Goal: Task Accomplishment & Management: Complete application form

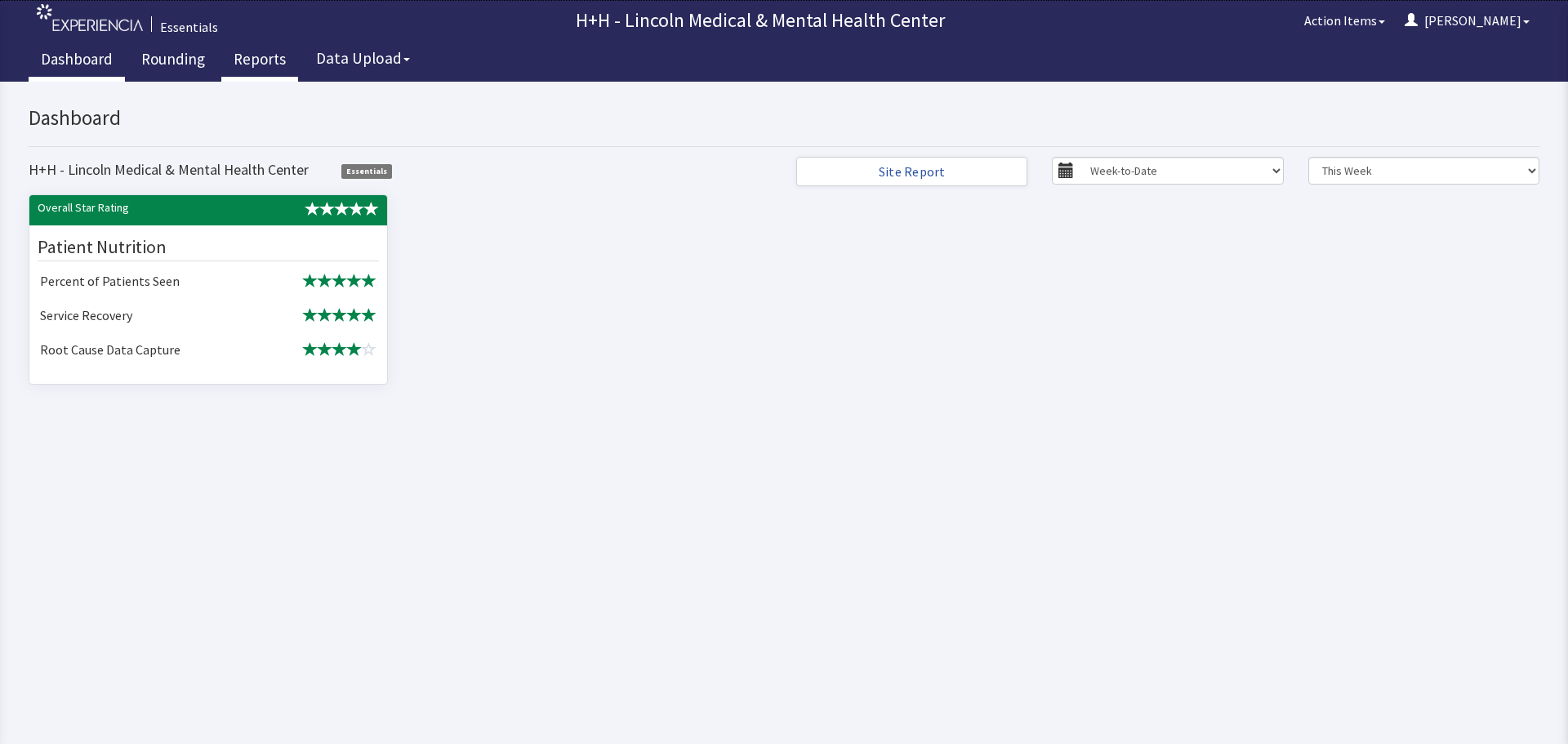
click at [242, 65] on link "Reports" at bounding box center [260, 61] width 77 height 41
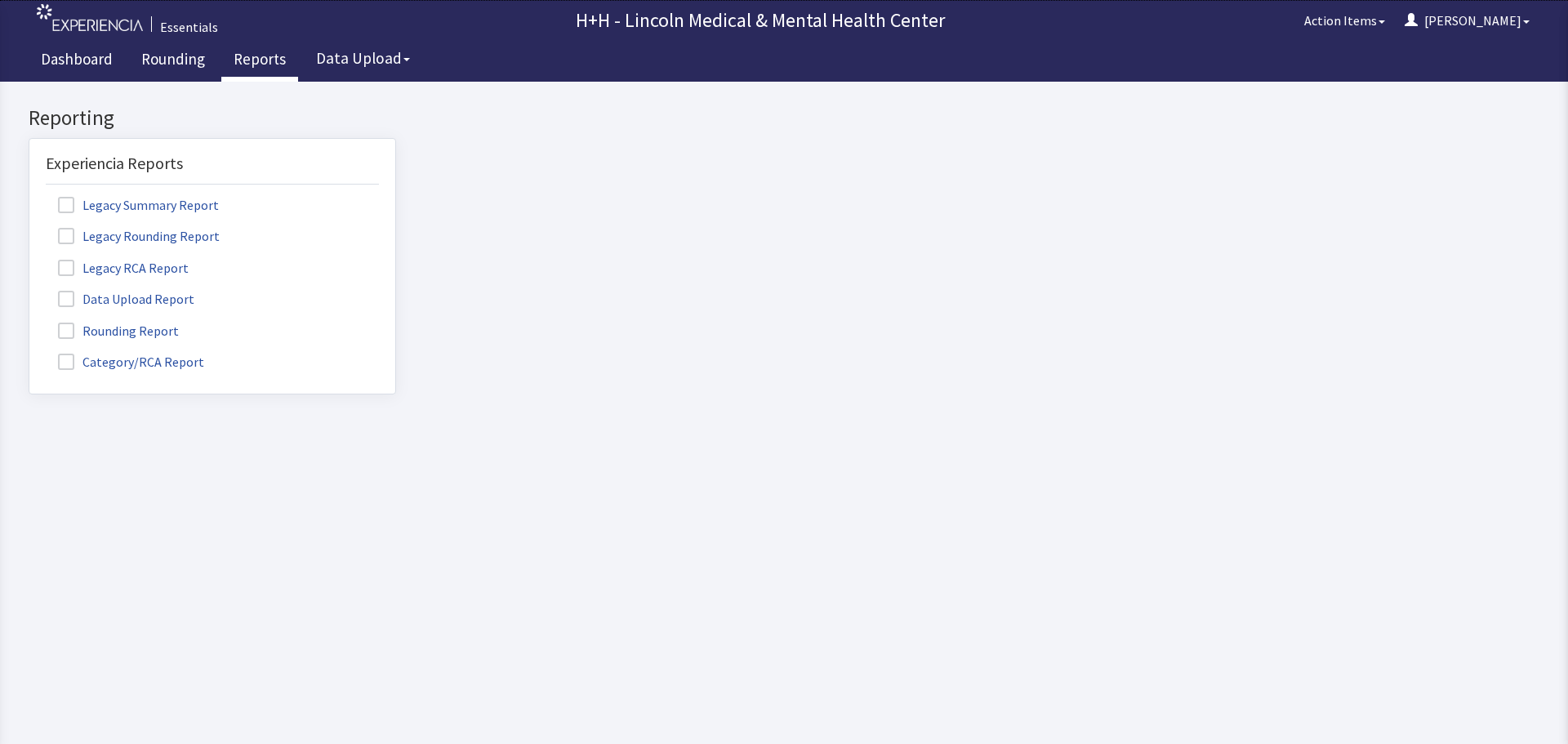
click at [126, 329] on label "Rounding Report" at bounding box center [120, 330] width 150 height 21
click at [29, 322] on input "Rounding Report" at bounding box center [29, 322] width 0 height 0
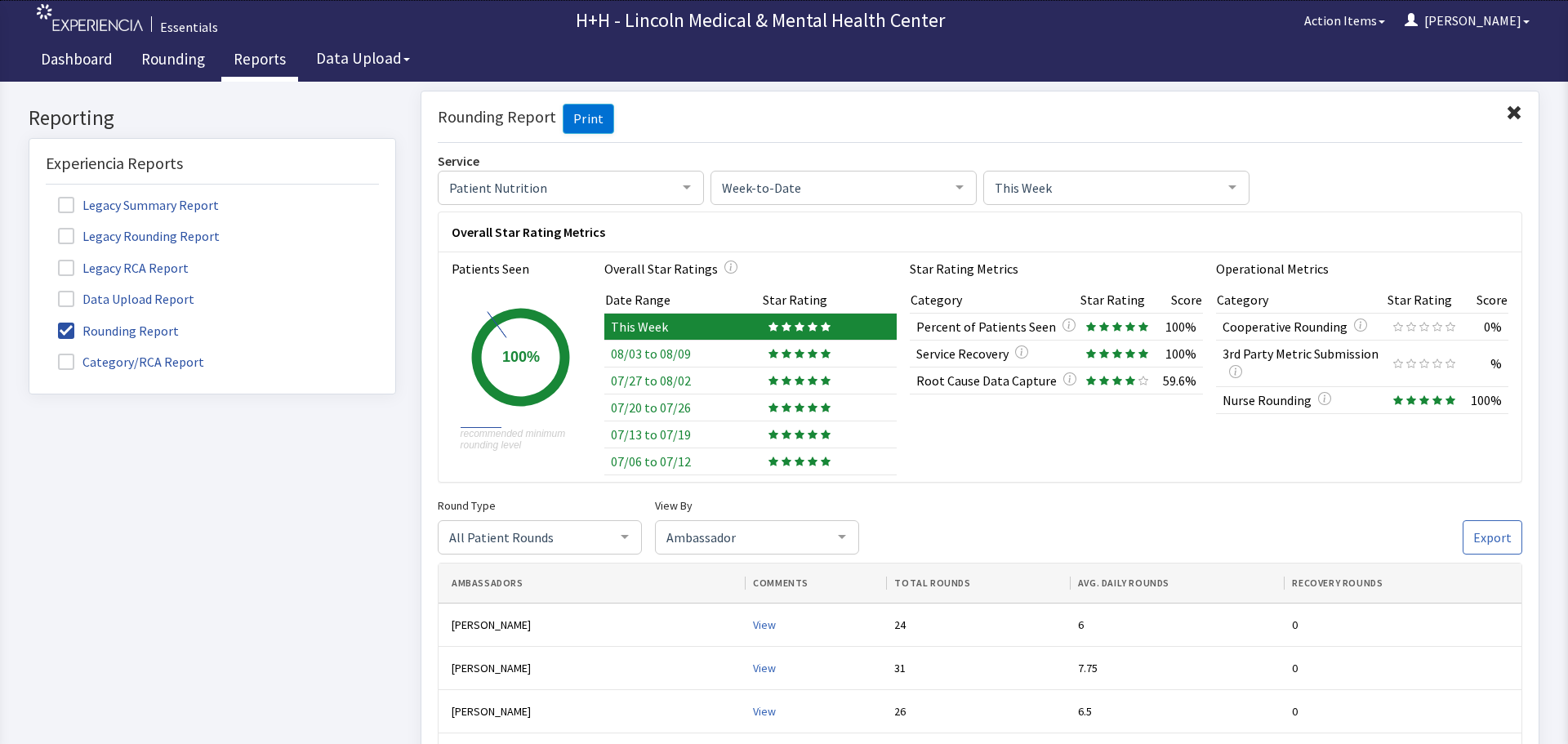
click at [1506, 108] on span at bounding box center [1514, 113] width 16 height 16
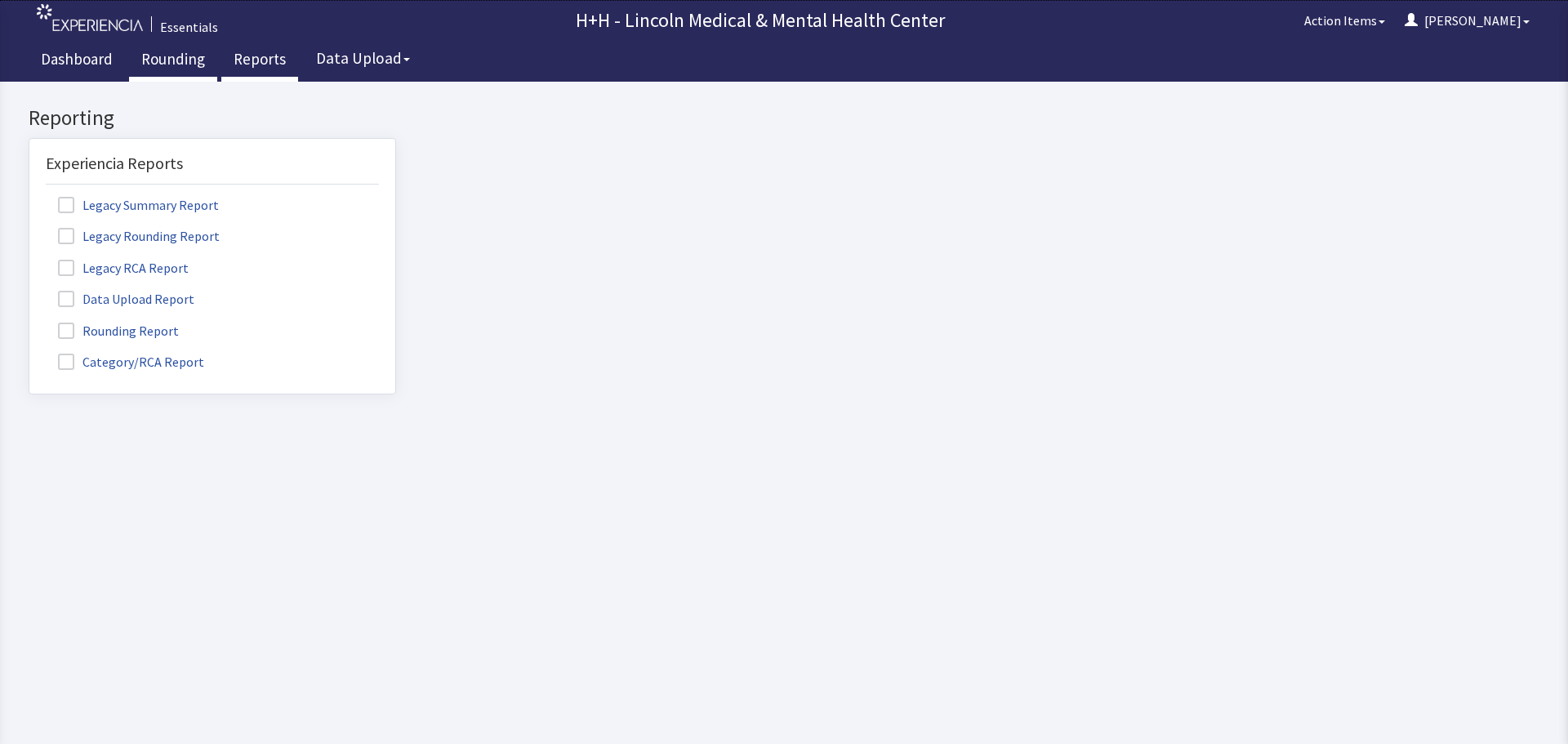
click at [176, 60] on link "Rounding" at bounding box center [173, 61] width 88 height 41
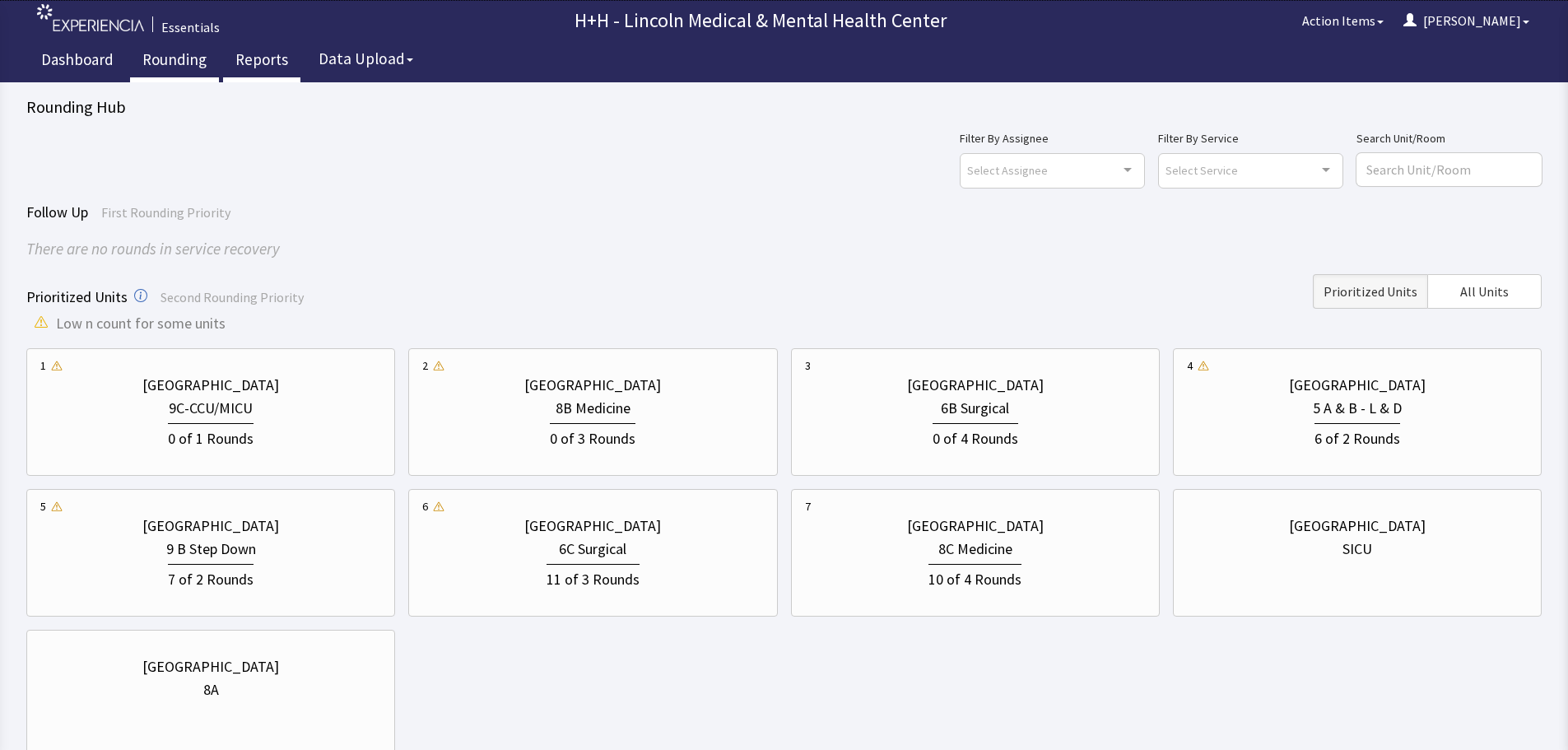
click at [250, 56] on link "Reports" at bounding box center [262, 62] width 77 height 41
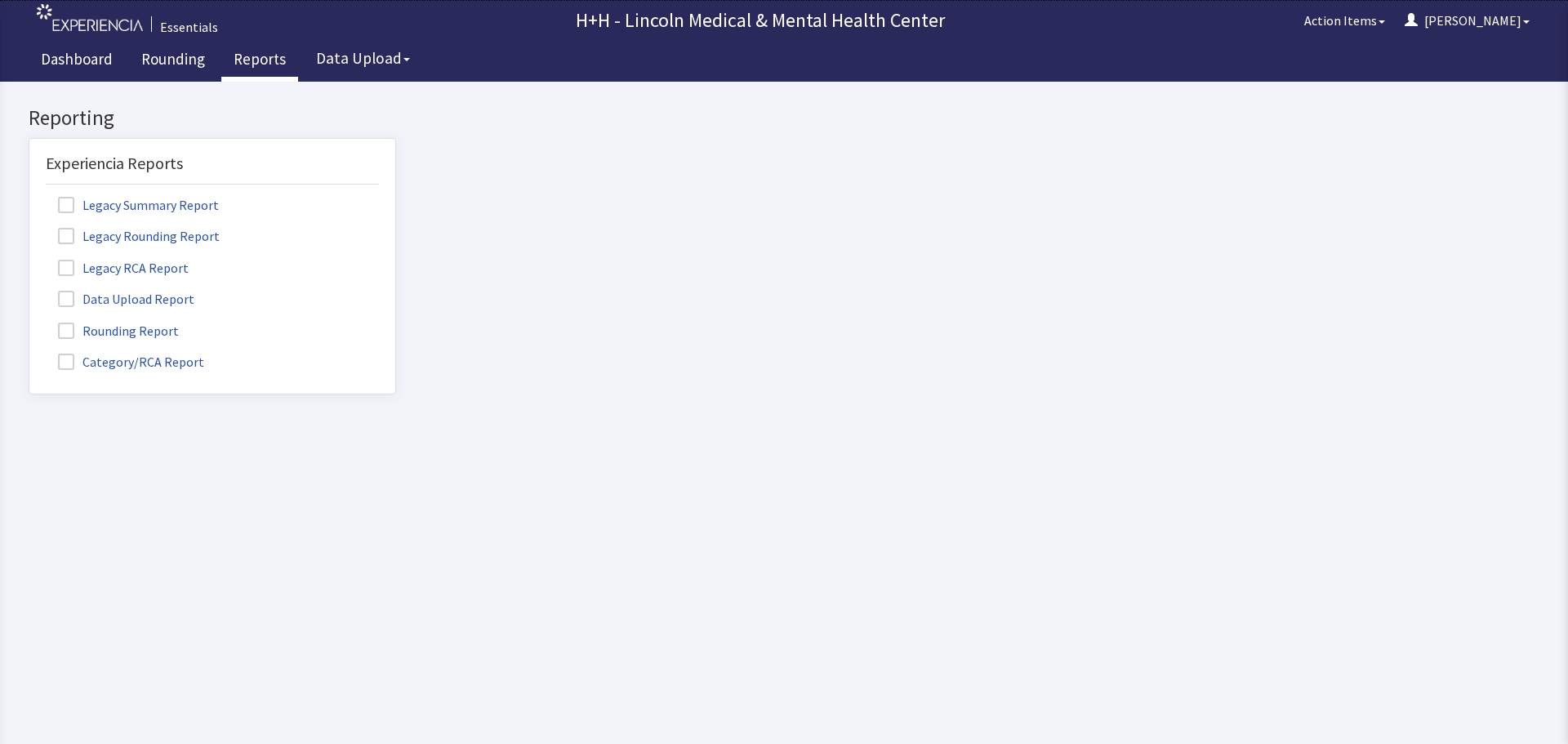
click at [154, 324] on label "Rounding Report" at bounding box center [120, 330] width 150 height 21
click at [29, 322] on input "Rounding Report" at bounding box center [29, 322] width 0 height 0
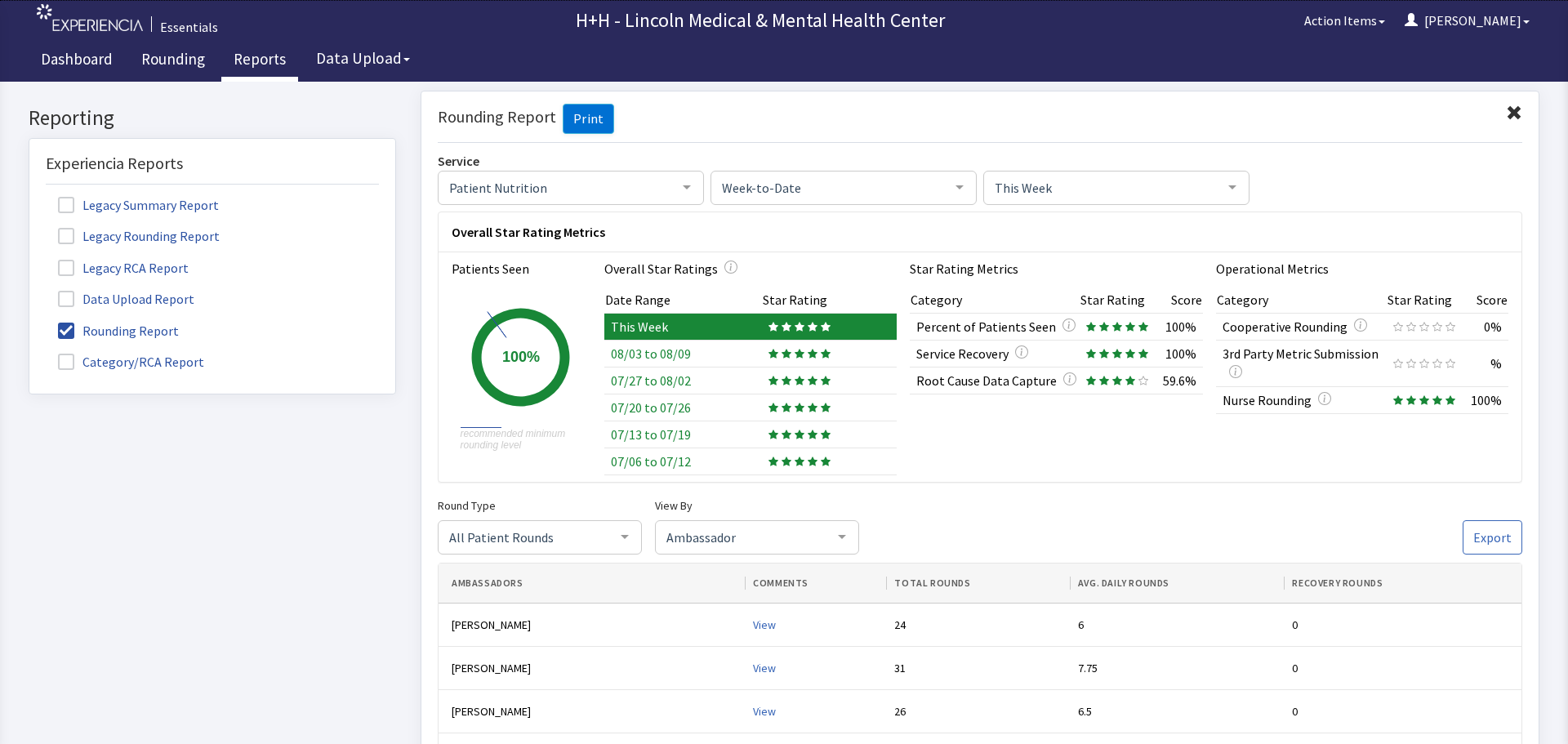
click at [1506, 111] on span at bounding box center [1514, 113] width 16 height 16
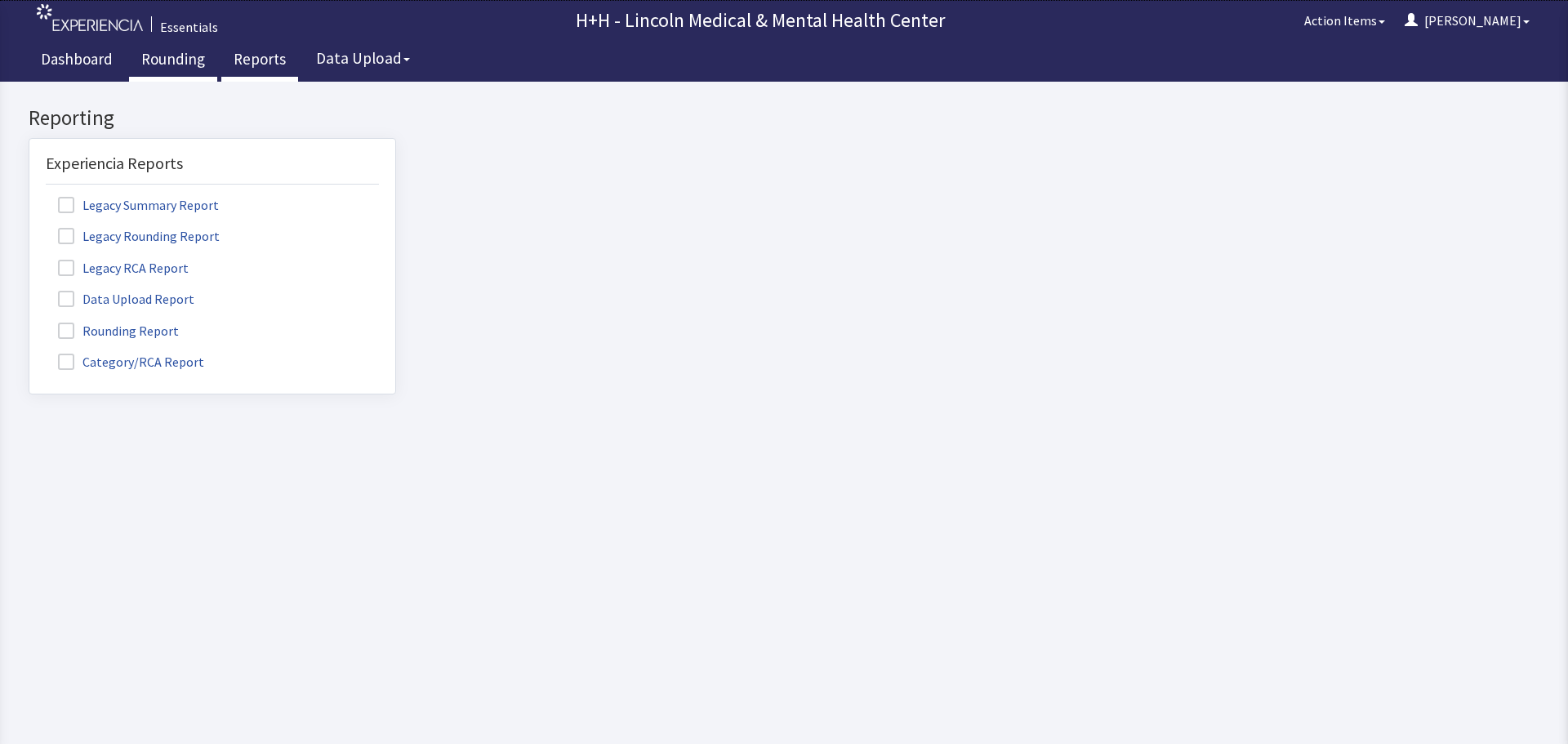
click at [177, 61] on link "Rounding" at bounding box center [173, 61] width 88 height 41
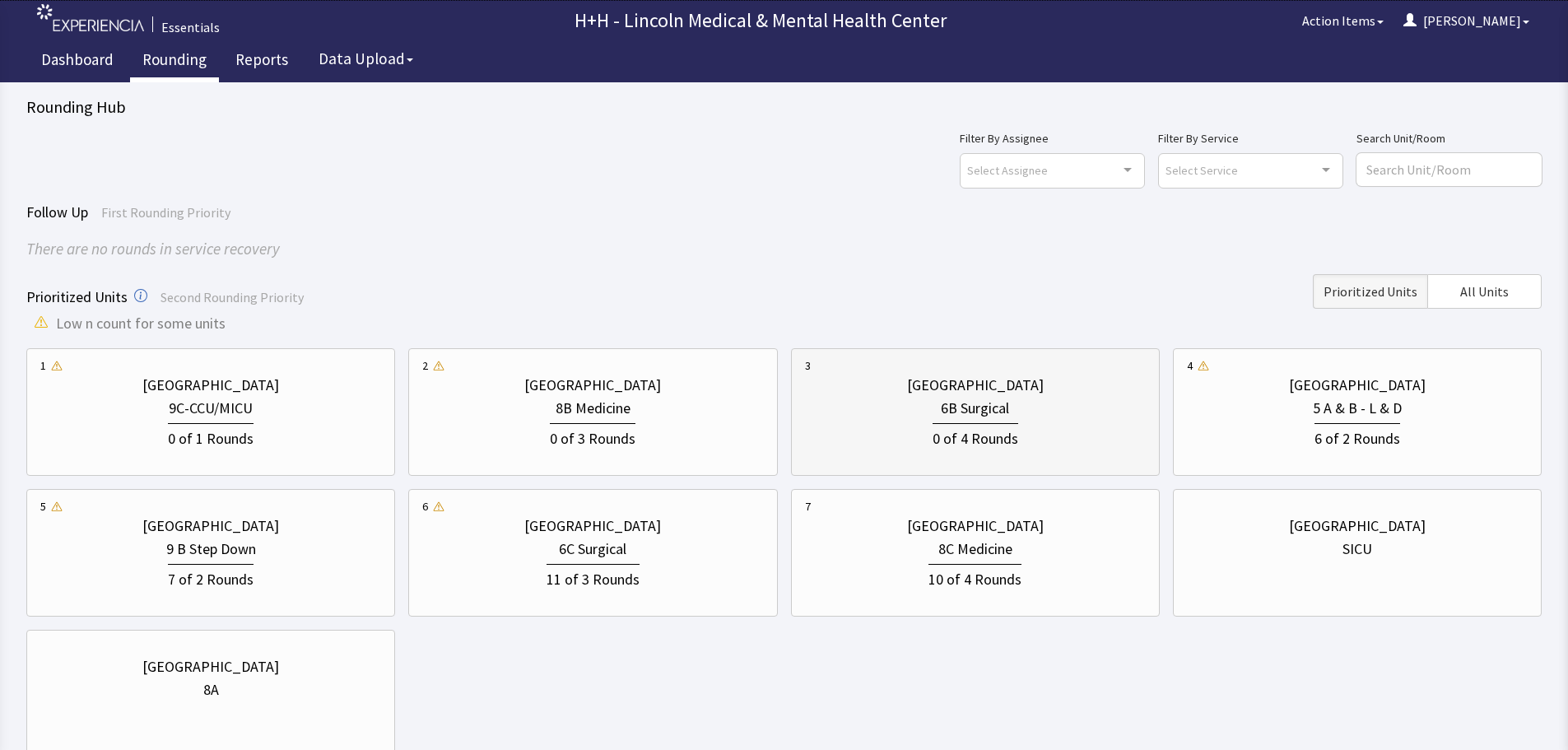
click at [882, 420] on div "0 of 4 Rounds" at bounding box center [976, 435] width 341 height 30
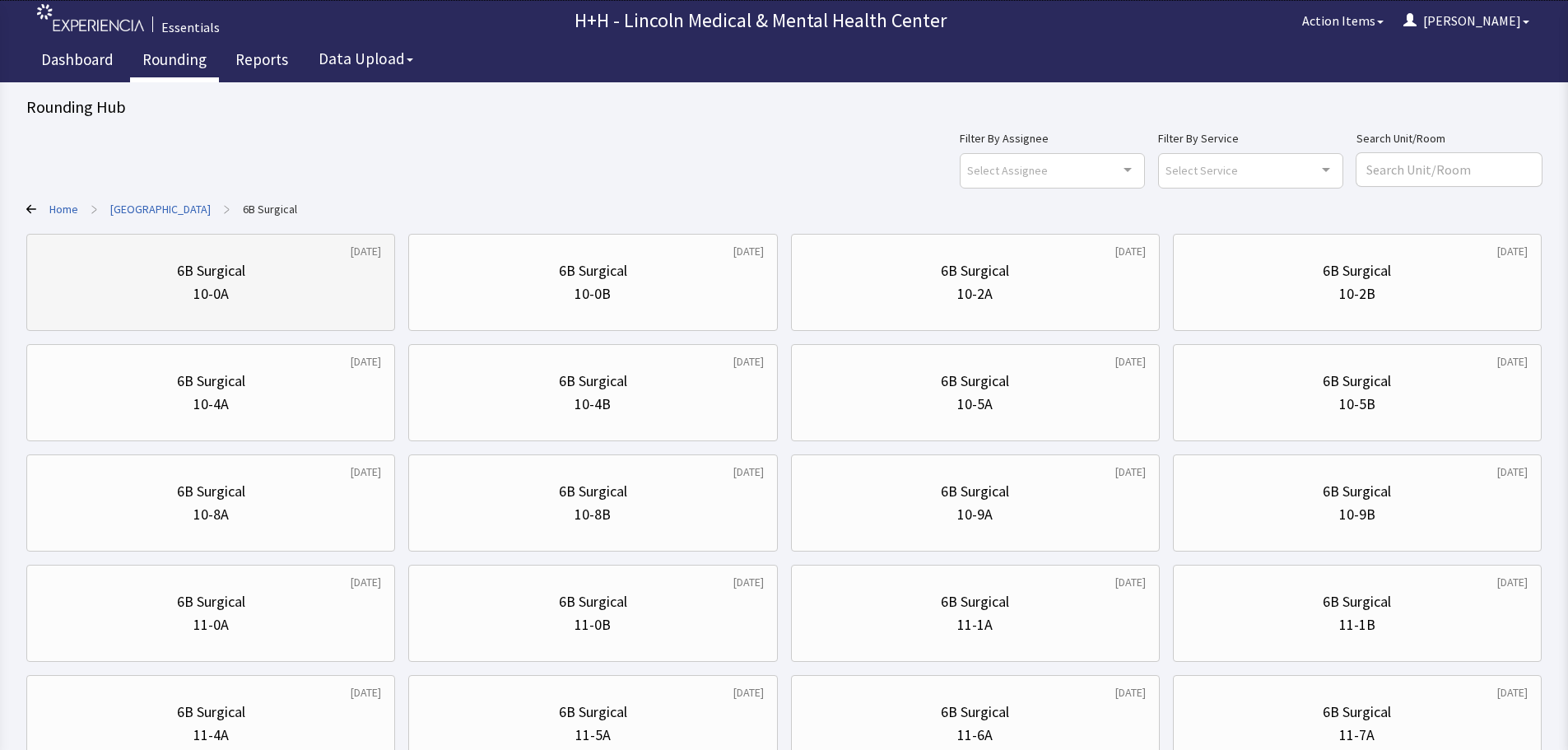
click at [339, 307] on div "6B Surgical 10-0A" at bounding box center [211, 283] width 341 height 79
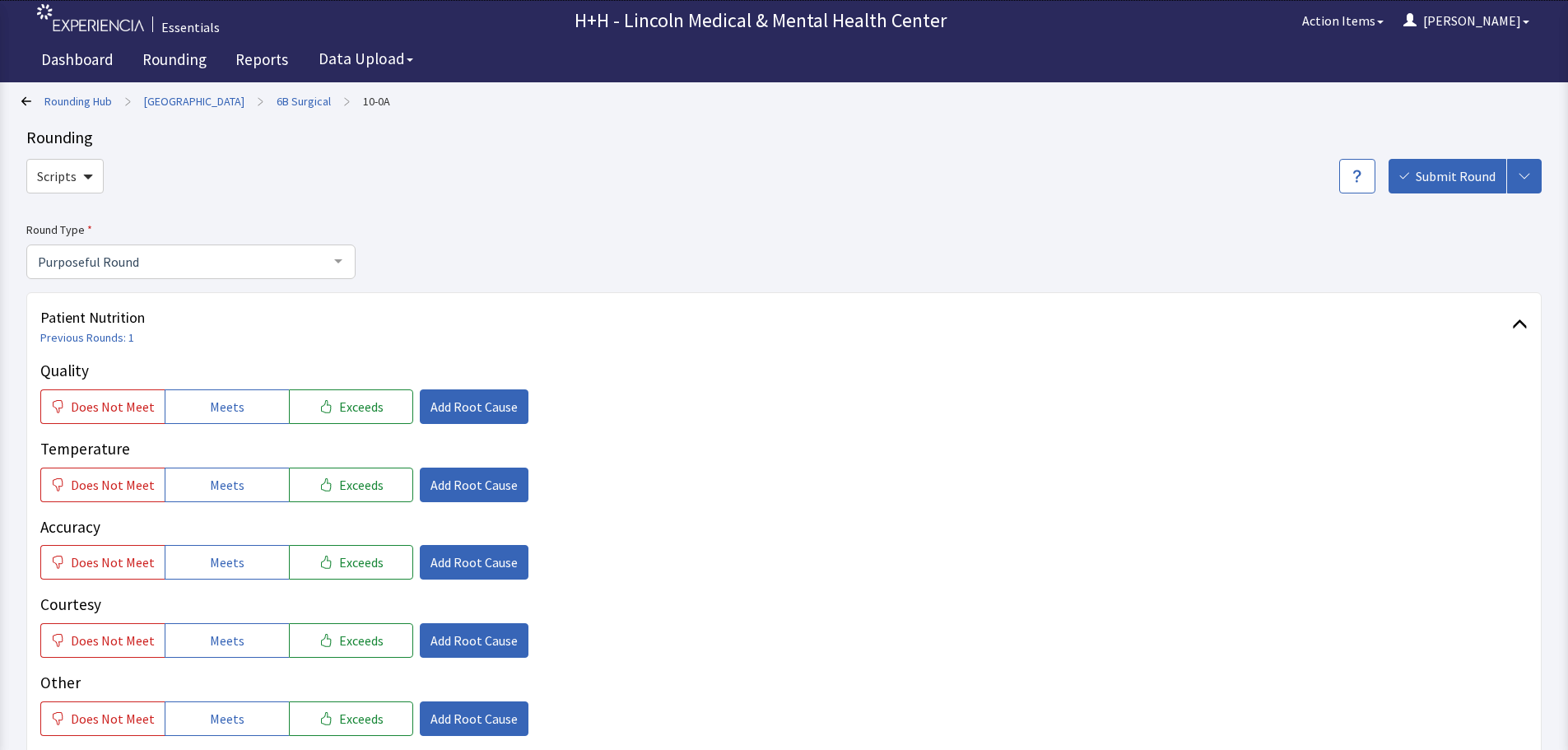
scroll to position [82, 0]
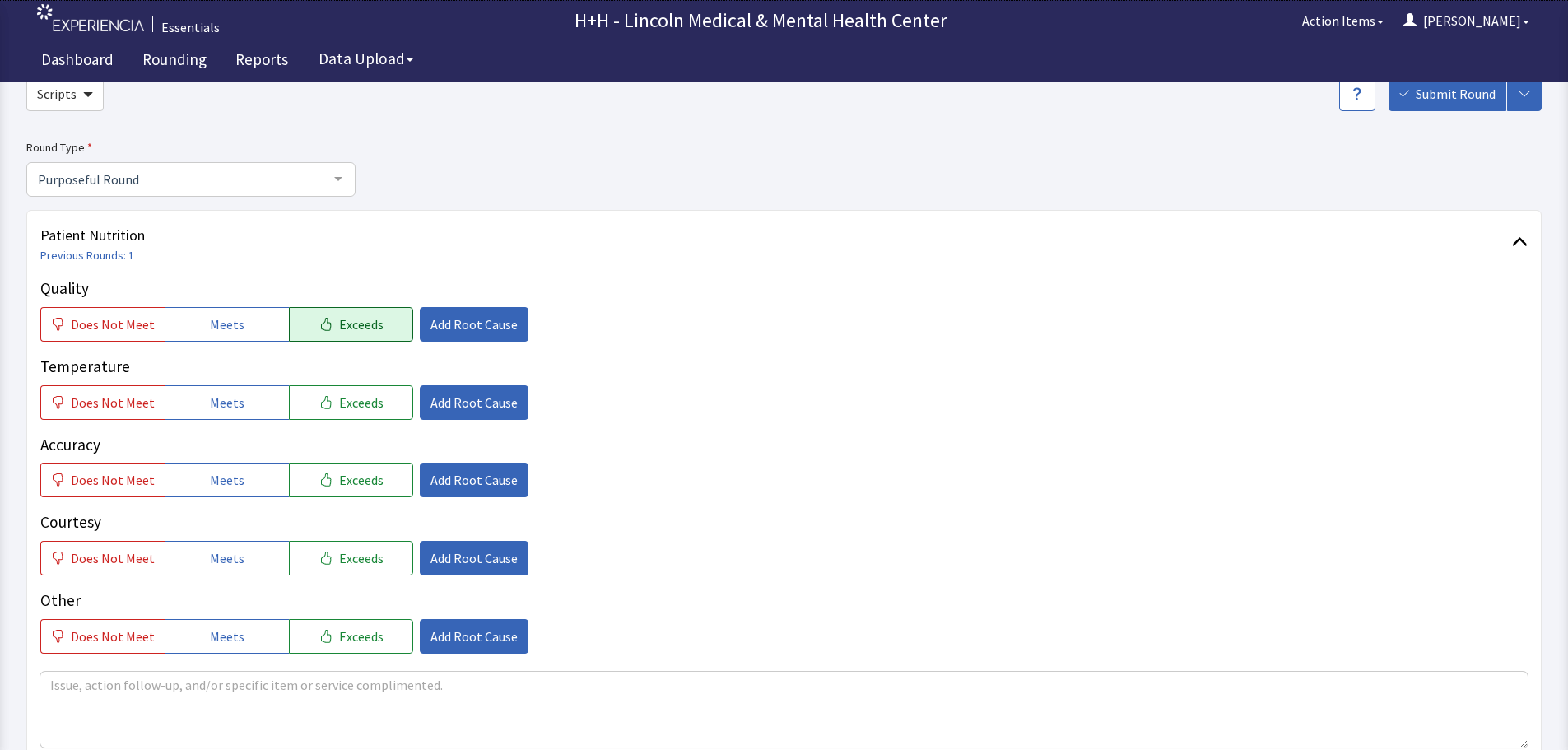
click at [370, 331] on span "Exceeds" at bounding box center [362, 325] width 44 height 20
click at [376, 399] on button "Exceeds" at bounding box center [351, 403] width 124 height 35
click at [373, 480] on button "Exceeds" at bounding box center [351, 480] width 124 height 35
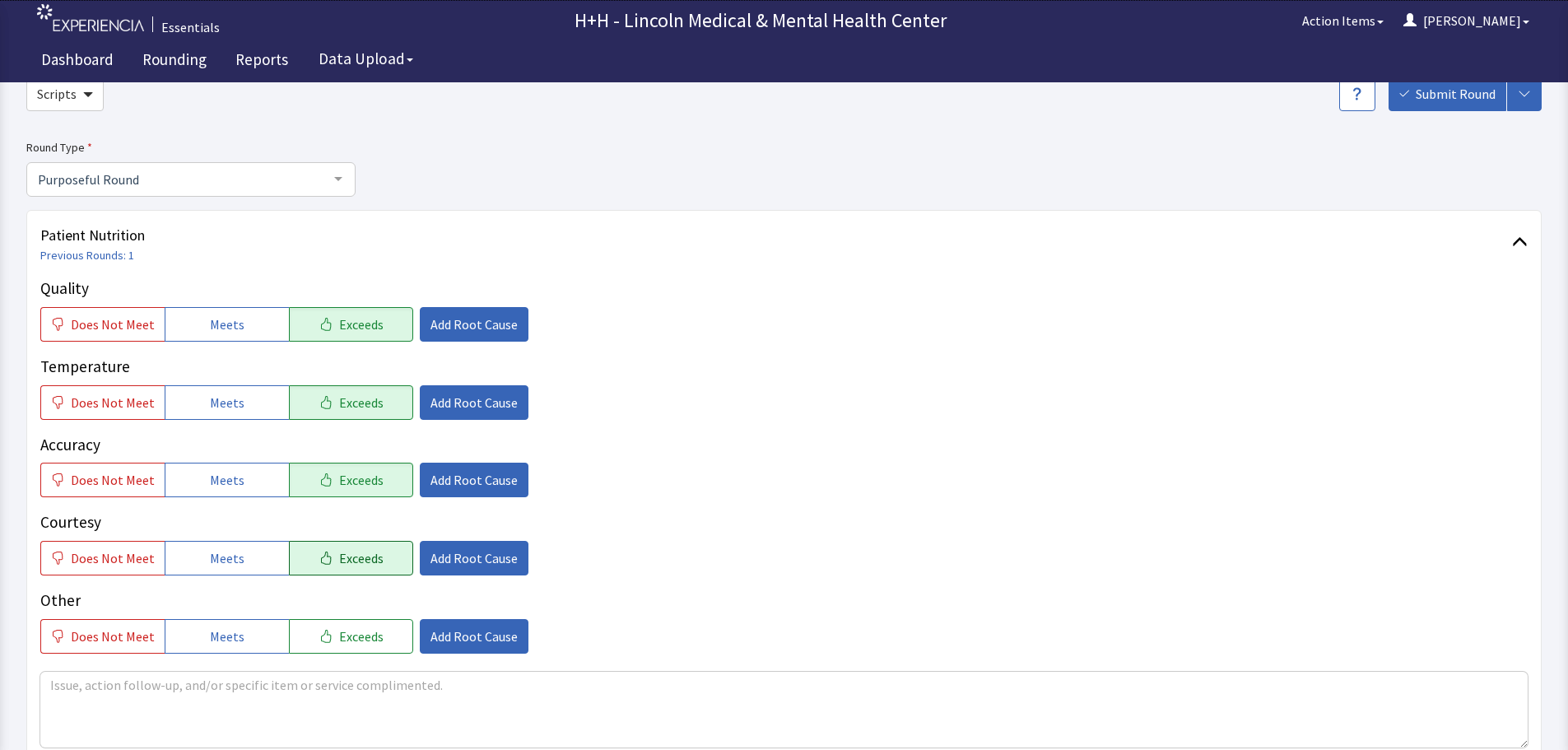
click at [375, 555] on button "Exceeds" at bounding box center [351, 558] width 124 height 35
click at [372, 631] on span "Exceeds" at bounding box center [362, 636] width 44 height 20
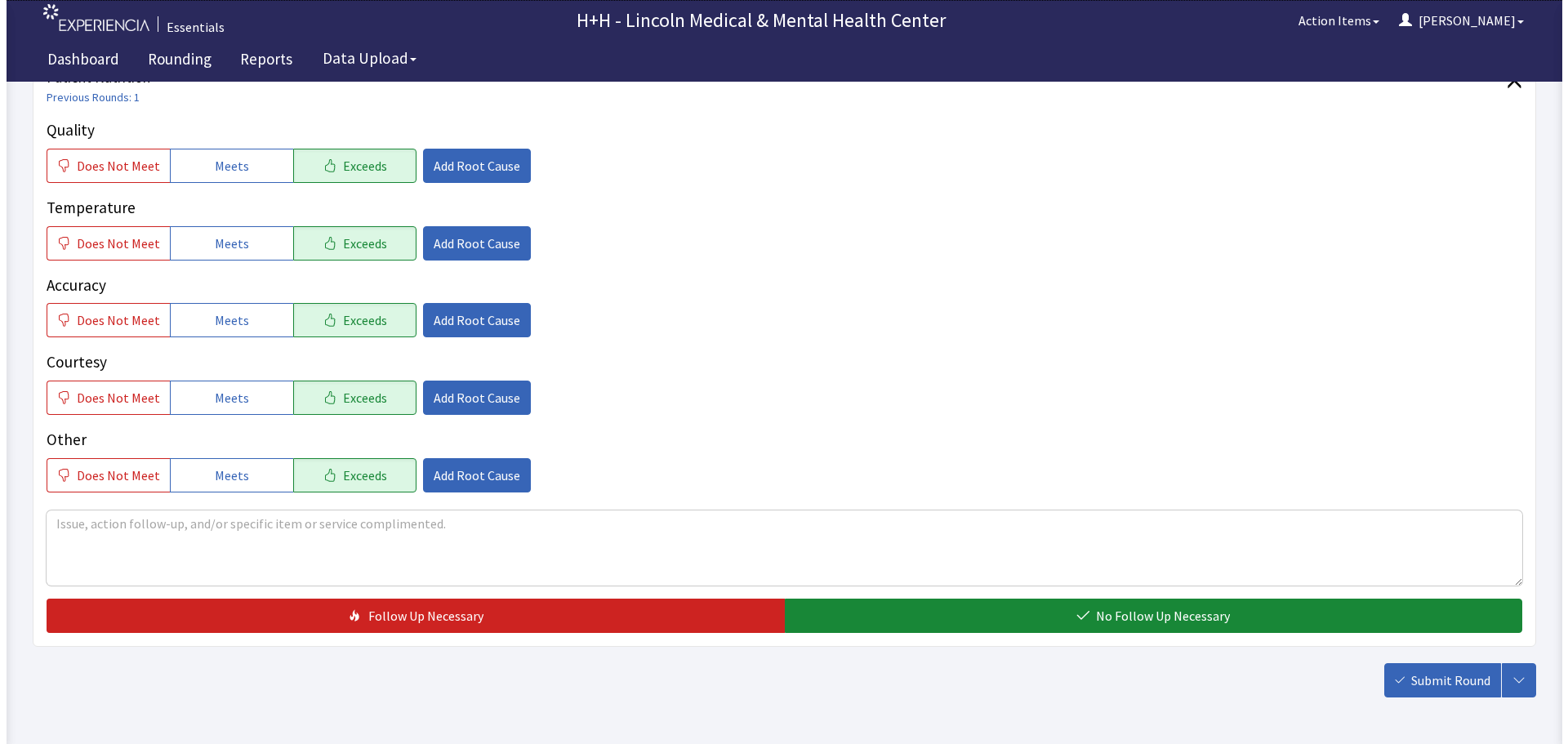
scroll to position [245, 0]
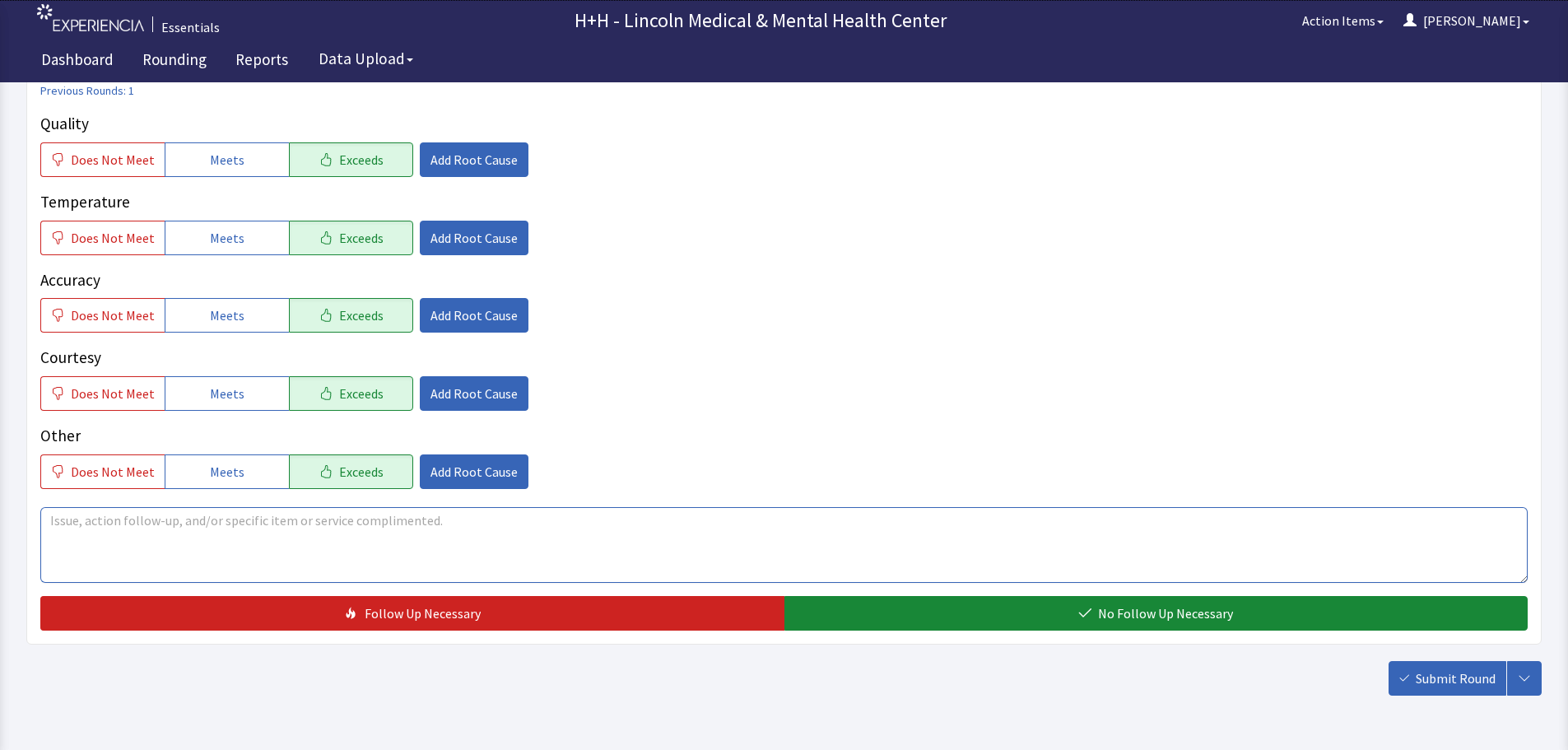
click at [84, 526] on textarea at bounding box center [784, 545] width 1487 height 76
type textarea "Gentleman said his meals are very tasty and delivered to him hot as well."
click at [431, 394] on span "Add Root Cause" at bounding box center [475, 394] width 87 height 20
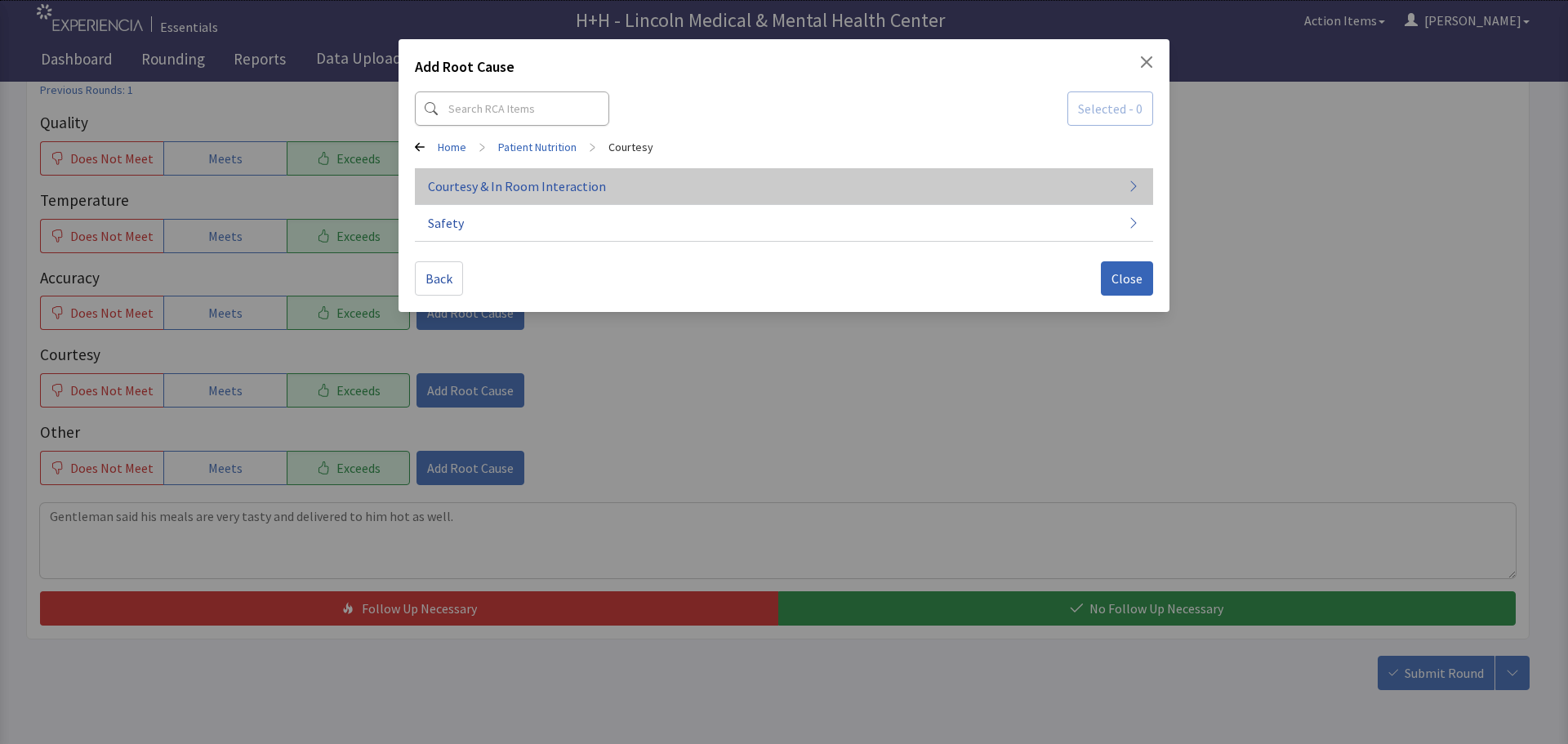
click at [520, 188] on span "Courtesy & In Room Interaction" at bounding box center [517, 186] width 178 height 20
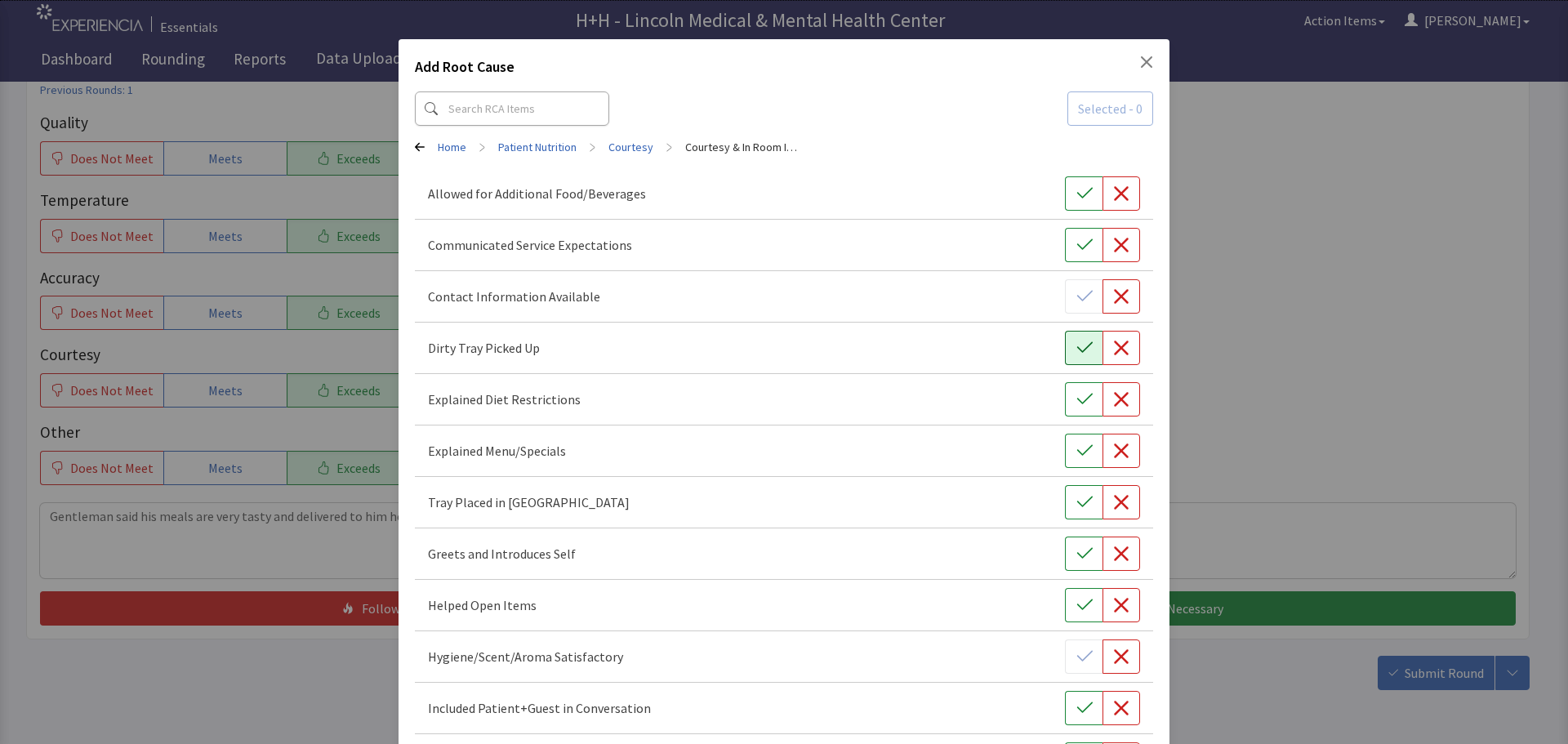
click at [1077, 349] on icon "button" at bounding box center [1085, 348] width 16 height 16
click at [1086, 502] on button "button" at bounding box center [1084, 502] width 38 height 34
click at [1065, 561] on button "button" at bounding box center [1084, 554] width 38 height 34
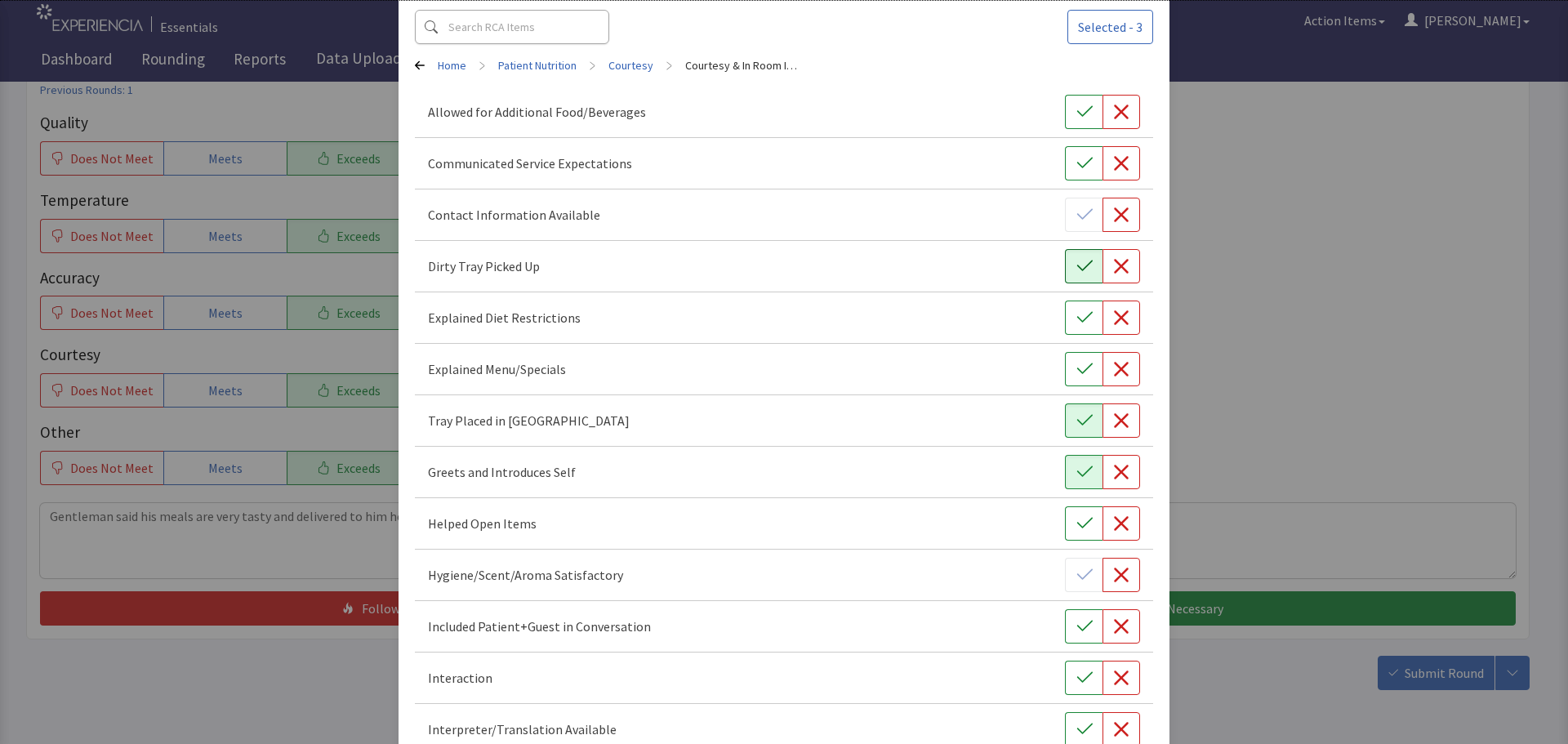
scroll to position [164, 0]
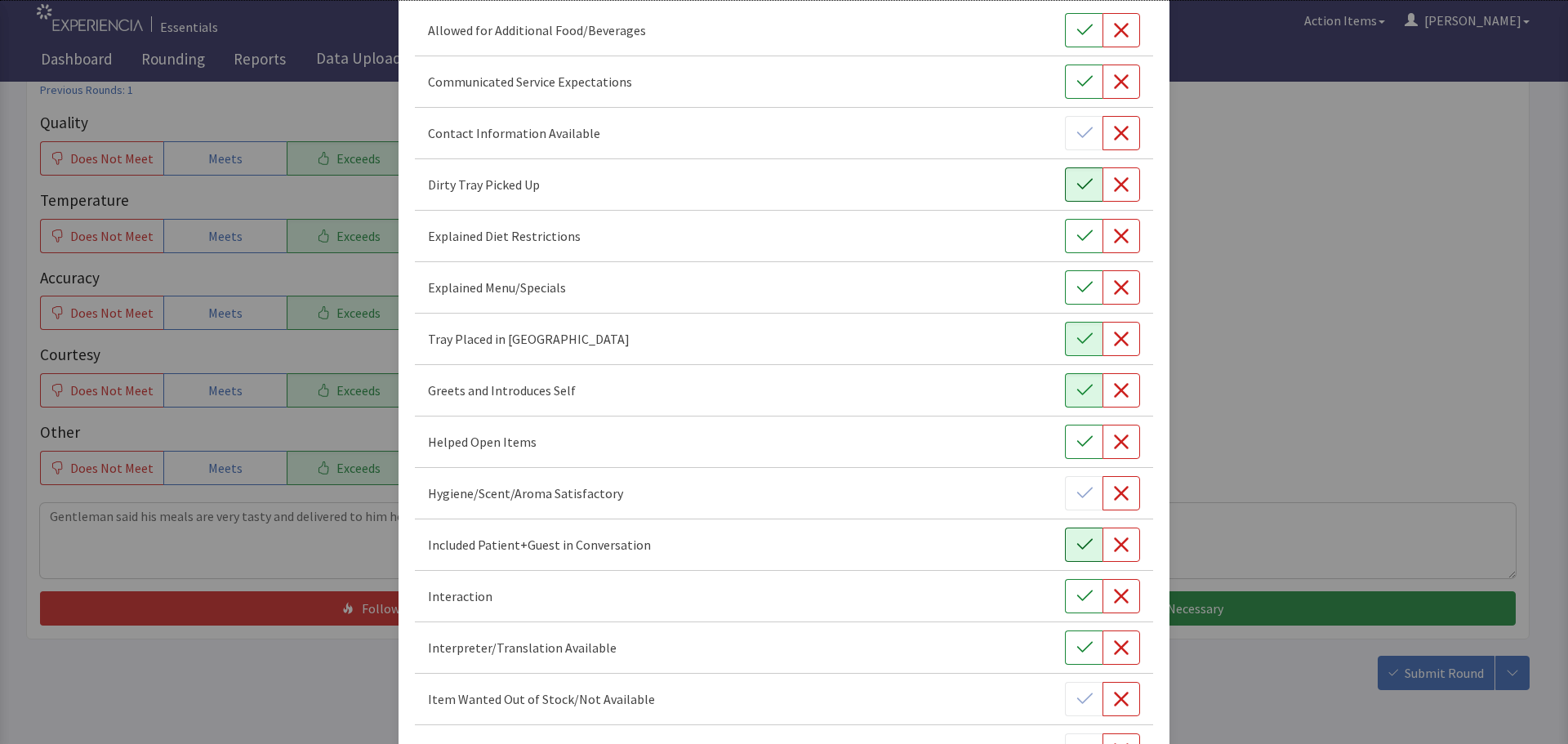
click at [1075, 554] on button "button" at bounding box center [1084, 545] width 38 height 34
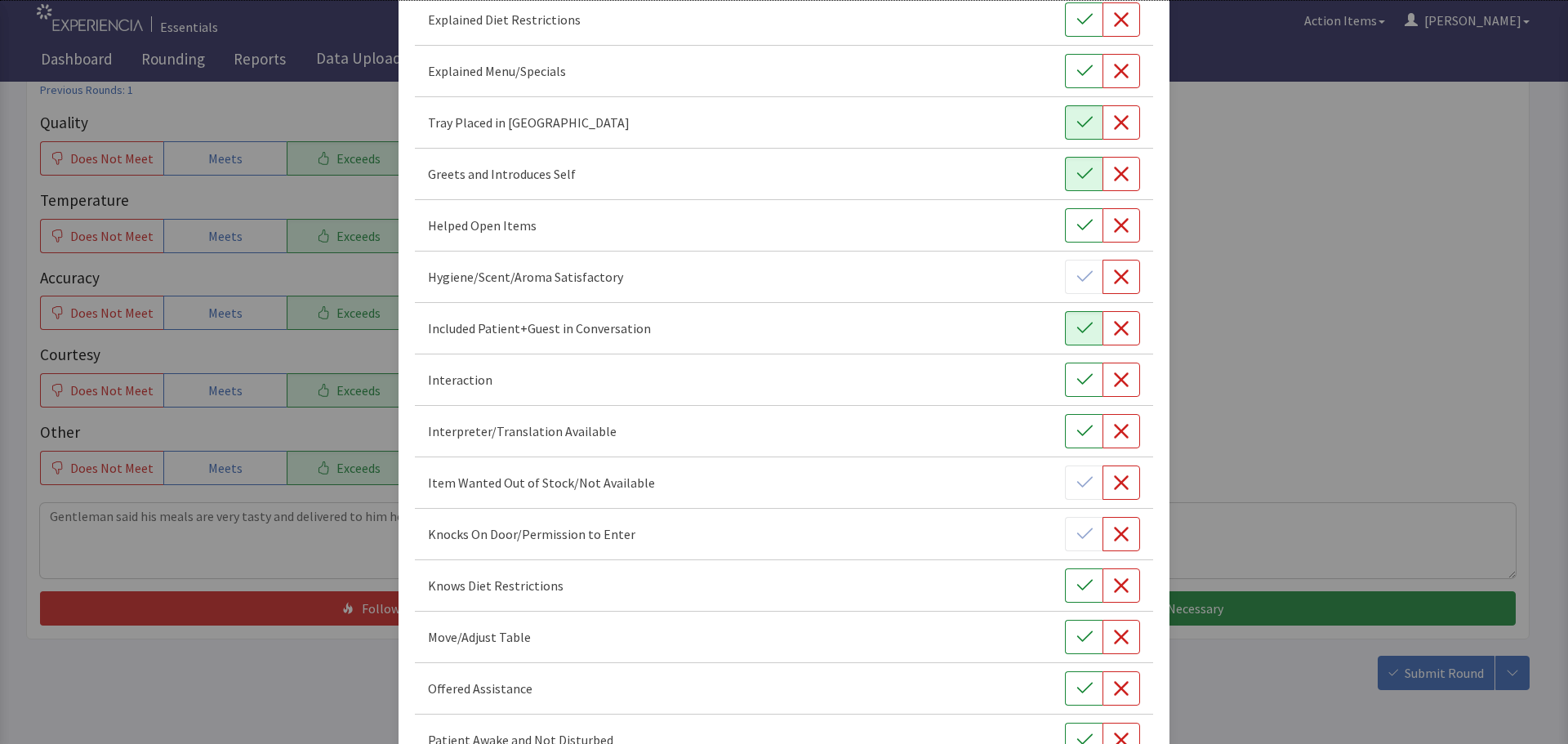
scroll to position [409, 0]
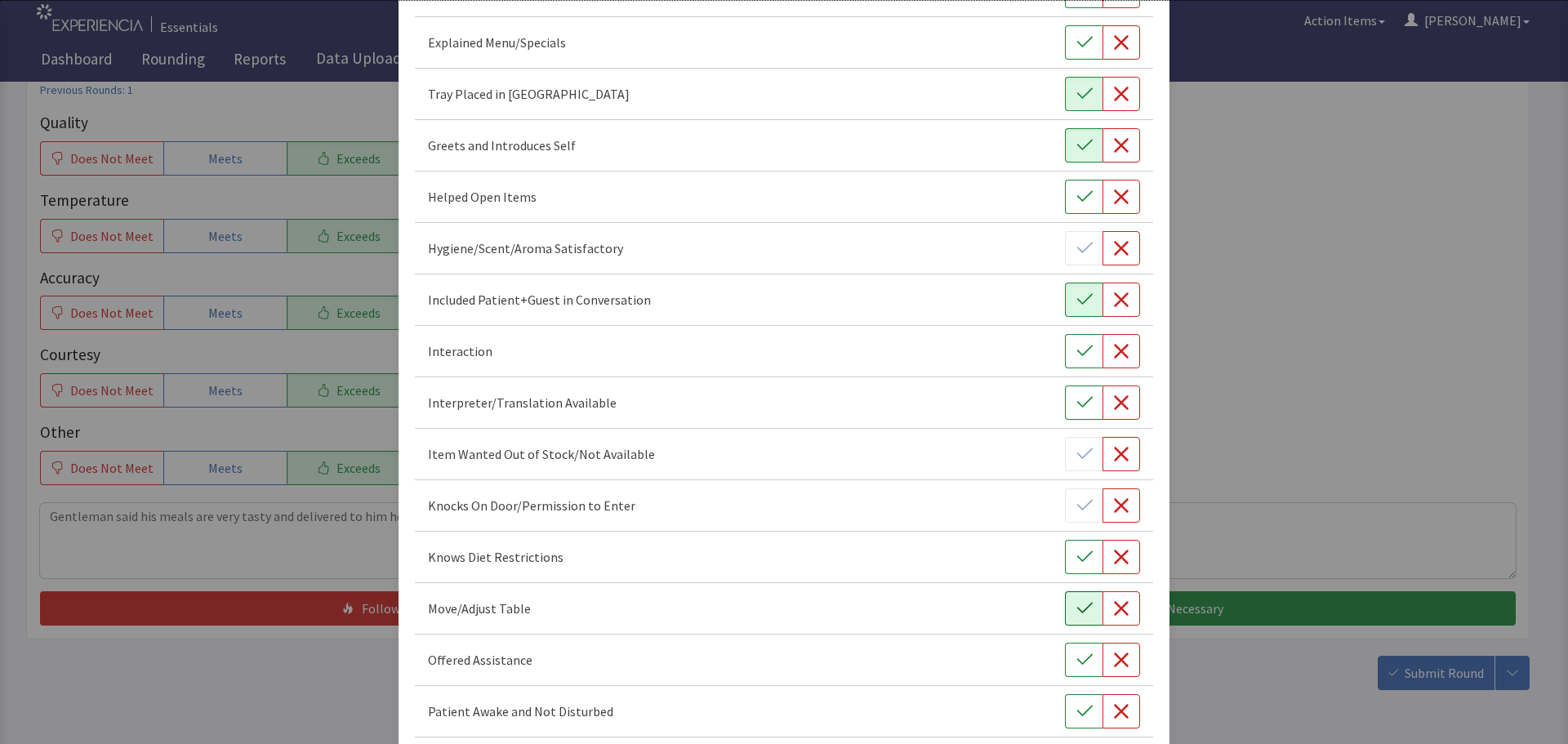
click at [1078, 607] on icon "button" at bounding box center [1084, 607] width 16 height 11
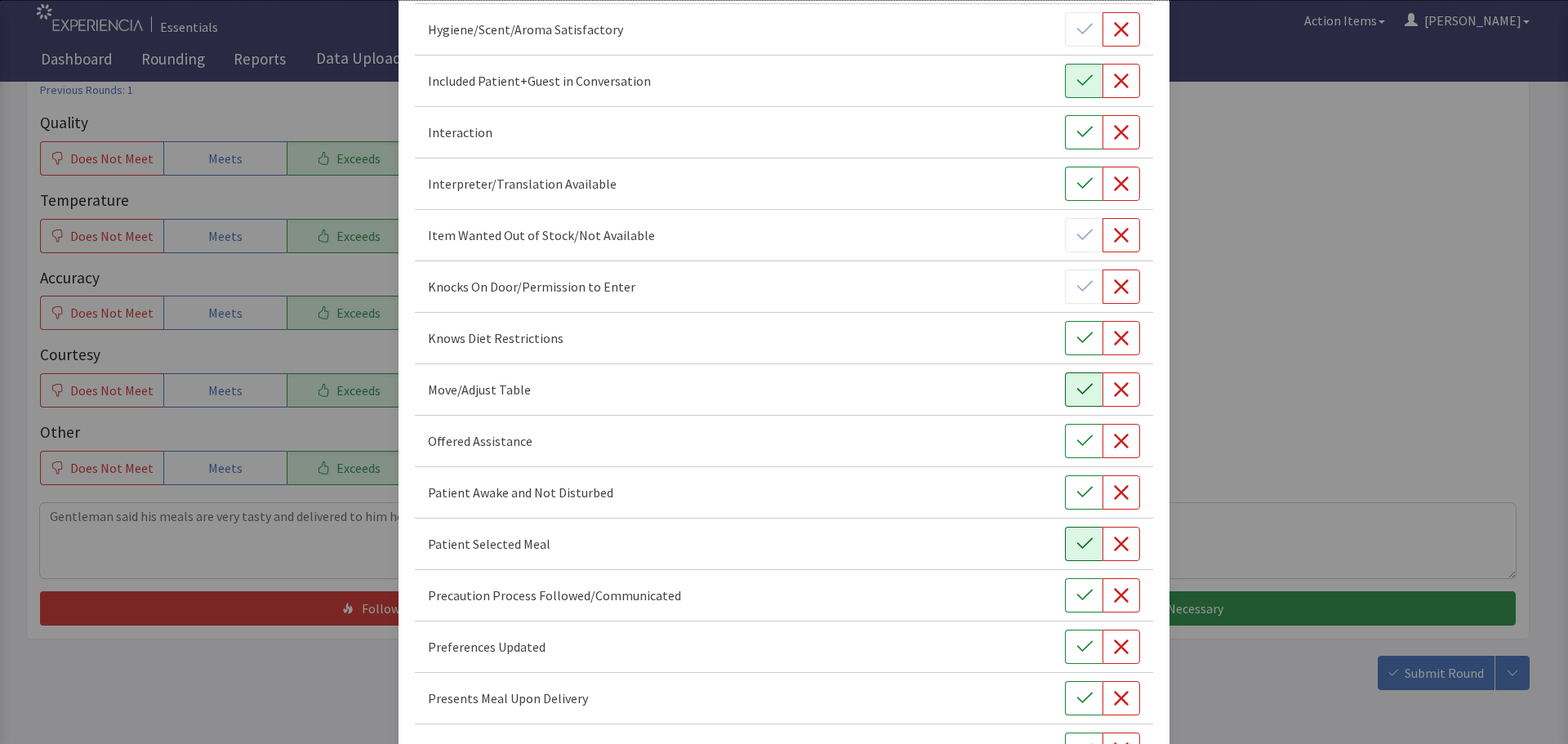
scroll to position [653, 0]
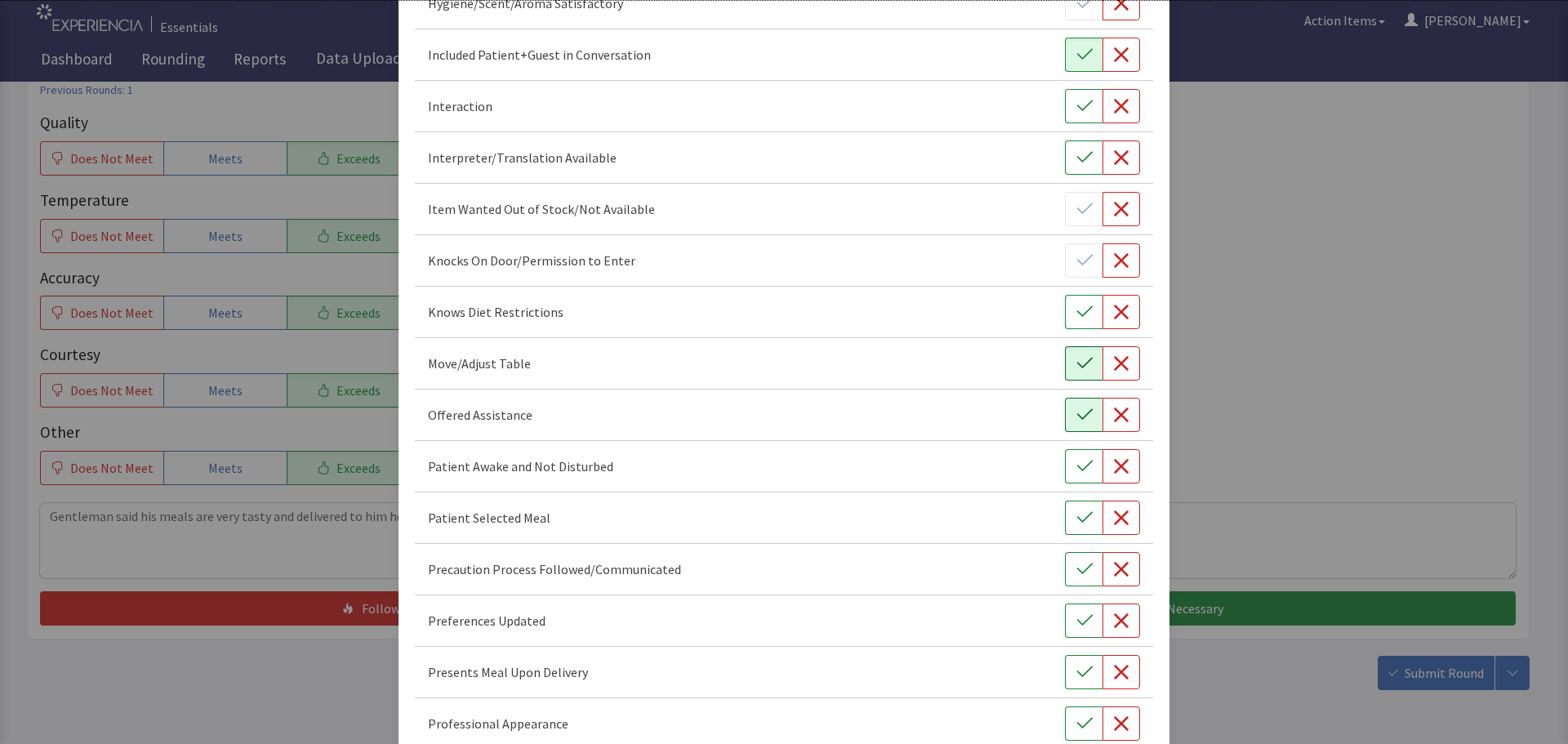
click at [1077, 417] on icon "button" at bounding box center [1085, 415] width 16 height 16
click at [1066, 465] on button "button" at bounding box center [1084, 467] width 38 height 34
click at [1077, 517] on icon "button" at bounding box center [1085, 518] width 16 height 16
click at [1077, 625] on icon "button" at bounding box center [1085, 621] width 16 height 16
click at [1077, 673] on icon "button" at bounding box center [1085, 672] width 16 height 16
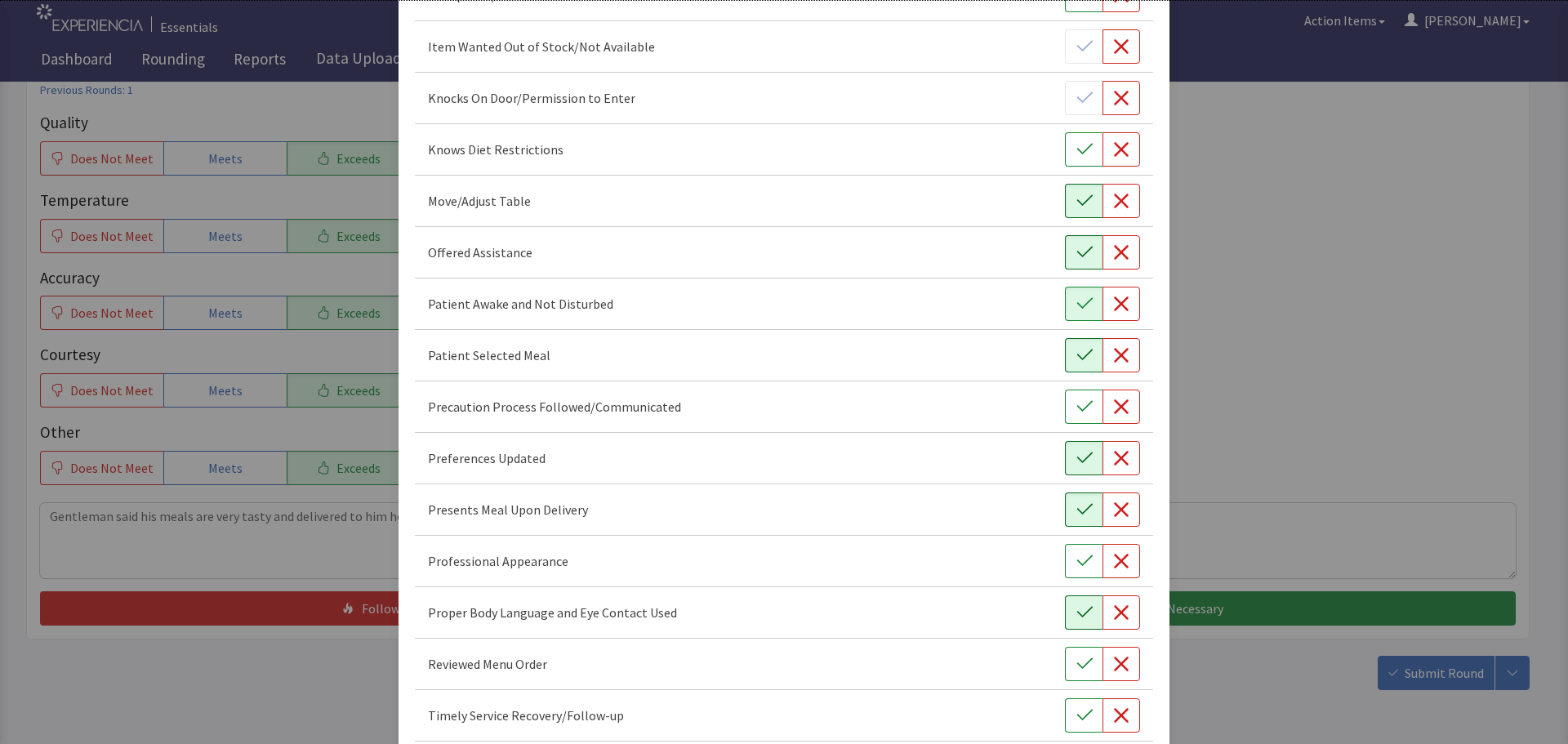
scroll to position [817, 0]
click at [1077, 559] on icon "button" at bounding box center [1085, 560] width 16 height 16
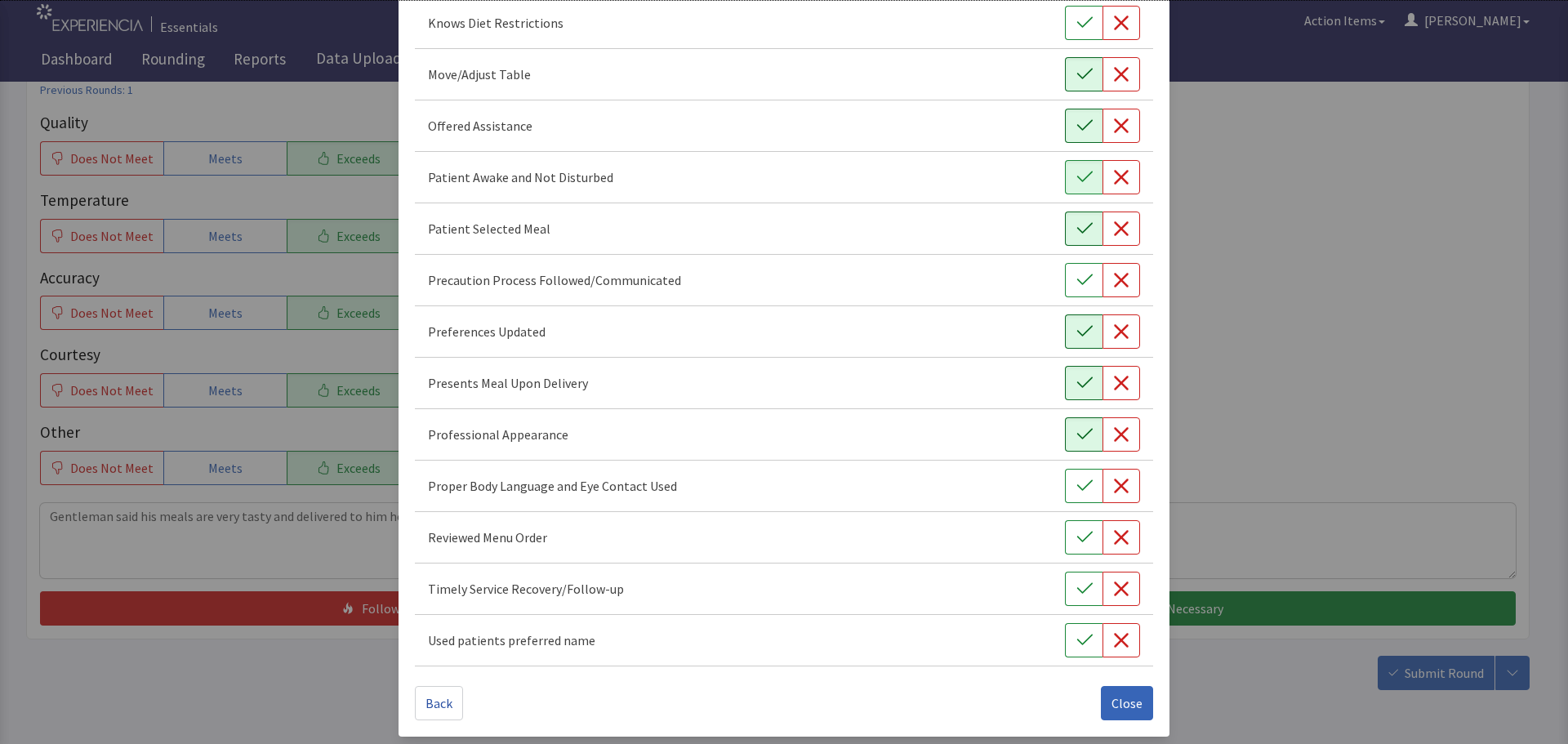
scroll to position [948, 0]
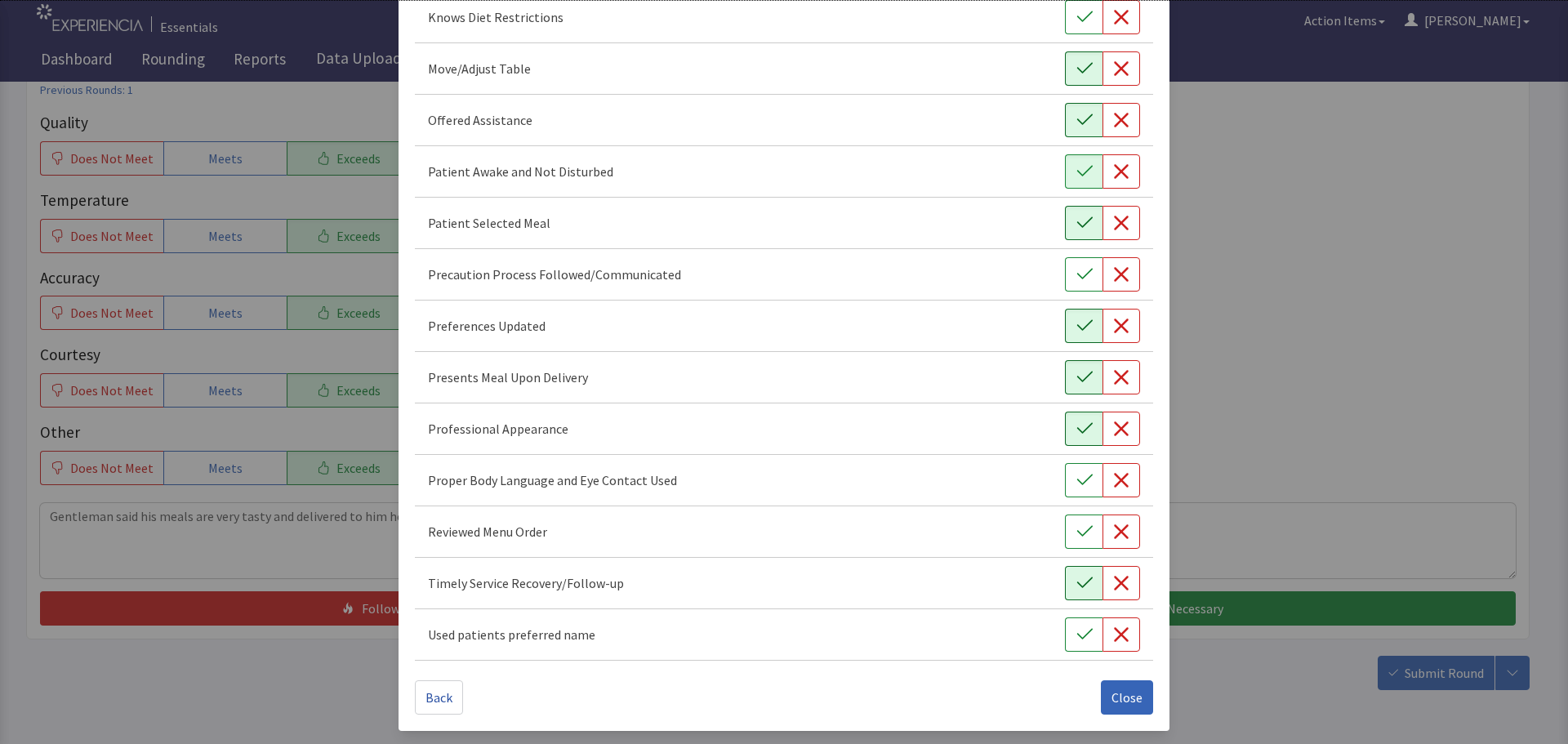
click at [1077, 580] on icon "button" at bounding box center [1085, 583] width 16 height 16
click at [1065, 481] on button "button" at bounding box center [1084, 480] width 38 height 34
click at [1112, 695] on span "Close" at bounding box center [1127, 697] width 31 height 20
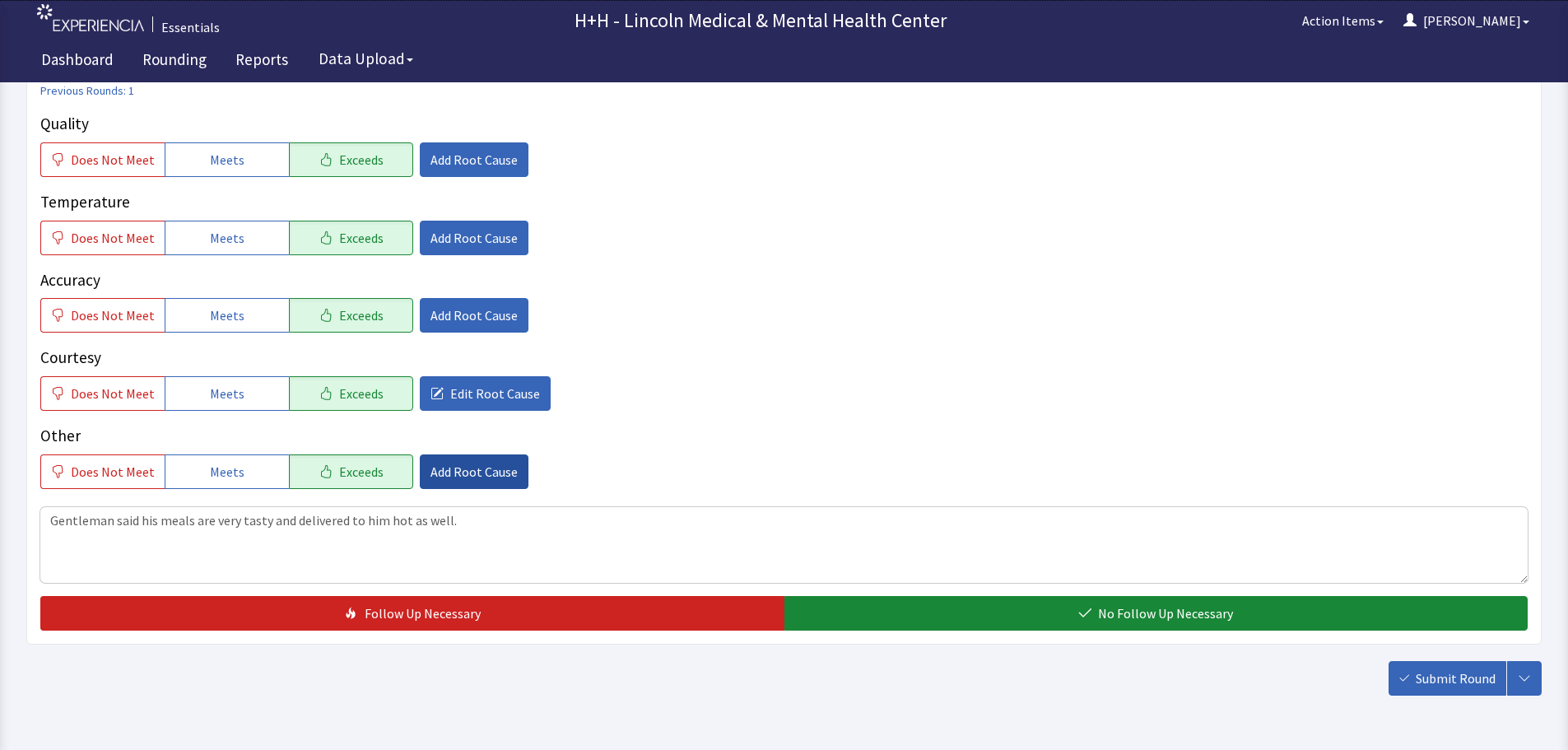
click at [482, 466] on span "Add Root Cause" at bounding box center [475, 472] width 87 height 20
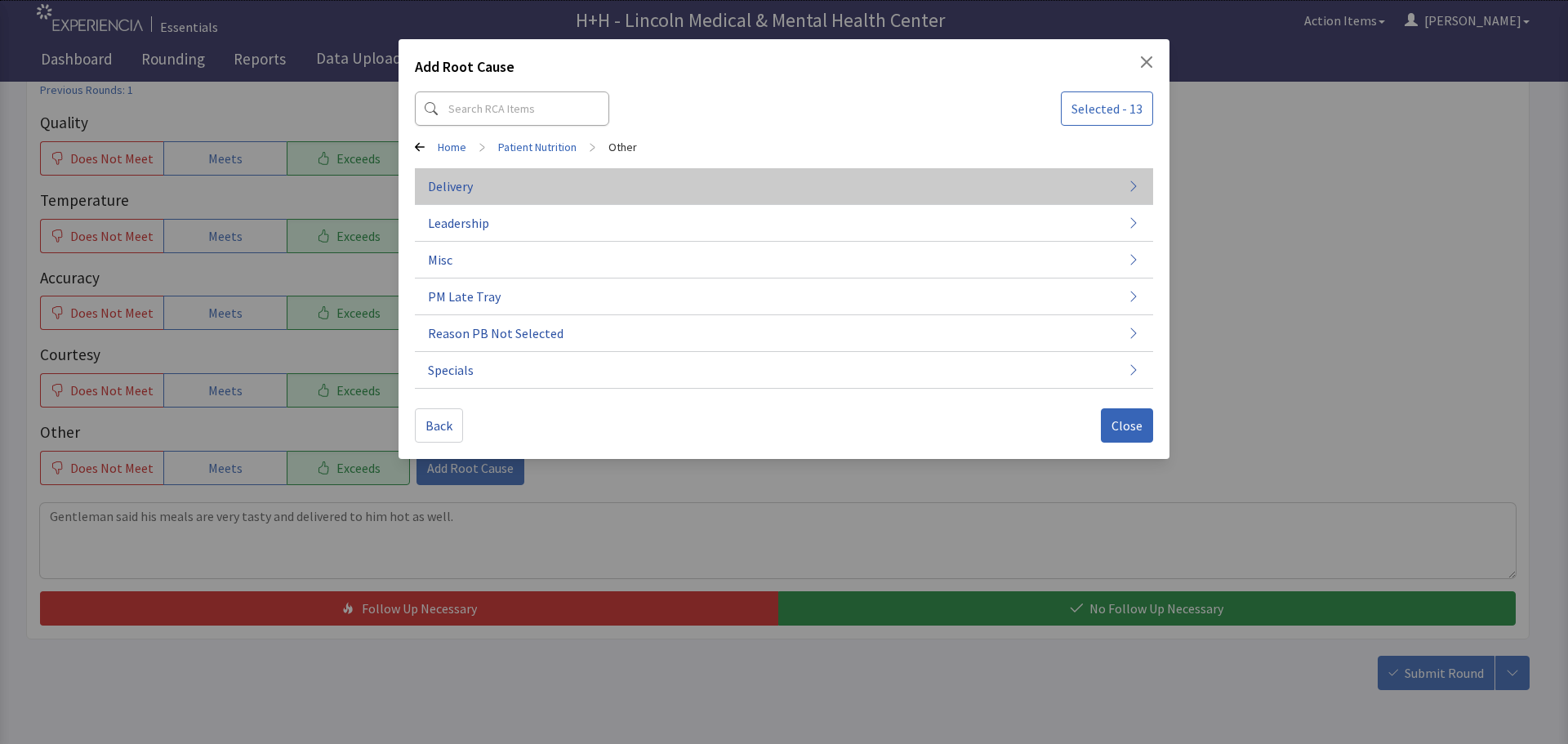
click at [479, 242] on button "Delivery" at bounding box center [784, 260] width 738 height 37
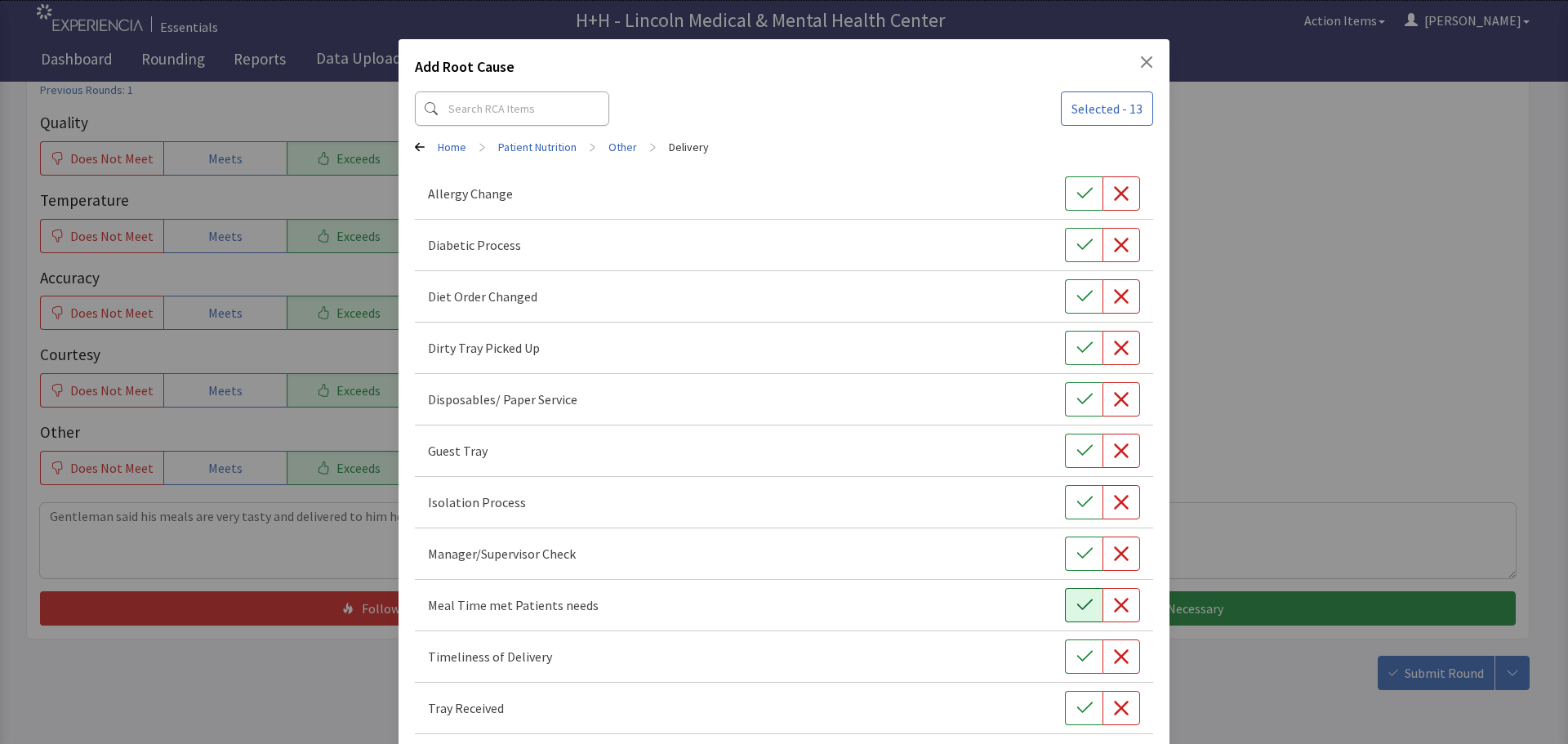
click at [1079, 594] on button "button" at bounding box center [1084, 605] width 38 height 34
click at [1077, 647] on button "button" at bounding box center [1084, 657] width 38 height 34
click at [1079, 701] on icon "button" at bounding box center [1085, 708] width 16 height 16
click at [1065, 340] on button "button" at bounding box center [1084, 348] width 38 height 34
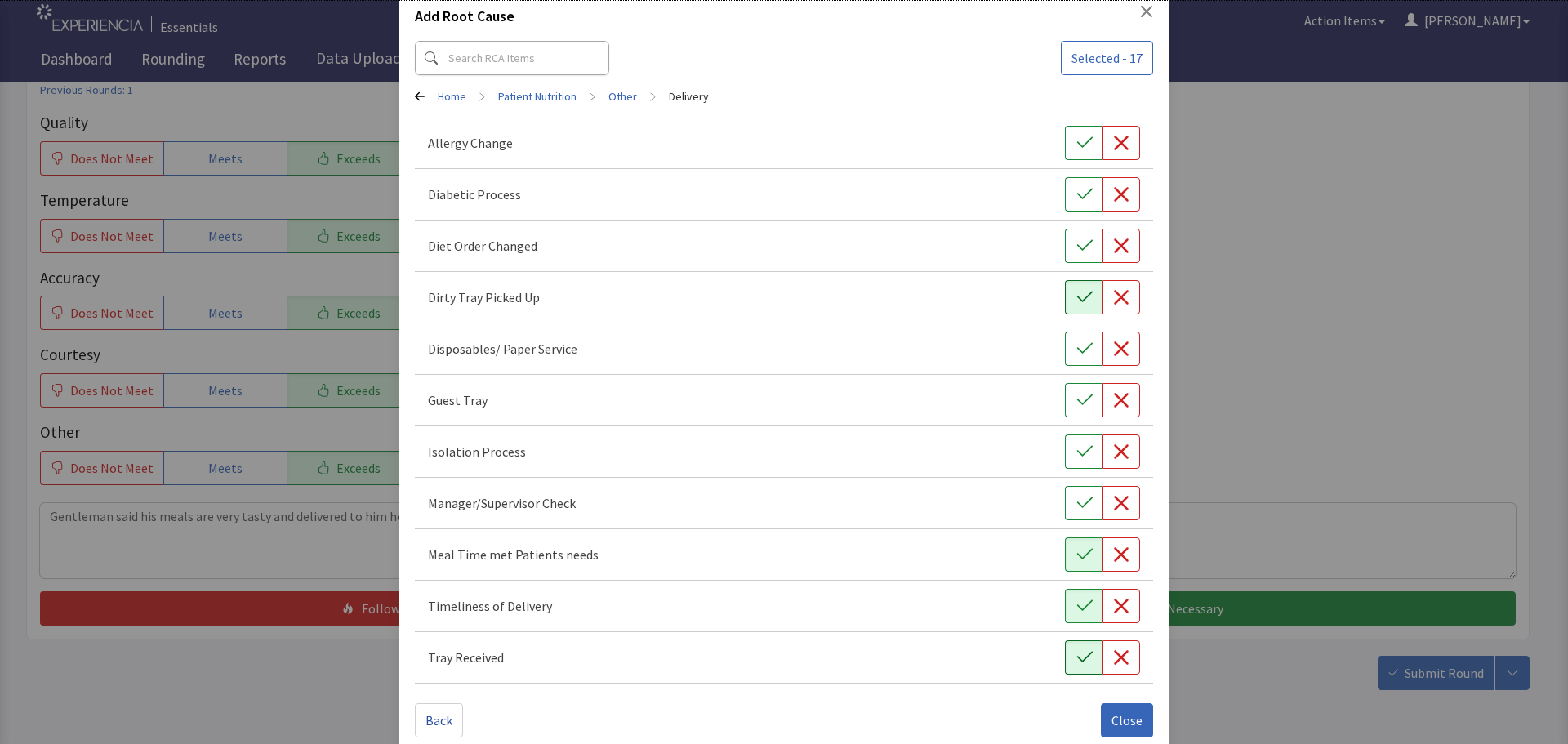
scroll to position [74, 0]
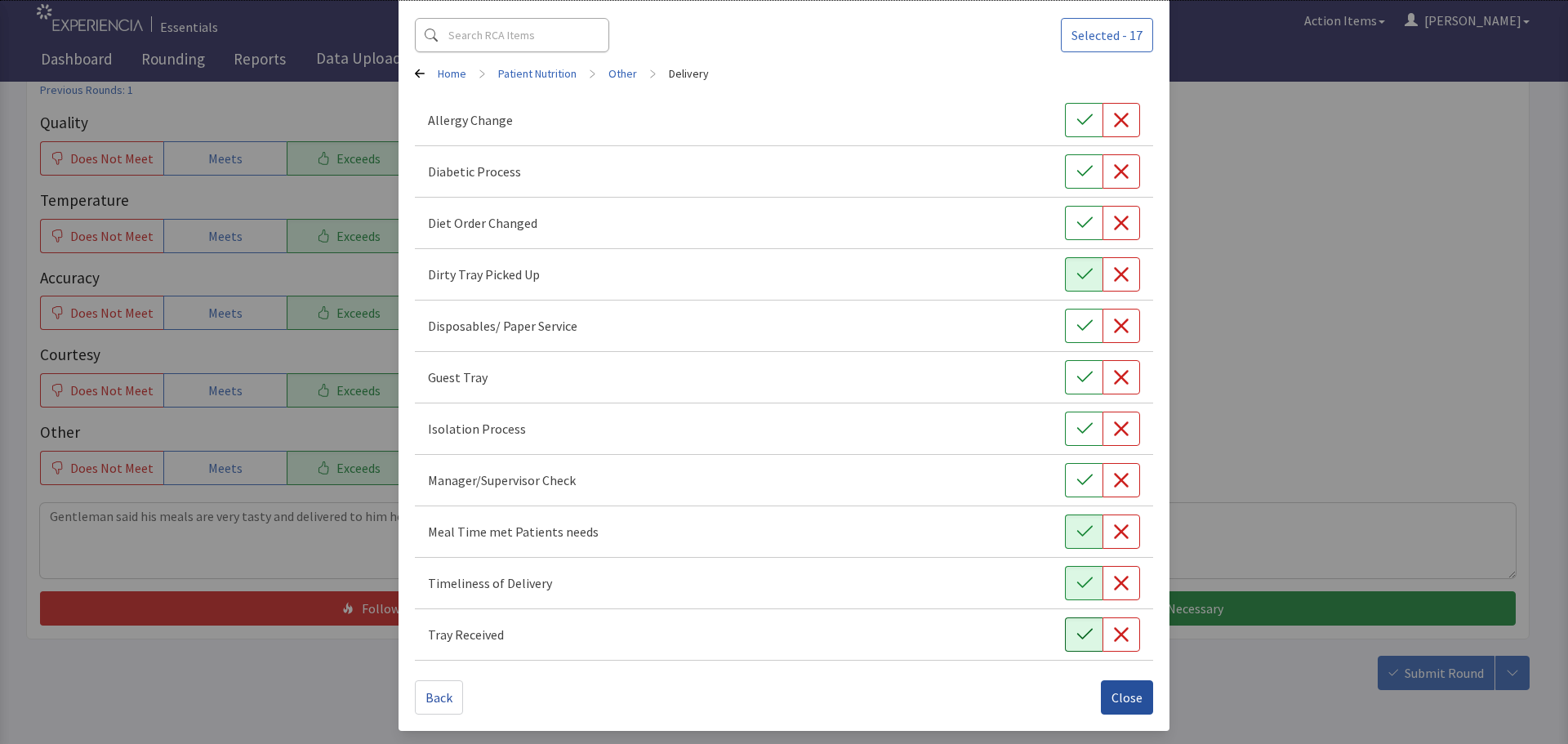
click at [1123, 692] on span "Close" at bounding box center [1127, 697] width 31 height 20
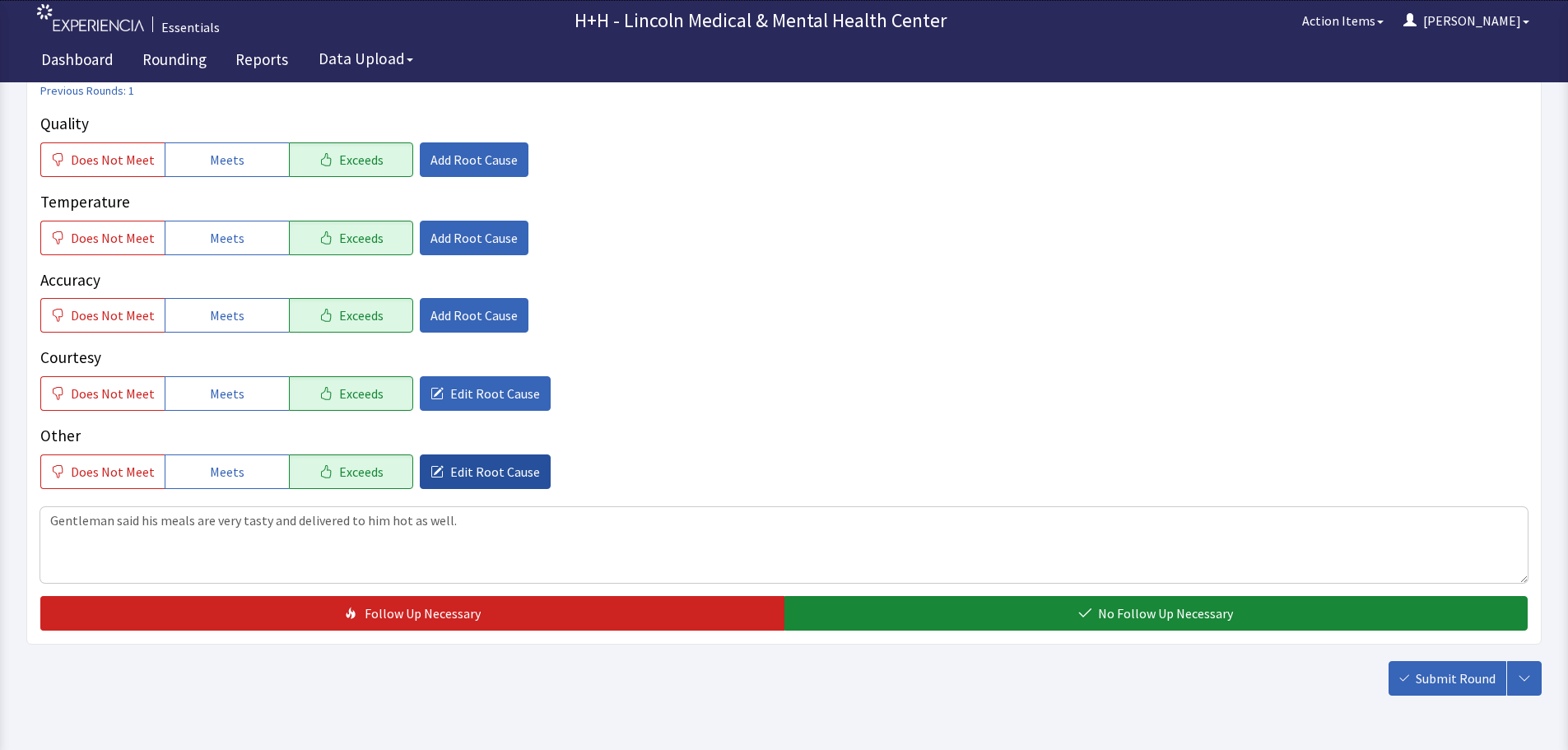
click at [519, 464] on span "Edit Root Cause" at bounding box center [495, 472] width 90 height 20
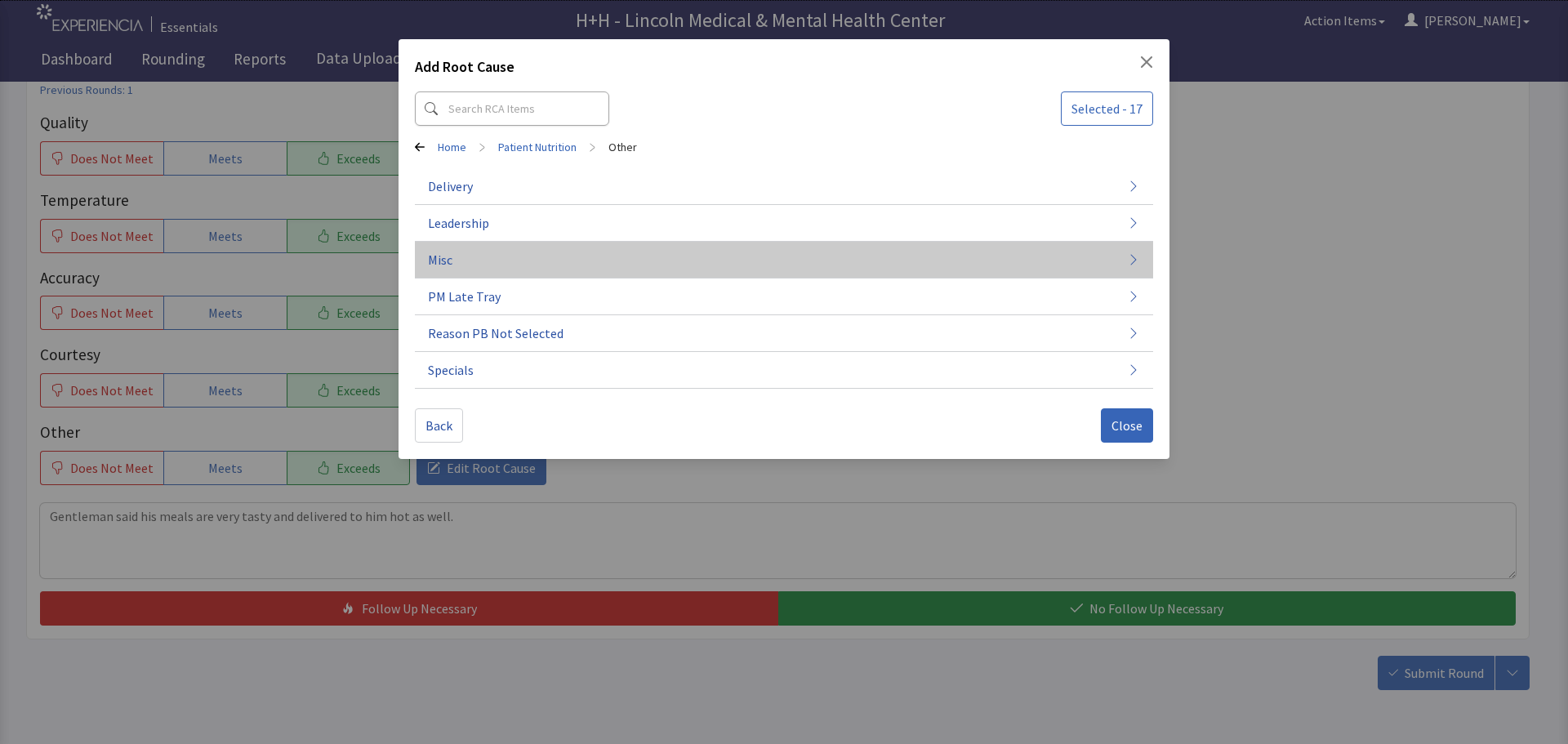
click at [494, 264] on button "Misc" at bounding box center [784, 260] width 738 height 37
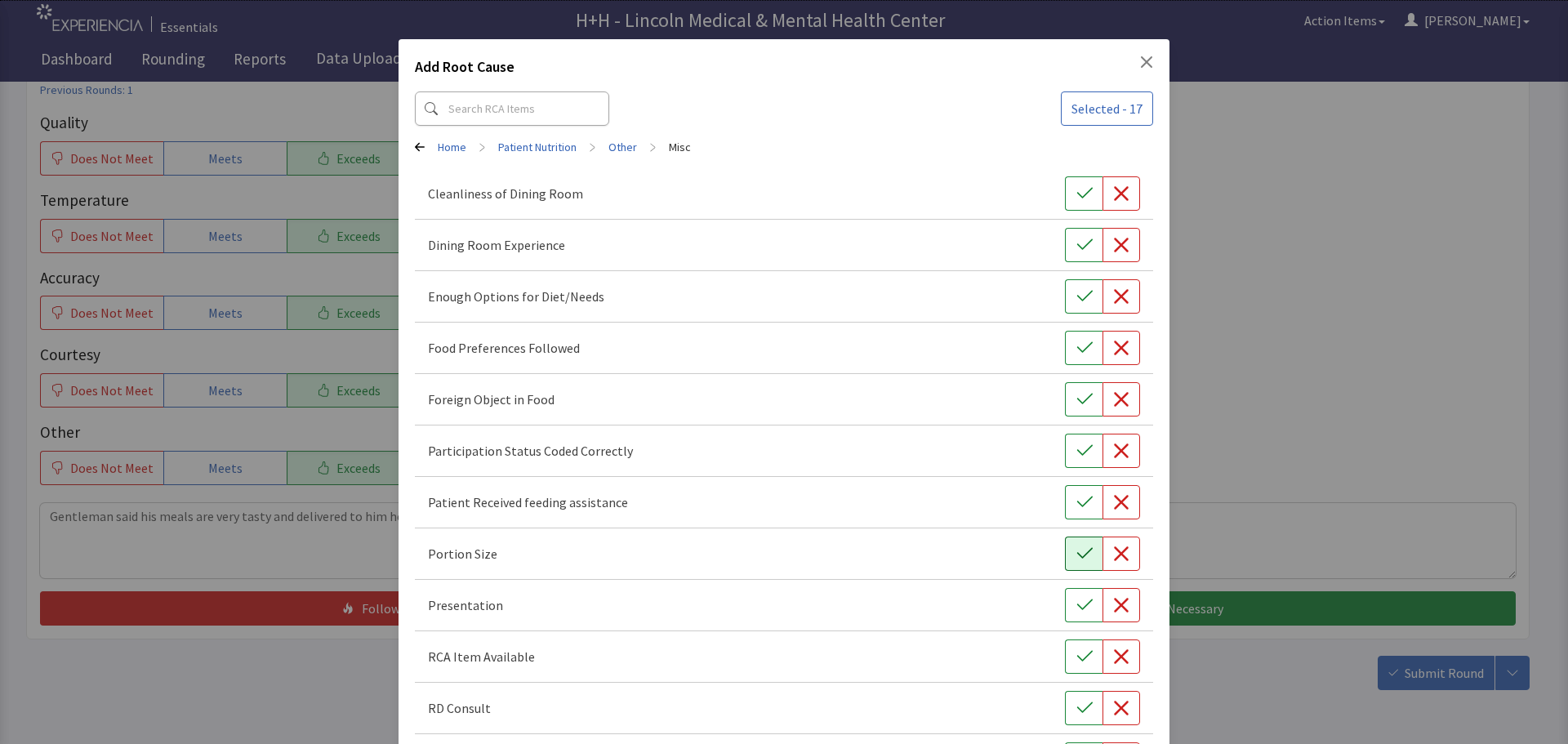
click at [1077, 554] on icon "button" at bounding box center [1085, 554] width 16 height 16
click at [1077, 598] on icon "button" at bounding box center [1085, 605] width 16 height 16
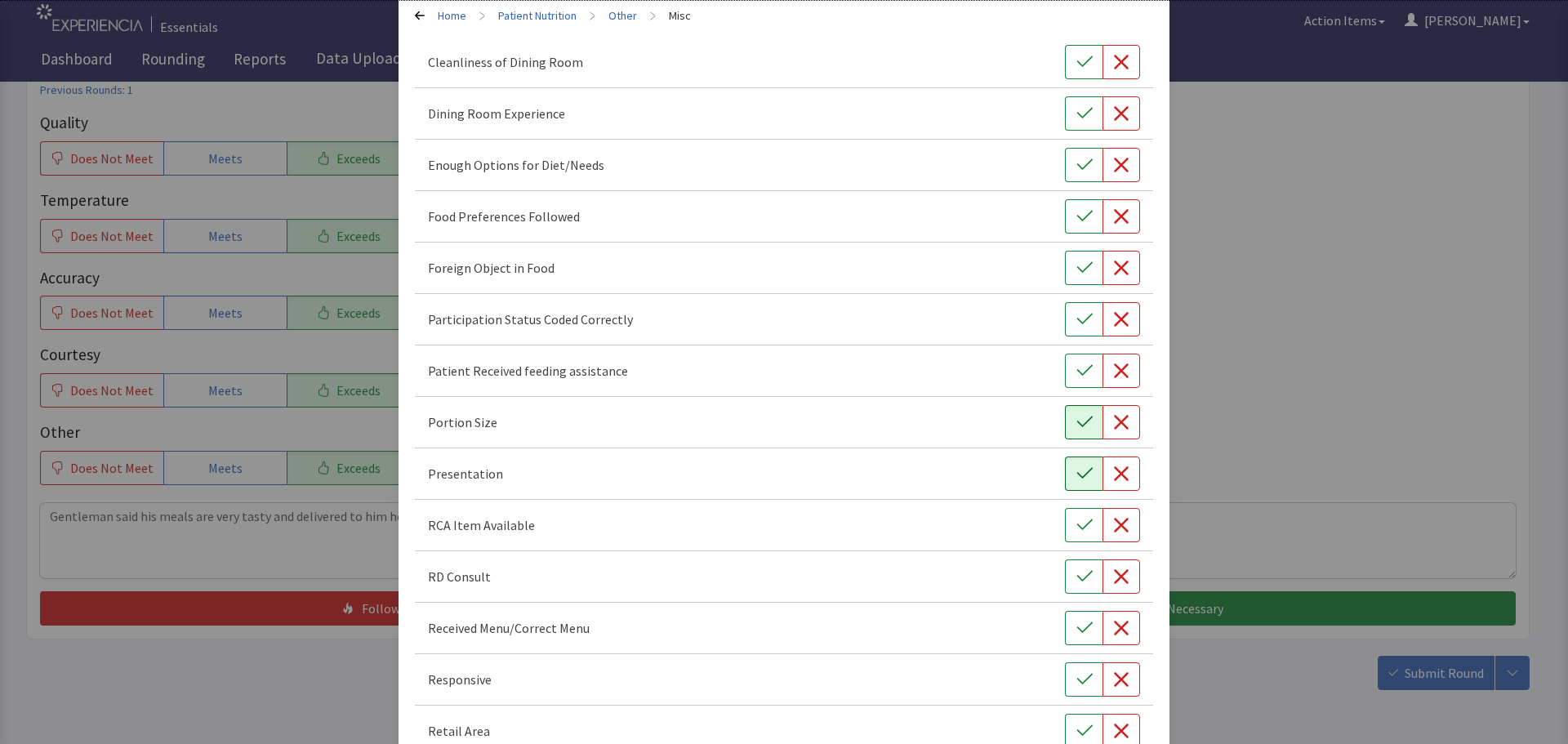
scroll to position [164, 0]
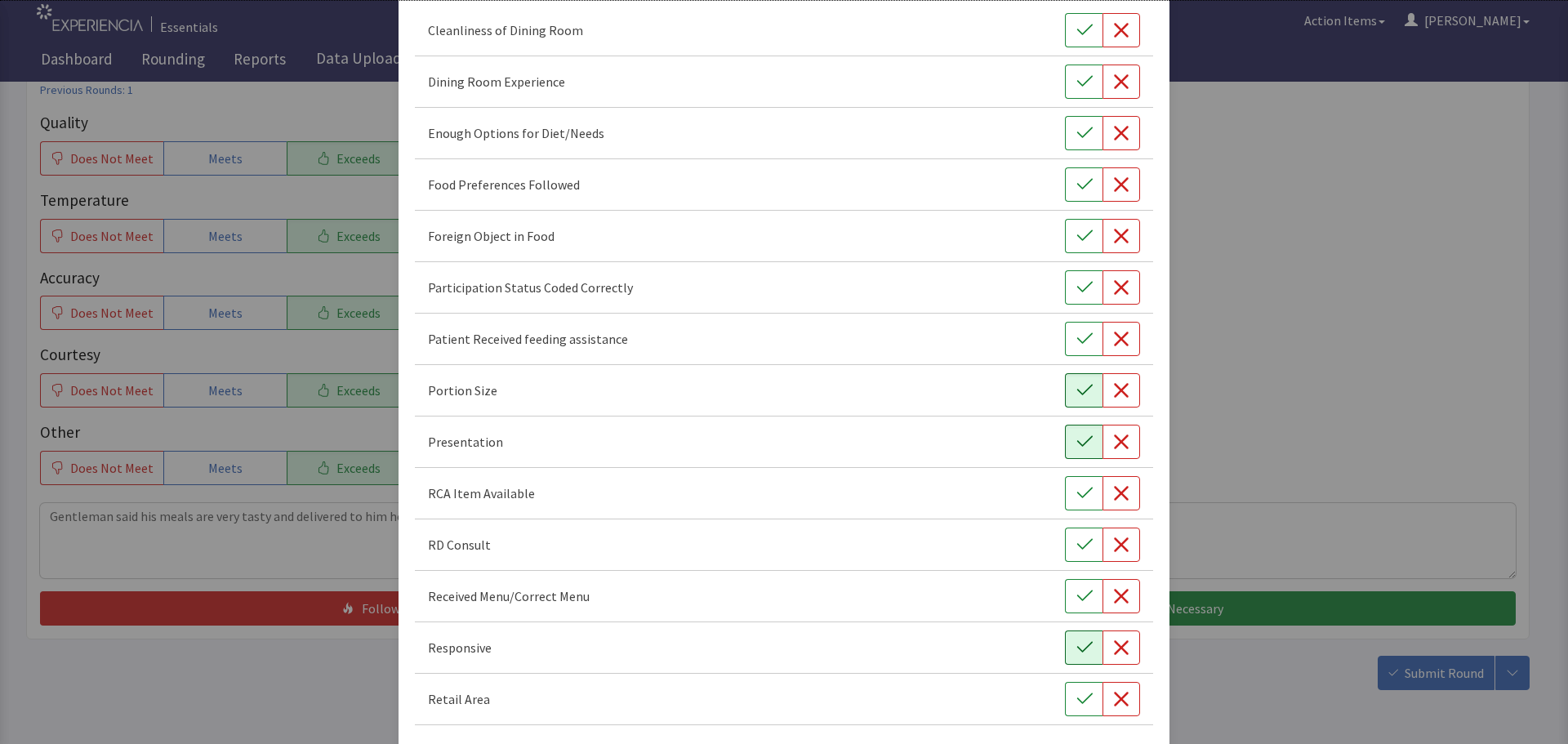
click at [1068, 633] on button "button" at bounding box center [1084, 648] width 38 height 34
click at [1065, 189] on button "button" at bounding box center [1084, 185] width 38 height 34
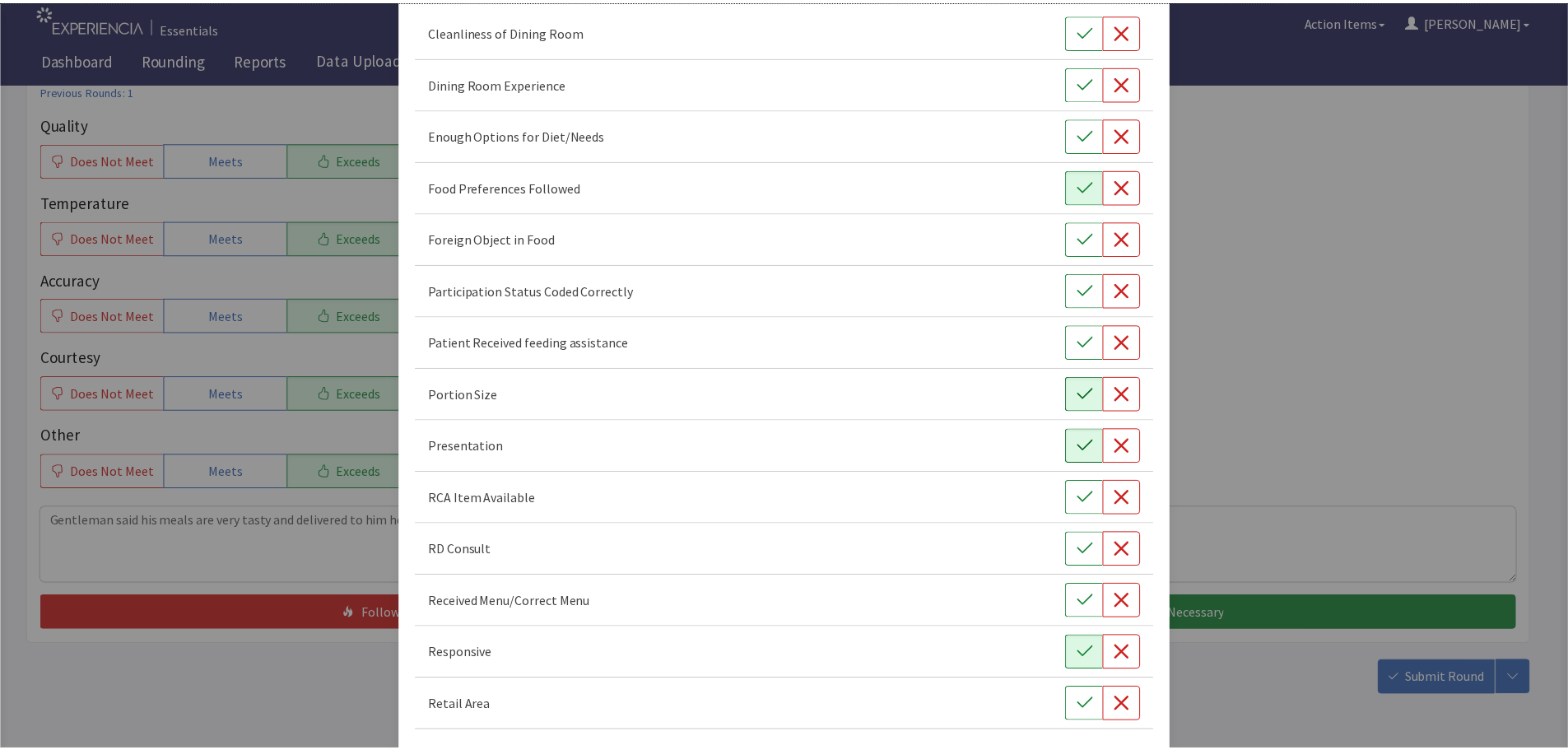
scroll to position [230, 0]
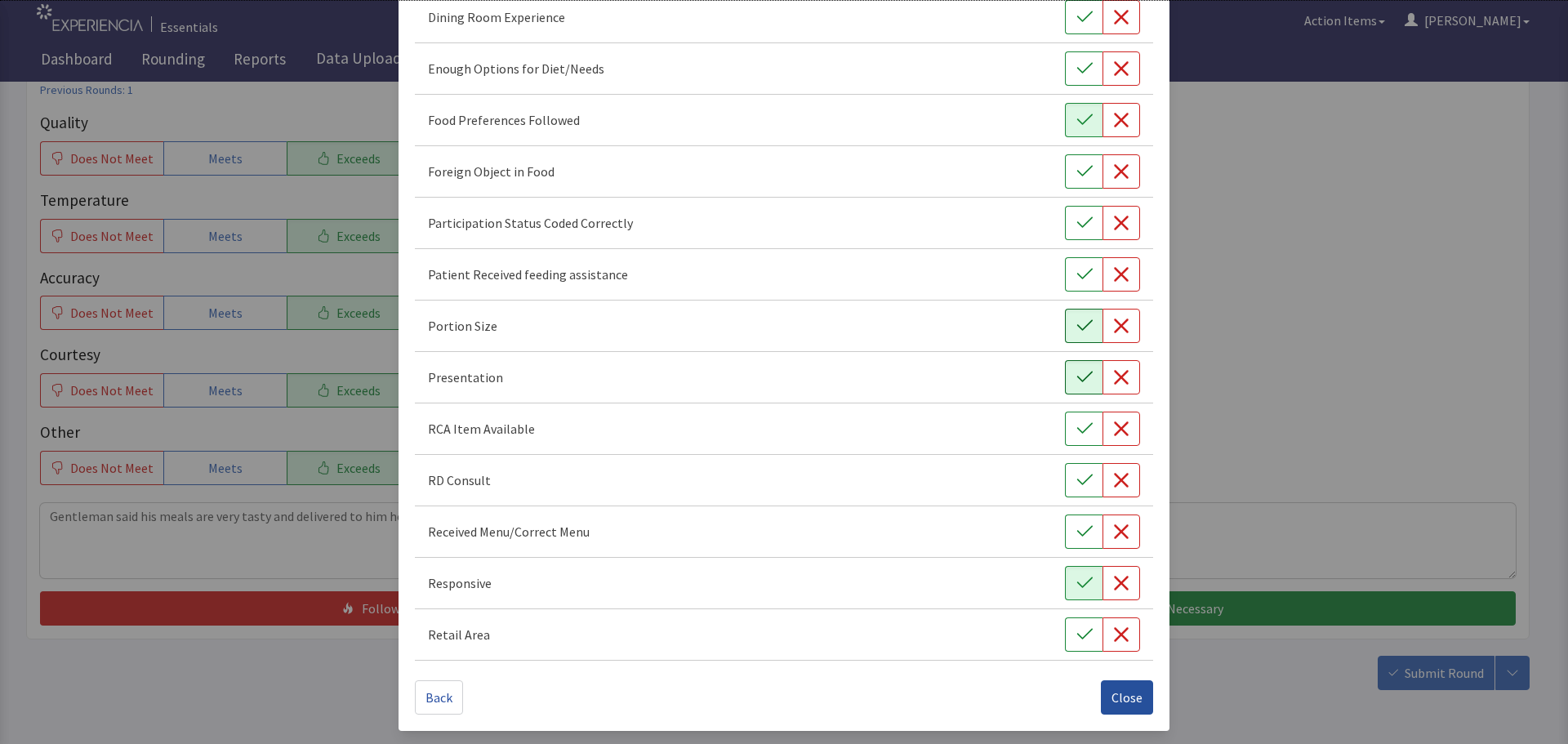
click at [1115, 692] on span "Close" at bounding box center [1127, 697] width 31 height 20
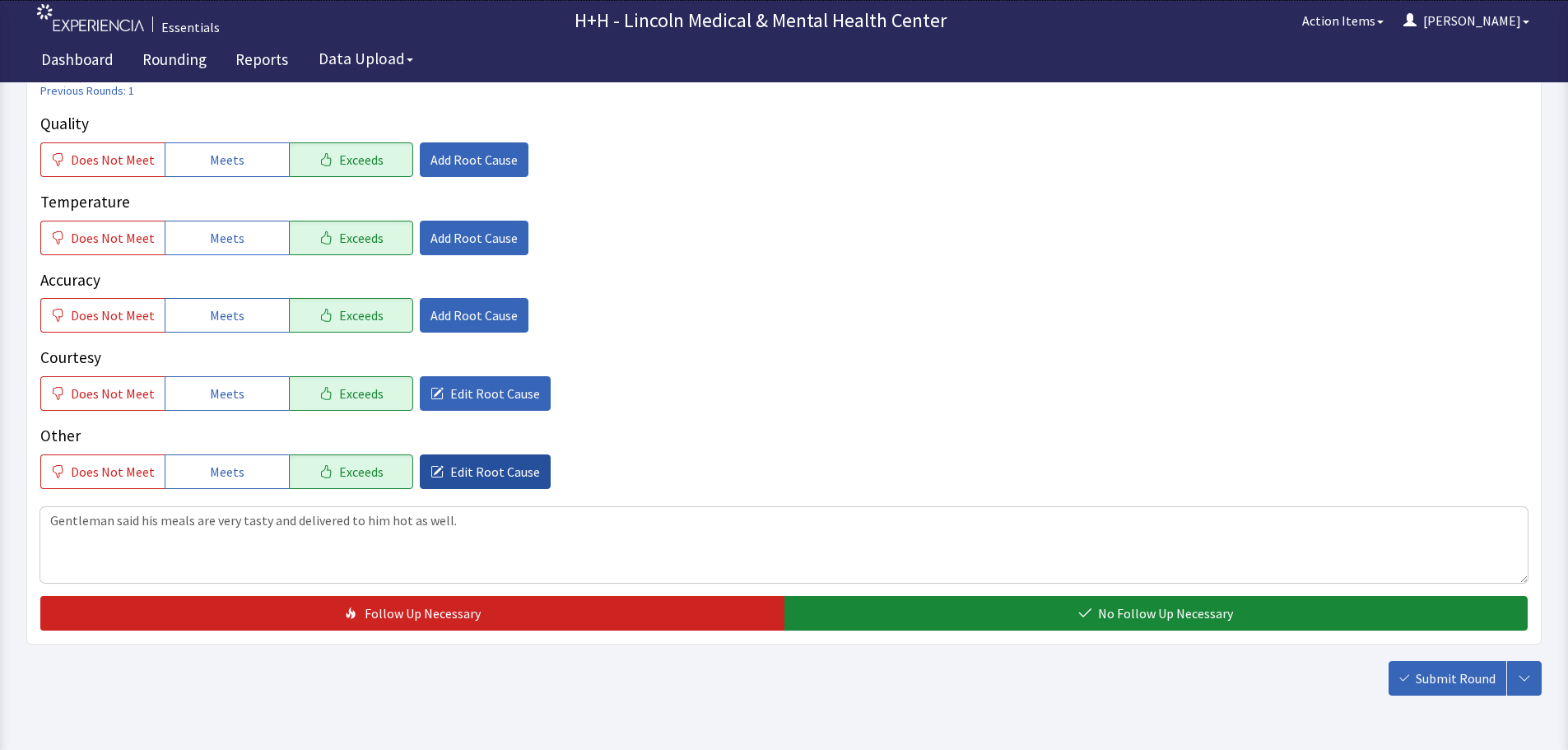
click at [513, 467] on span "Edit Root Cause" at bounding box center [495, 472] width 90 height 20
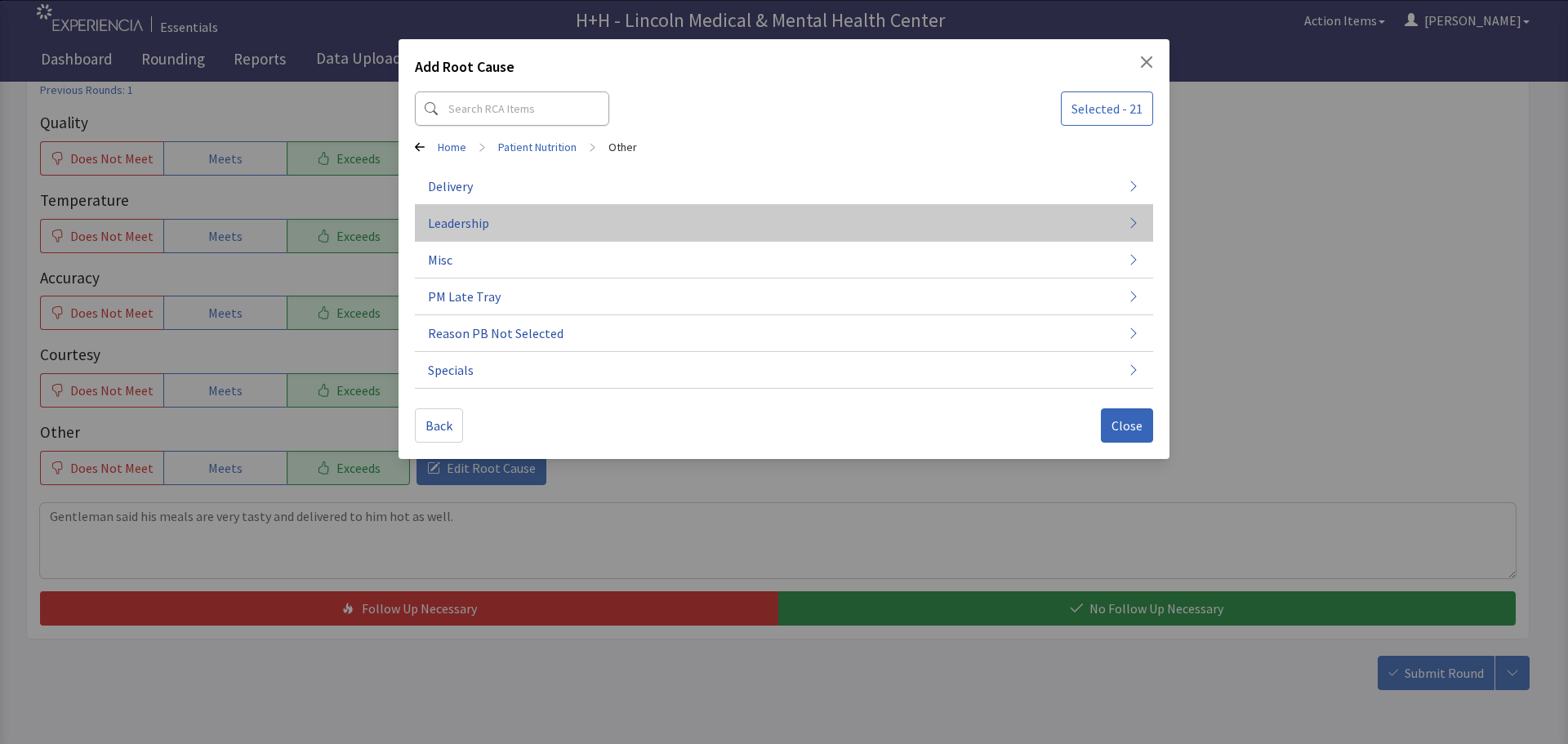
click at [491, 352] on button "Leadership" at bounding box center [784, 370] width 738 height 37
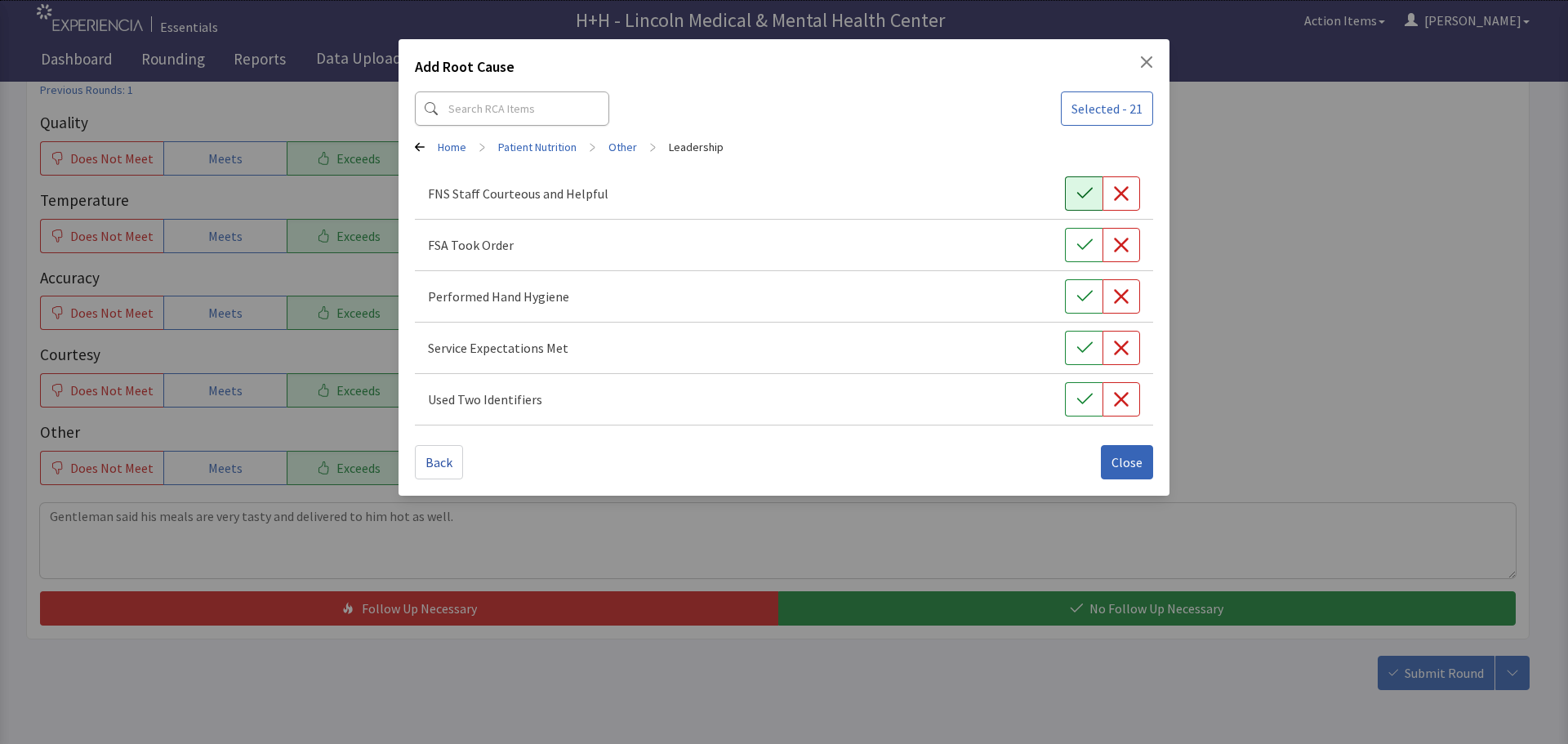
click at [1074, 195] on button "button" at bounding box center [1084, 194] width 38 height 34
click at [1068, 239] on button "button" at bounding box center [1084, 245] width 38 height 34
click at [1063, 310] on div "Performed Hand Hygiene" at bounding box center [784, 297] width 712 height 34
click at [1078, 307] on button "button" at bounding box center [1084, 297] width 38 height 34
click at [1080, 351] on icon "button" at bounding box center [1084, 347] width 16 height 11
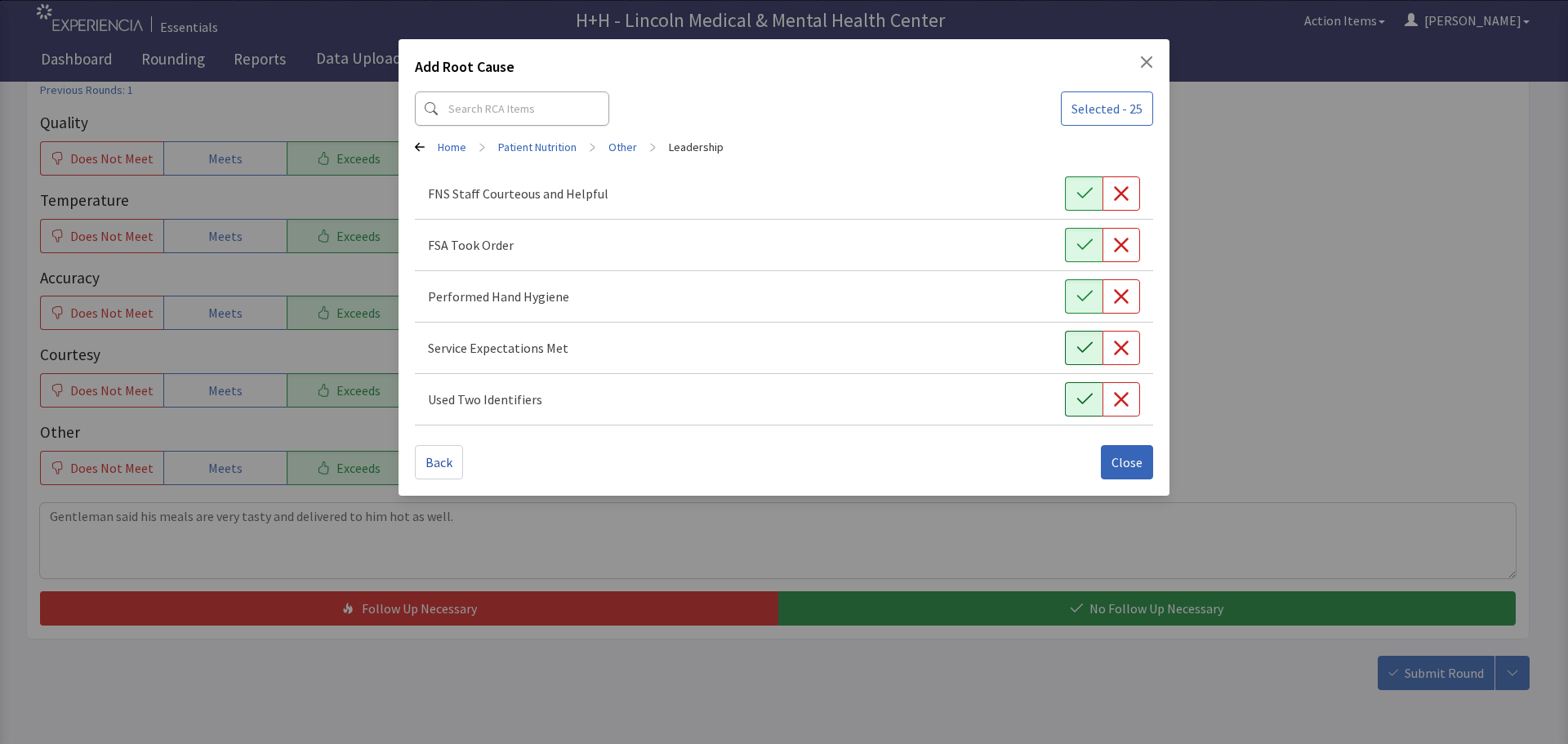
click at [1081, 388] on button "button" at bounding box center [1084, 400] width 38 height 34
click at [1117, 449] on button "Close" at bounding box center [1127, 463] width 52 height 34
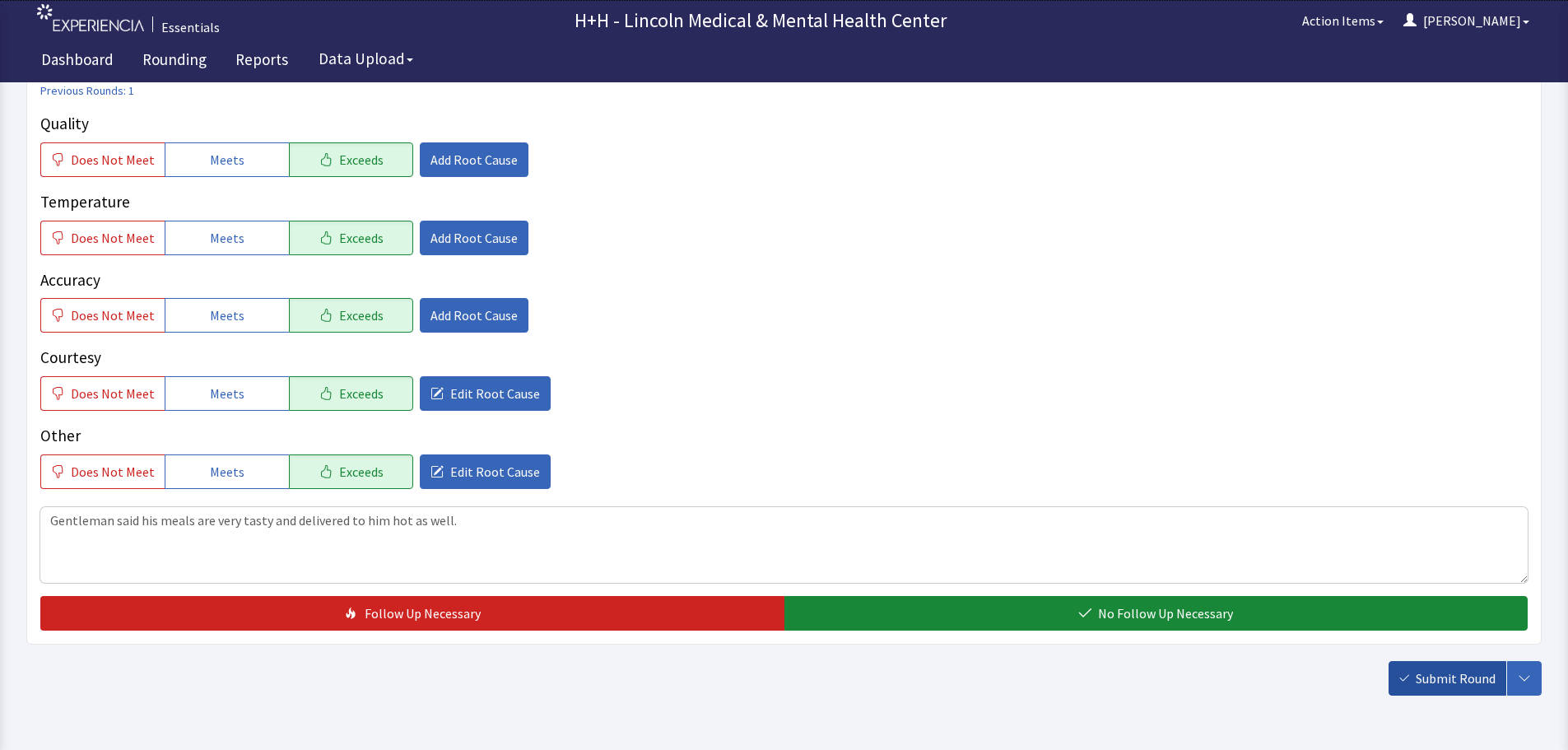
click at [1447, 677] on span "Submit Round" at bounding box center [1455, 678] width 80 height 20
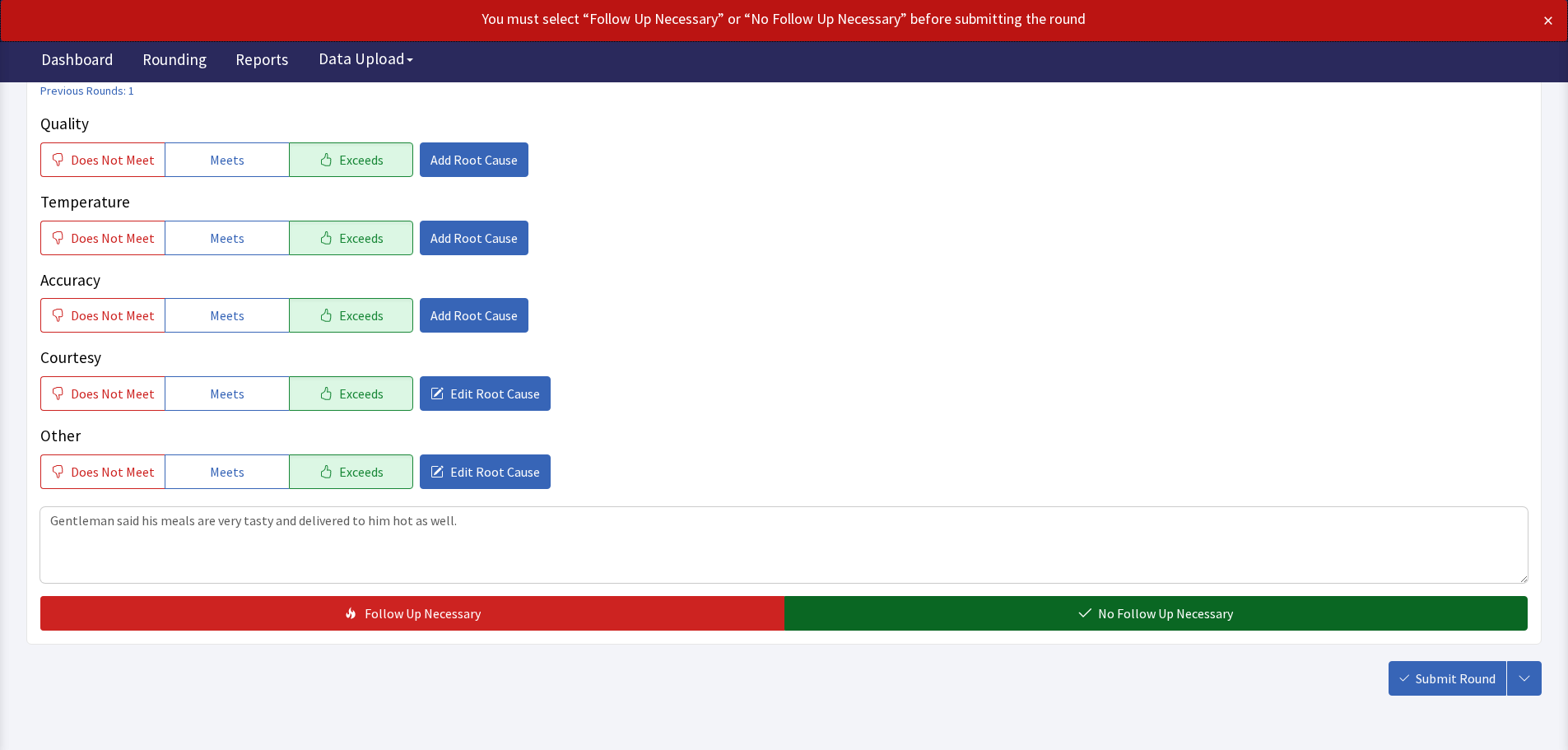
click at [1276, 616] on button "No Follow Up Necessary" at bounding box center [1156, 613] width 744 height 35
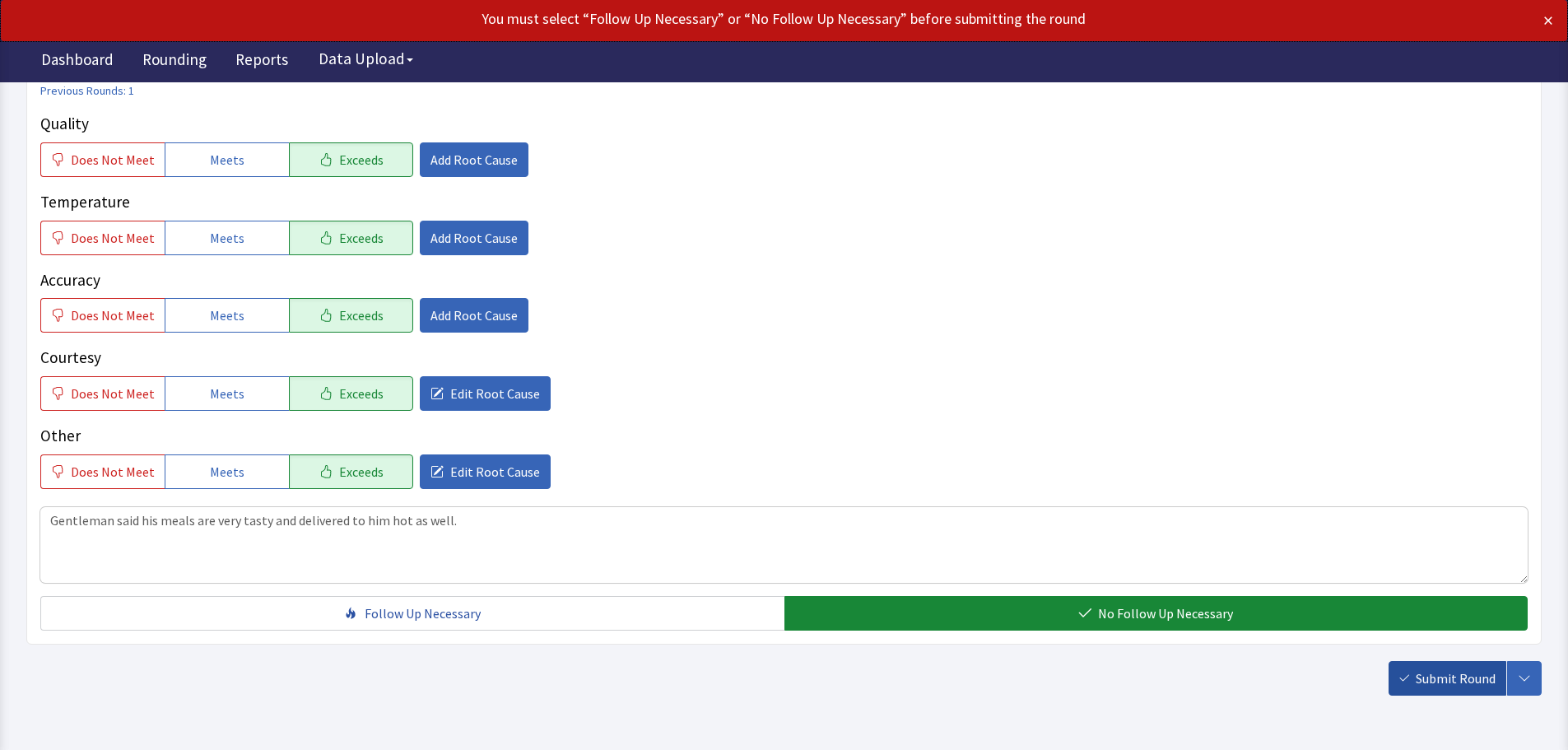
click at [1433, 680] on span "Submit Round" at bounding box center [1455, 678] width 80 height 20
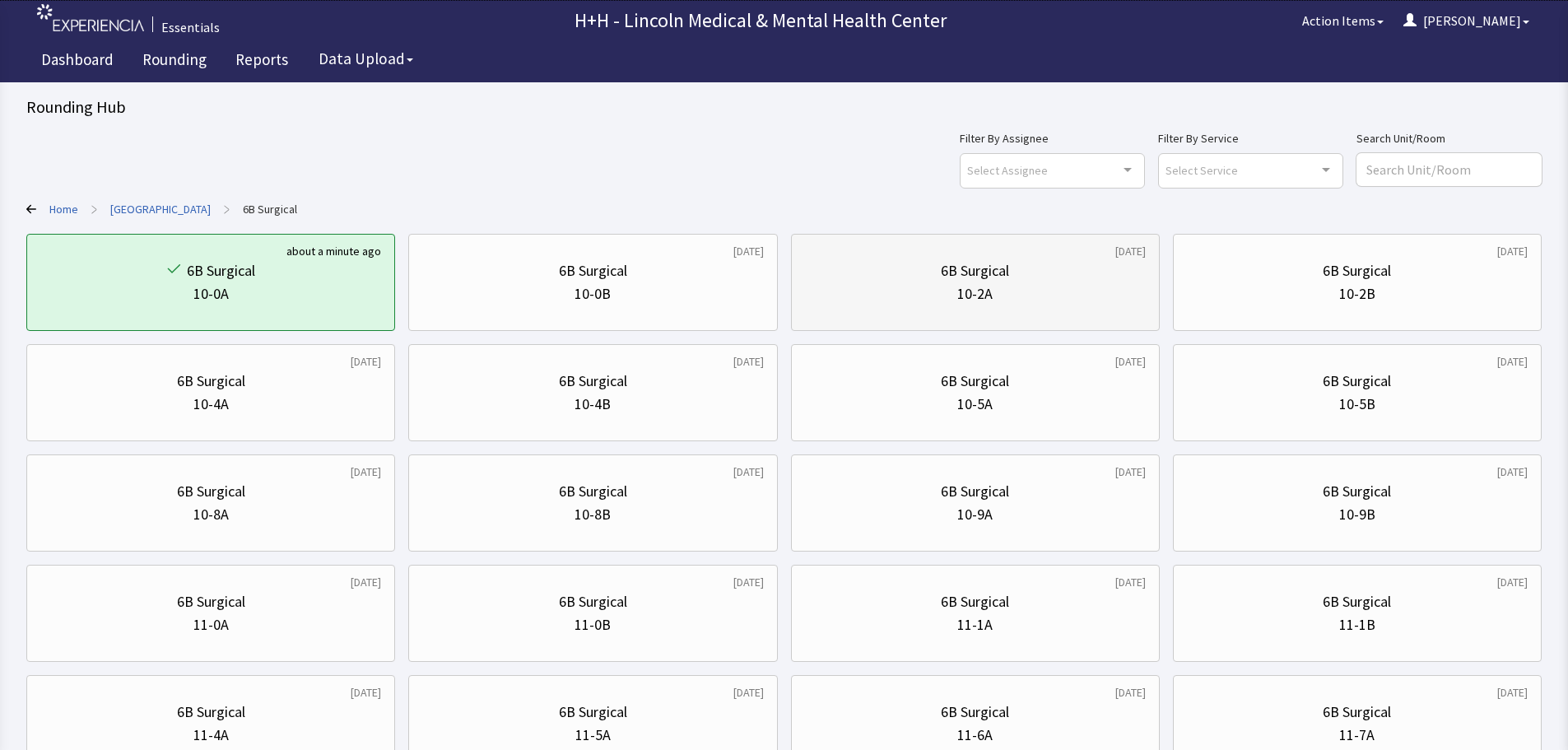
click at [1044, 297] on div "10-2A" at bounding box center [976, 294] width 341 height 23
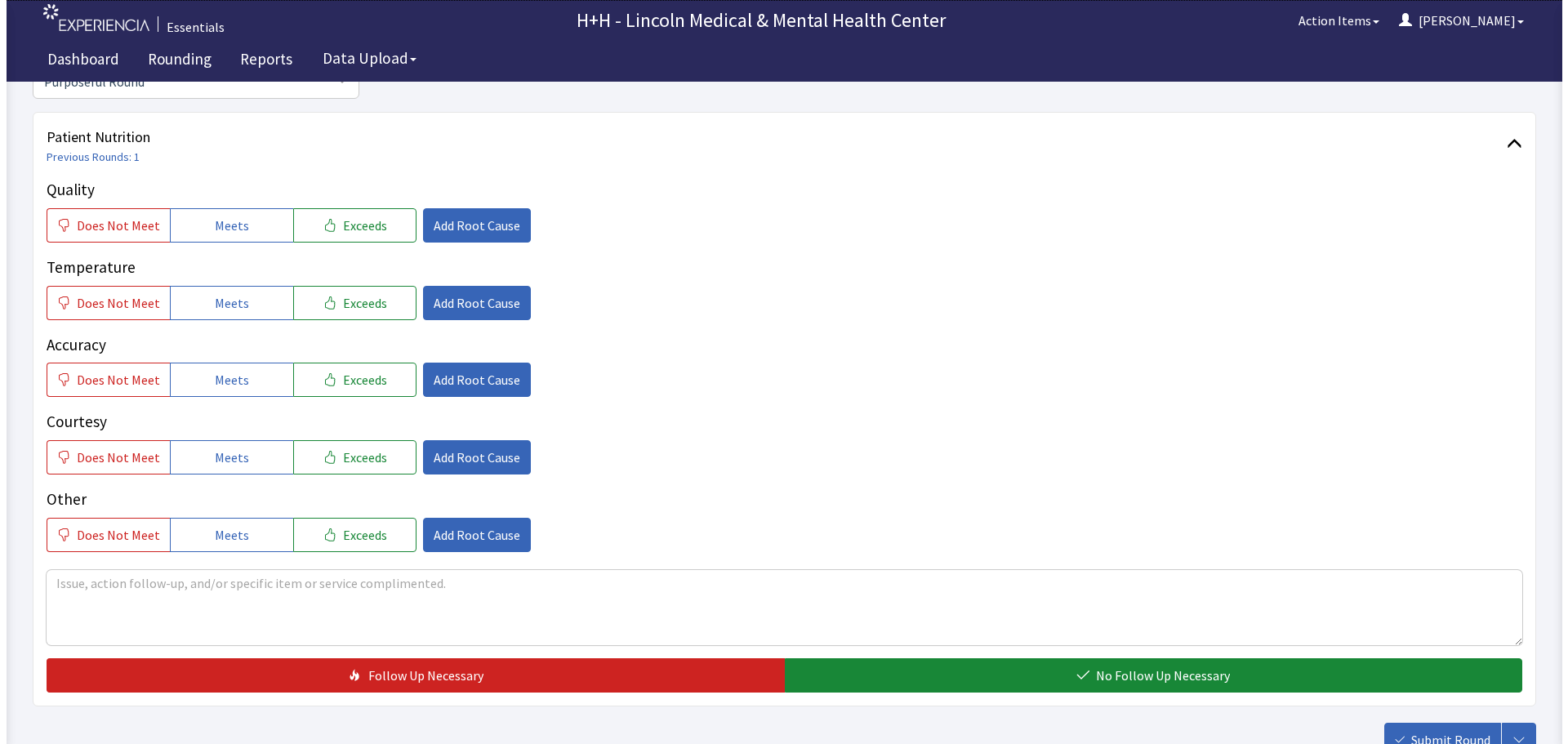
scroll to position [245, 0]
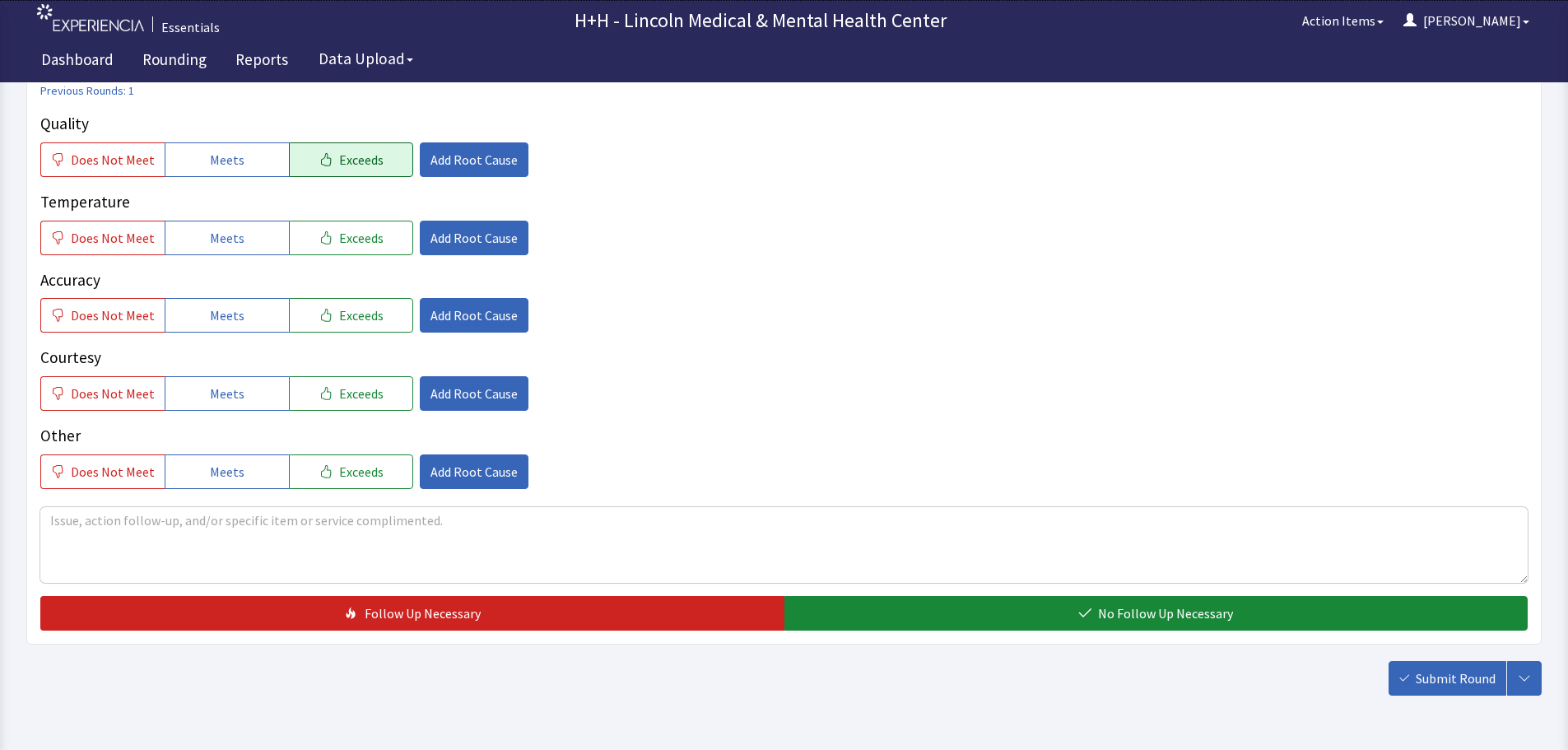
click at [365, 171] on button "Exceeds" at bounding box center [351, 160] width 124 height 35
drag, startPoint x: 362, startPoint y: 232, endPoint x: 355, endPoint y: 274, distance: 42.6
click at [363, 232] on span "Exceeds" at bounding box center [362, 238] width 44 height 20
drag, startPoint x: 356, startPoint y: 311, endPoint x: 357, endPoint y: 320, distance: 9.1
click at [357, 311] on span "Exceeds" at bounding box center [362, 316] width 44 height 20
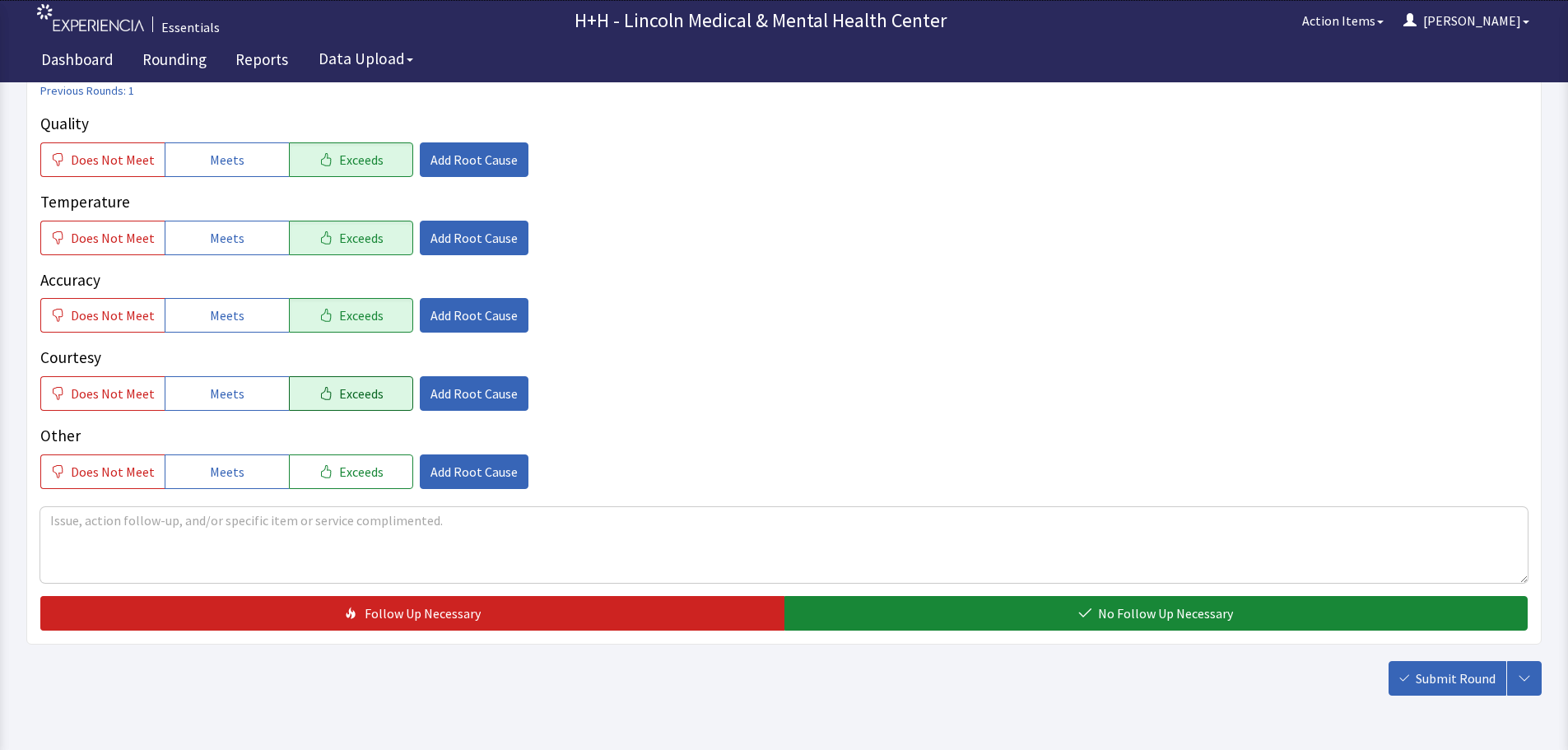
click at [377, 391] on button "Exceeds" at bounding box center [351, 394] width 124 height 35
click at [380, 468] on button "Exceeds" at bounding box center [351, 472] width 124 height 35
click at [83, 528] on textarea at bounding box center [784, 545] width 1487 height 76
click at [420, 394] on button "Add Root Cause" at bounding box center [475, 394] width 109 height 35
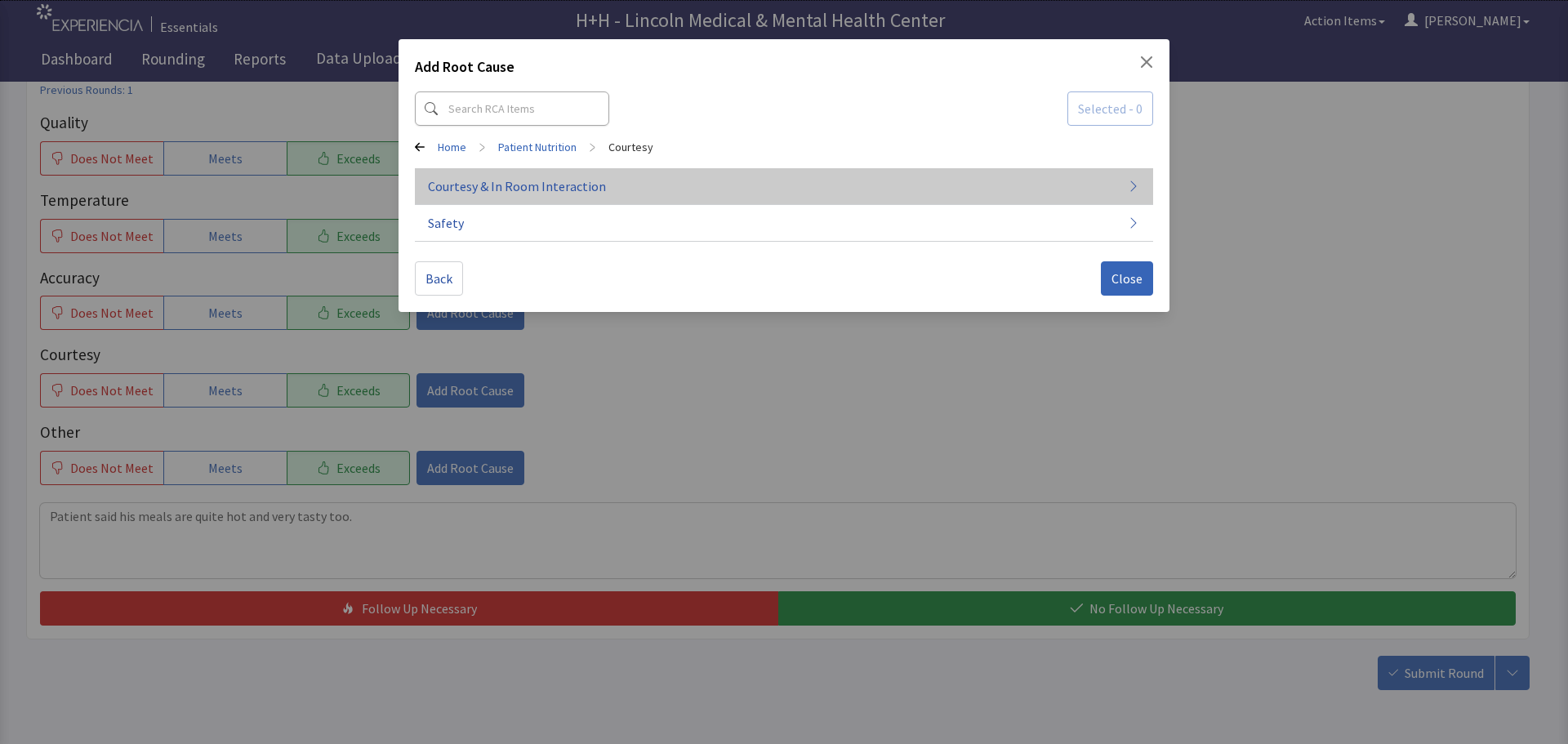
click at [477, 187] on span "Courtesy & In Room Interaction" at bounding box center [517, 186] width 178 height 20
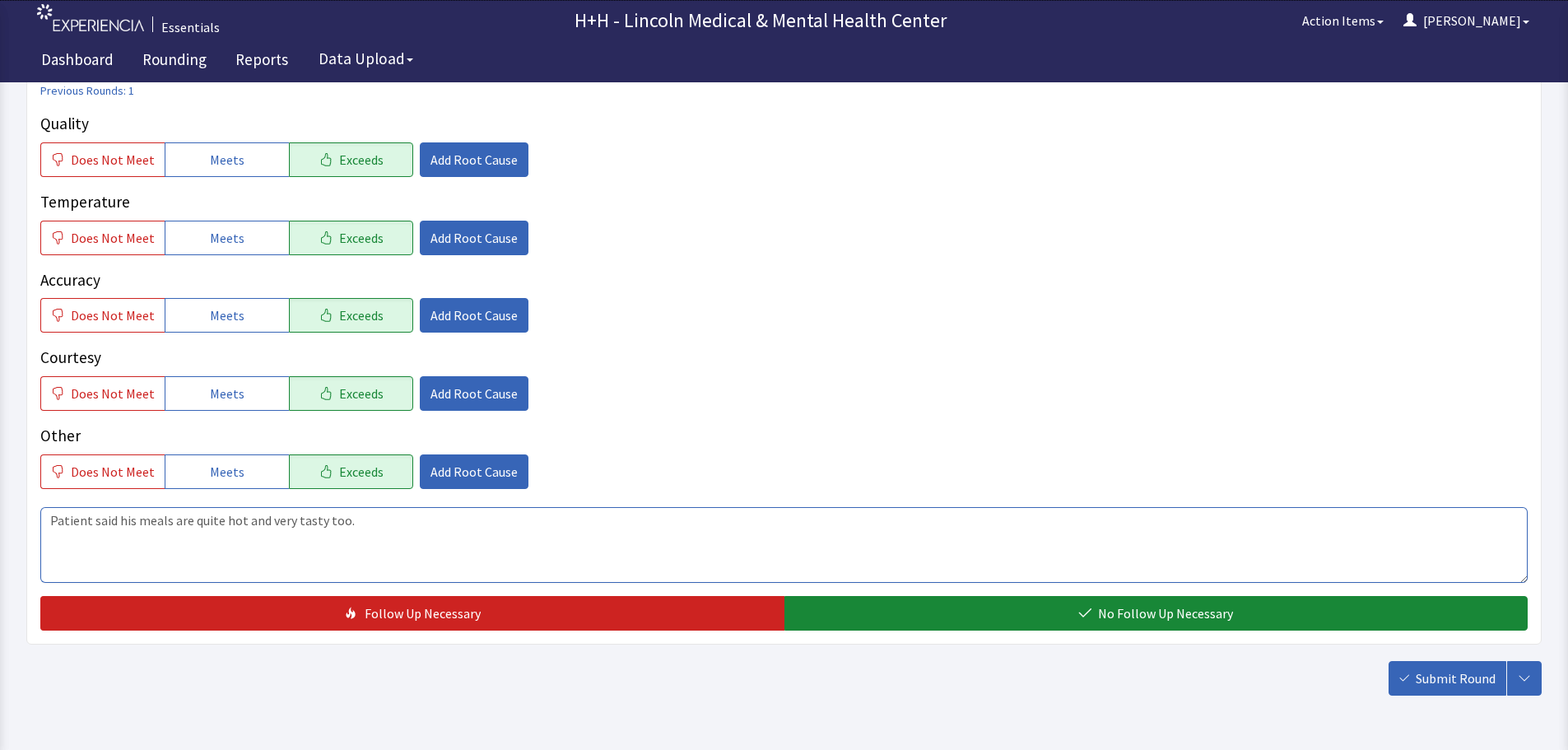
click at [381, 532] on textarea "Patient said his meals are quite hot and very tasty too." at bounding box center [784, 545] width 1487 height 76
type textarea "Patient said his meals are quite hot and very tasty too. He likes the Mushroom …"
click at [475, 388] on span "Add Root Cause" at bounding box center [475, 394] width 87 height 20
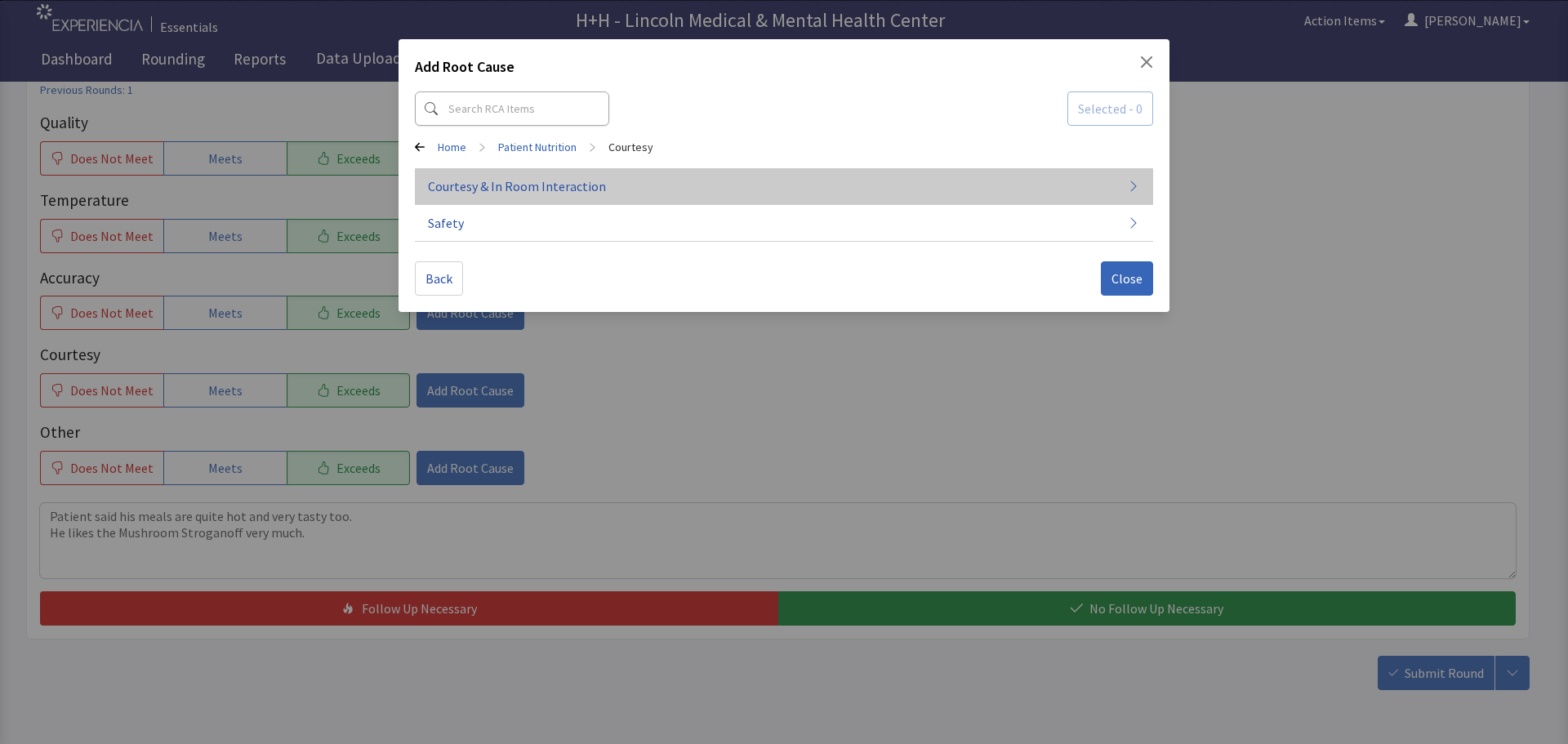
click at [526, 179] on span "Courtesy & In Room Interaction" at bounding box center [517, 186] width 178 height 20
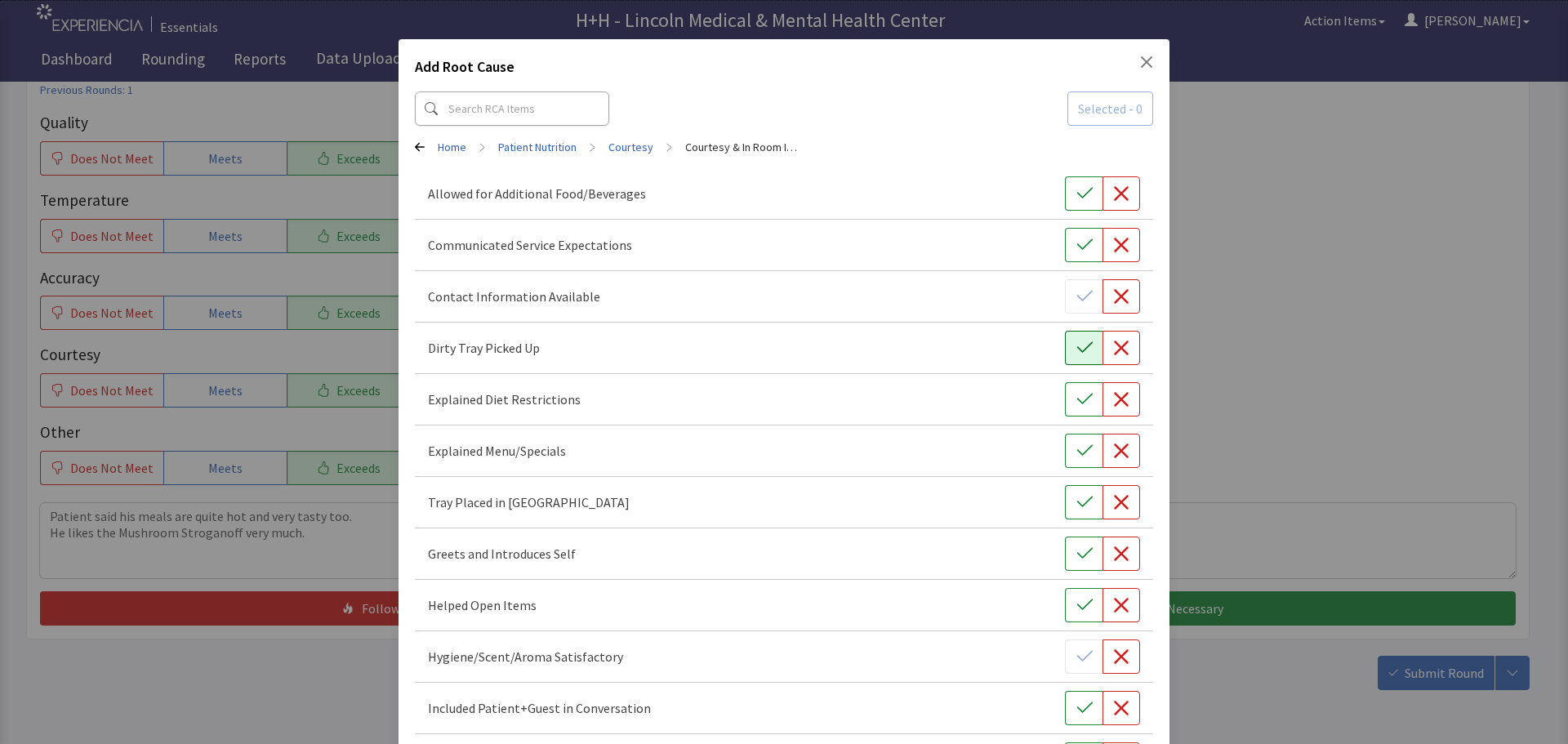
click at [1077, 352] on icon "button" at bounding box center [1084, 347] width 16 height 11
click at [1066, 500] on button "button" at bounding box center [1084, 502] width 38 height 34
click at [1077, 551] on icon "button" at bounding box center [1085, 554] width 16 height 16
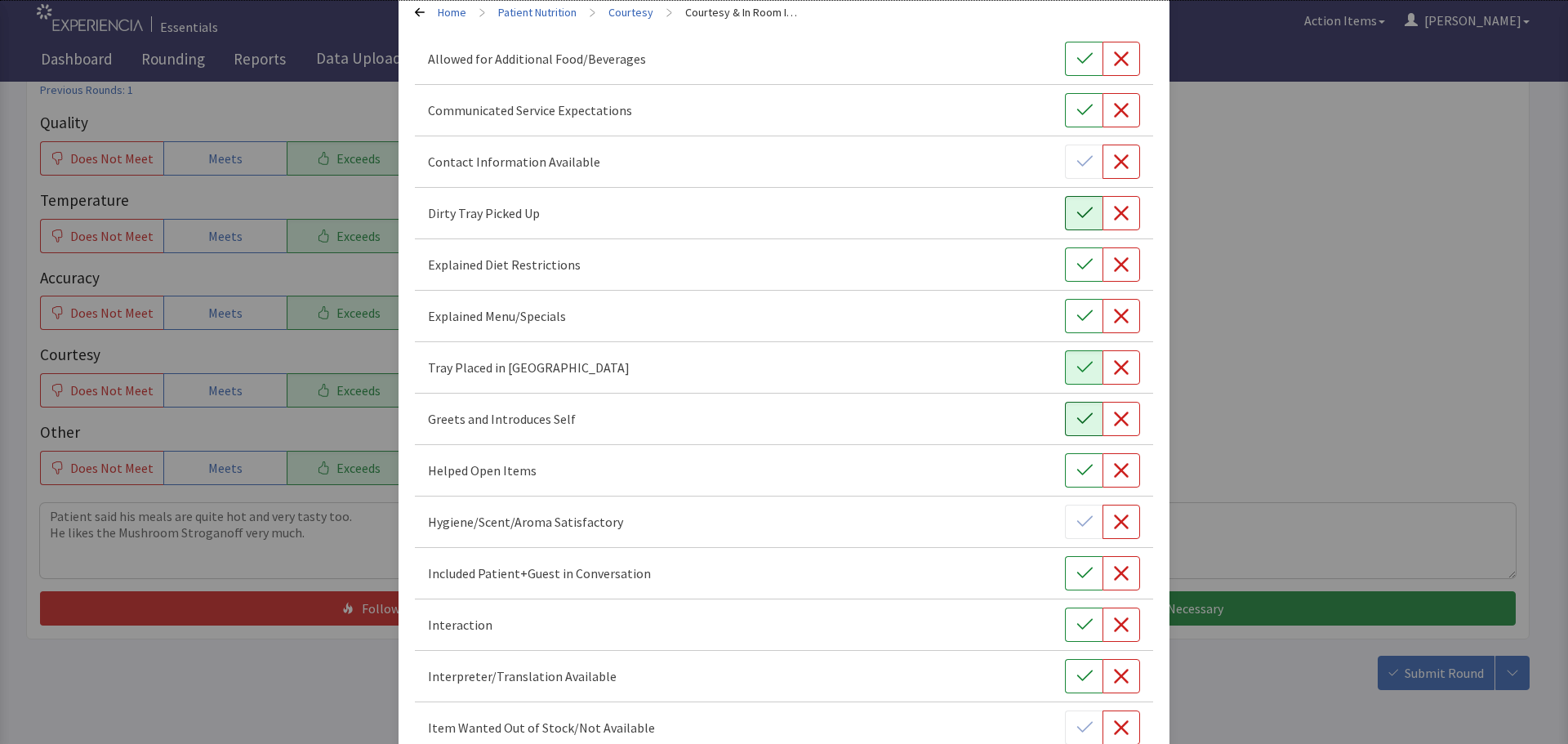
scroll to position [164, 0]
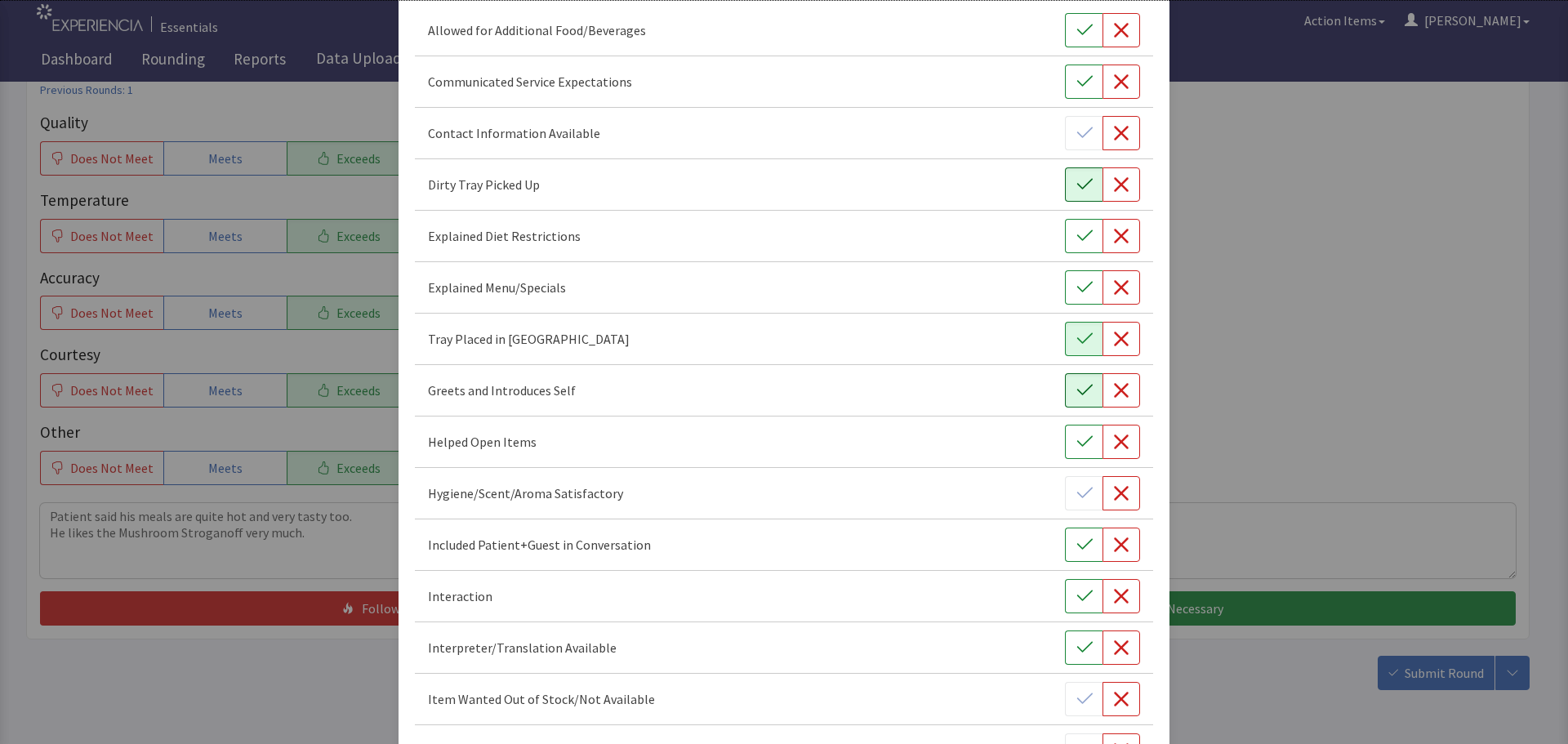
click at [1077, 551] on icon "button" at bounding box center [1085, 545] width 16 height 16
click at [1077, 589] on icon "button" at bounding box center [1085, 596] width 16 height 16
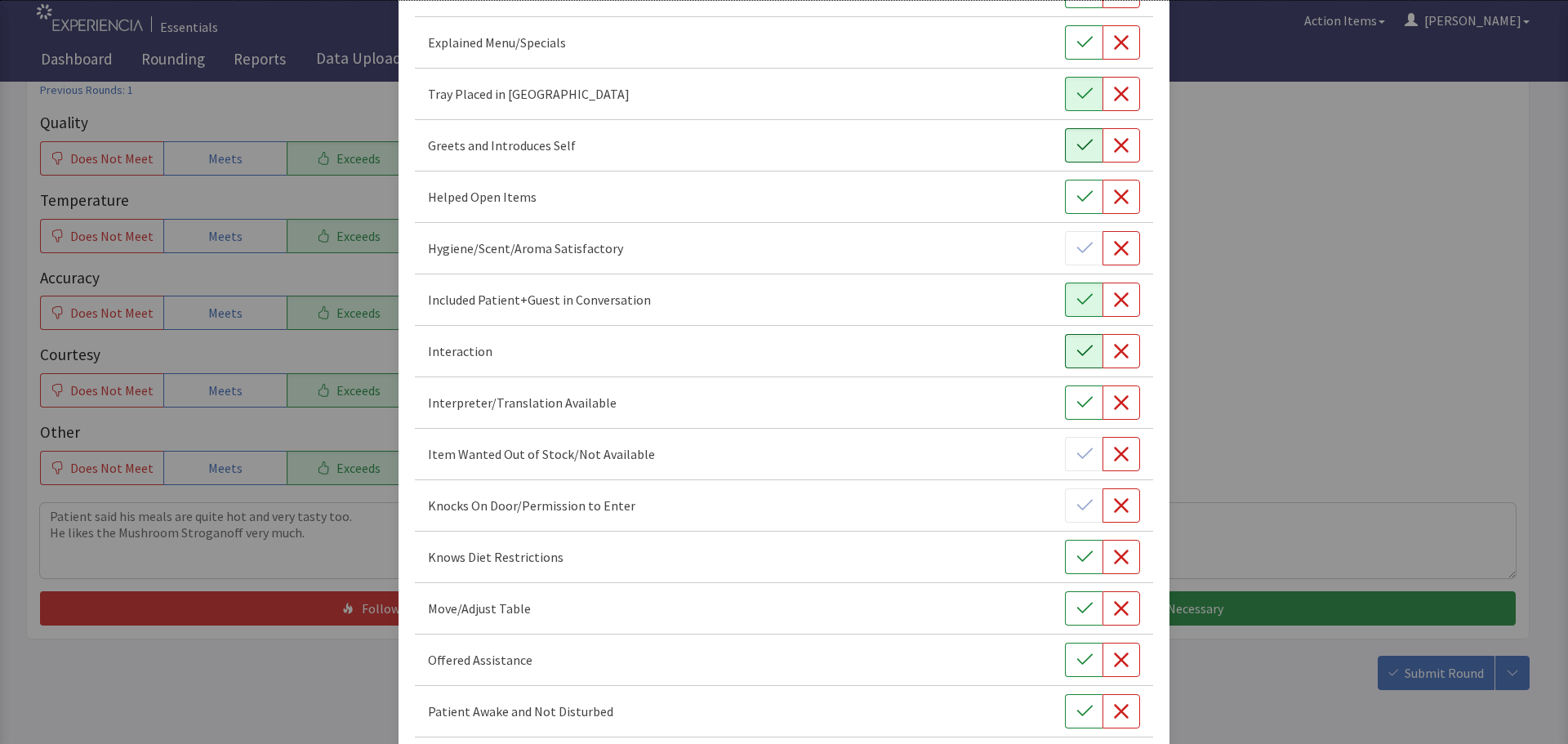
scroll to position [490, 0]
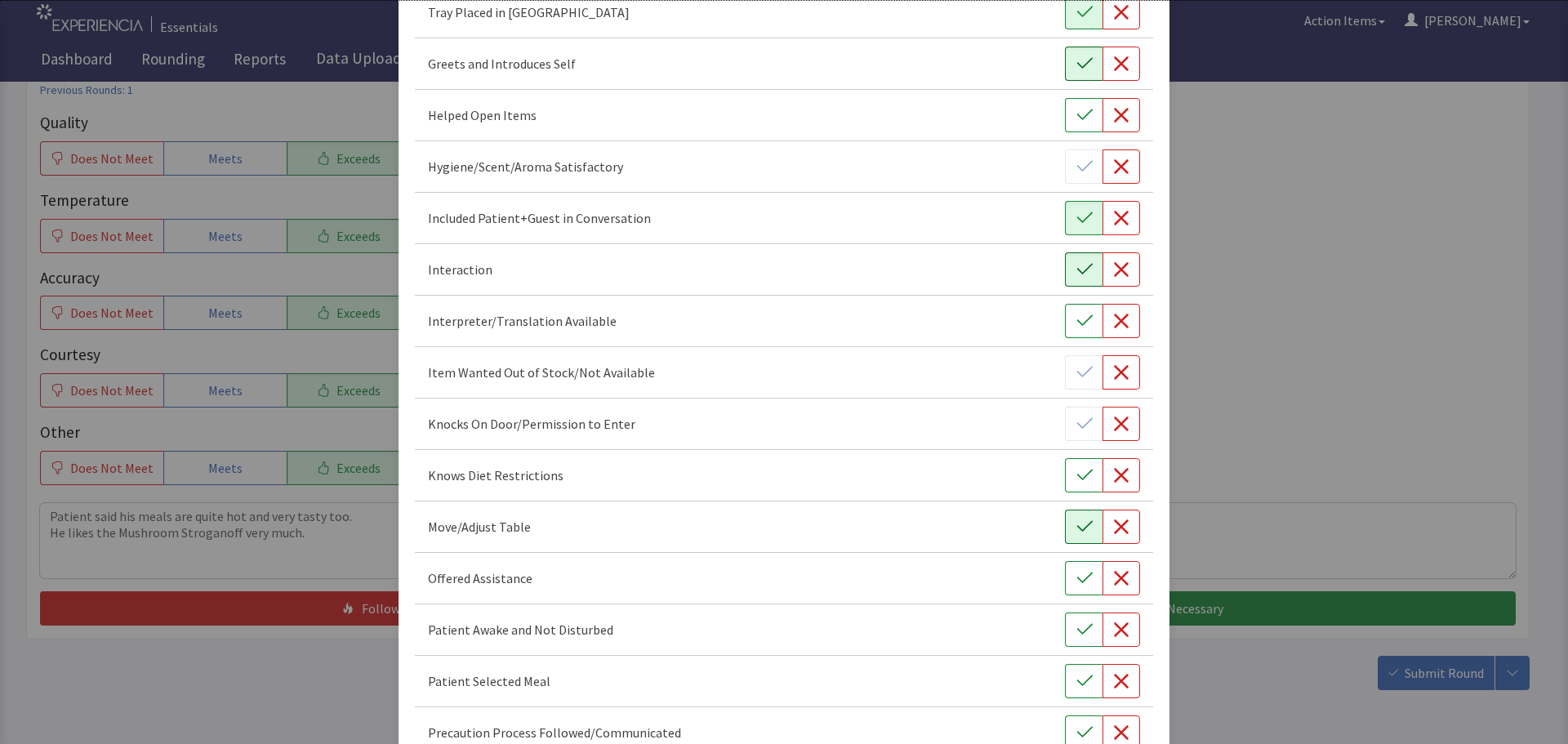
click at [1079, 531] on icon "button" at bounding box center [1085, 527] width 16 height 16
click at [1081, 573] on icon "button" at bounding box center [1085, 578] width 16 height 16
click at [1077, 635] on icon "button" at bounding box center [1085, 630] width 16 height 16
click at [1086, 679] on button "button" at bounding box center [1084, 681] width 38 height 34
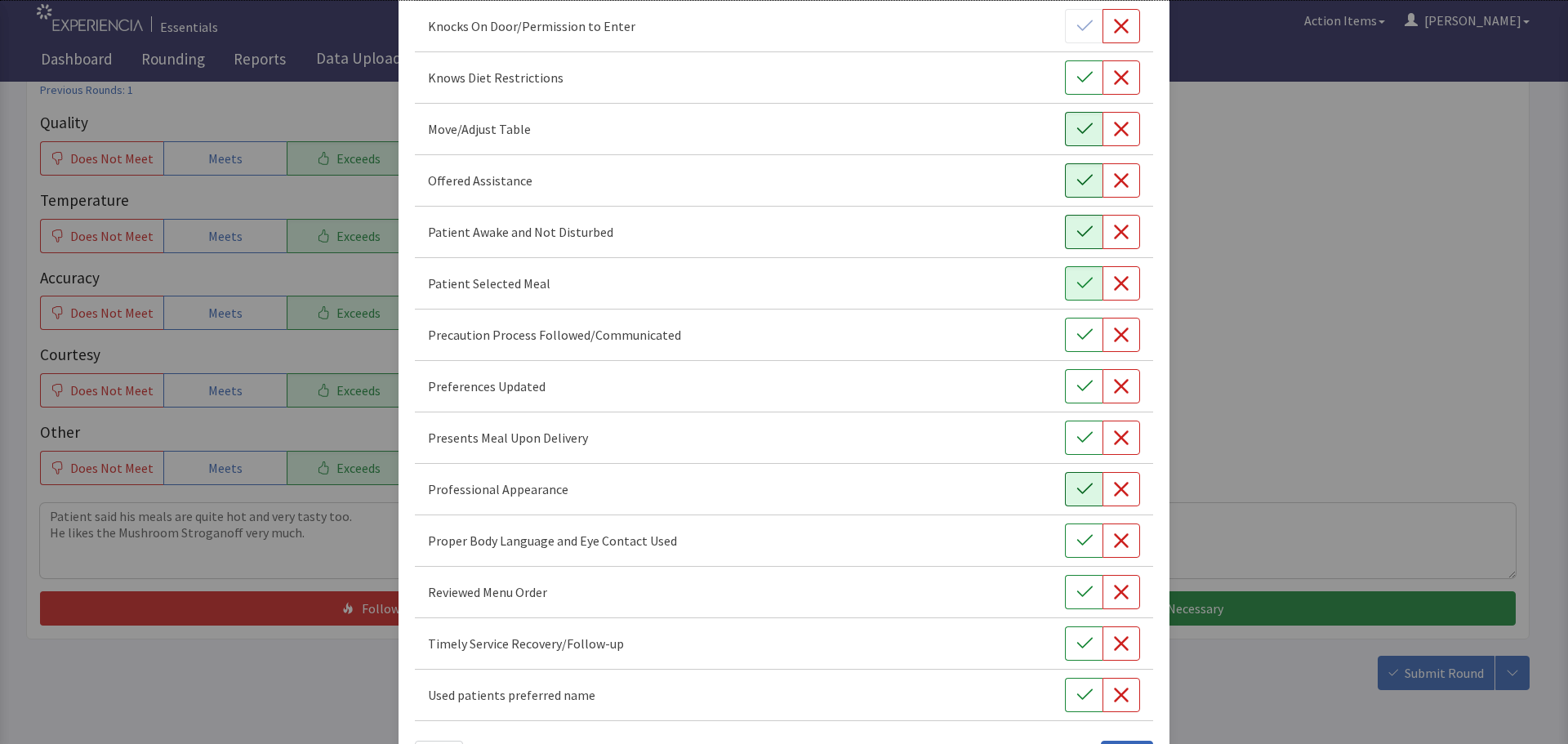
scroll to position [899, 0]
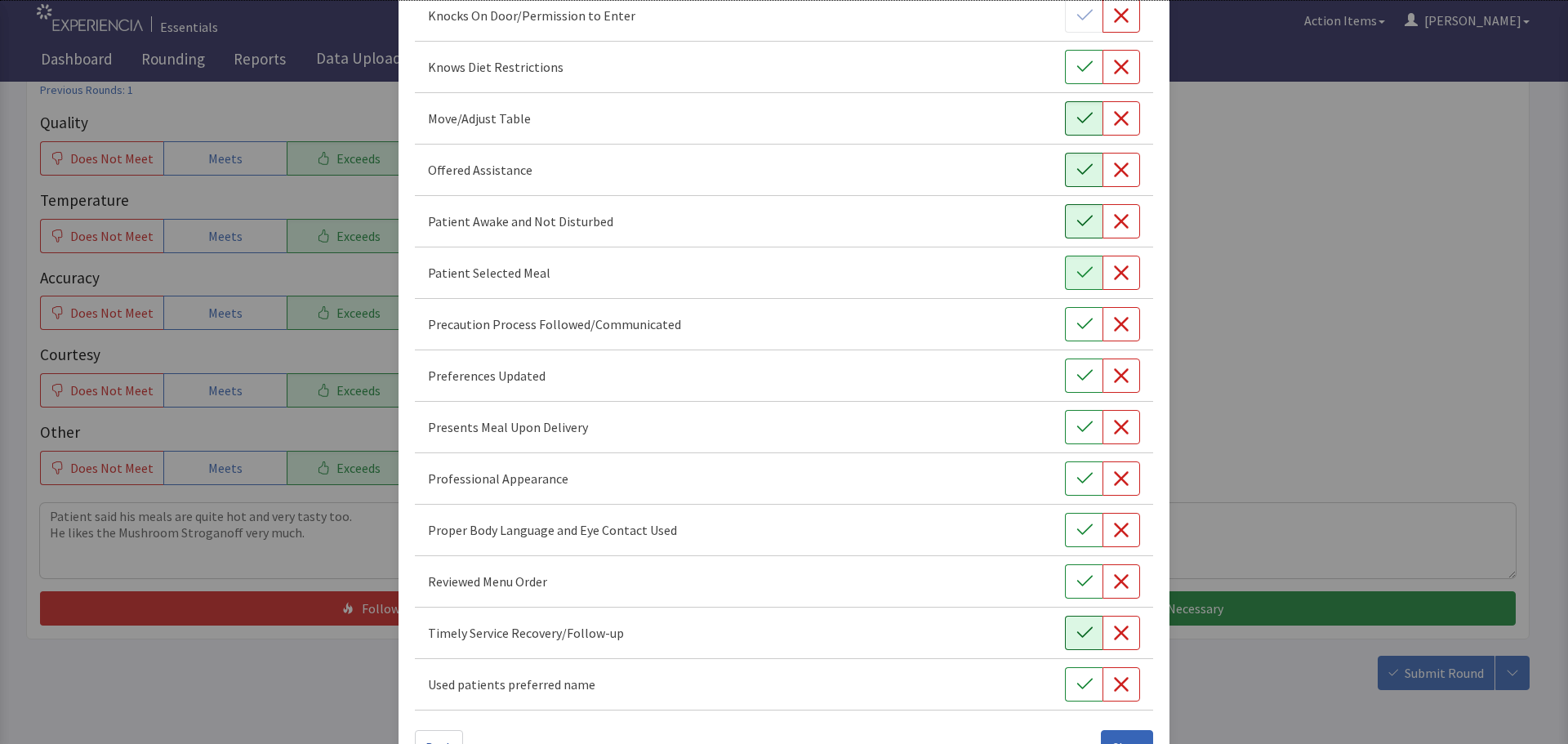
click at [1077, 631] on icon "button" at bounding box center [1085, 633] width 16 height 16
click at [1077, 526] on icon "button" at bounding box center [1085, 530] width 16 height 16
click at [1077, 481] on icon "button" at bounding box center [1085, 478] width 16 height 16
click at [1077, 432] on icon "button" at bounding box center [1085, 428] width 16 height 16
click at [1077, 372] on icon "button" at bounding box center [1085, 376] width 16 height 16
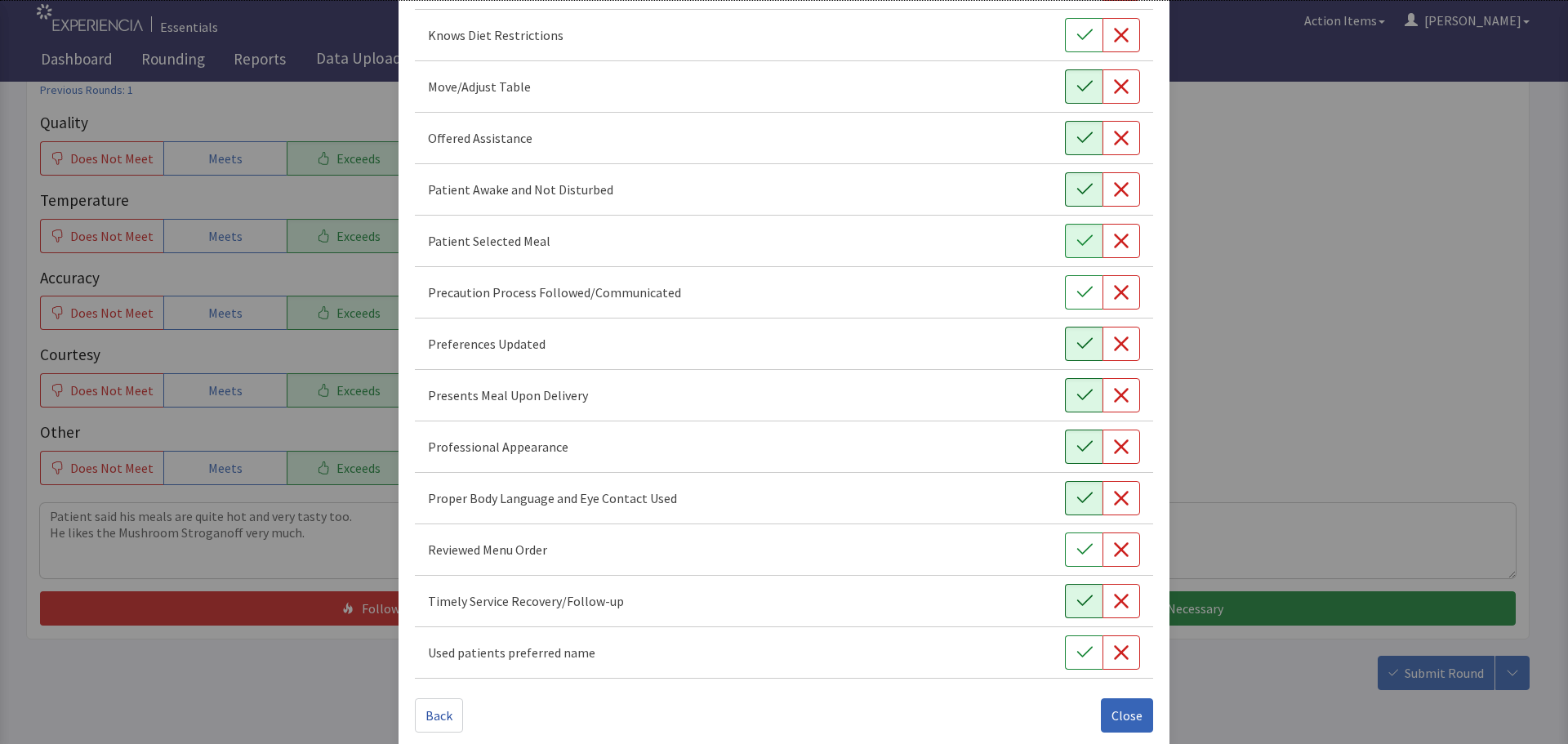
scroll to position [948, 0]
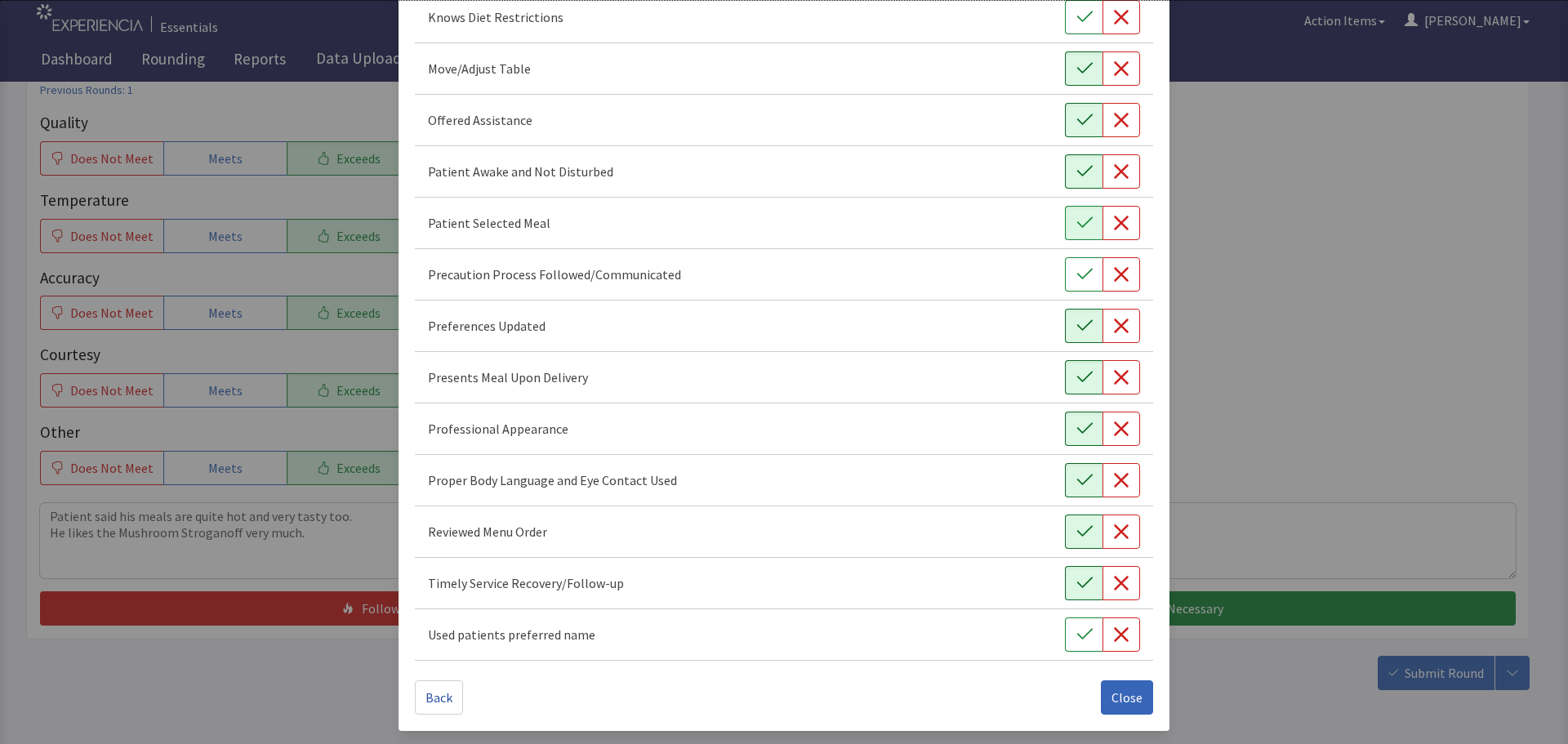
click at [1077, 533] on icon "button" at bounding box center [1085, 531] width 16 height 16
click at [1112, 693] on span "Close" at bounding box center [1127, 697] width 31 height 20
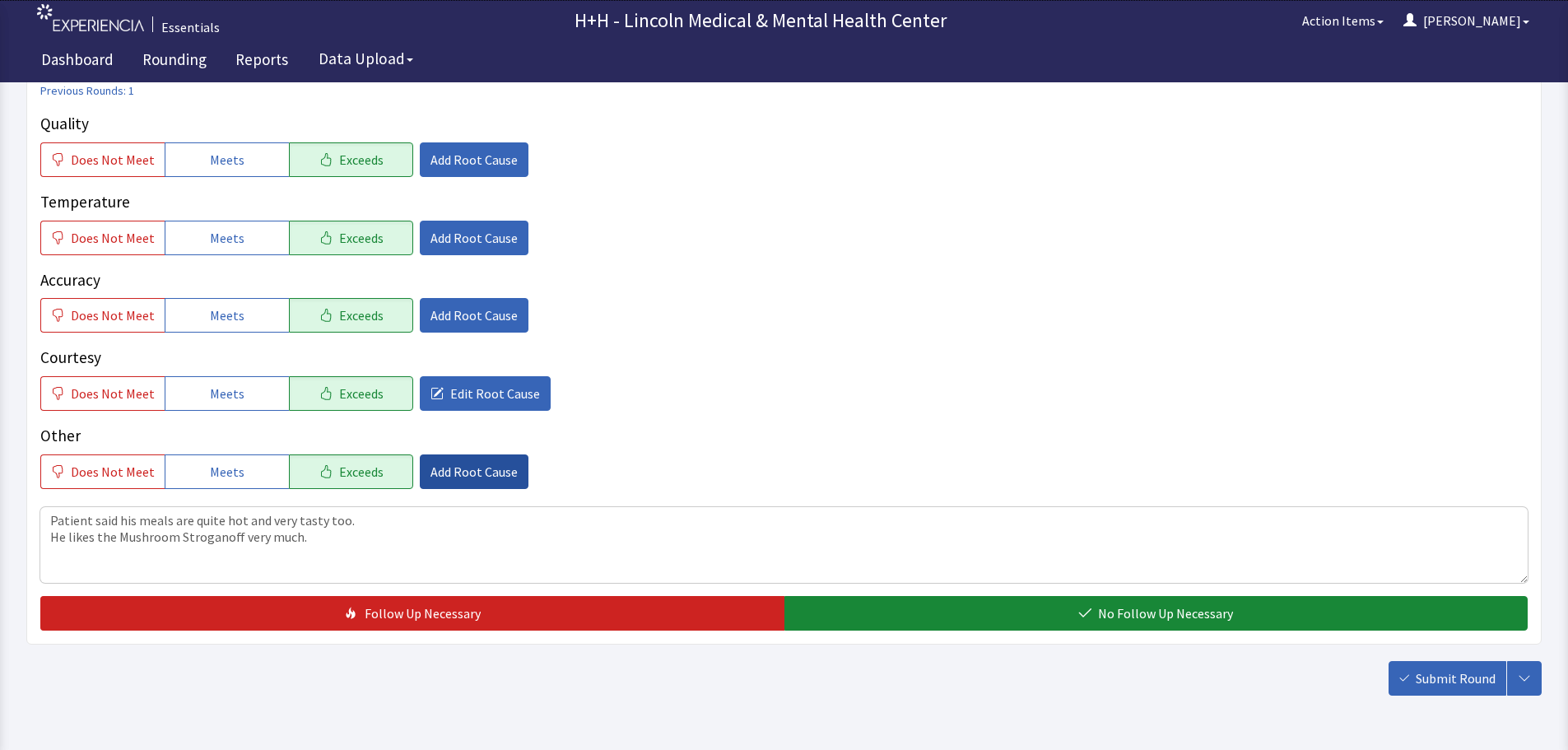
click at [486, 480] on span "Add Root Cause" at bounding box center [475, 472] width 87 height 20
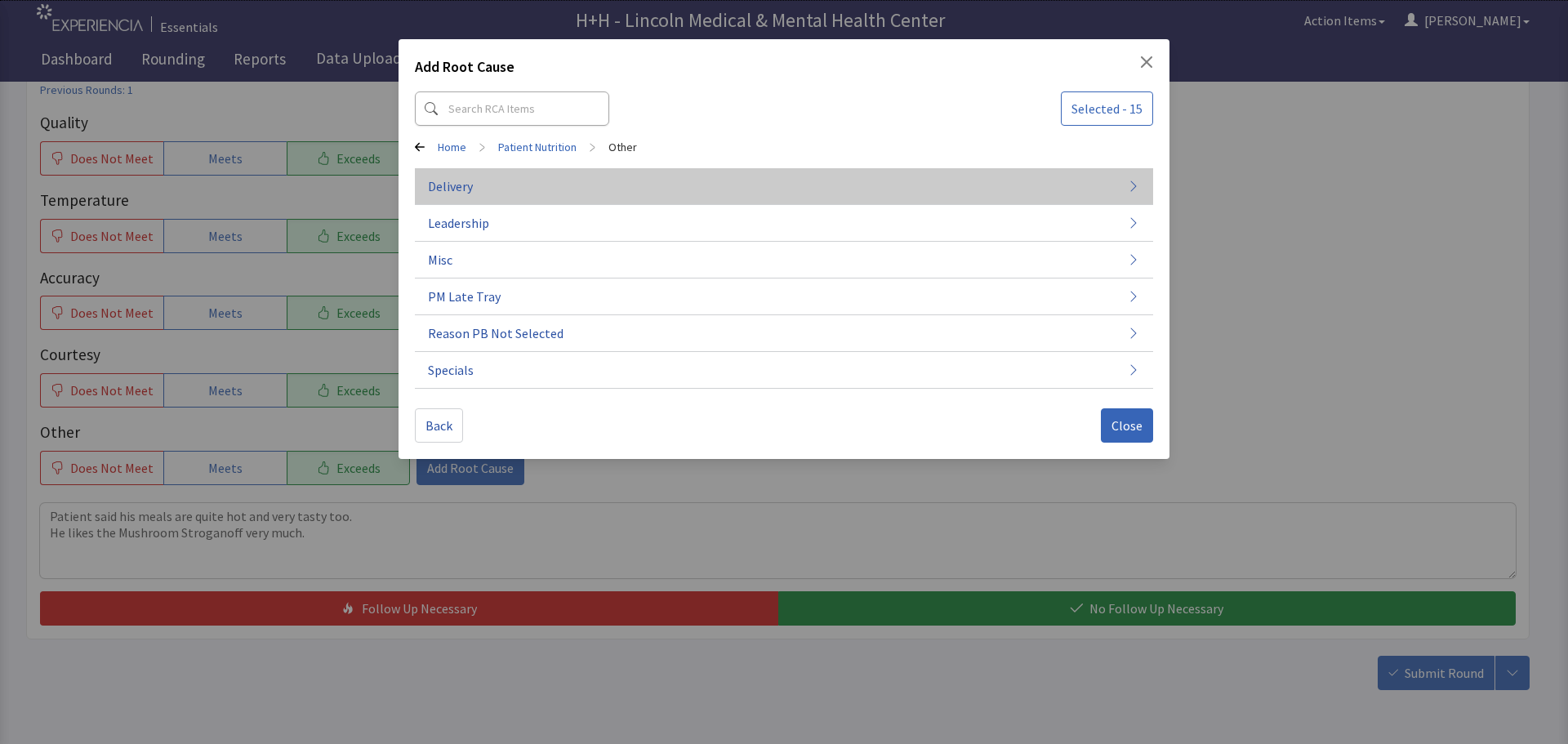
click at [512, 242] on button "Delivery" at bounding box center [784, 260] width 738 height 37
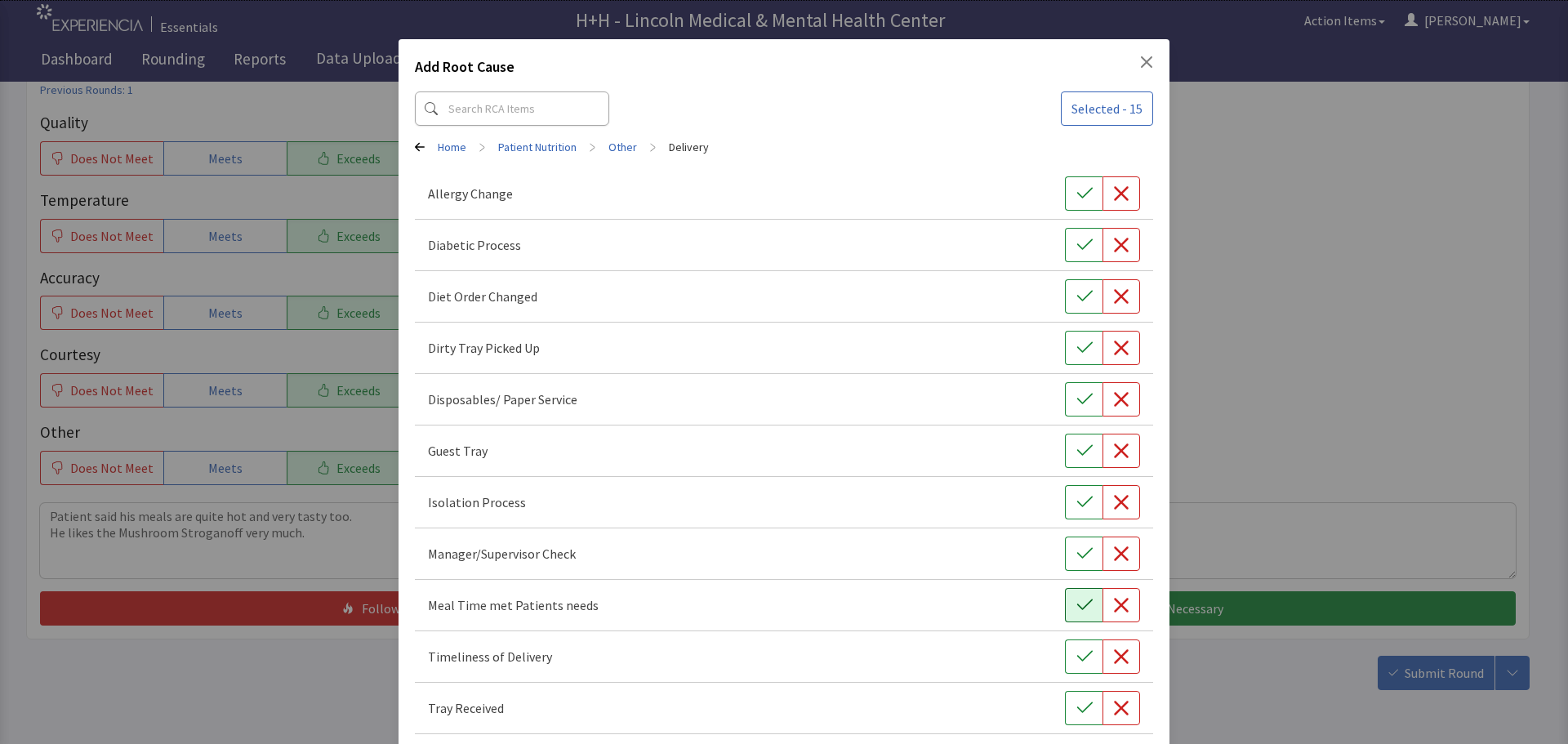
click at [1077, 607] on icon "button" at bounding box center [1085, 605] width 16 height 16
click at [1077, 659] on icon "button" at bounding box center [1084, 656] width 16 height 11
click at [1065, 703] on button "button" at bounding box center [1084, 708] width 38 height 34
click at [1065, 342] on button "button" at bounding box center [1084, 348] width 38 height 34
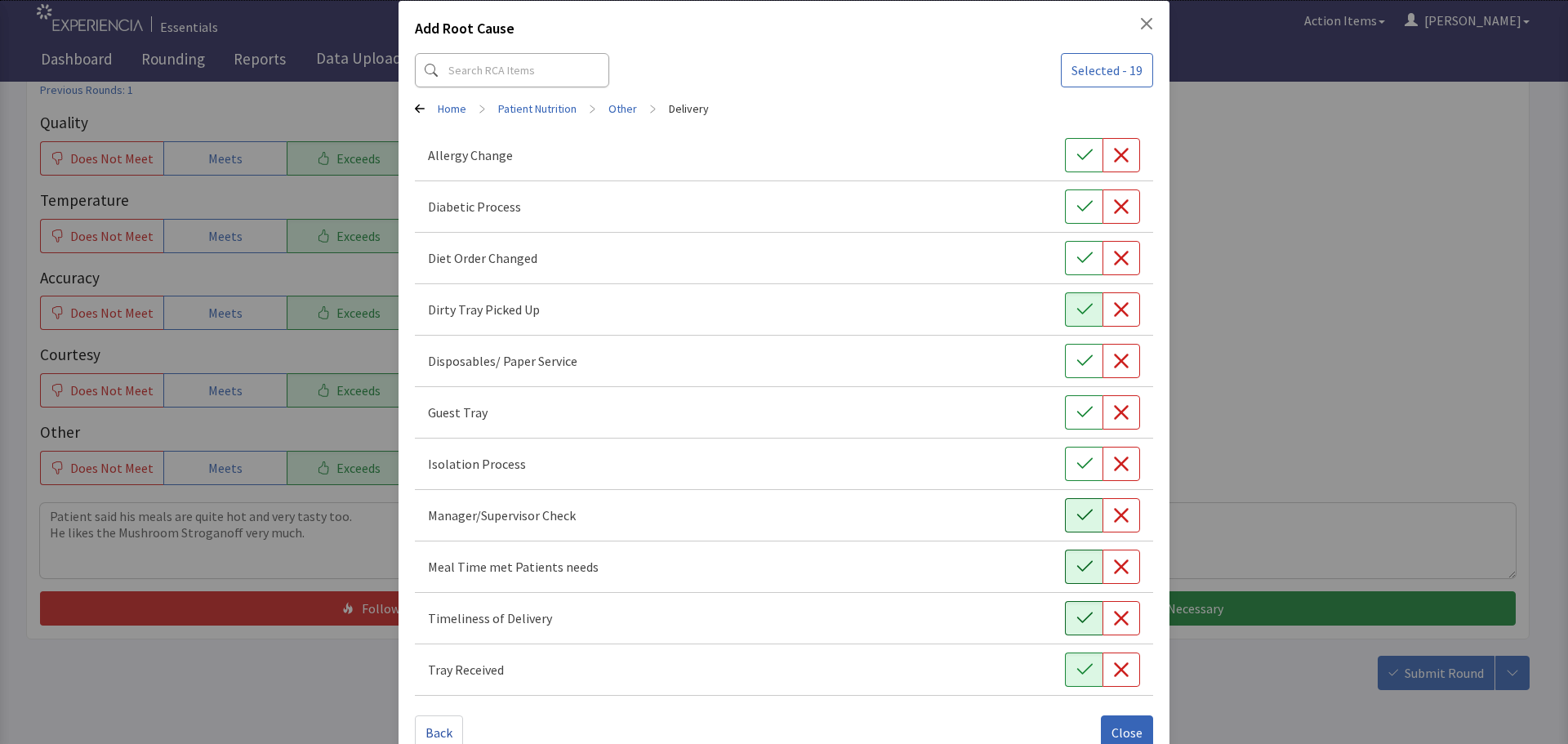
scroll to position [74, 0]
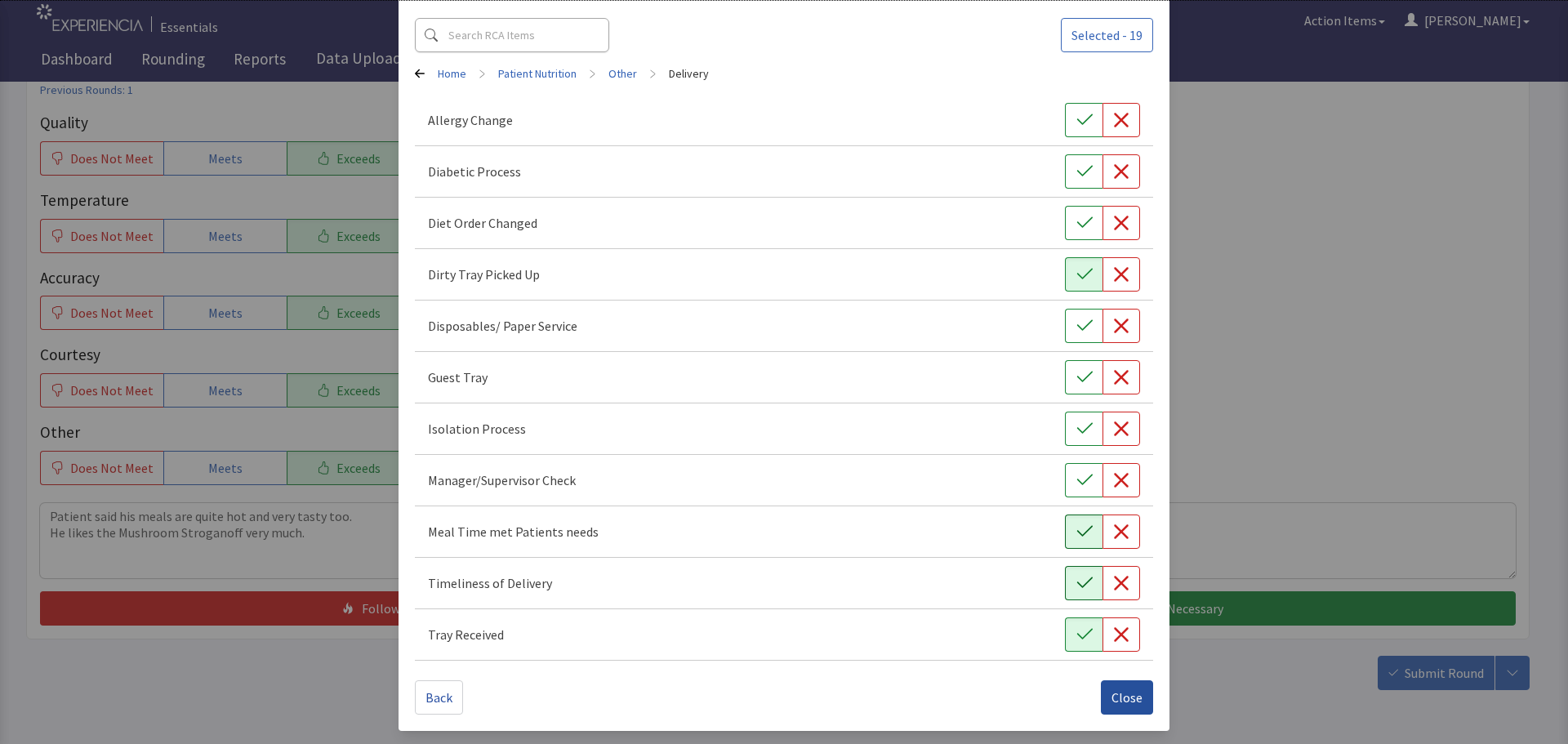
click at [1125, 690] on span "Close" at bounding box center [1127, 697] width 31 height 20
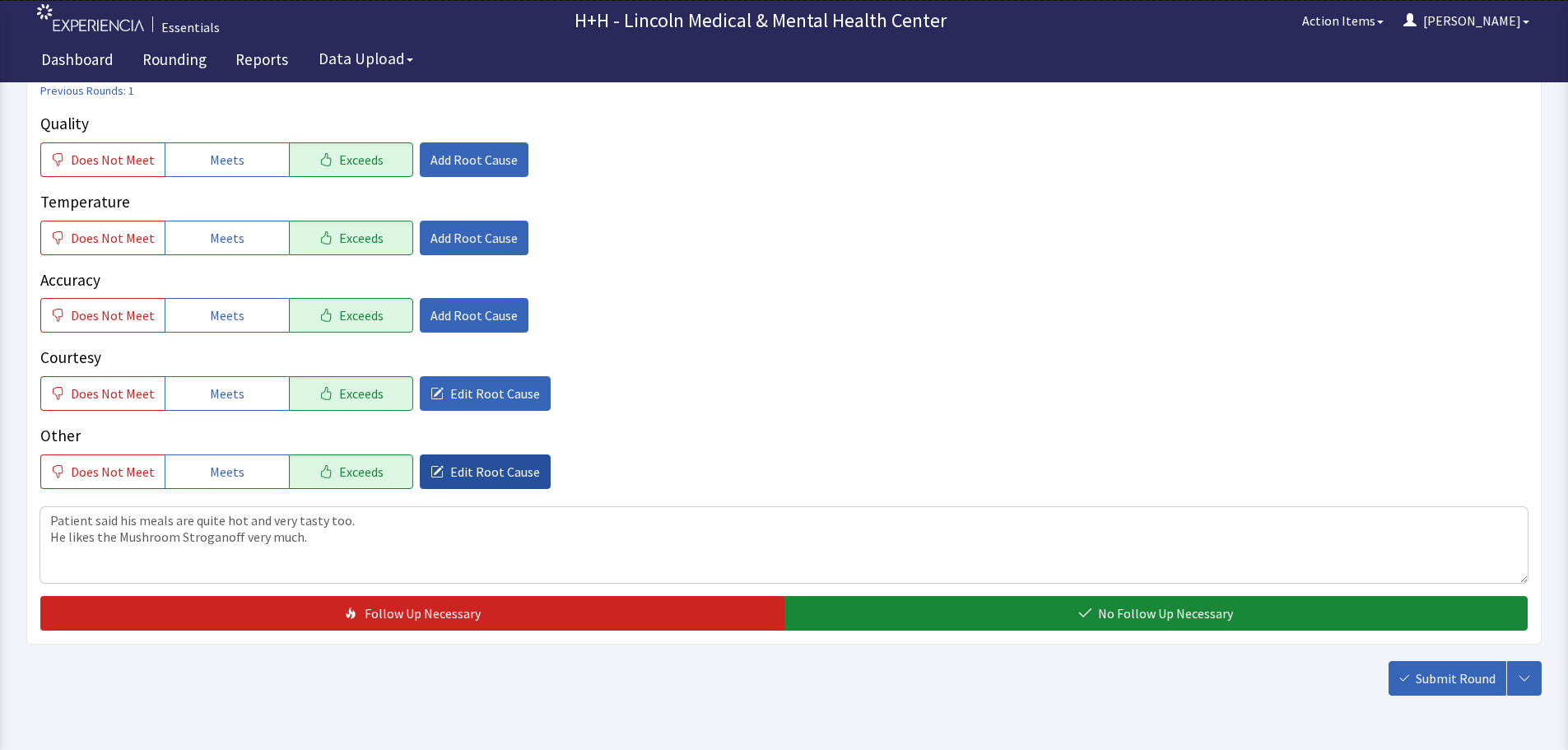
click at [509, 471] on span "Edit Root Cause" at bounding box center [495, 472] width 90 height 20
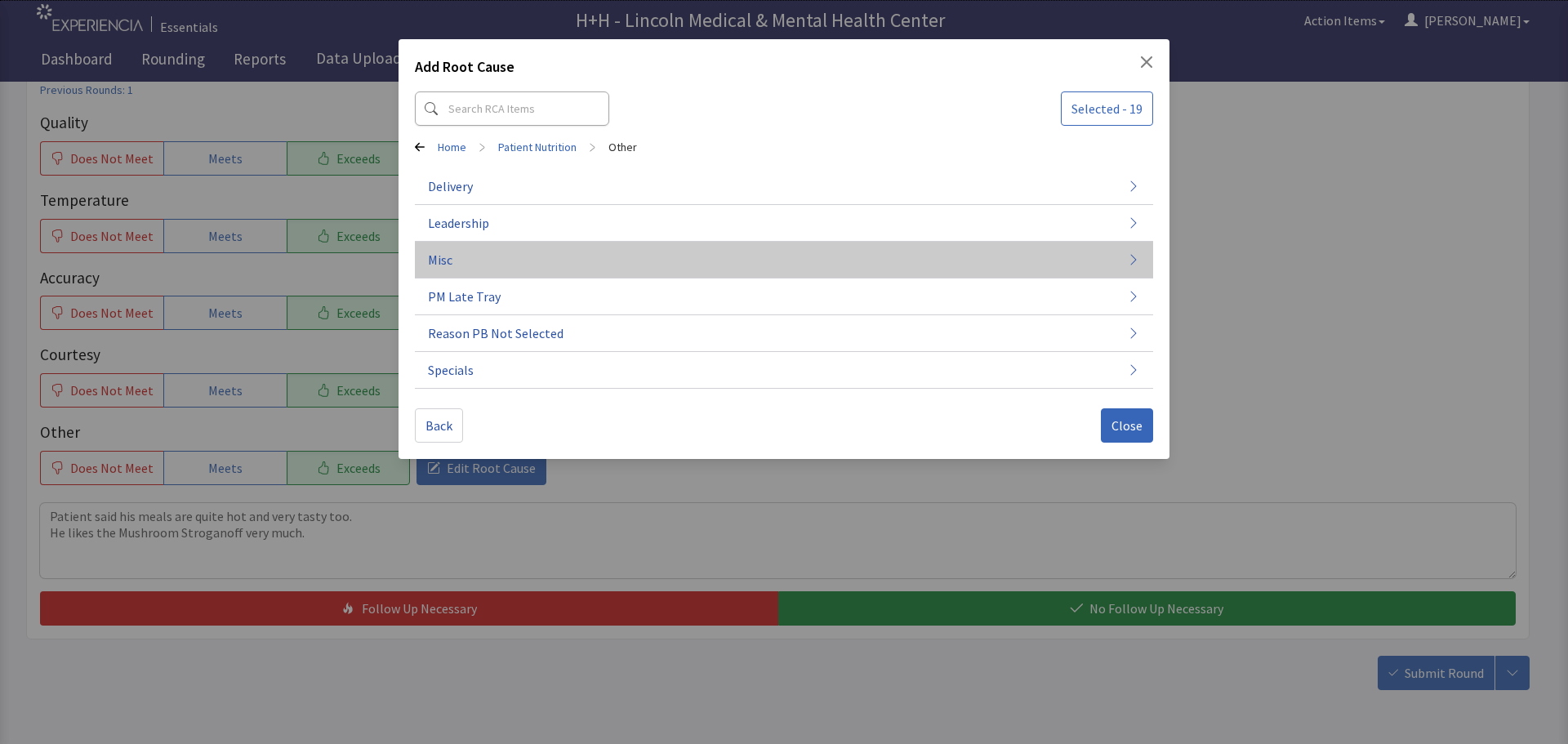
click at [471, 256] on button "Misc" at bounding box center [784, 260] width 738 height 37
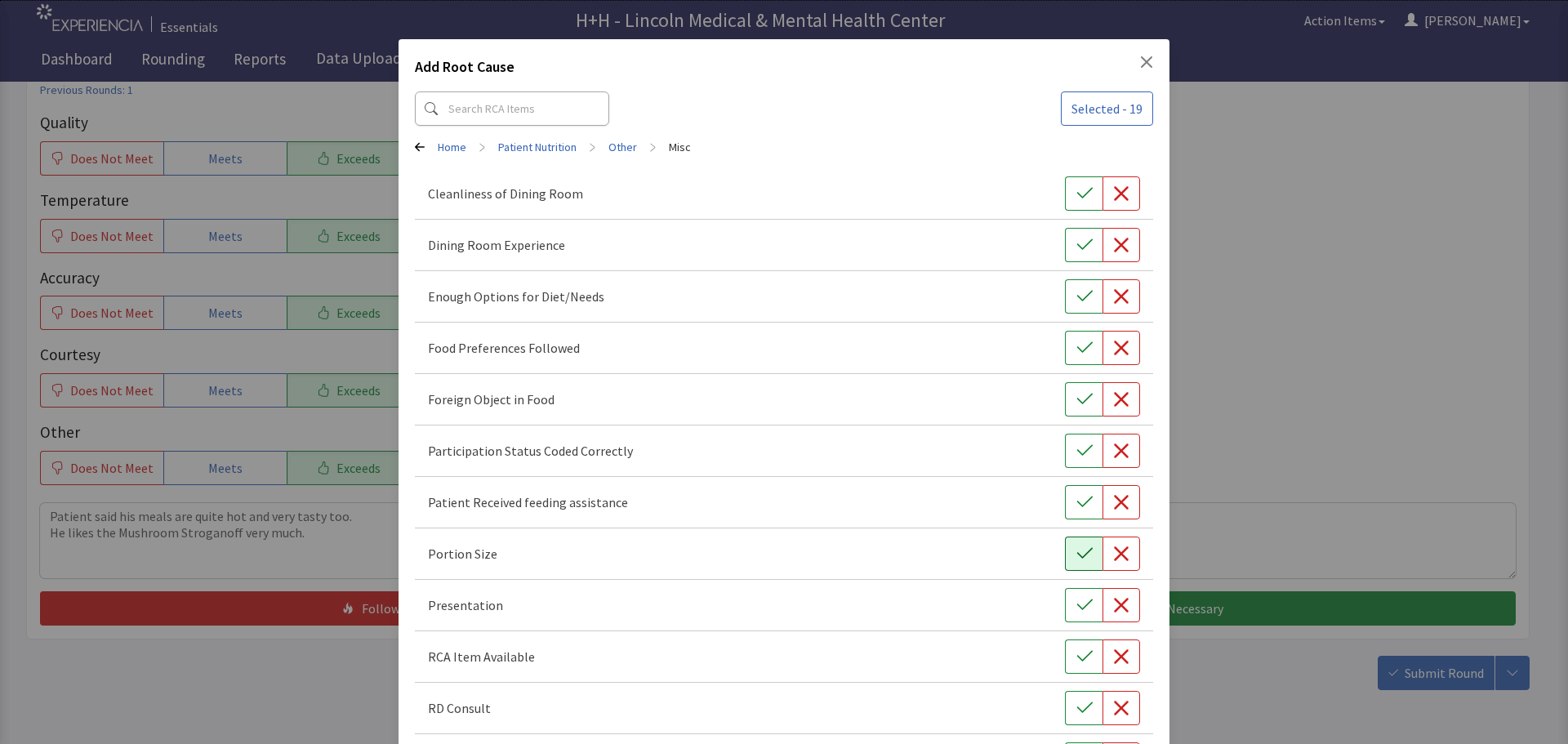
click at [1080, 558] on icon "button" at bounding box center [1085, 554] width 16 height 16
click at [1077, 603] on icon "button" at bounding box center [1085, 605] width 16 height 16
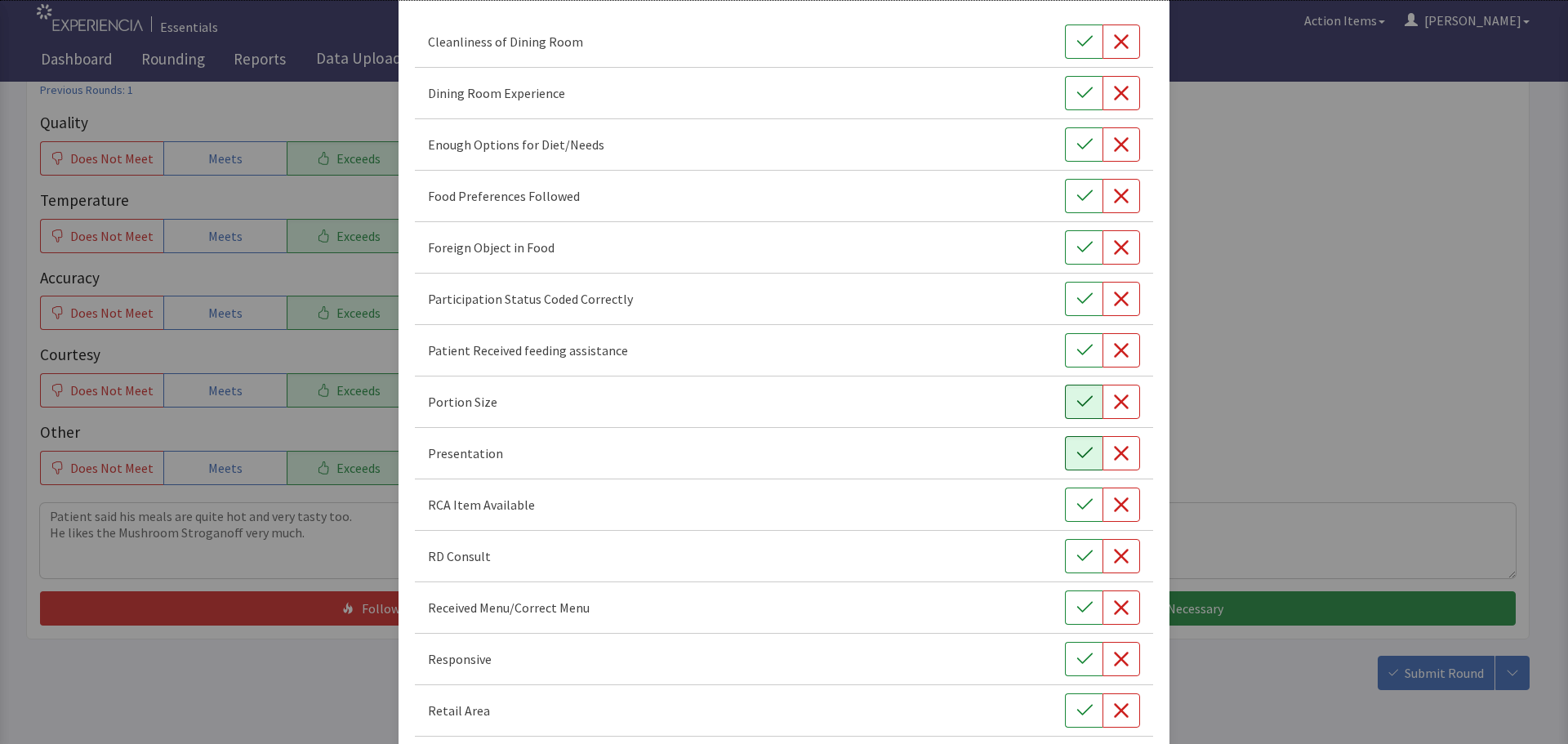
scroll to position [164, 0]
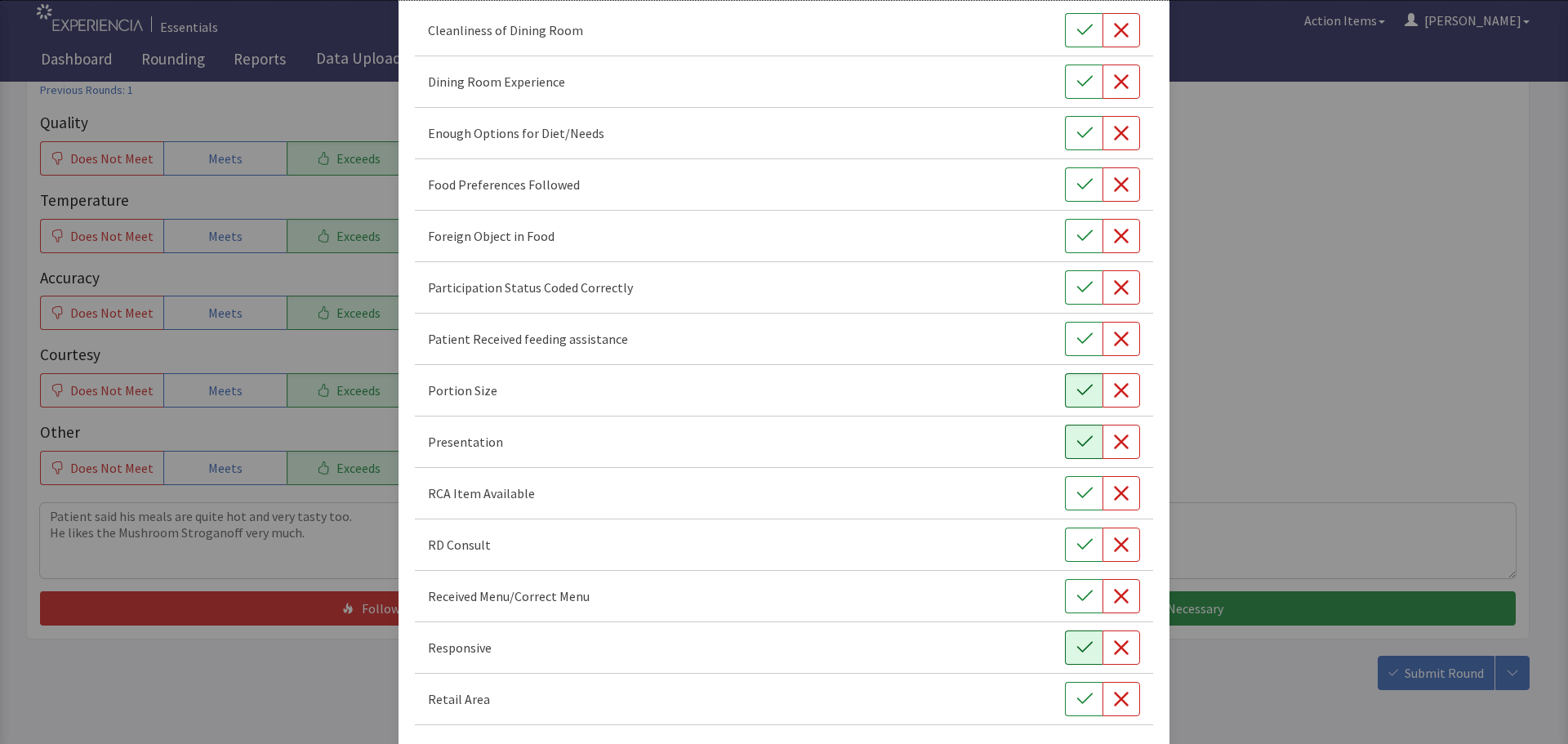
click at [1077, 646] on icon "button" at bounding box center [1085, 648] width 16 height 16
click at [1077, 178] on icon "button" at bounding box center [1085, 185] width 16 height 16
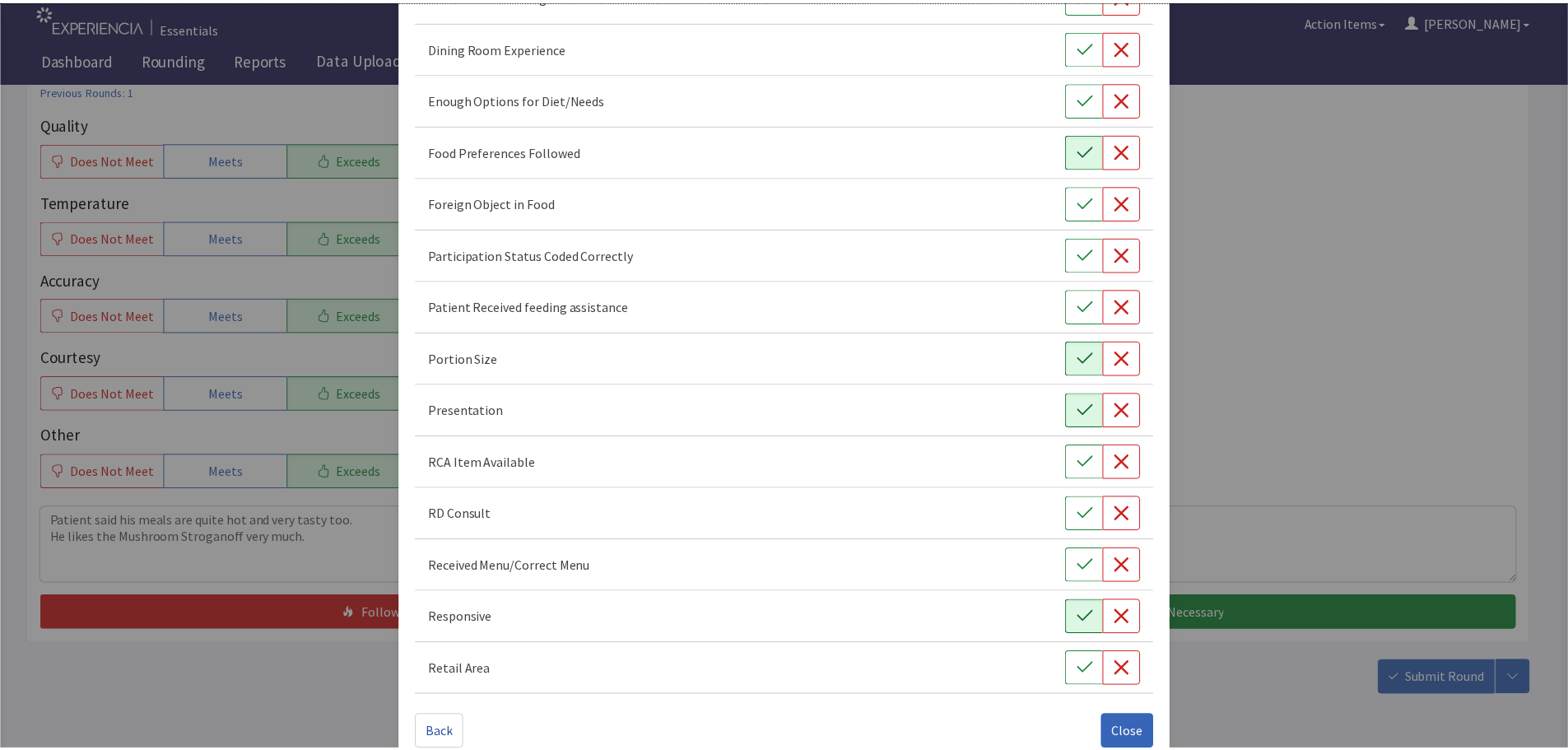
scroll to position [230, 0]
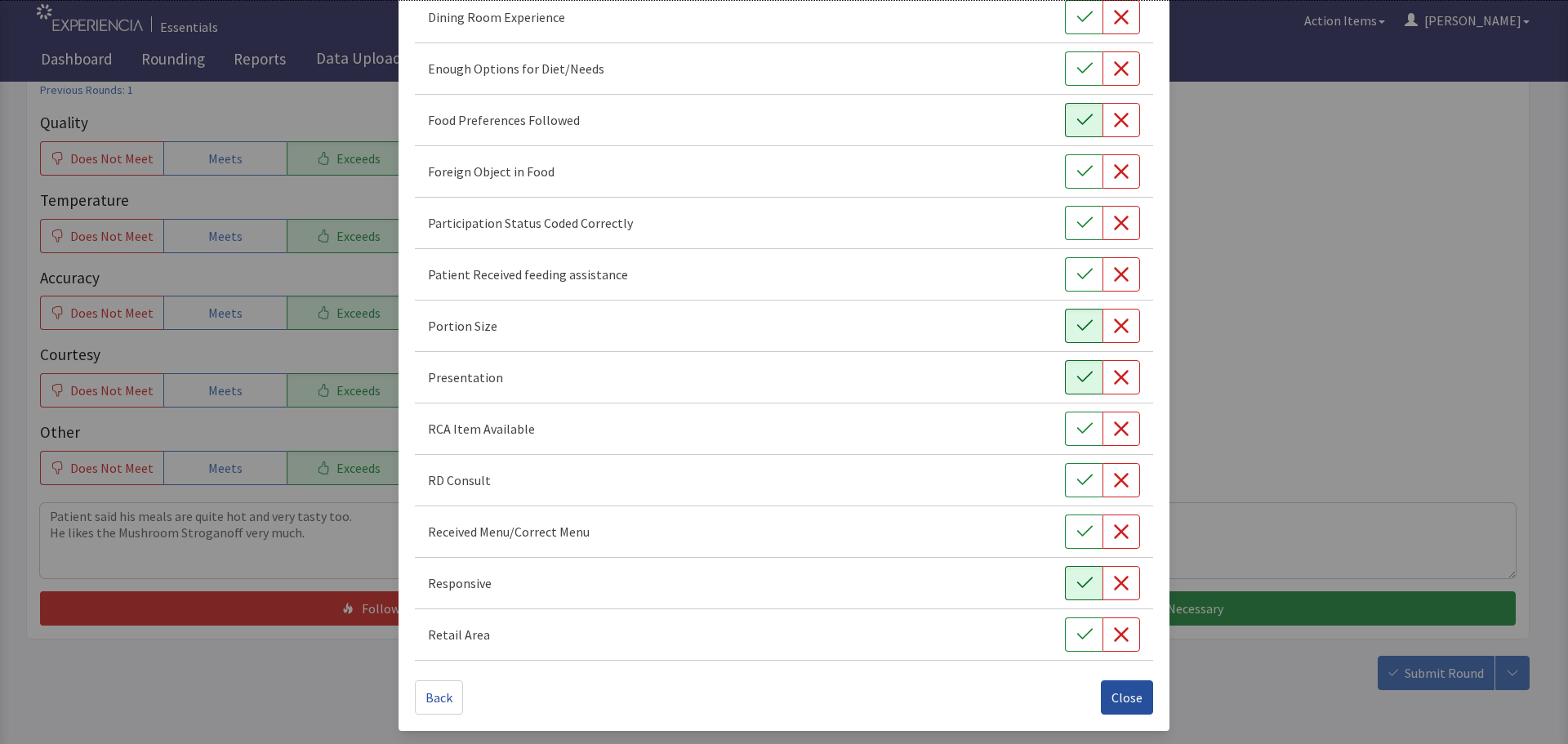
click at [1131, 689] on span "Close" at bounding box center [1127, 697] width 31 height 20
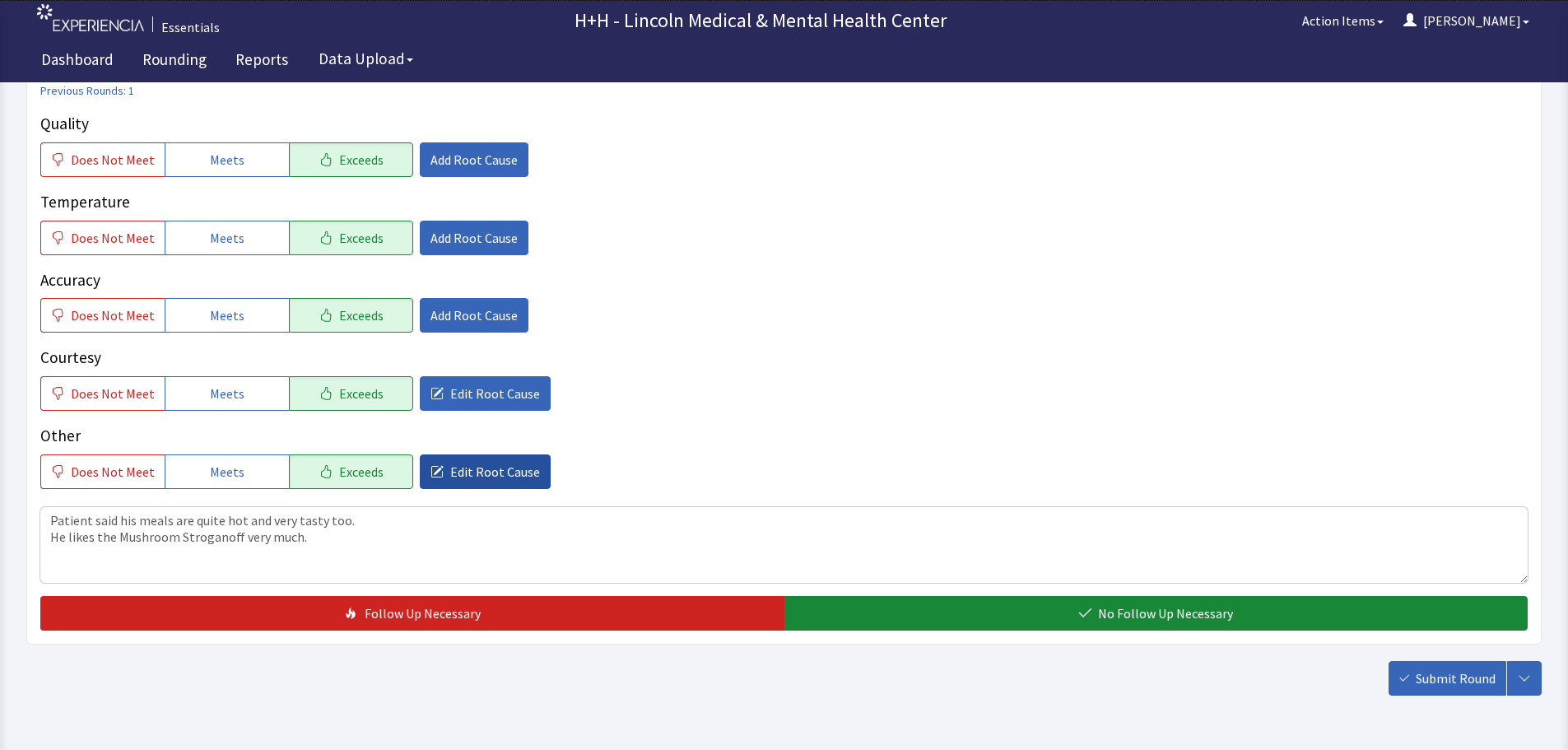
click at [514, 471] on span "Edit Root Cause" at bounding box center [495, 472] width 90 height 20
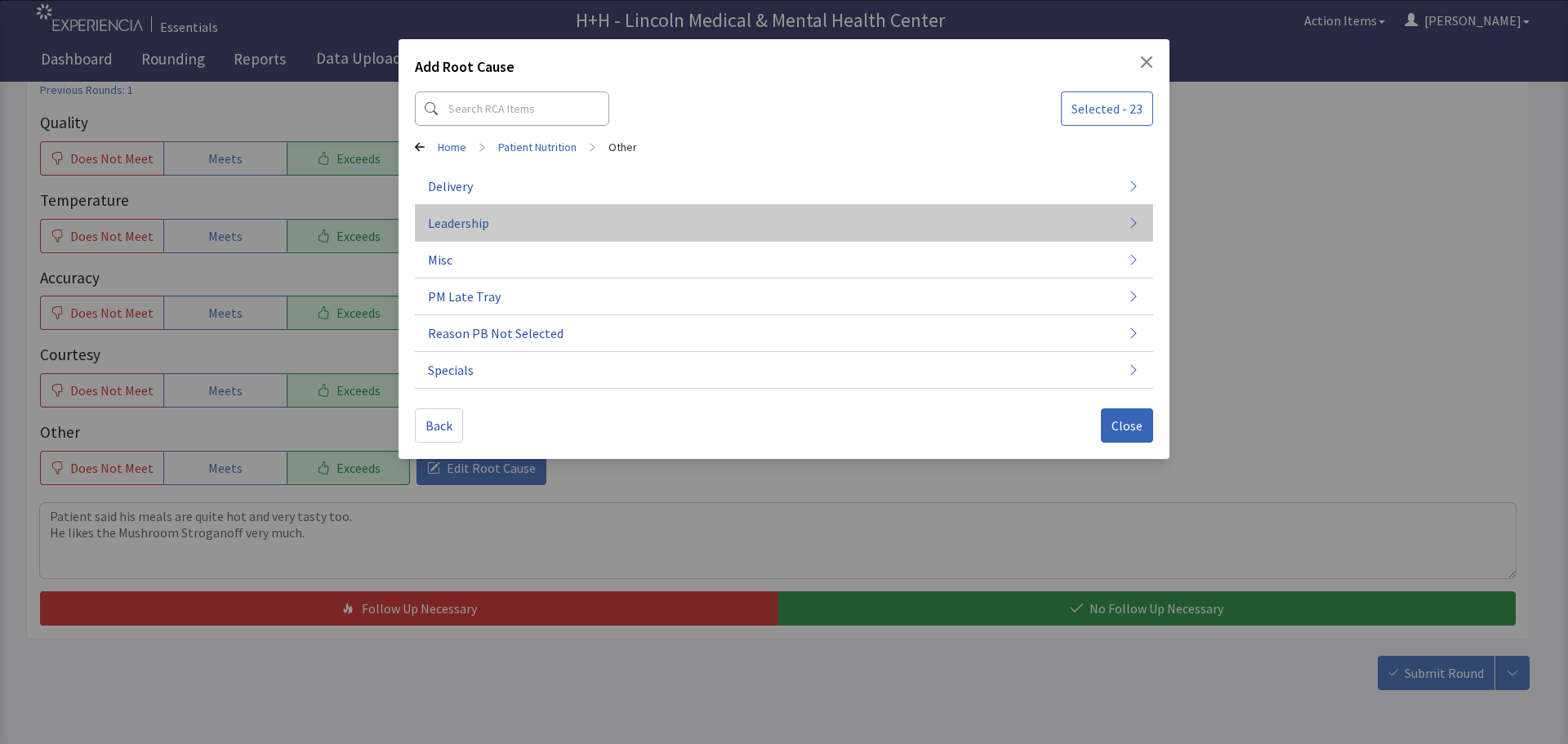
click at [469, 219] on span "Leadership" at bounding box center [459, 223] width 61 height 20
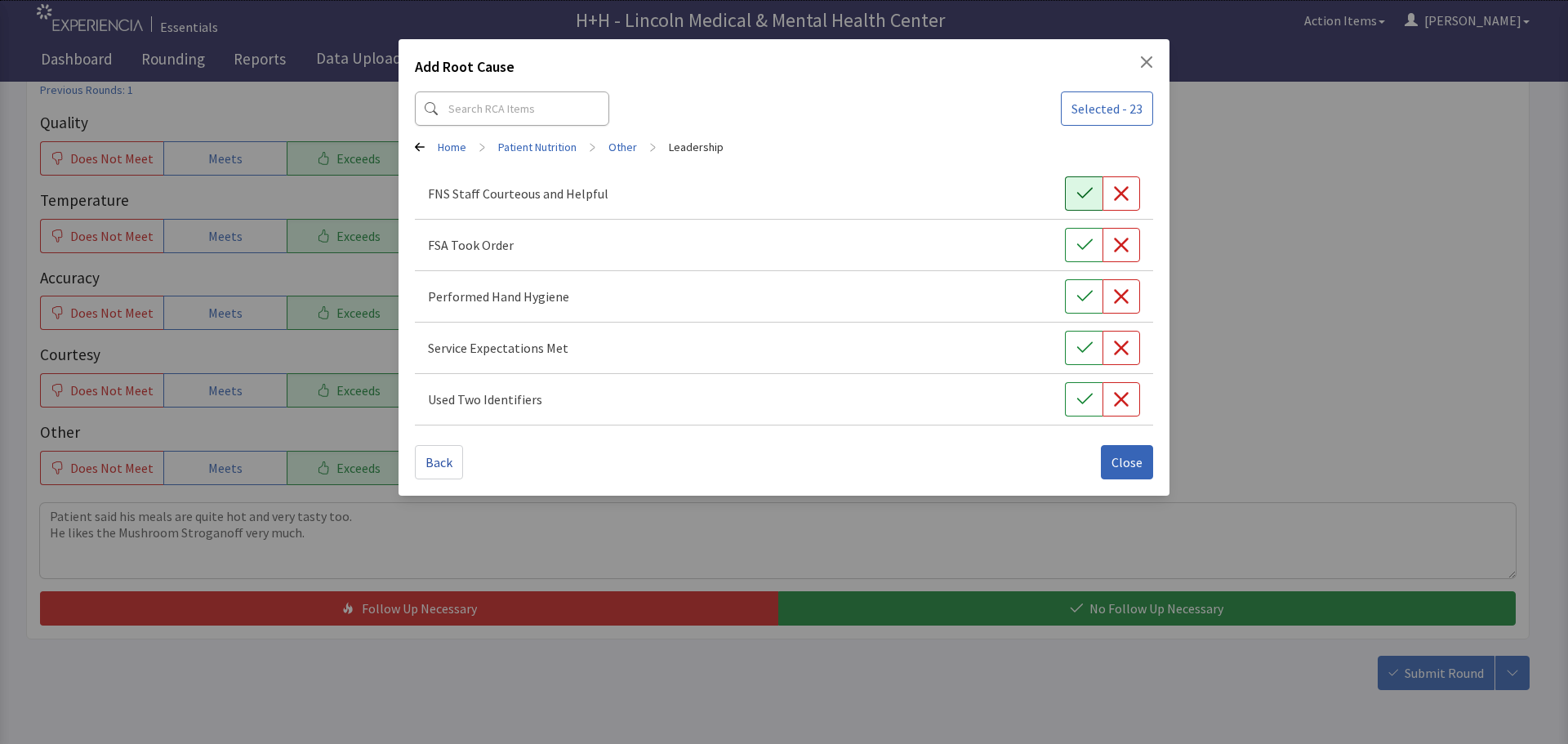
click at [1084, 185] on button "button" at bounding box center [1084, 194] width 38 height 34
click at [1079, 244] on icon "button" at bounding box center [1085, 245] width 16 height 16
click at [1077, 293] on icon "button" at bounding box center [1085, 297] width 16 height 16
click at [1081, 346] on icon "button" at bounding box center [1085, 348] width 16 height 16
click at [1080, 383] on button "button" at bounding box center [1084, 400] width 38 height 34
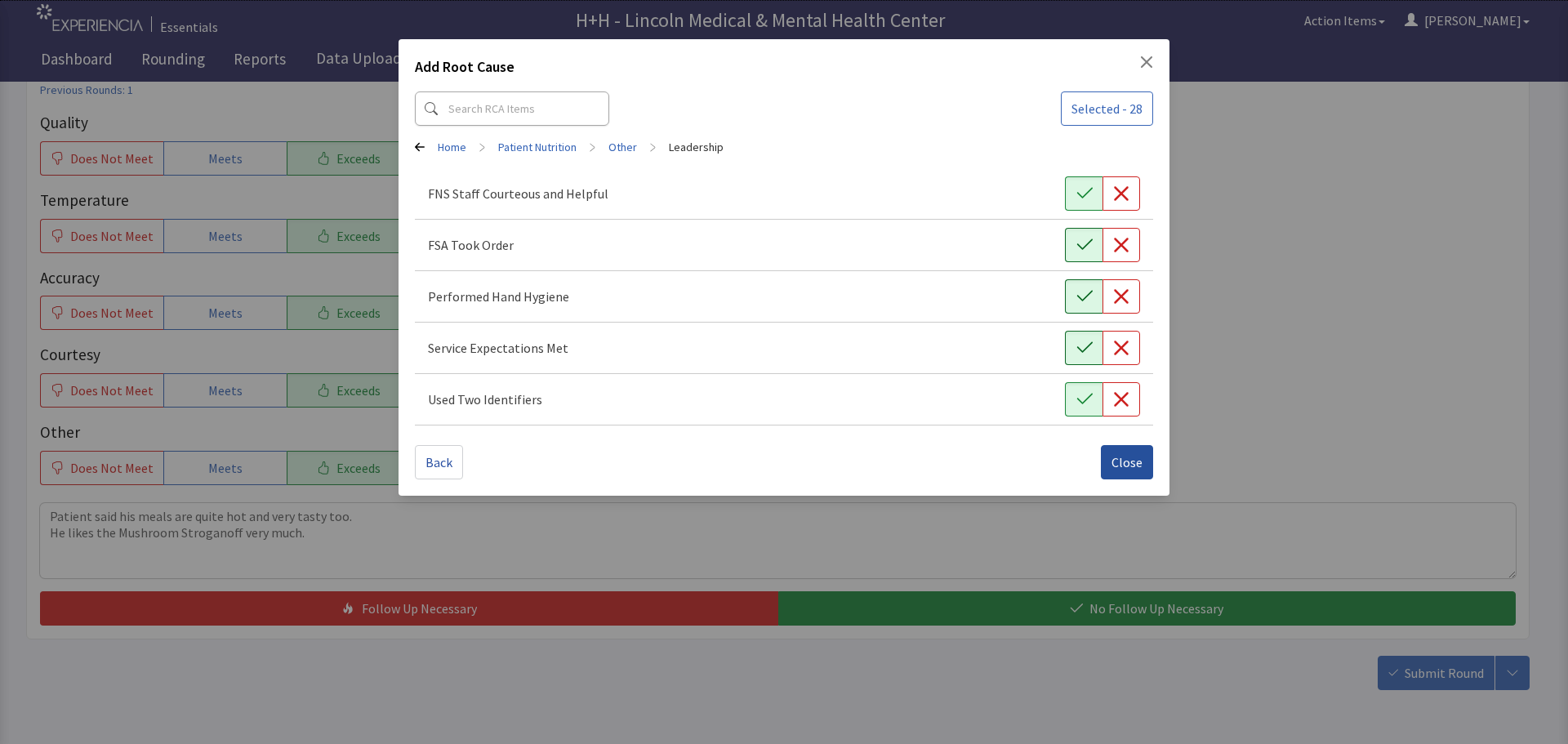
click at [1133, 458] on span "Close" at bounding box center [1127, 463] width 31 height 20
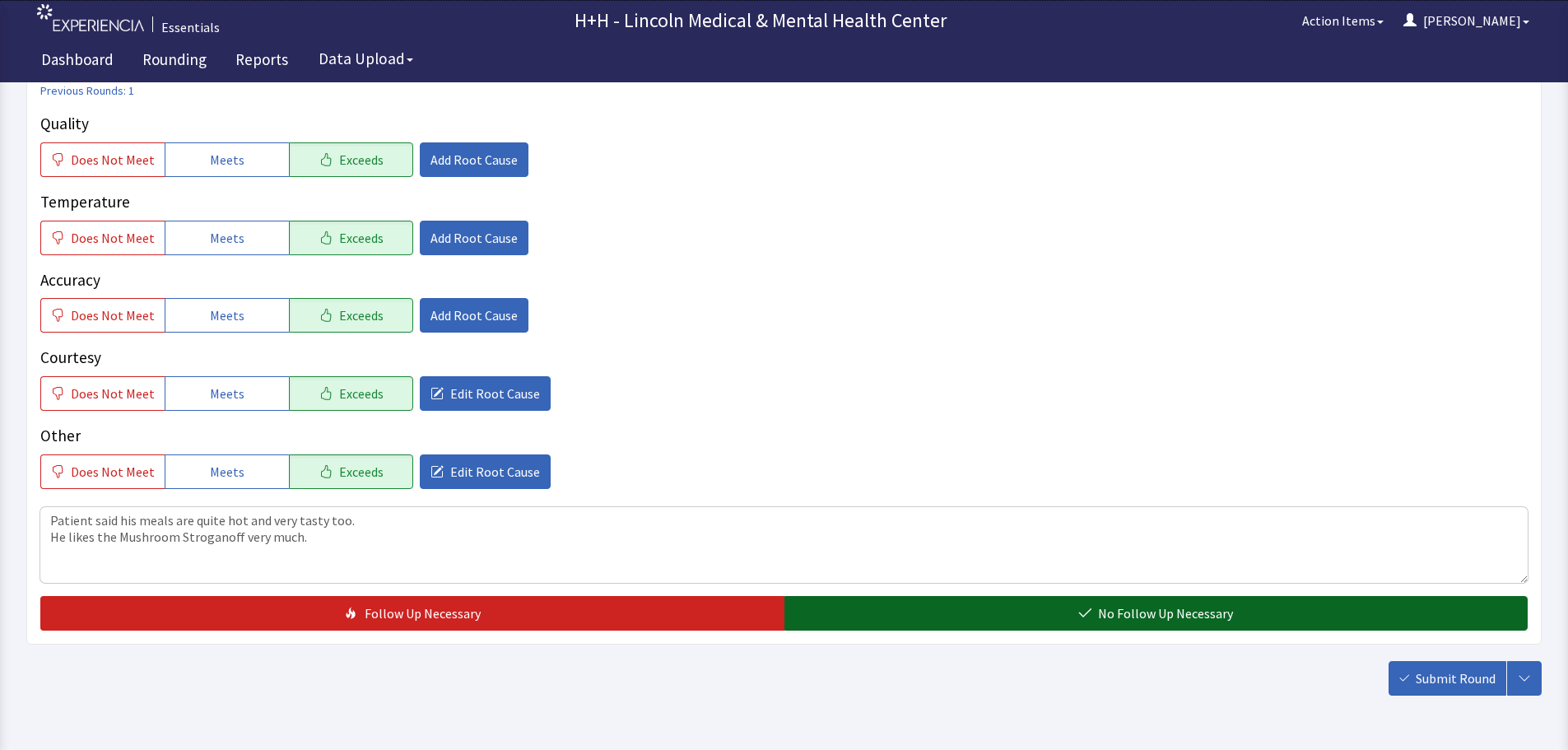
click at [922, 607] on button "No Follow Up Necessary" at bounding box center [1156, 613] width 744 height 35
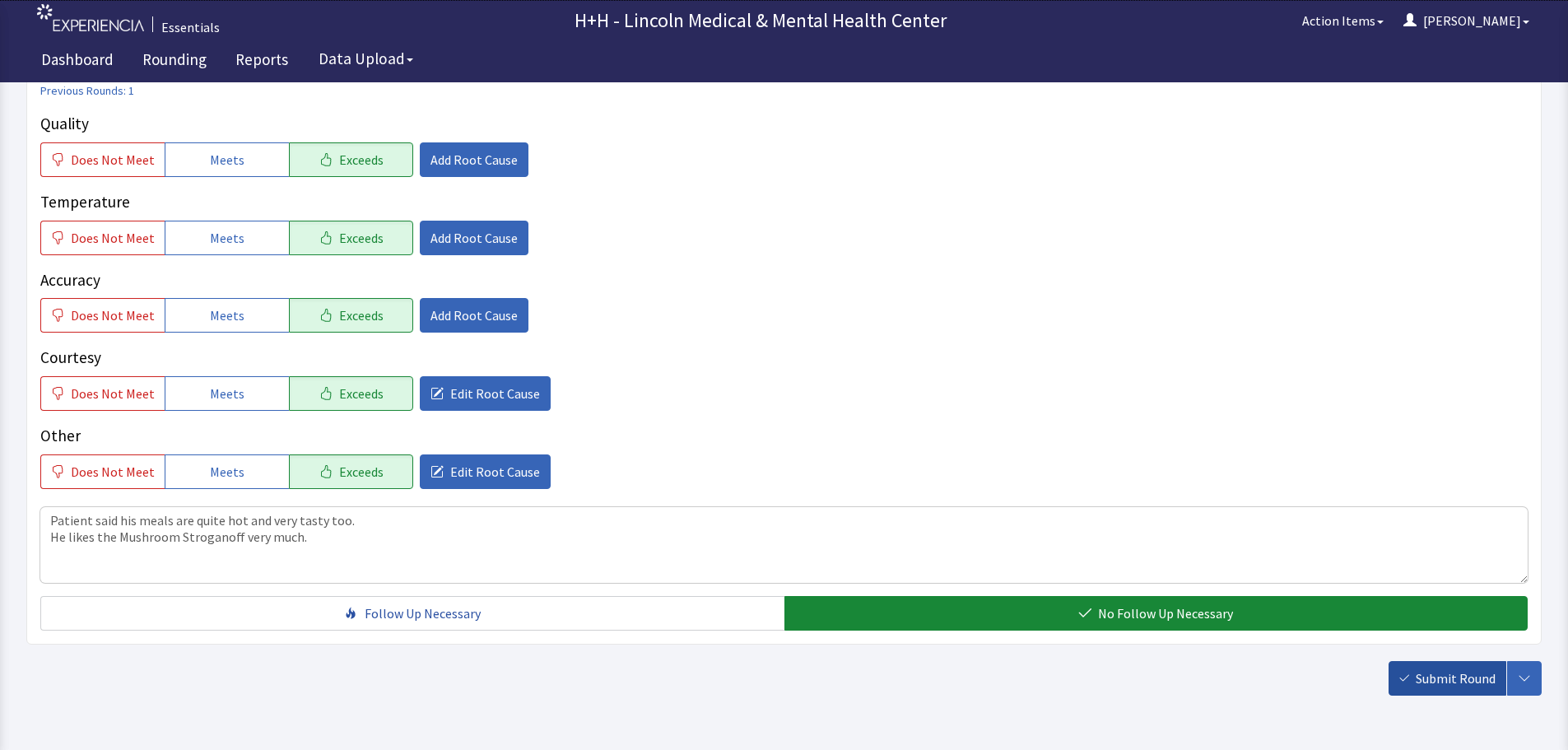
click at [1458, 685] on span "Submit Round" at bounding box center [1455, 678] width 80 height 20
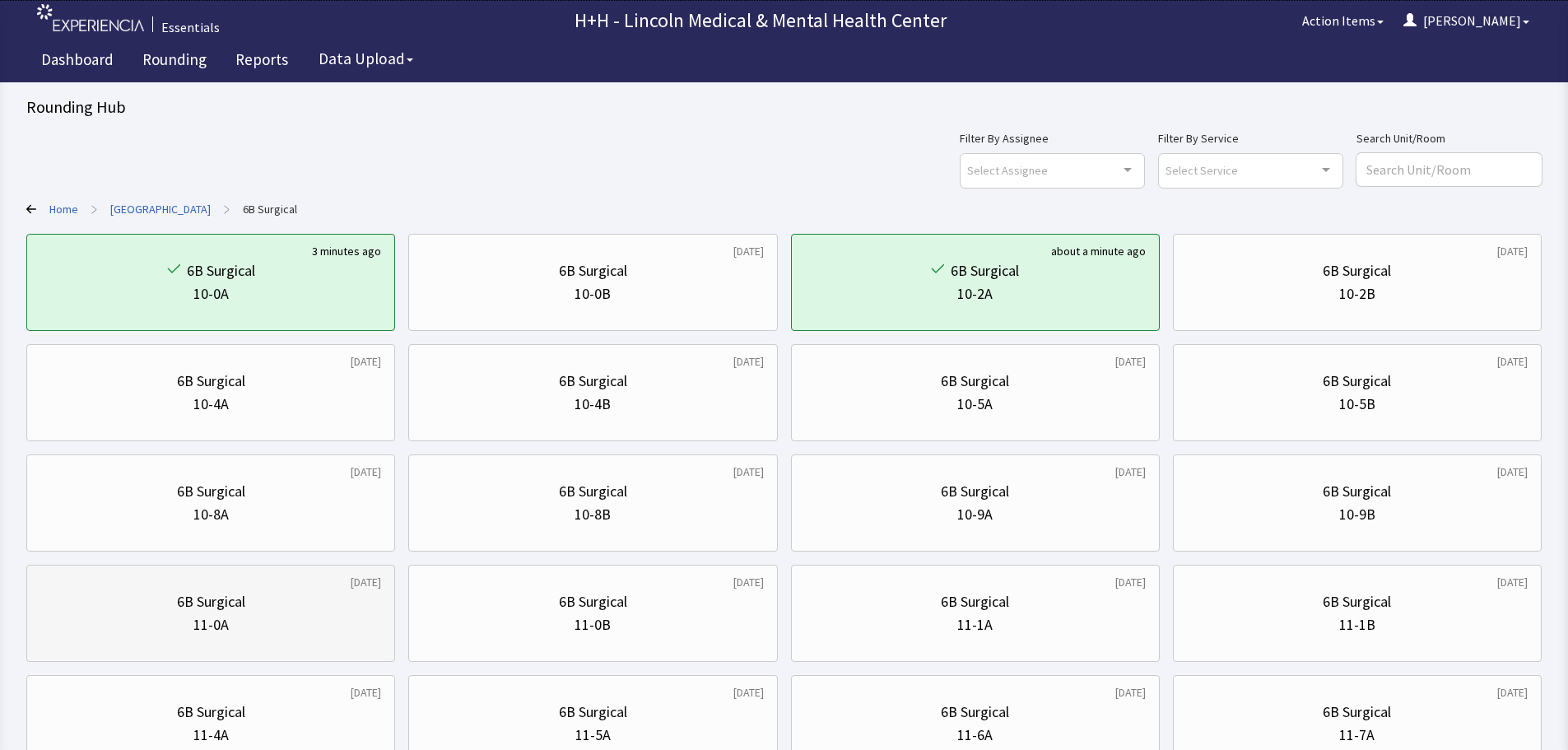
click at [246, 616] on div "11-0A" at bounding box center [211, 625] width 341 height 23
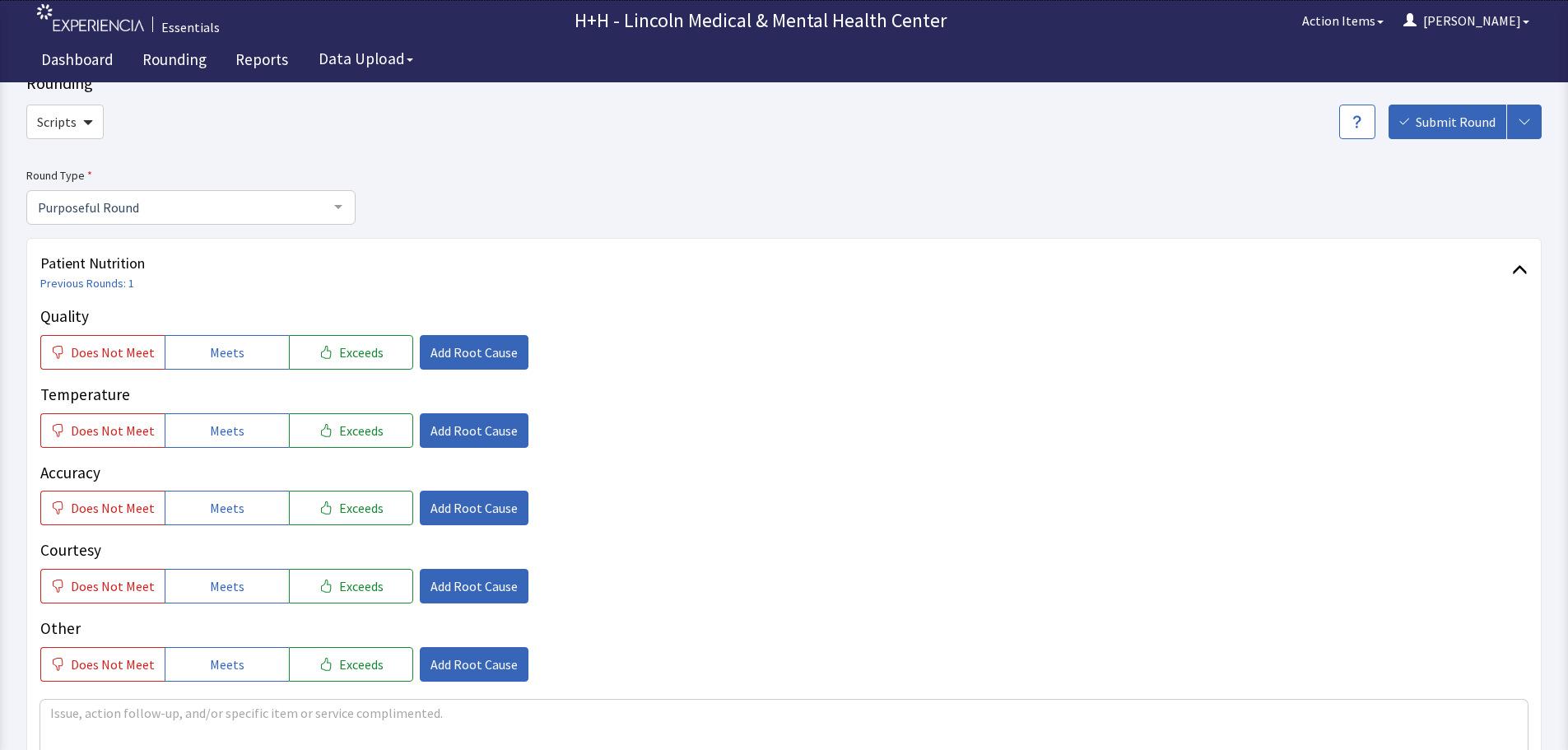
scroll to position [82, 0]
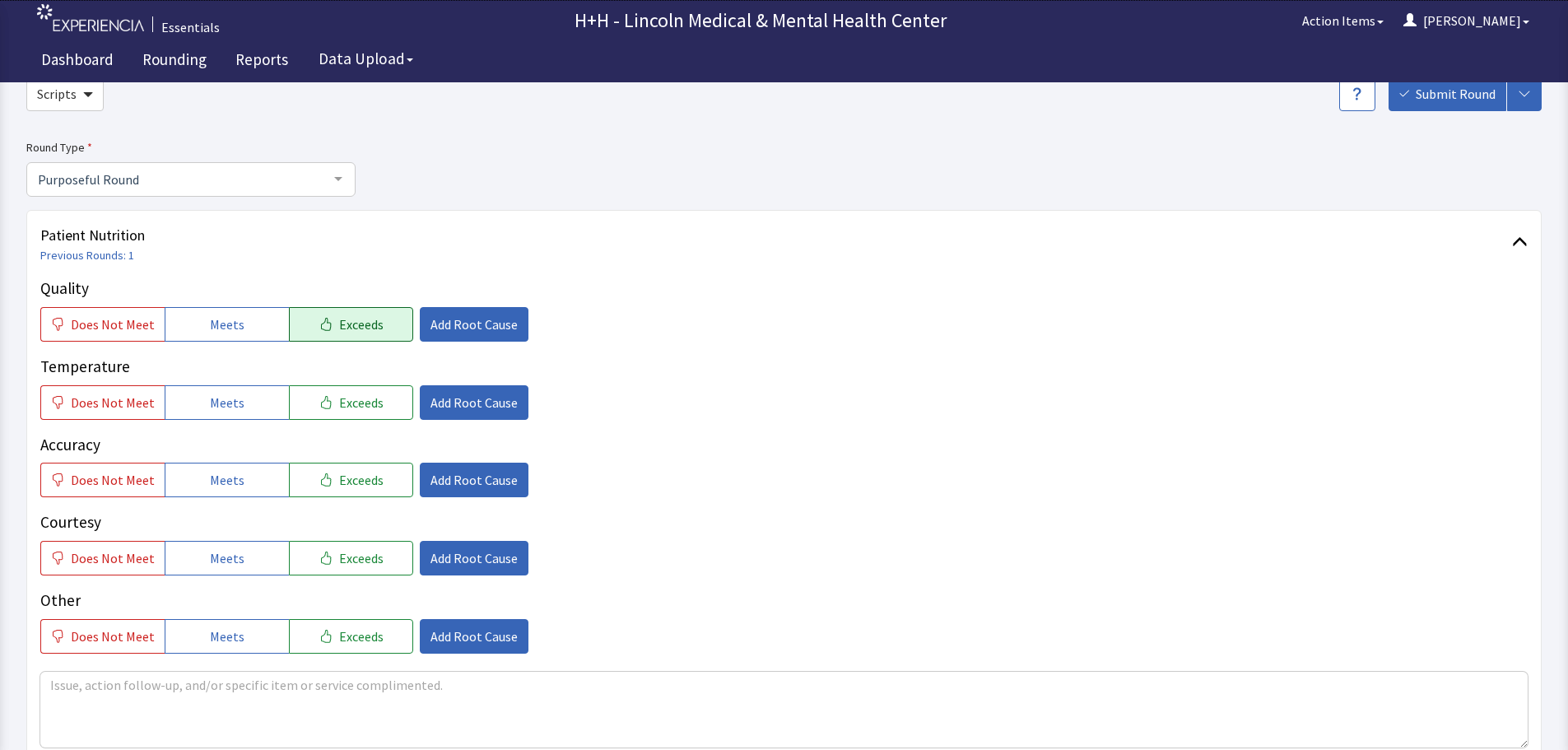
click at [343, 330] on span "Exceeds" at bounding box center [362, 325] width 44 height 20
click at [360, 407] on span "Exceeds" at bounding box center [362, 403] width 44 height 20
click at [357, 471] on span "Exceeds" at bounding box center [362, 480] width 44 height 20
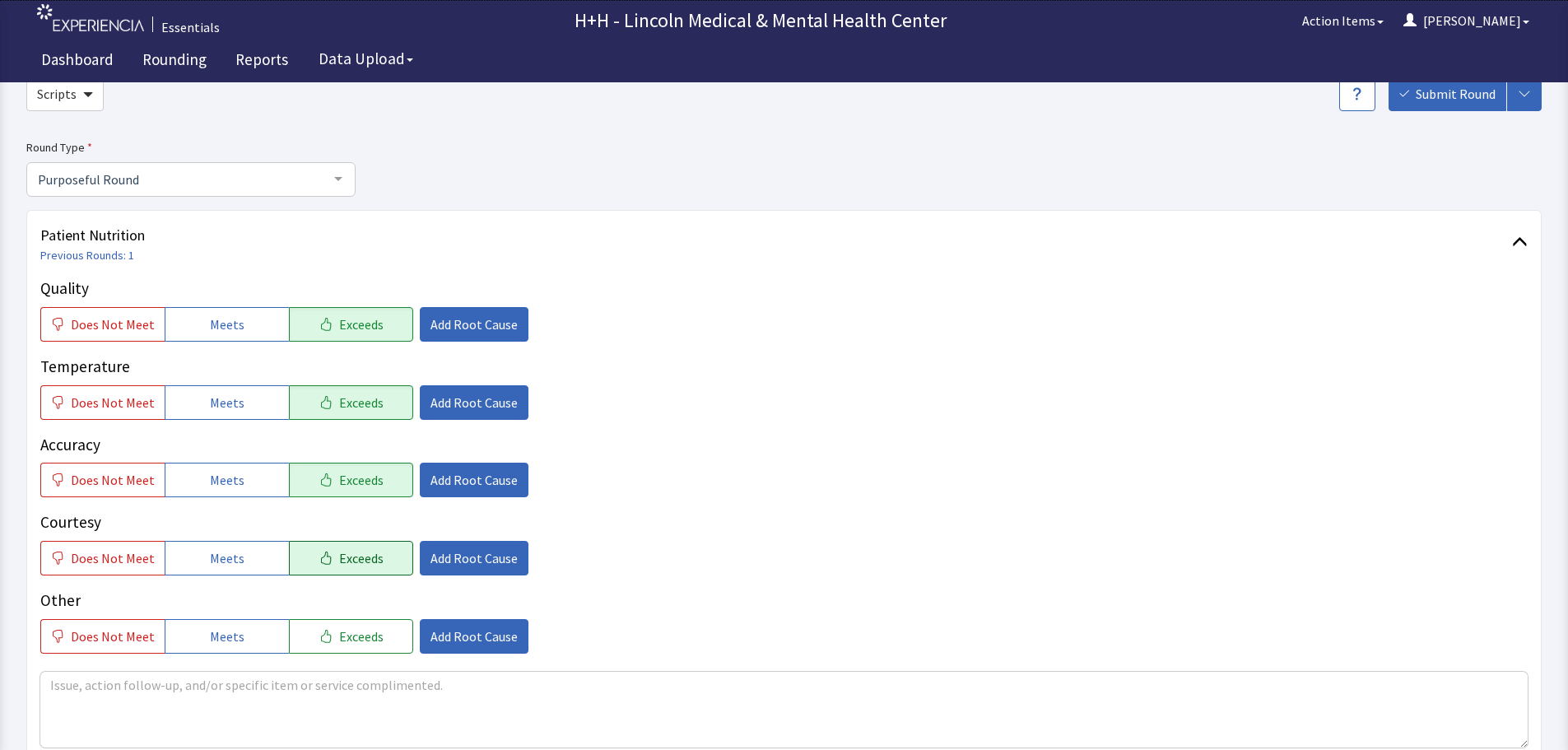
click at [355, 552] on span "Exceeds" at bounding box center [362, 558] width 44 height 20
click at [372, 633] on button "Exceeds" at bounding box center [351, 636] width 124 height 35
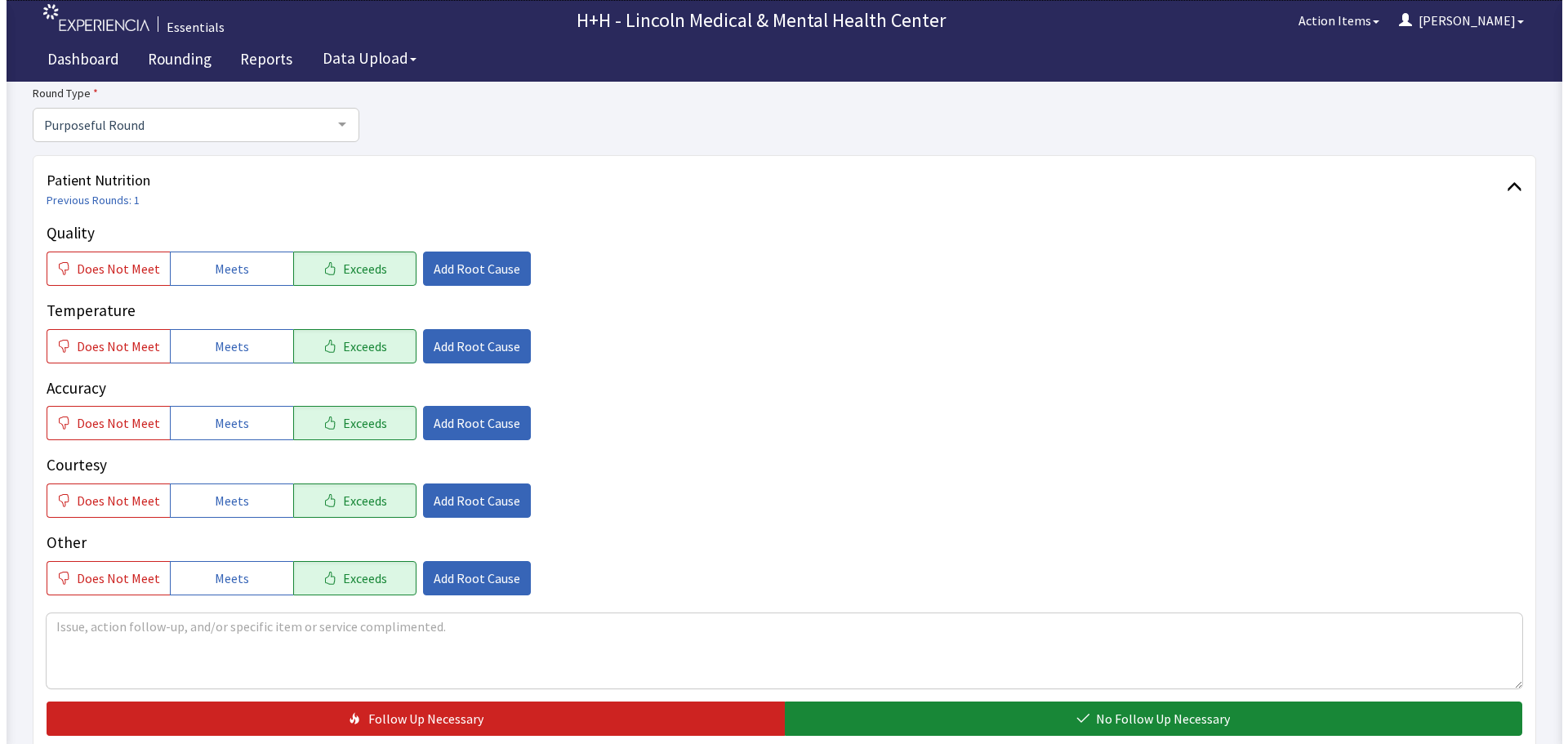
scroll to position [164, 0]
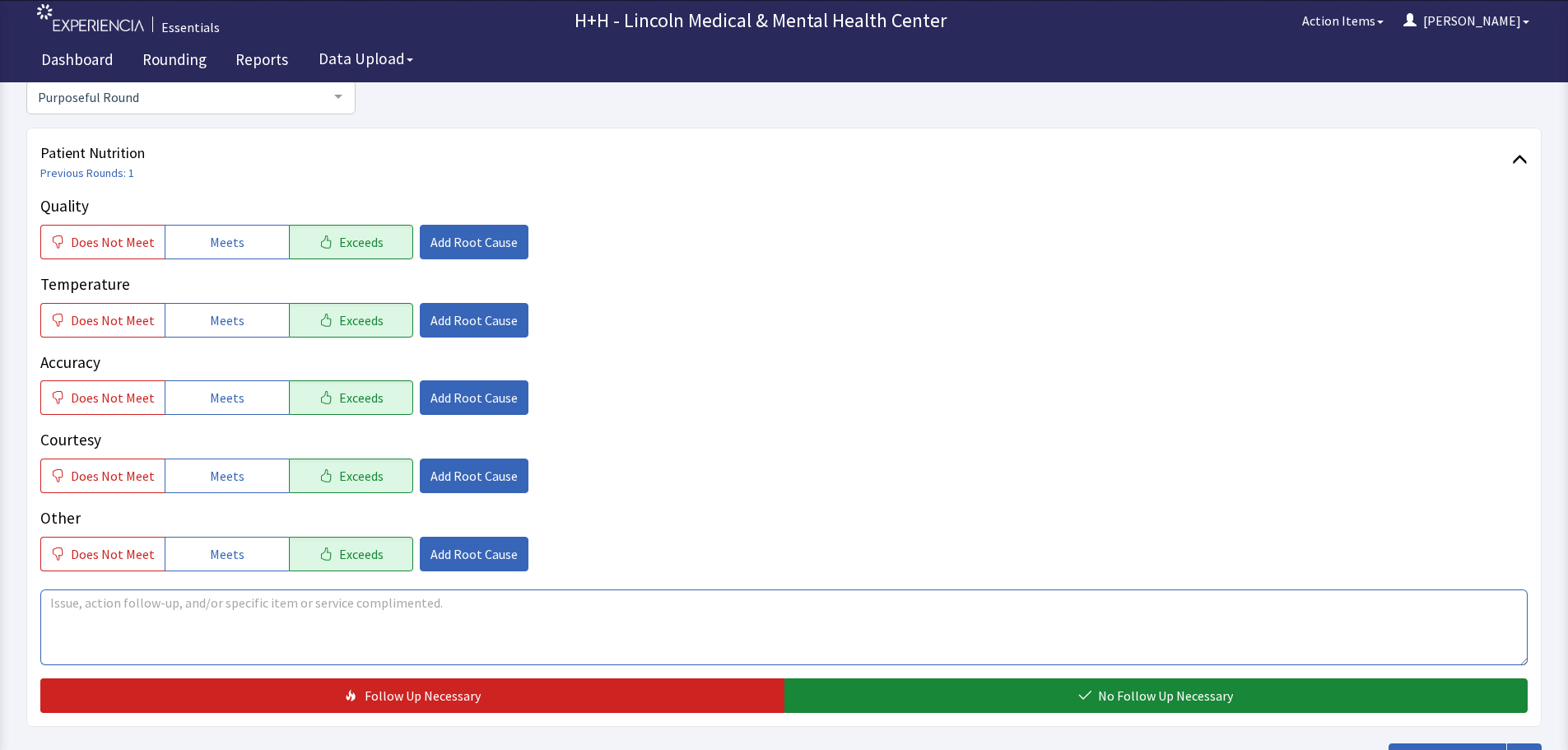
click at [226, 617] on textarea at bounding box center [784, 627] width 1487 height 76
type textarea "Patient says her meals are very flavorful and served hot to her."
click at [461, 471] on span "Add Root Cause" at bounding box center [475, 476] width 87 height 20
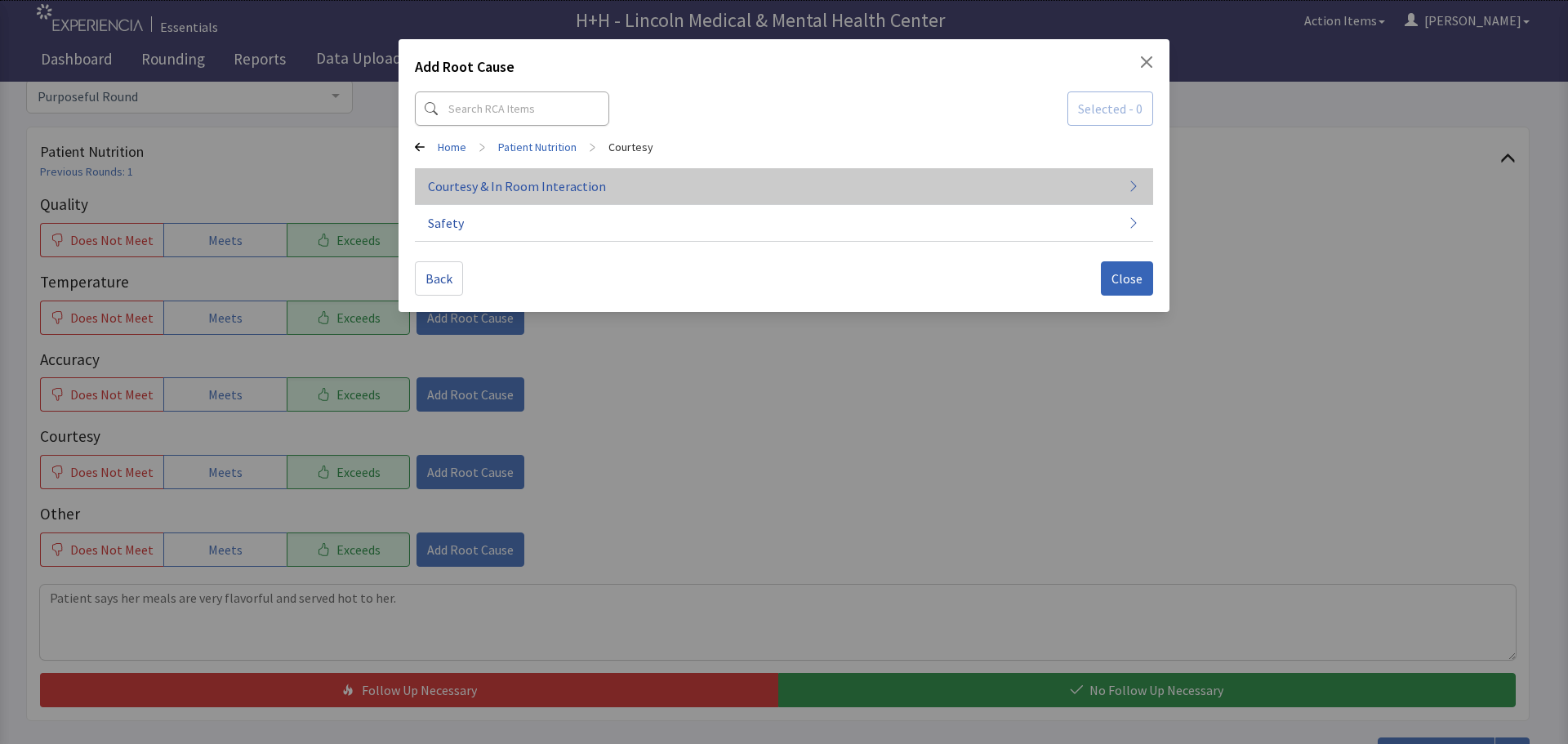
click at [540, 185] on span "Courtesy & In Room Interaction" at bounding box center [517, 186] width 178 height 20
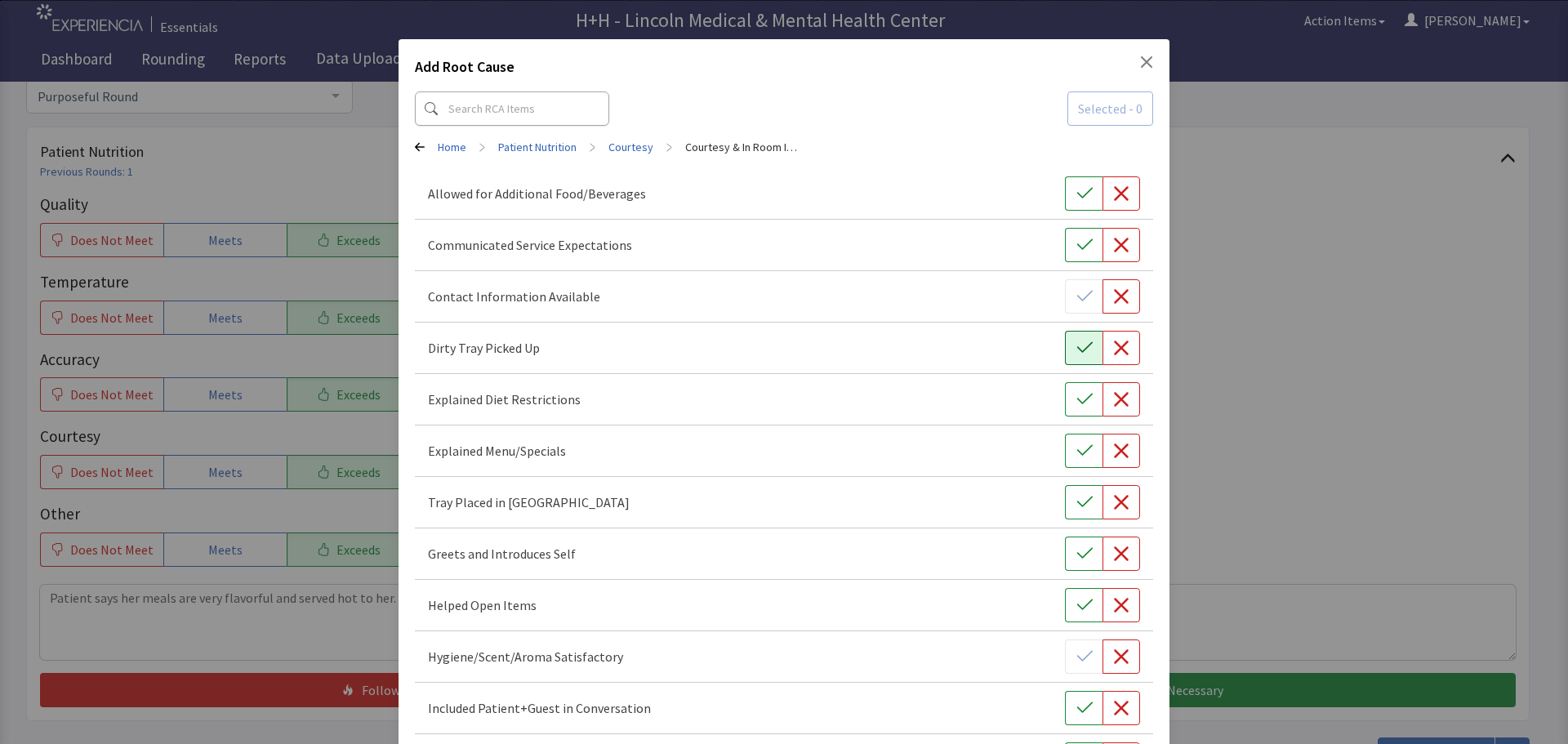
click at [1077, 348] on icon "button" at bounding box center [1085, 348] width 16 height 16
click at [1065, 498] on button "button" at bounding box center [1084, 502] width 38 height 34
click at [1066, 548] on button "button" at bounding box center [1084, 554] width 38 height 34
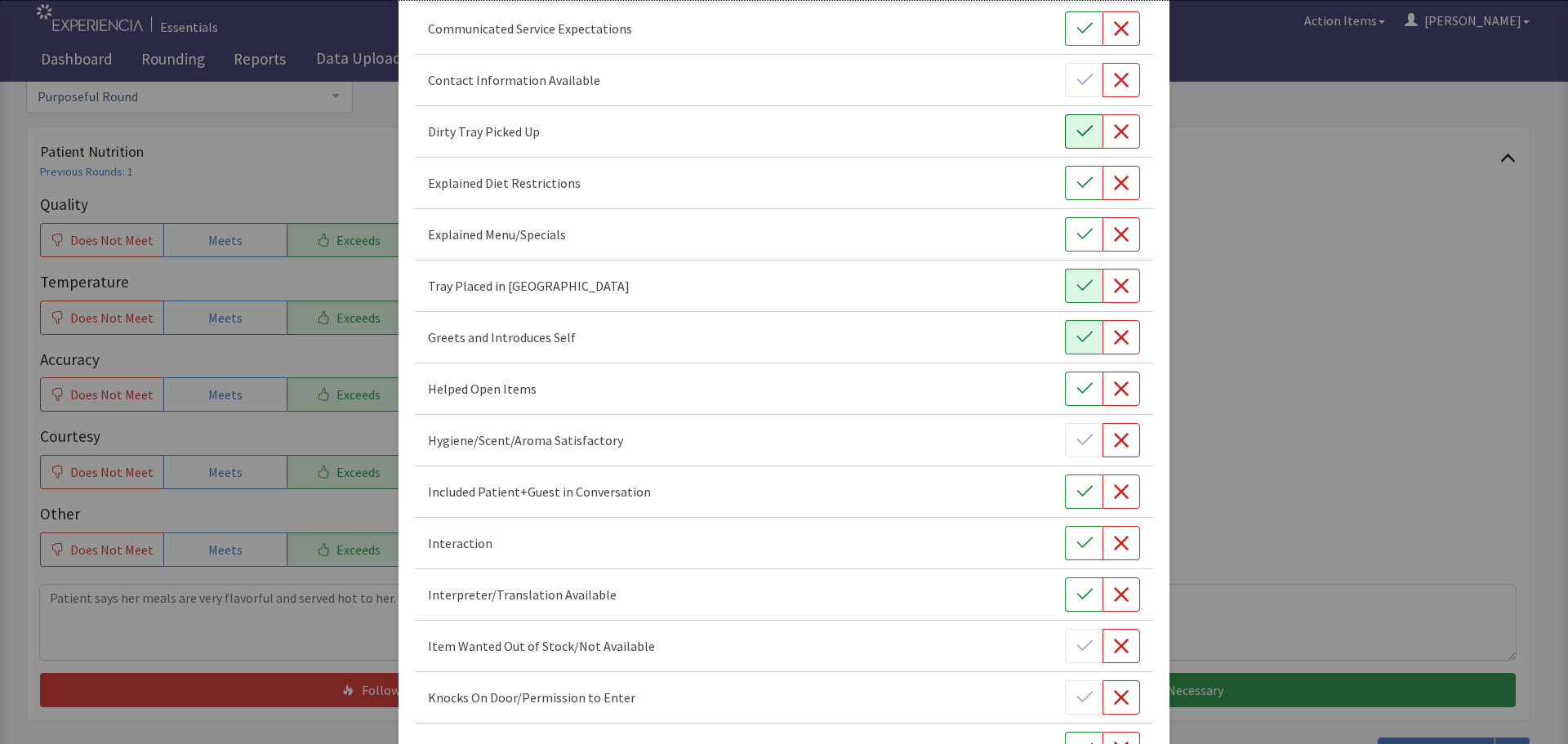
scroll to position [245, 0]
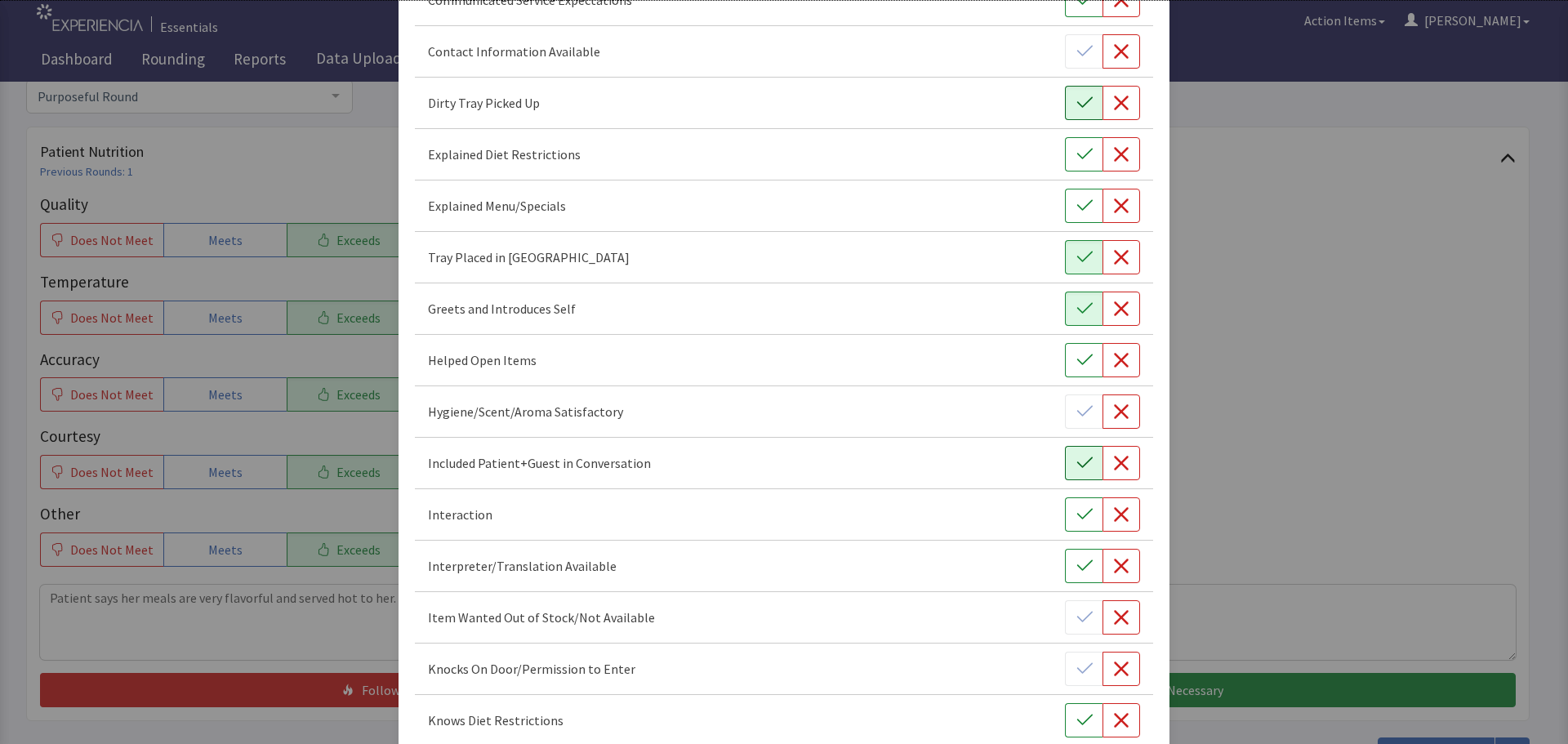
click at [1077, 467] on icon "button" at bounding box center [1085, 464] width 16 height 16
click at [1082, 523] on button "button" at bounding box center [1084, 514] width 38 height 34
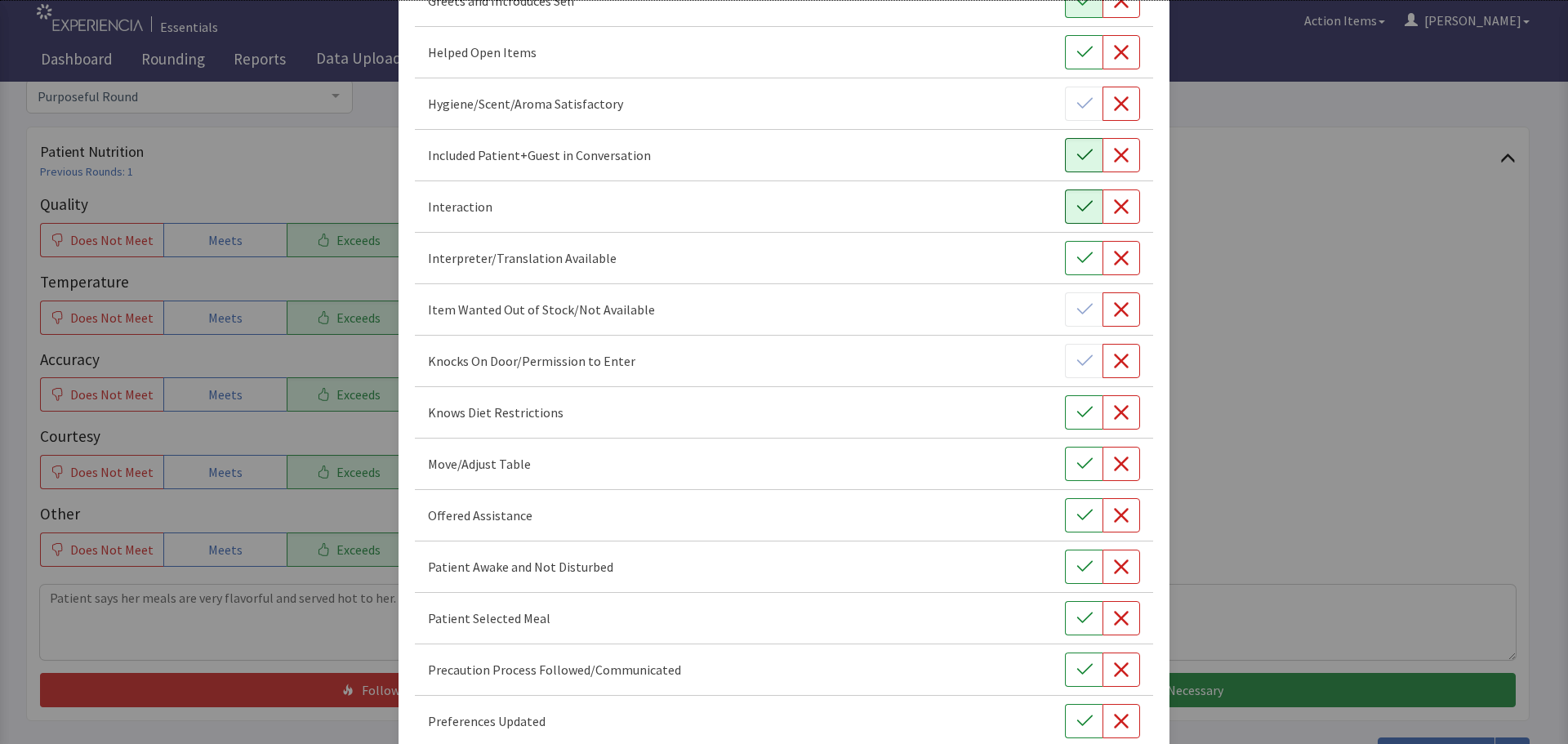
scroll to position [571, 0]
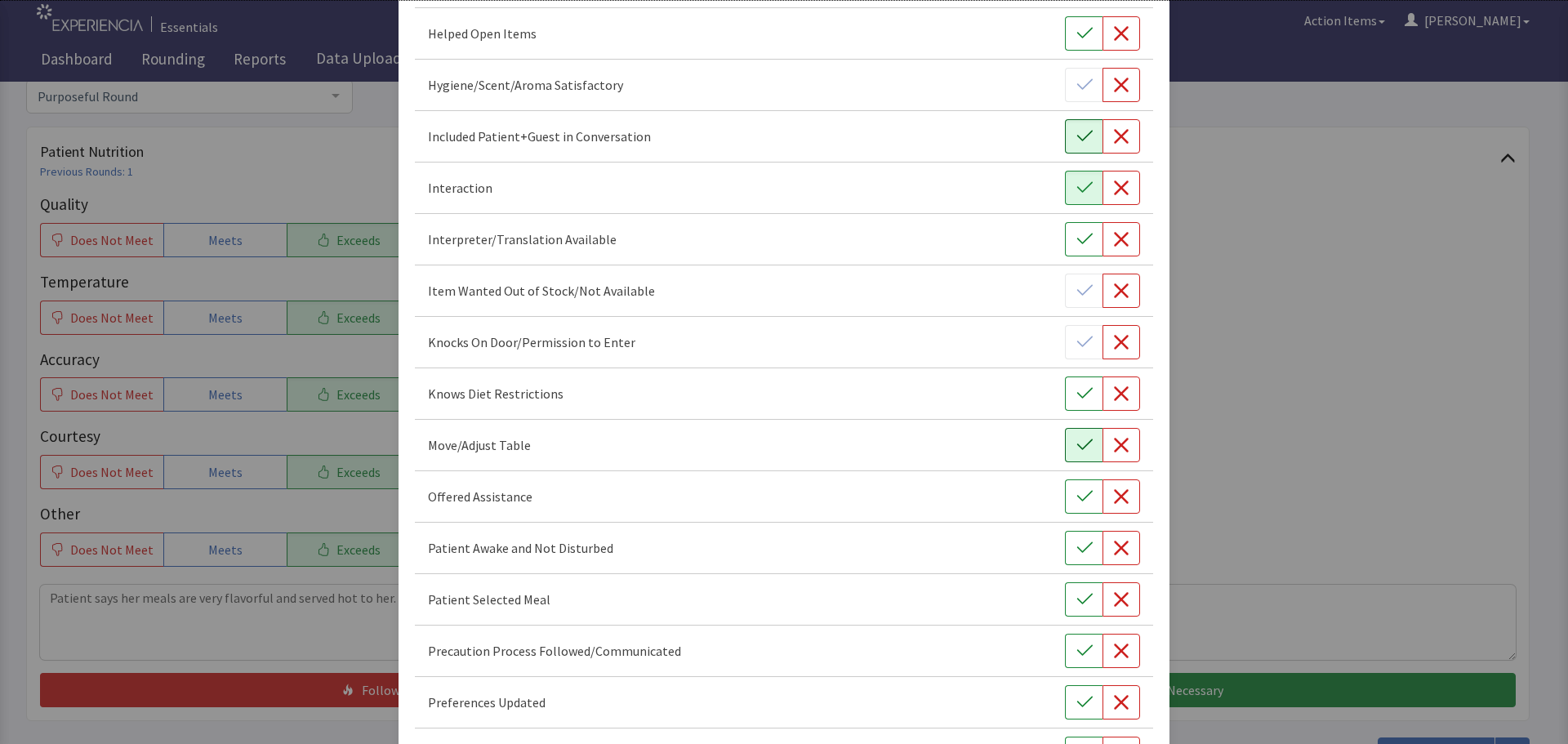
click at [1078, 450] on icon "button" at bounding box center [1085, 446] width 16 height 16
click at [1077, 495] on icon "button" at bounding box center [1085, 496] width 16 height 16
click at [1077, 544] on icon "button" at bounding box center [1085, 548] width 16 height 16
click at [1077, 600] on icon "button" at bounding box center [1085, 599] width 16 height 16
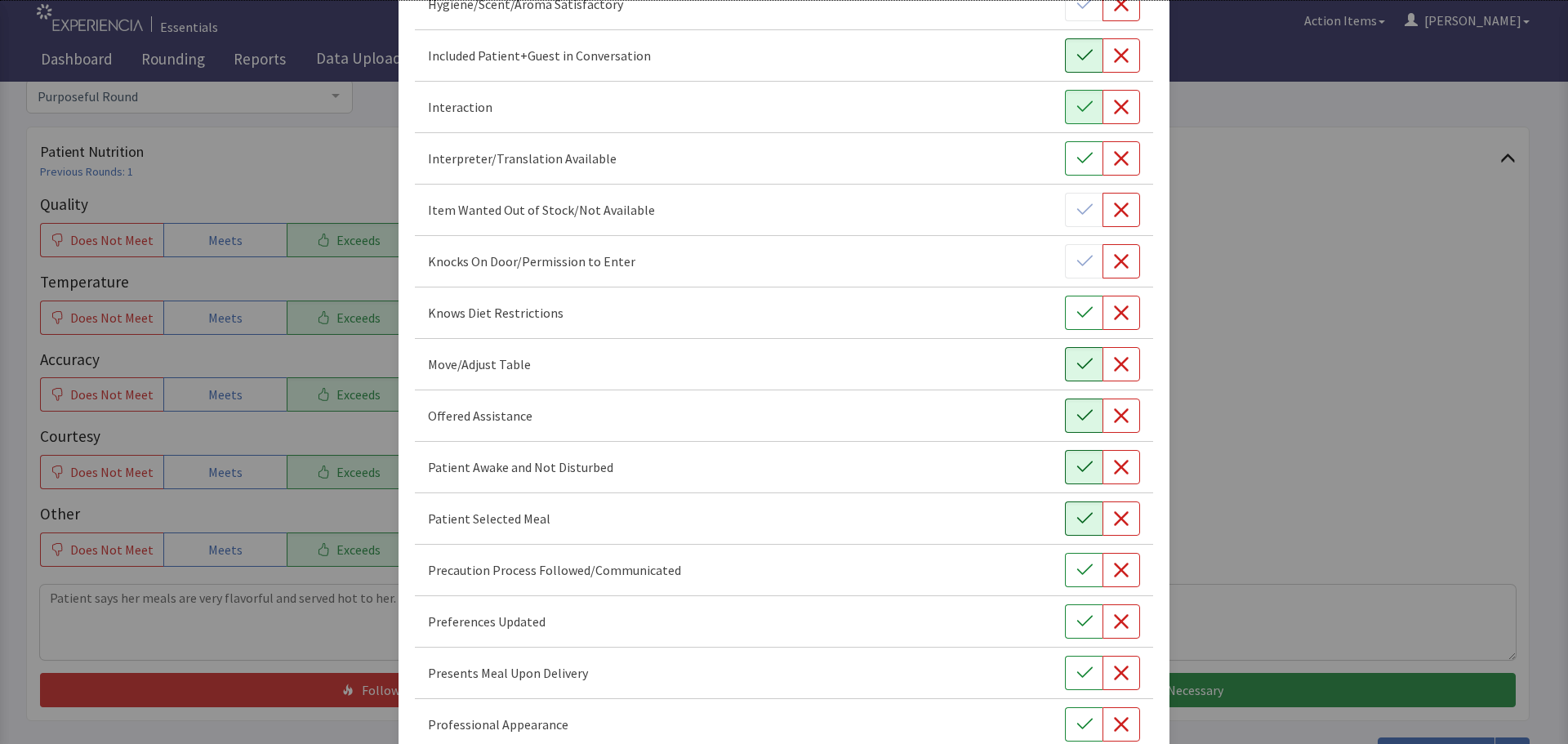
scroll to position [735, 0]
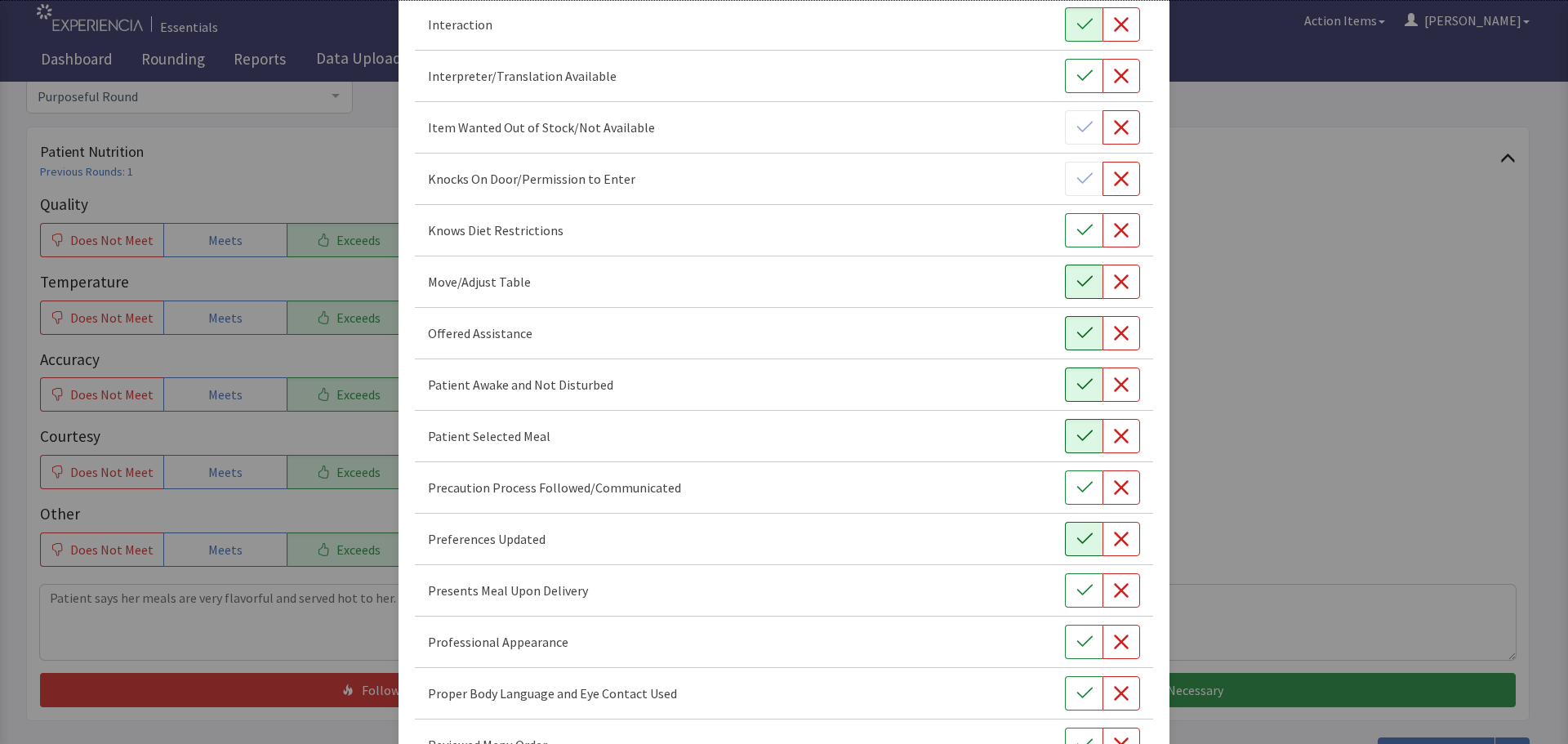
click at [1077, 542] on icon "button" at bounding box center [1085, 539] width 16 height 16
click at [1077, 585] on icon "button" at bounding box center [1085, 590] width 16 height 16
click at [1080, 635] on icon "button" at bounding box center [1085, 642] width 16 height 16
click at [1082, 689] on icon "button" at bounding box center [1084, 692] width 16 height 11
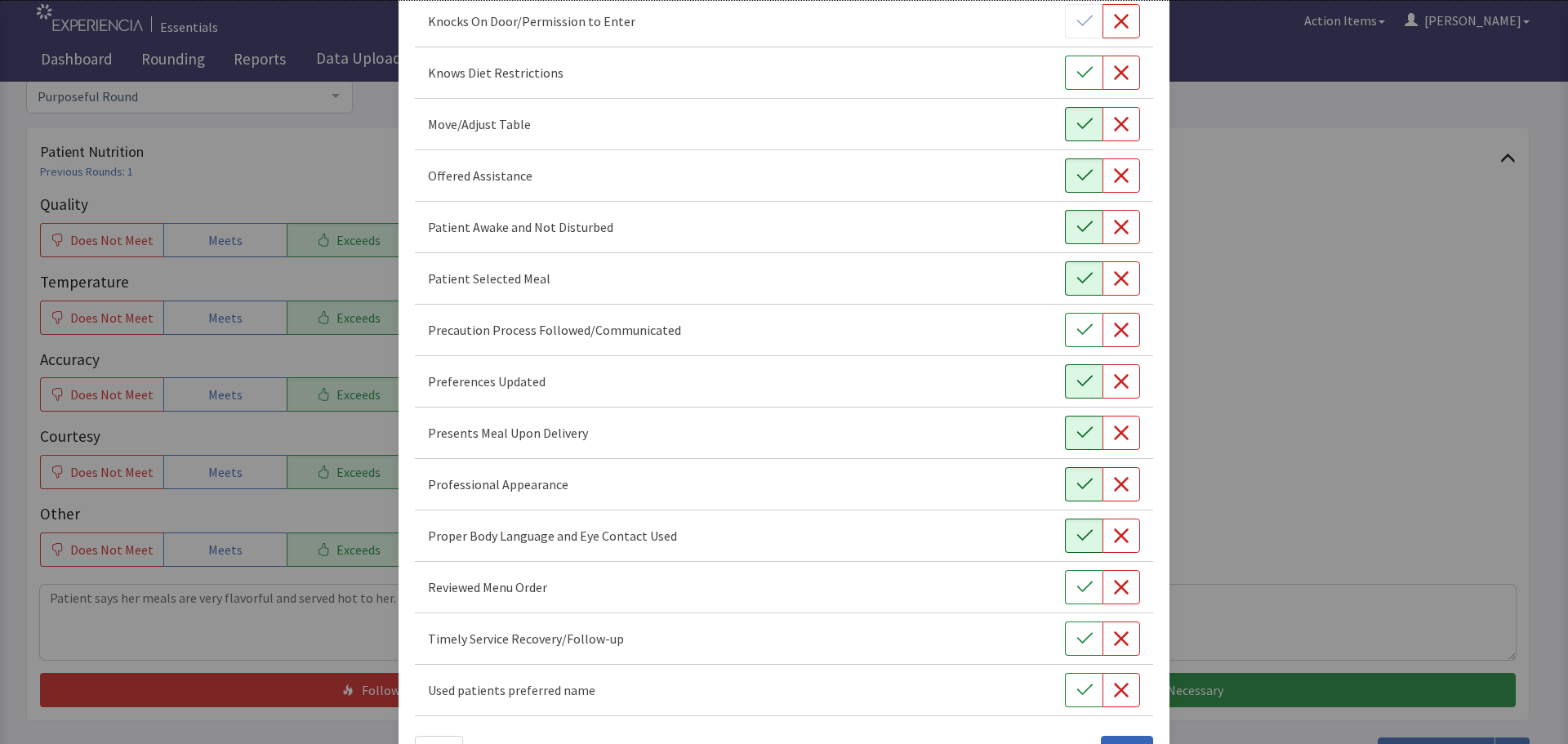
scroll to position [899, 0]
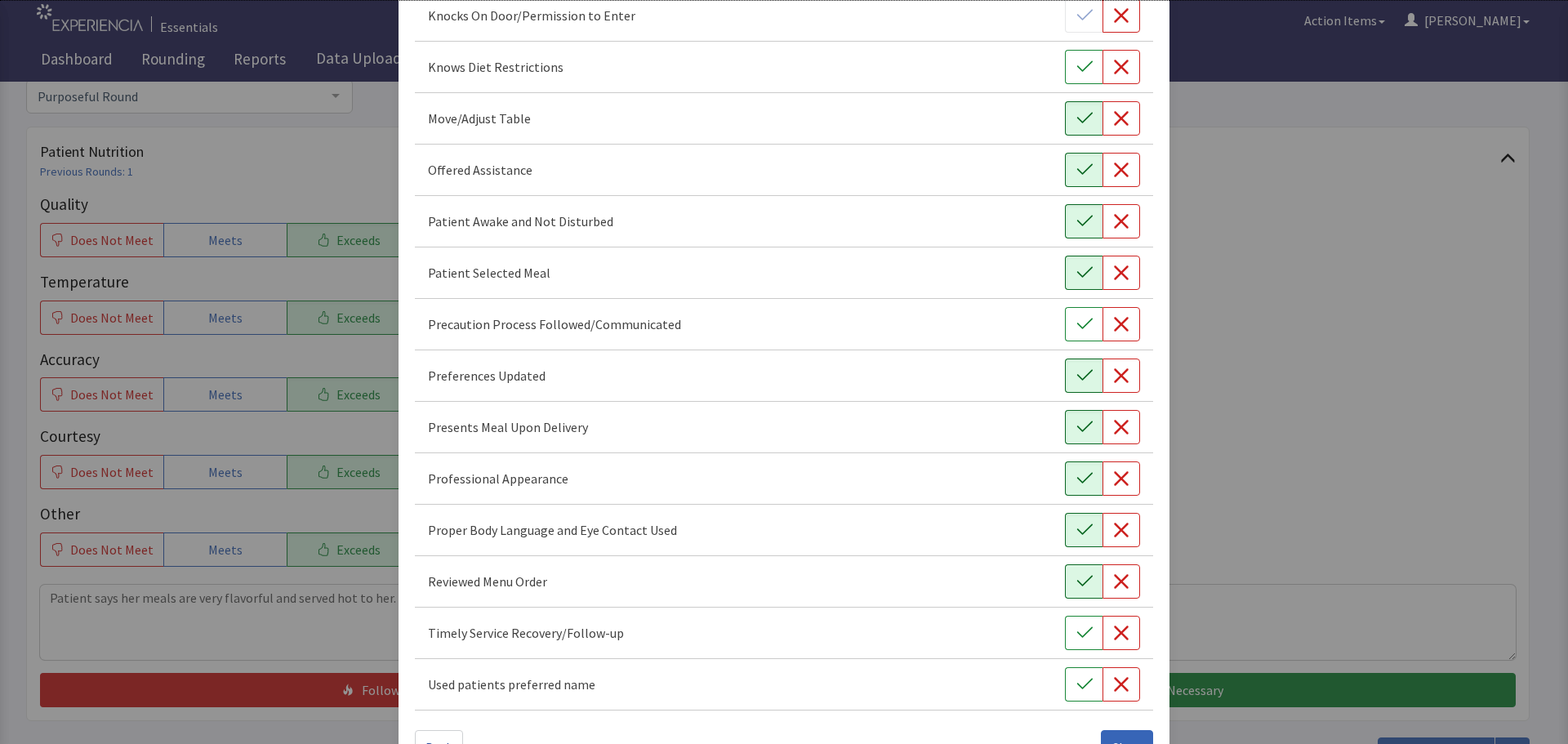
click at [1077, 588] on icon "button" at bounding box center [1085, 581] width 16 height 16
click at [1077, 635] on icon "button" at bounding box center [1085, 633] width 16 height 16
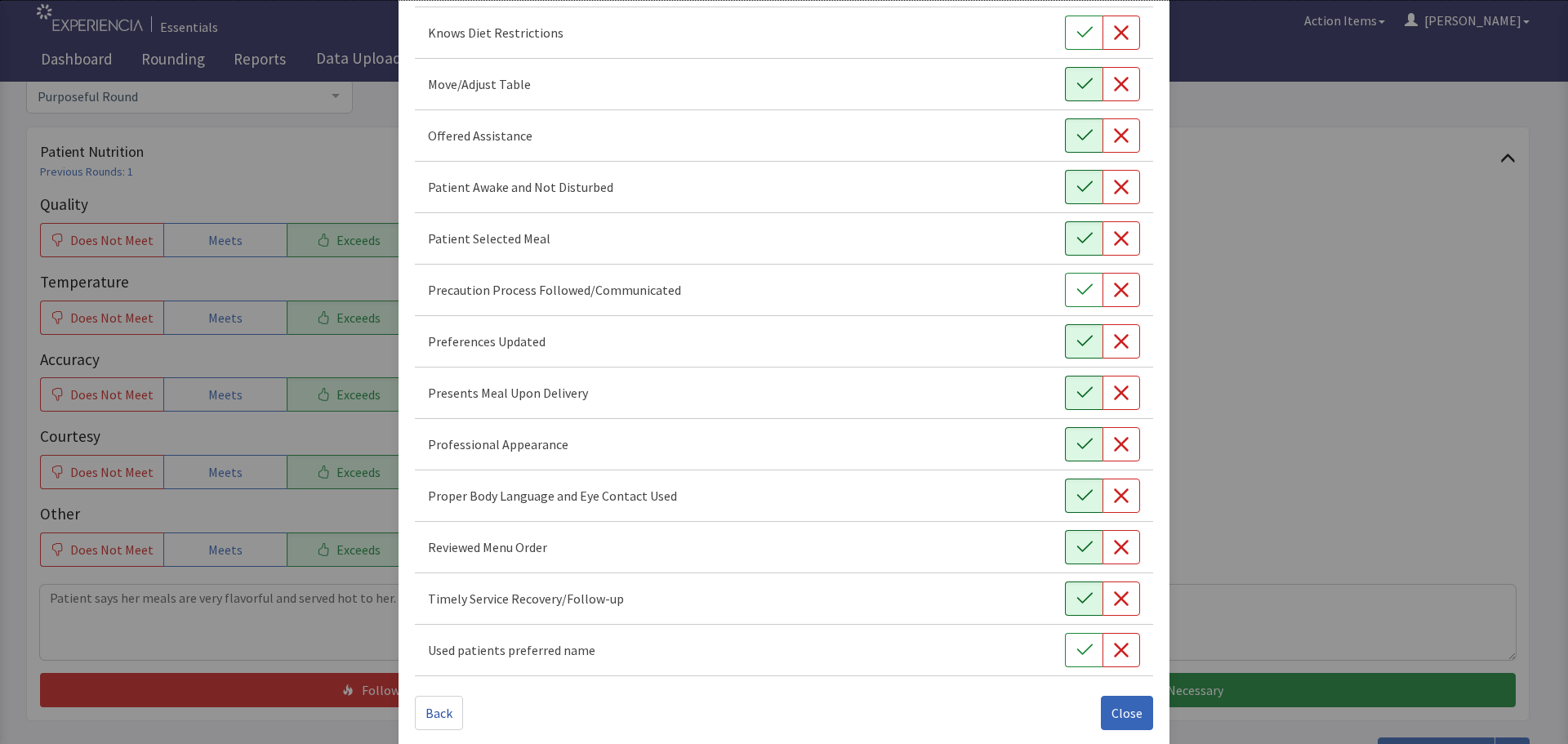
scroll to position [948, 0]
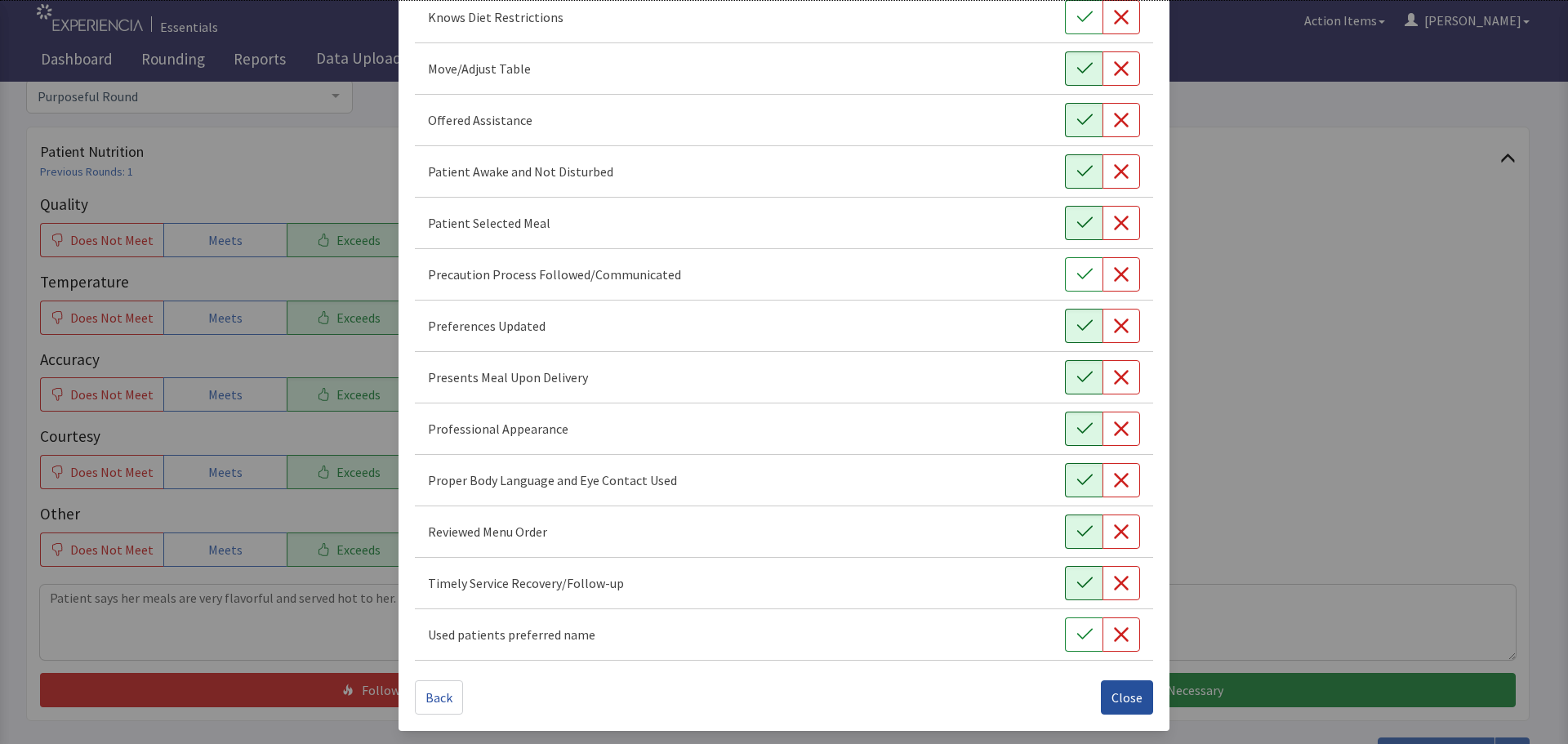
click at [1129, 699] on span "Close" at bounding box center [1127, 697] width 31 height 20
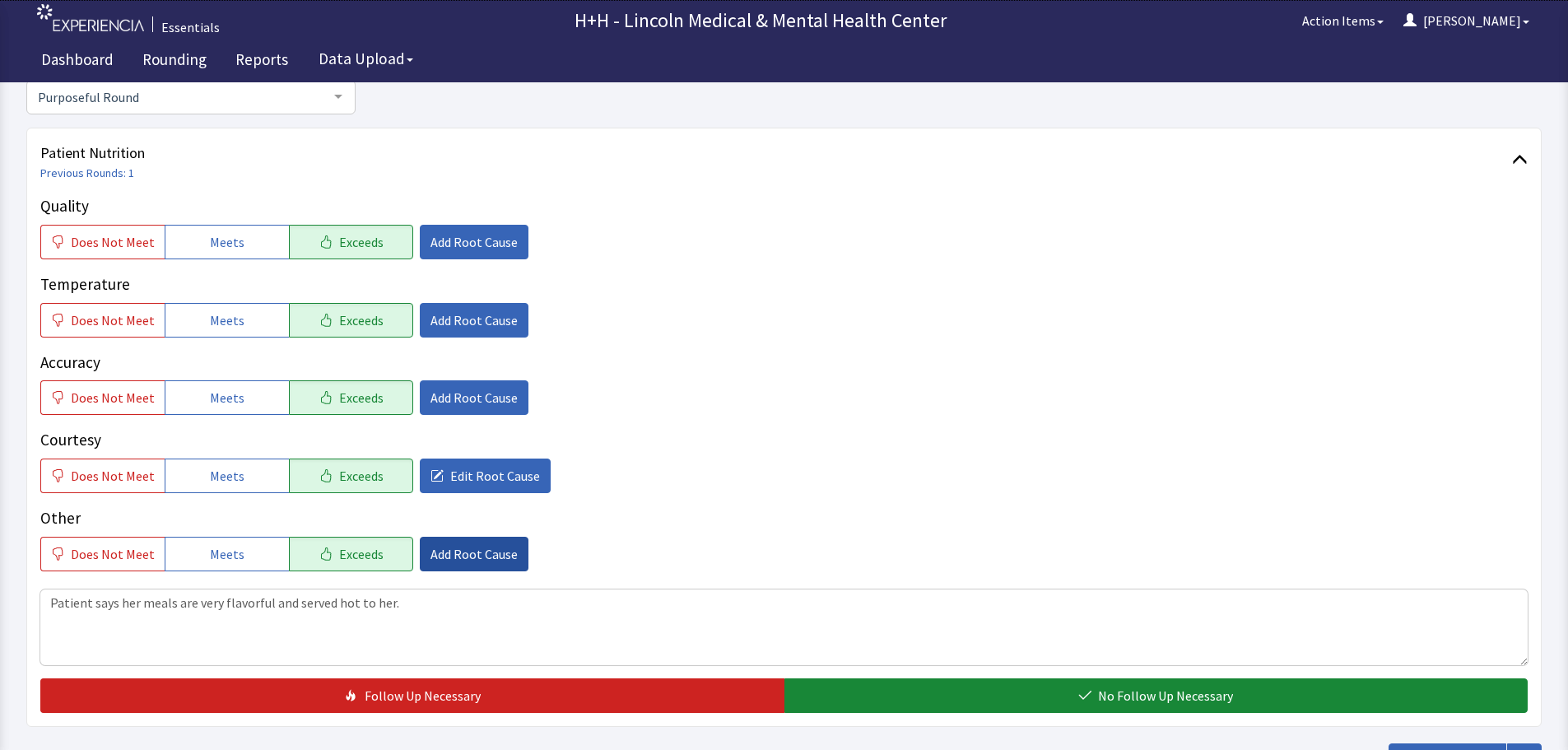
click at [472, 554] on span "Add Root Cause" at bounding box center [475, 554] width 87 height 20
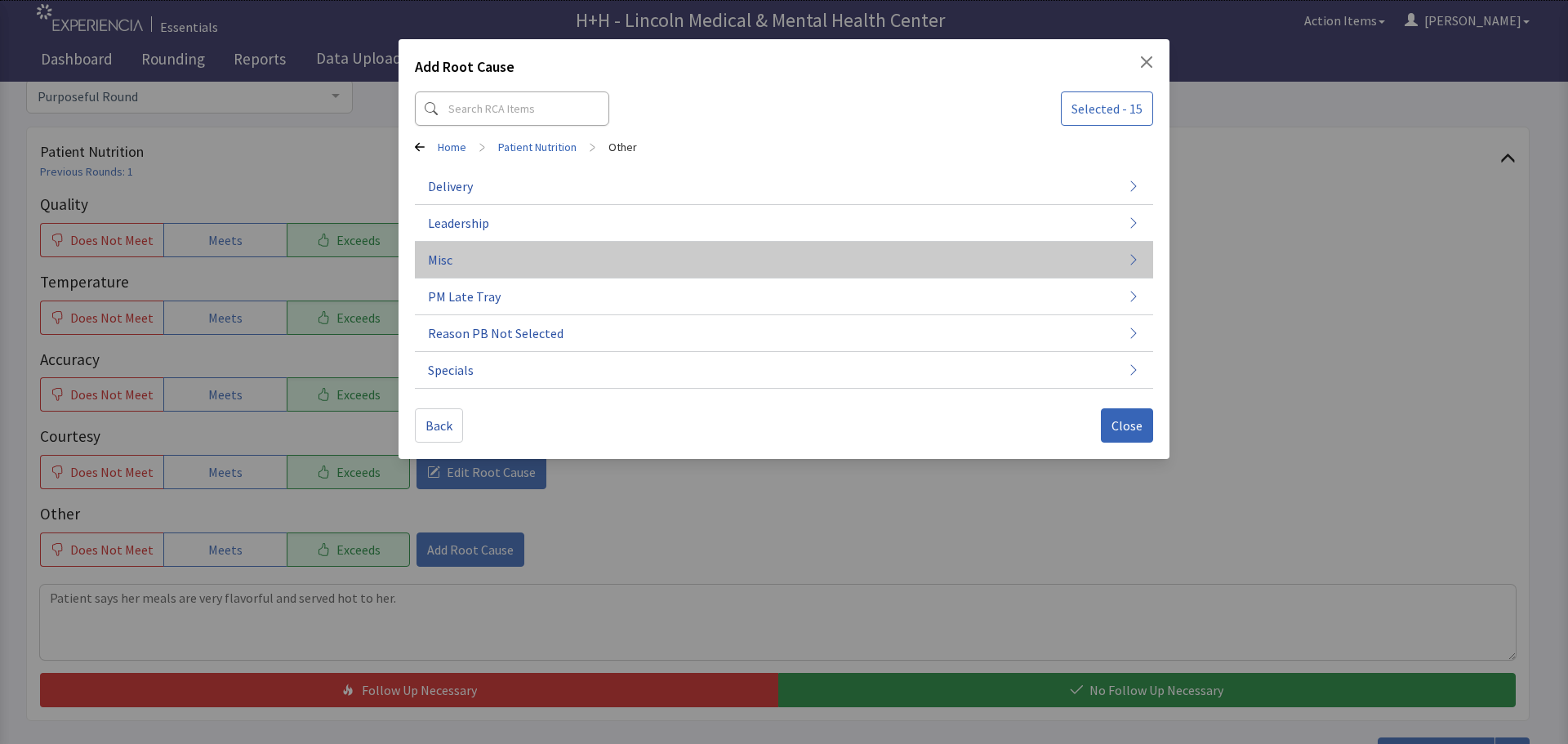
click at [443, 256] on span "Misc" at bounding box center [441, 260] width 25 height 20
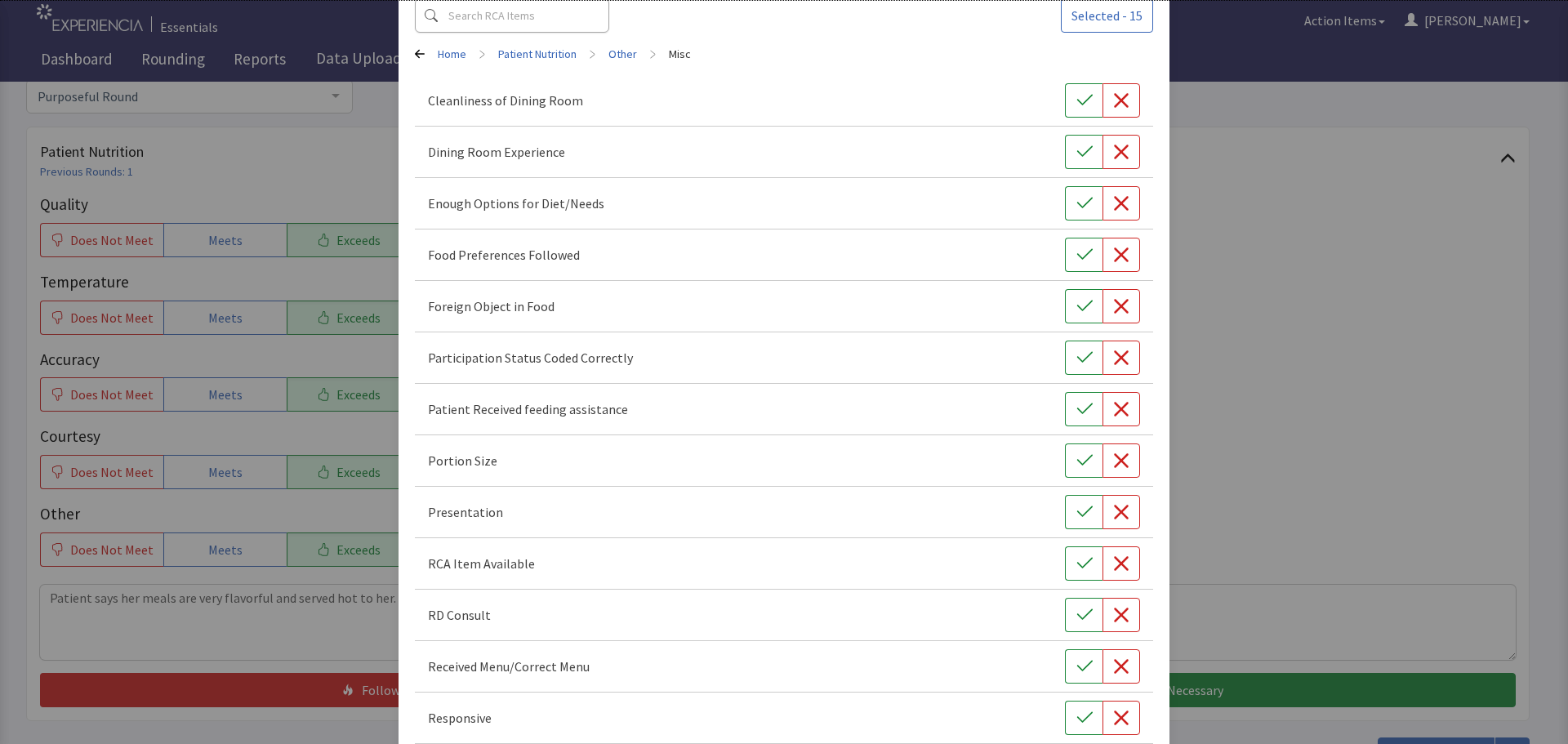
scroll to position [164, 0]
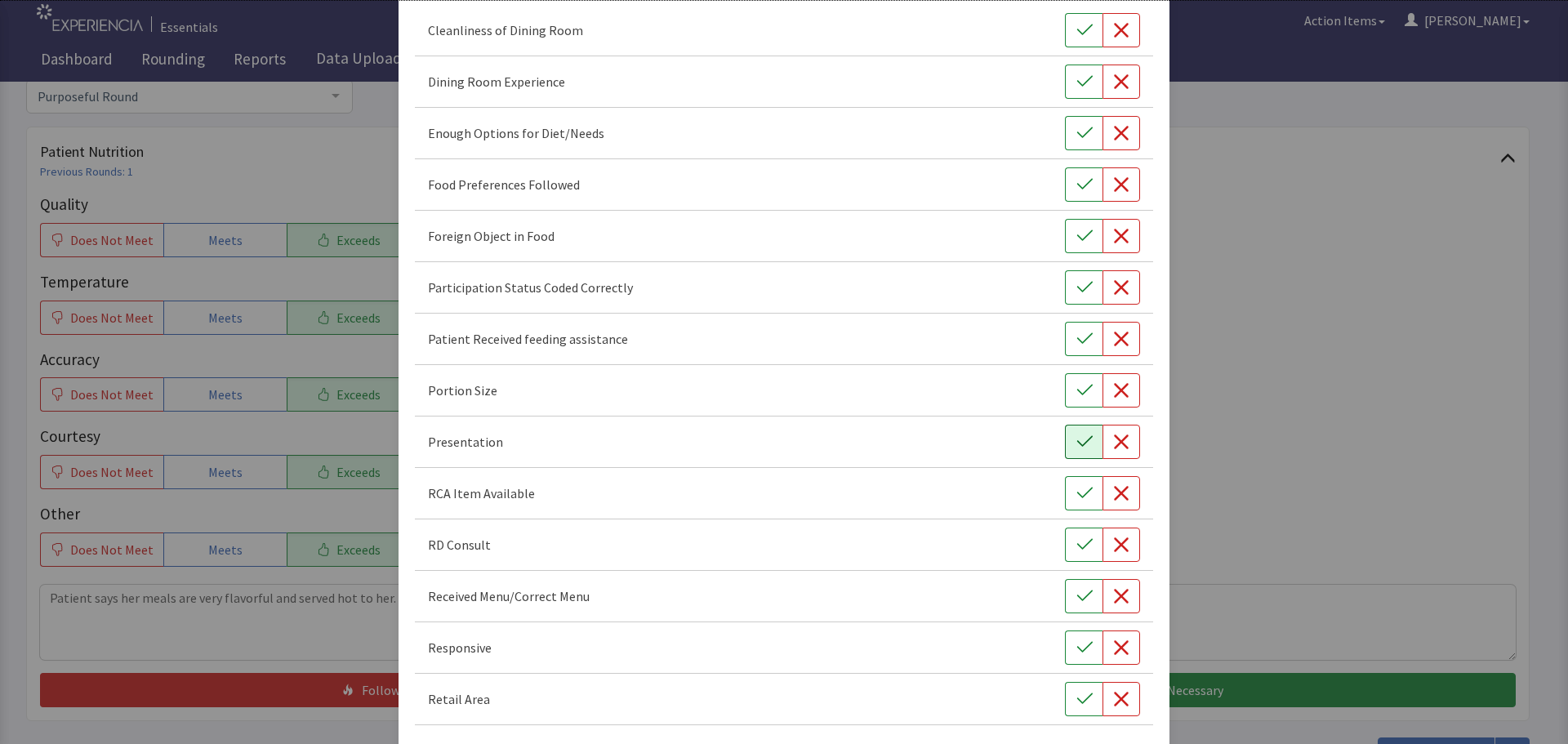
click at [1077, 444] on icon "button" at bounding box center [1084, 441] width 16 height 11
click at [1077, 392] on icon "button" at bounding box center [1085, 391] width 16 height 16
click at [1077, 640] on icon "button" at bounding box center [1085, 648] width 16 height 16
click at [1077, 185] on icon "button" at bounding box center [1085, 185] width 16 height 16
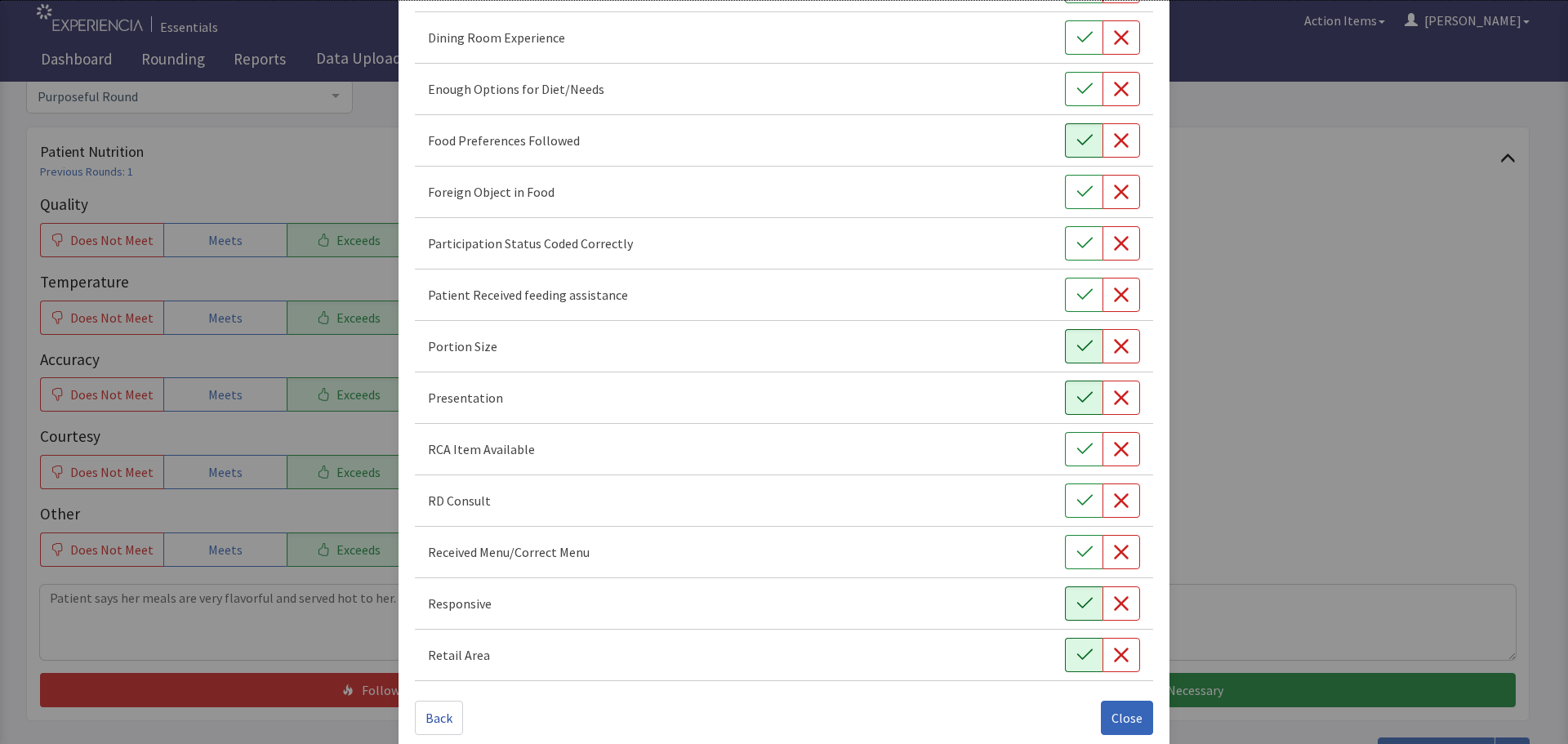
scroll to position [228, 0]
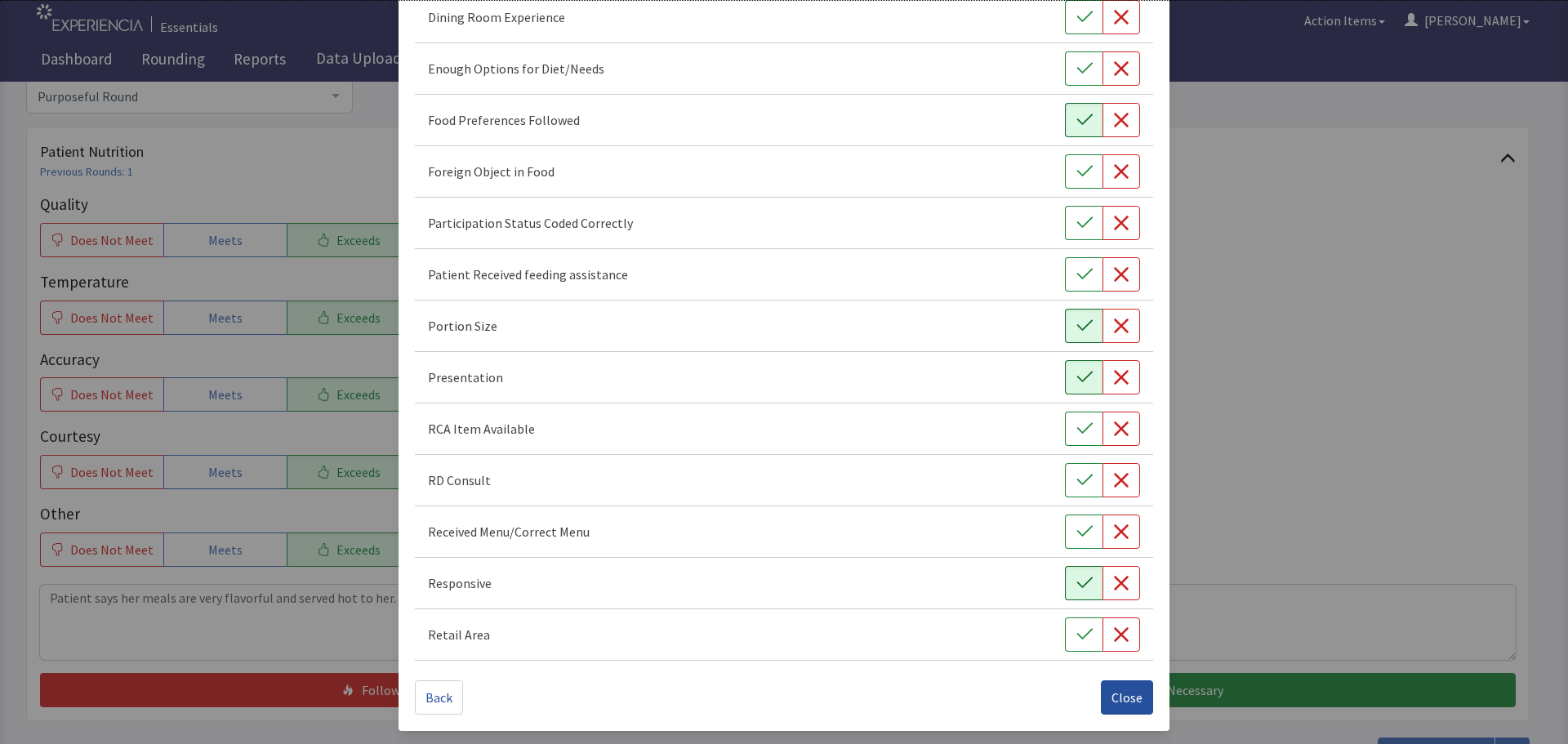
click at [1121, 696] on span "Close" at bounding box center [1127, 697] width 31 height 20
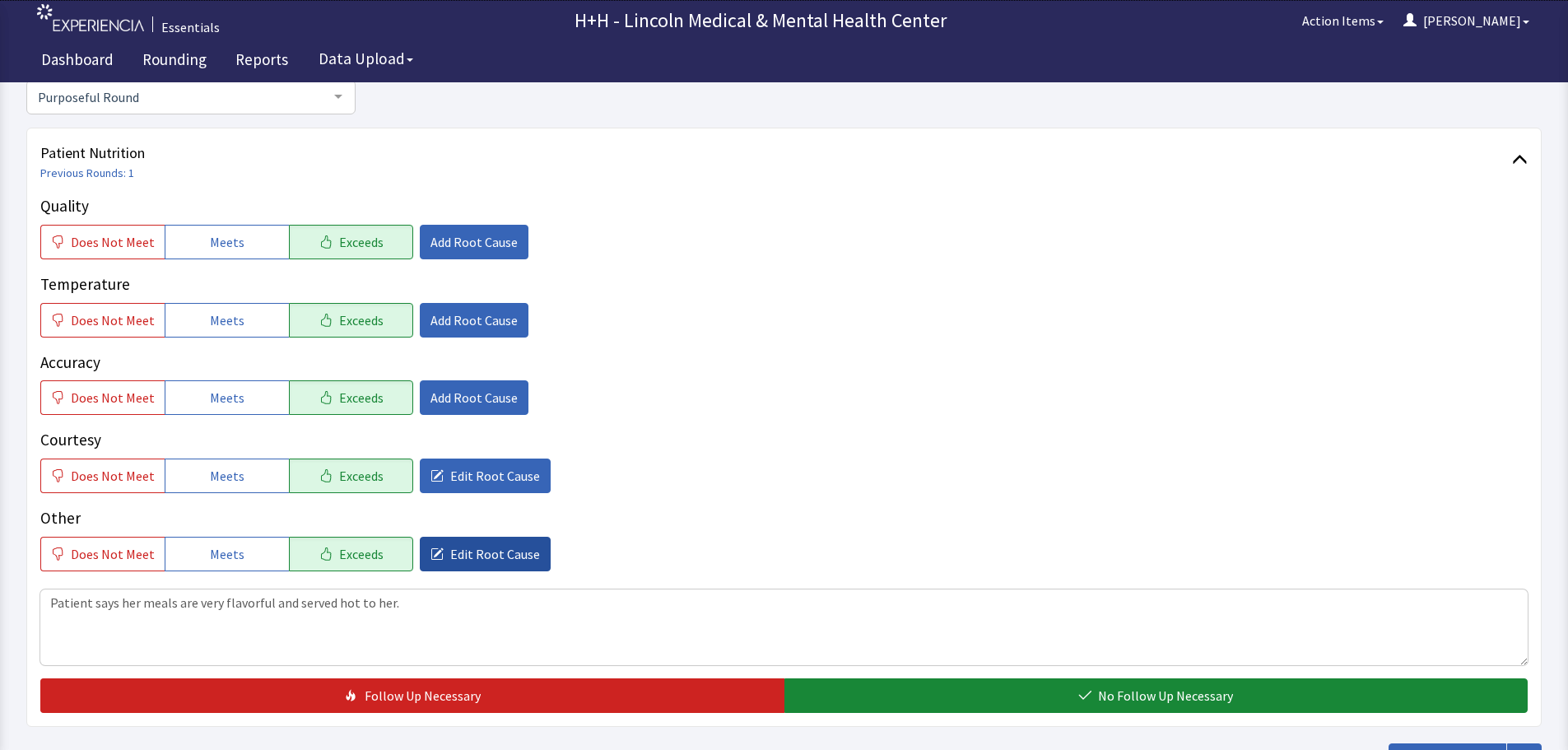
click at [490, 551] on span "Edit Root Cause" at bounding box center [495, 554] width 90 height 20
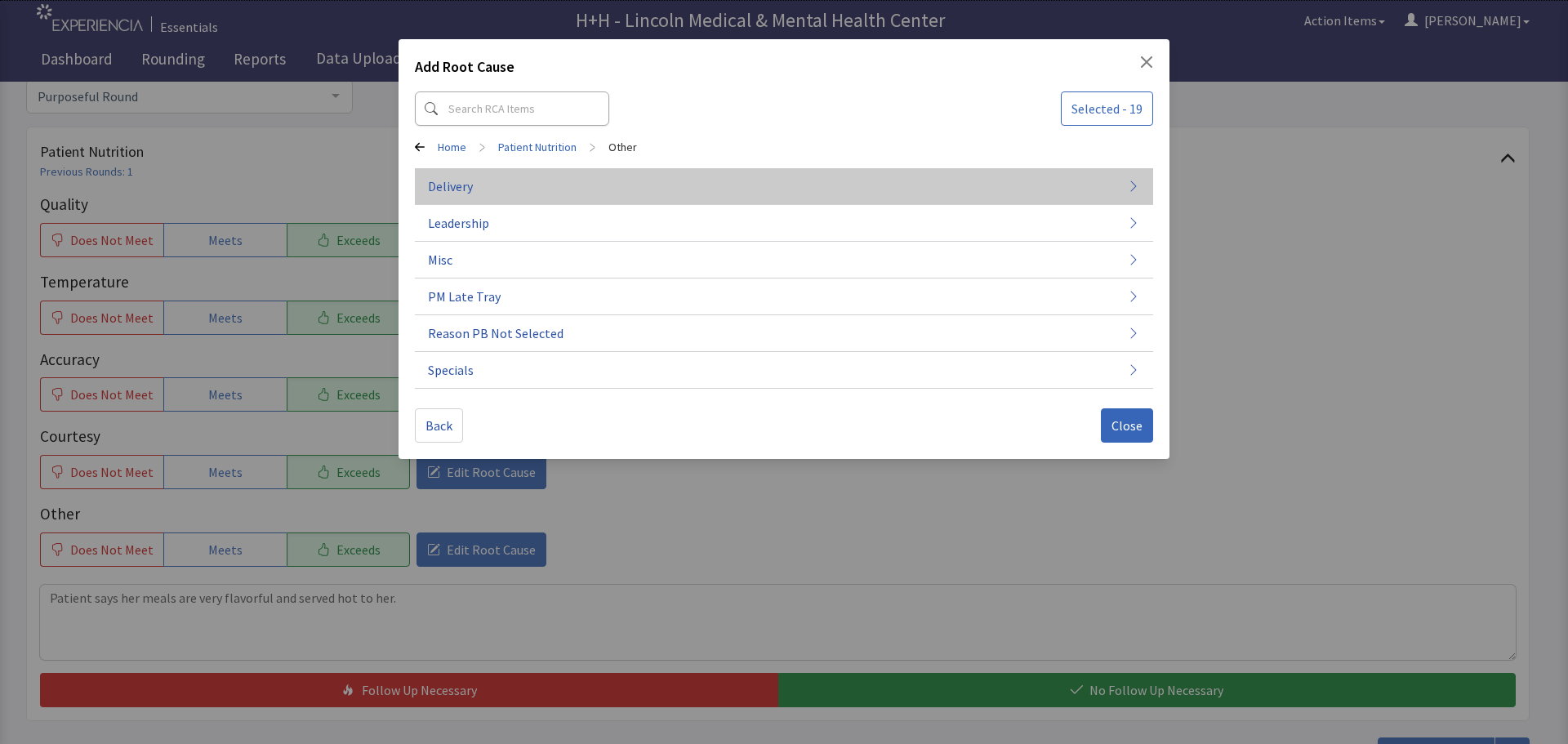
click at [486, 242] on button "Delivery" at bounding box center [784, 260] width 738 height 37
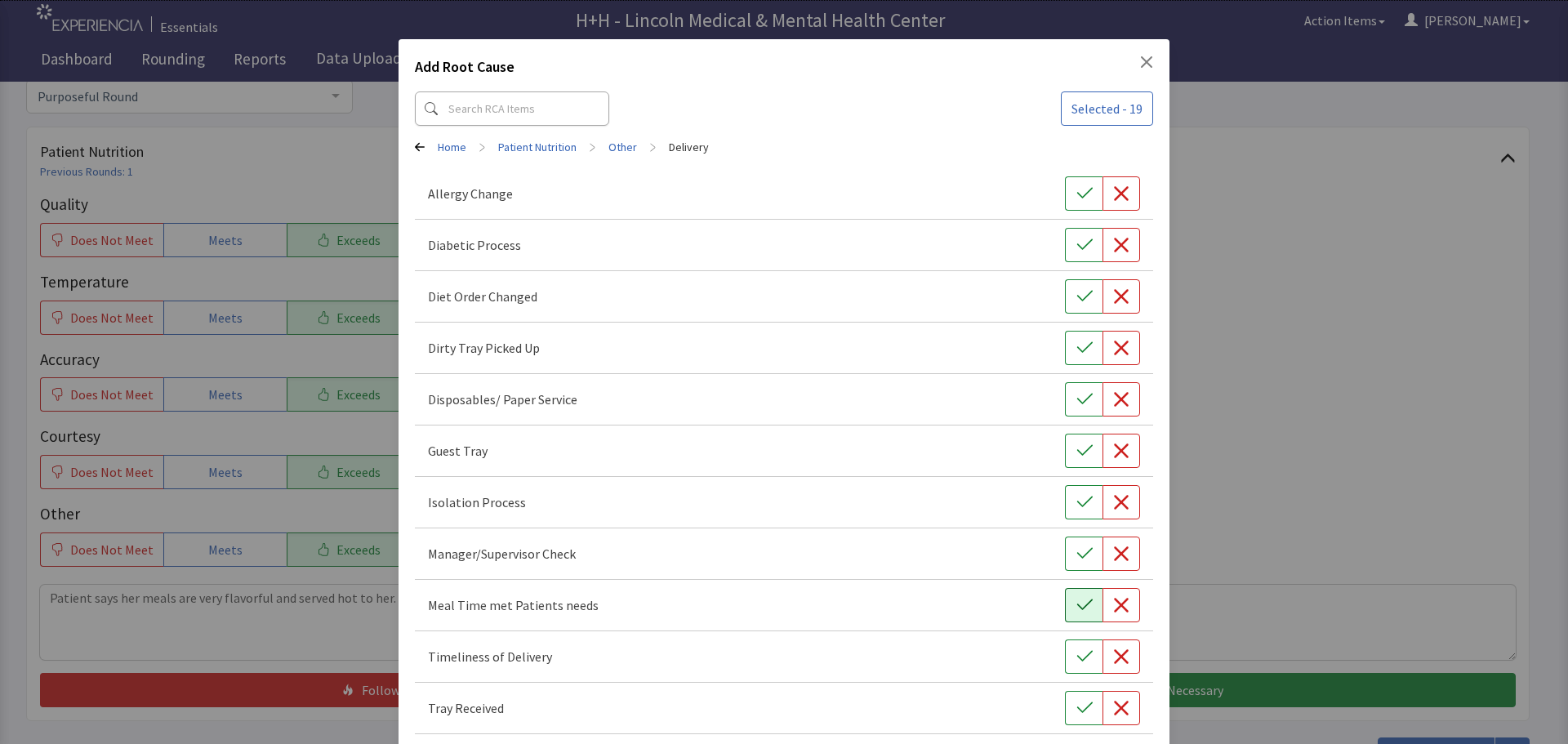
click at [1083, 602] on icon "button" at bounding box center [1085, 605] width 16 height 16
click at [1077, 649] on icon "button" at bounding box center [1085, 657] width 16 height 16
click at [1077, 715] on icon "button" at bounding box center [1085, 708] width 16 height 16
click at [1065, 352] on button "button" at bounding box center [1084, 348] width 38 height 34
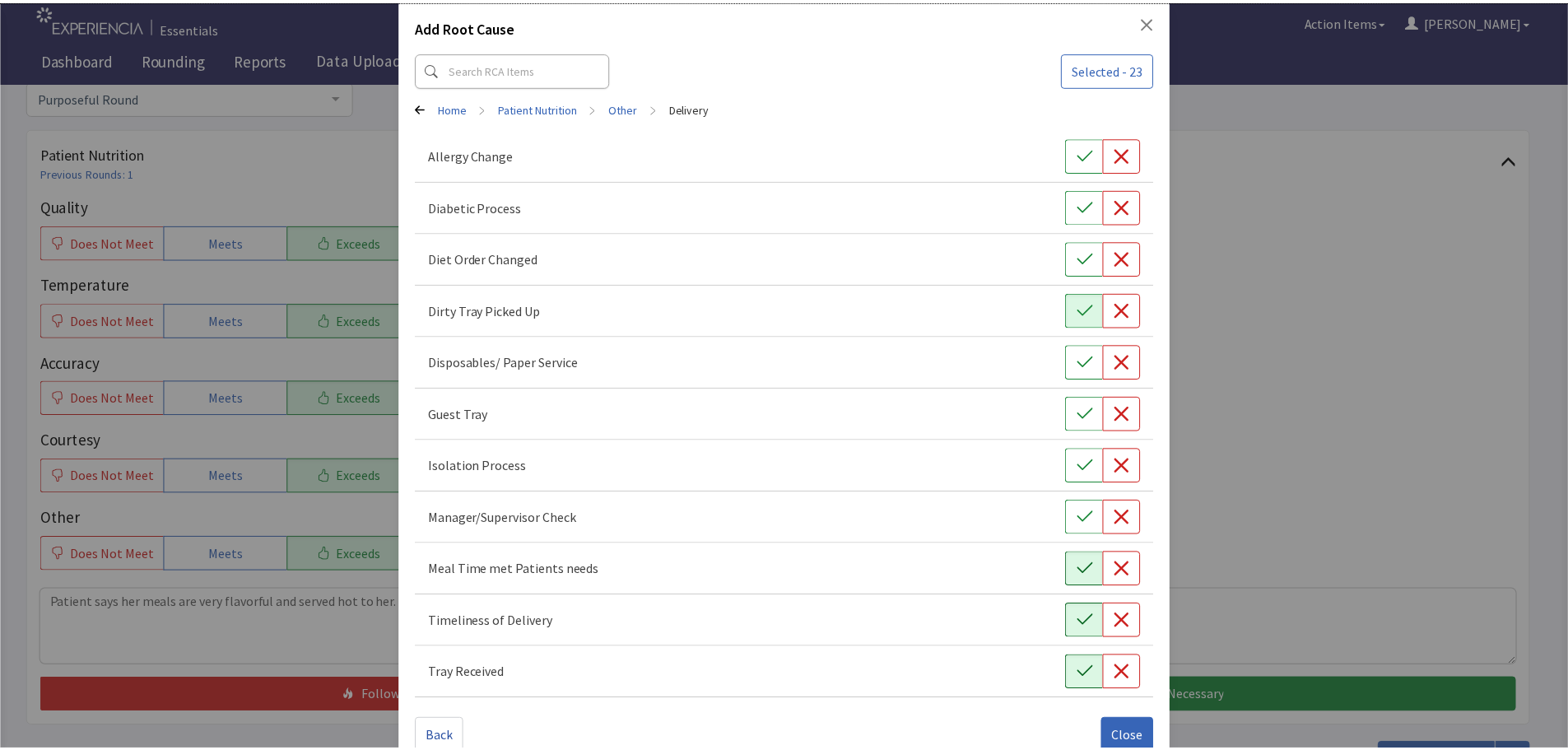
scroll to position [74, 0]
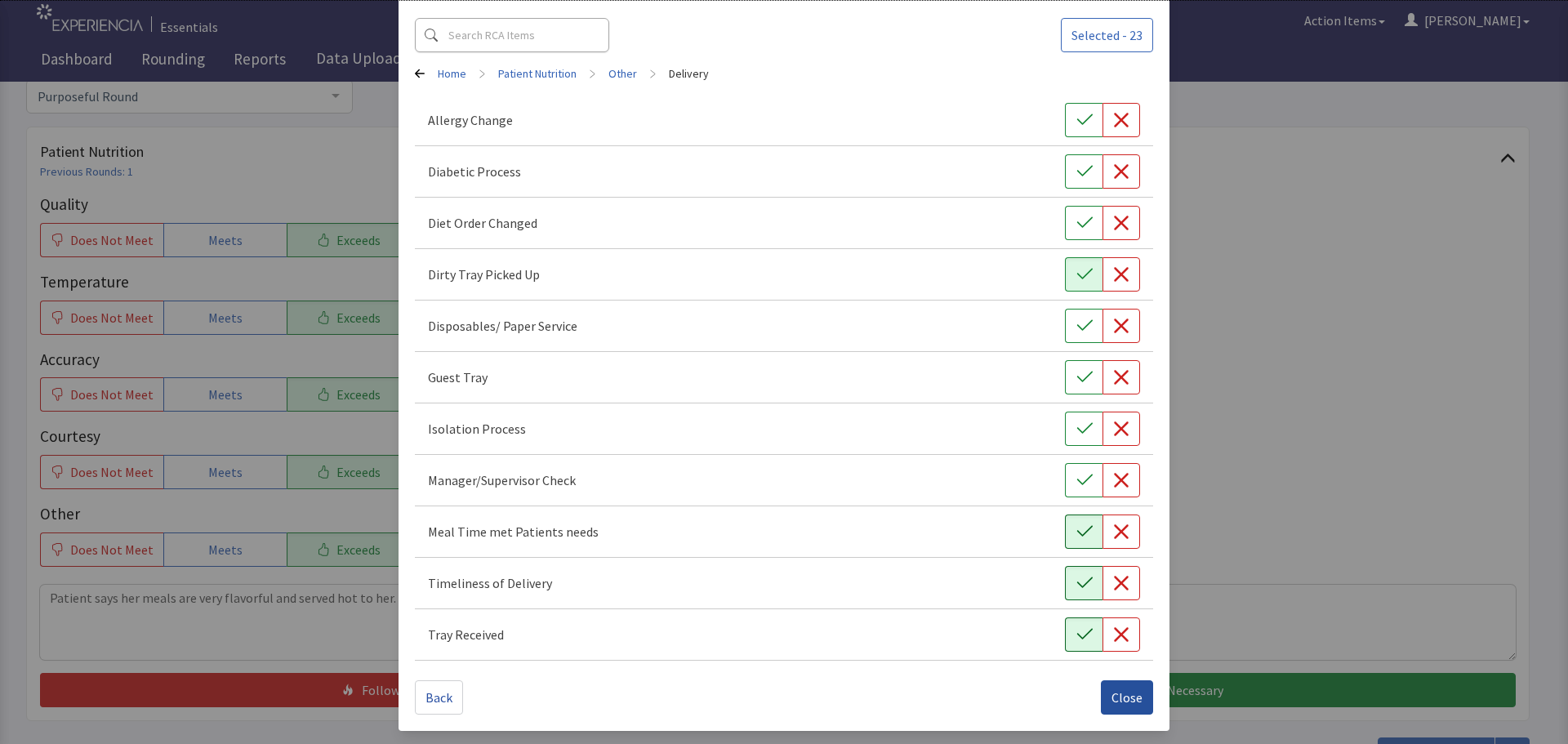
click at [1128, 692] on span "Close" at bounding box center [1127, 697] width 31 height 20
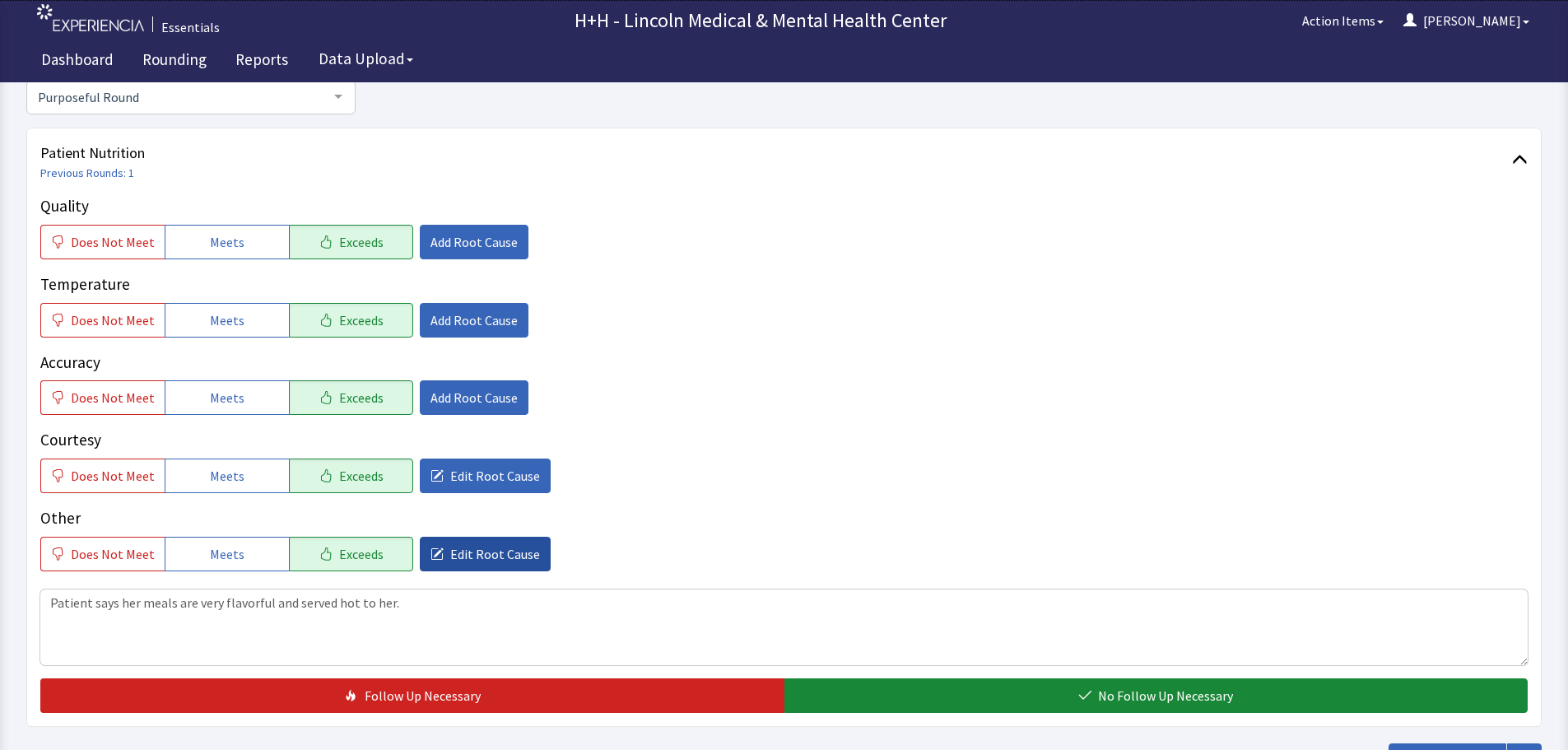
click at [504, 547] on span "Edit Root Cause" at bounding box center [495, 554] width 90 height 20
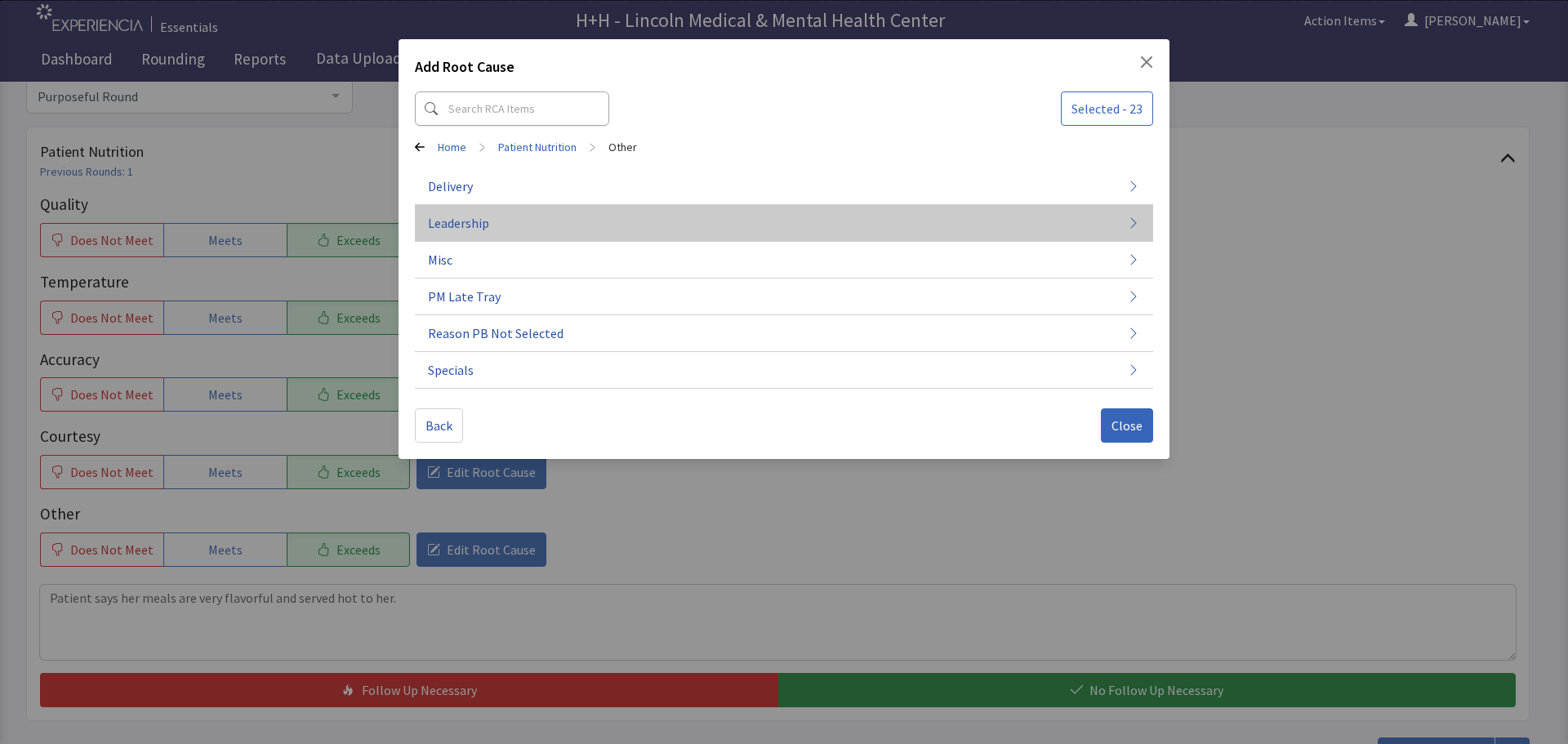
click at [464, 219] on span "Leadership" at bounding box center [459, 223] width 61 height 20
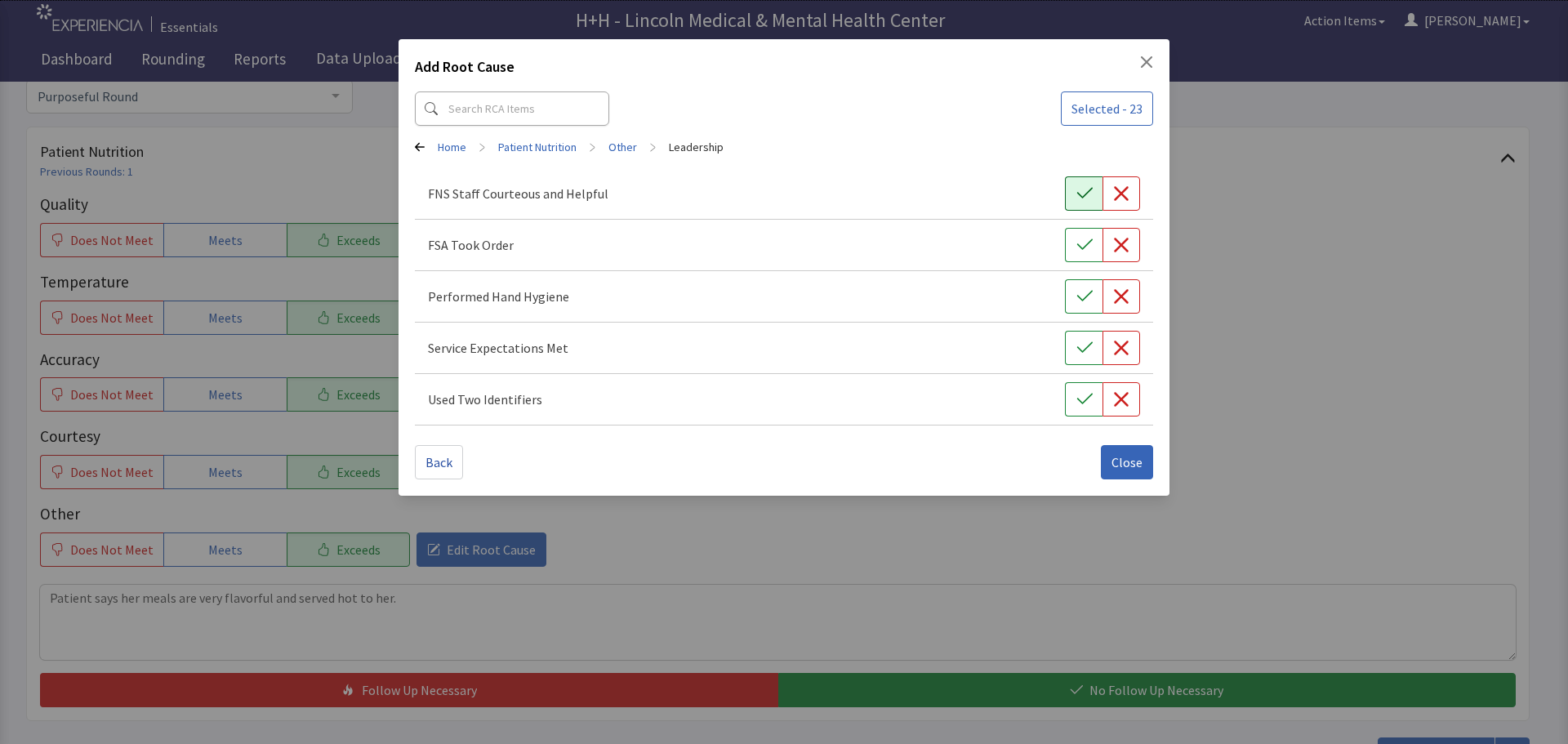
click at [1087, 191] on icon "button" at bounding box center [1085, 194] width 16 height 16
click at [1078, 238] on icon "button" at bounding box center [1085, 245] width 16 height 16
click at [1073, 294] on button "button" at bounding box center [1084, 297] width 38 height 34
click at [1075, 347] on button "button" at bounding box center [1084, 348] width 38 height 34
click at [1077, 395] on icon "button" at bounding box center [1085, 400] width 16 height 16
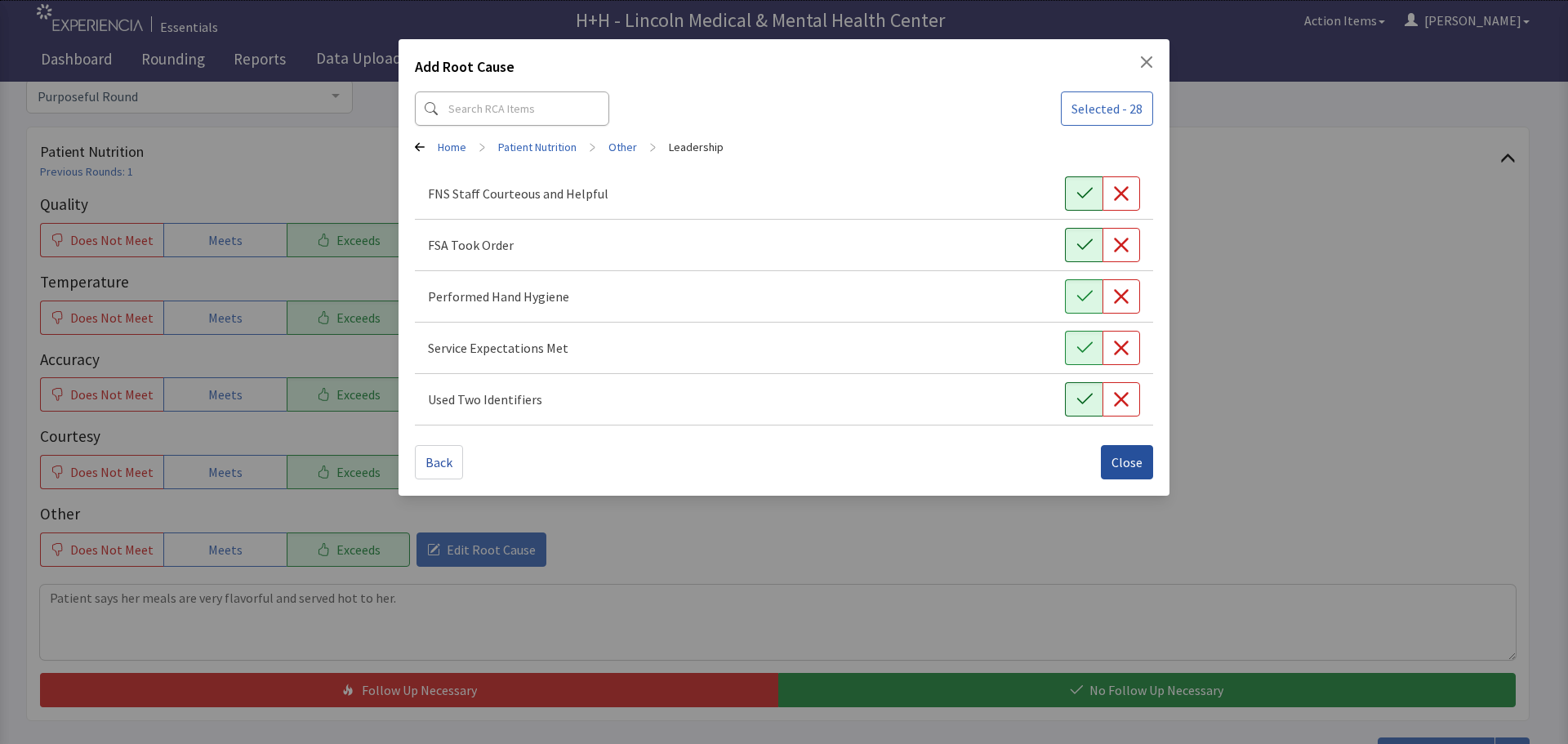
click at [1120, 456] on span "Close" at bounding box center [1127, 463] width 31 height 20
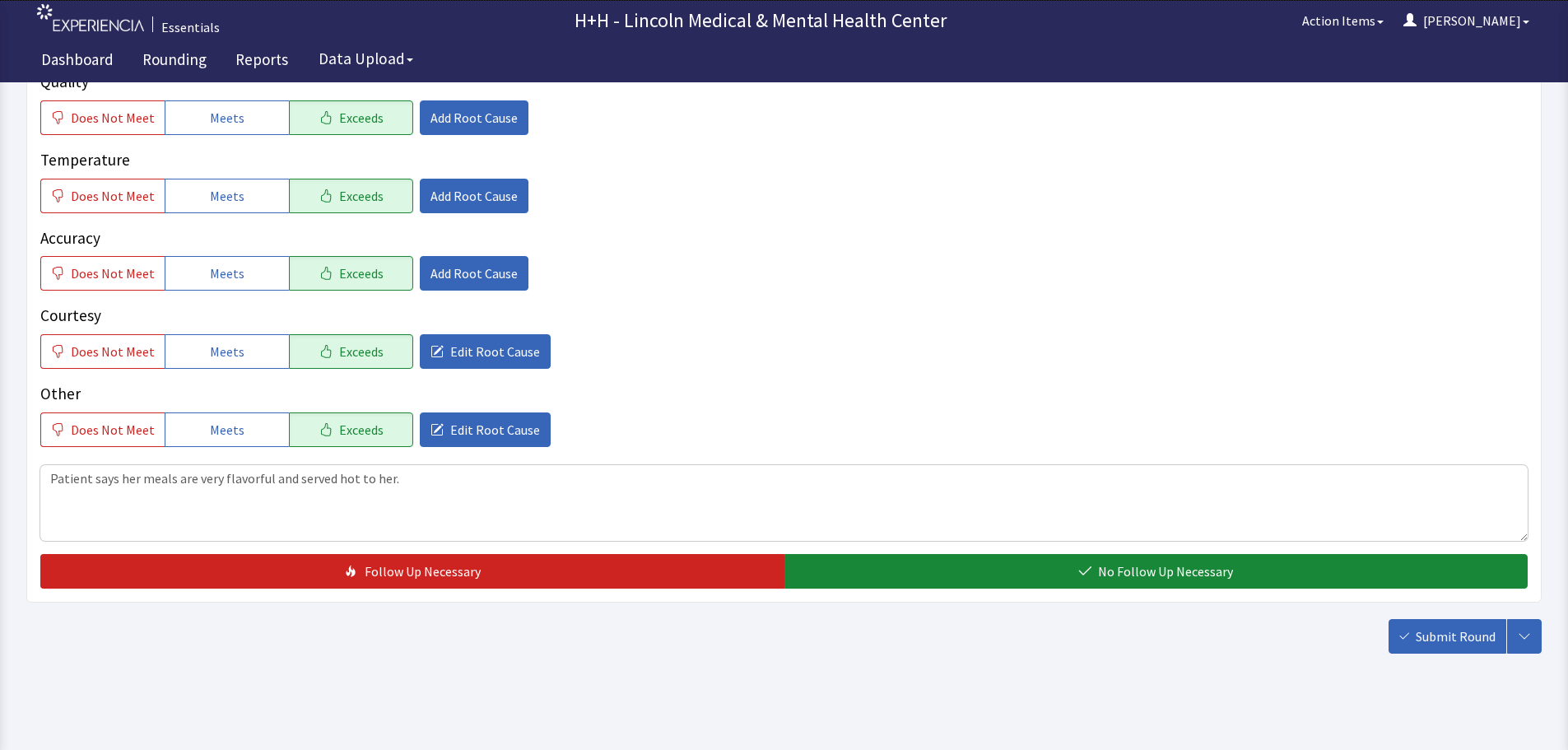
scroll to position [302, 0]
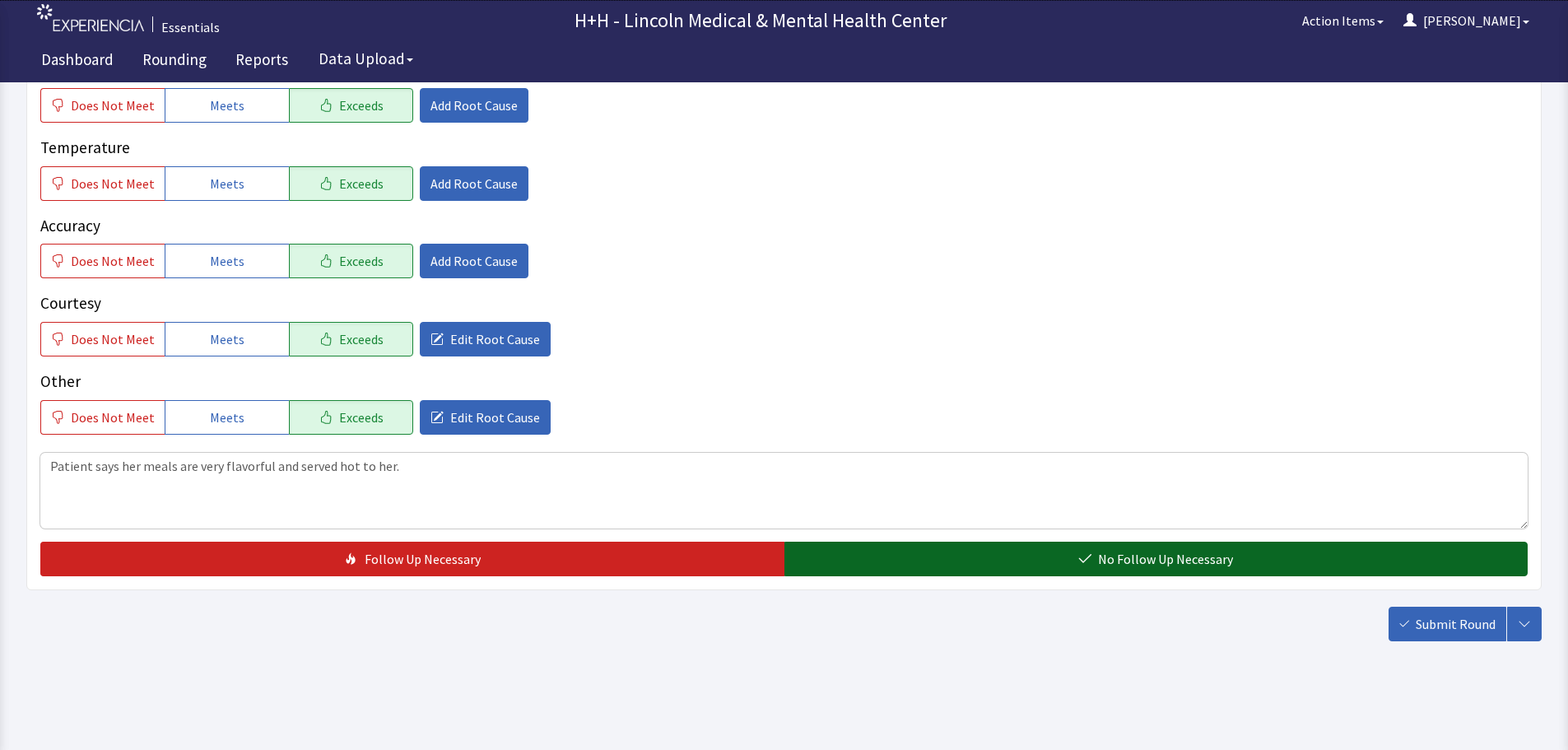
click at [959, 558] on button "No Follow Up Necessary" at bounding box center [1156, 559] width 744 height 35
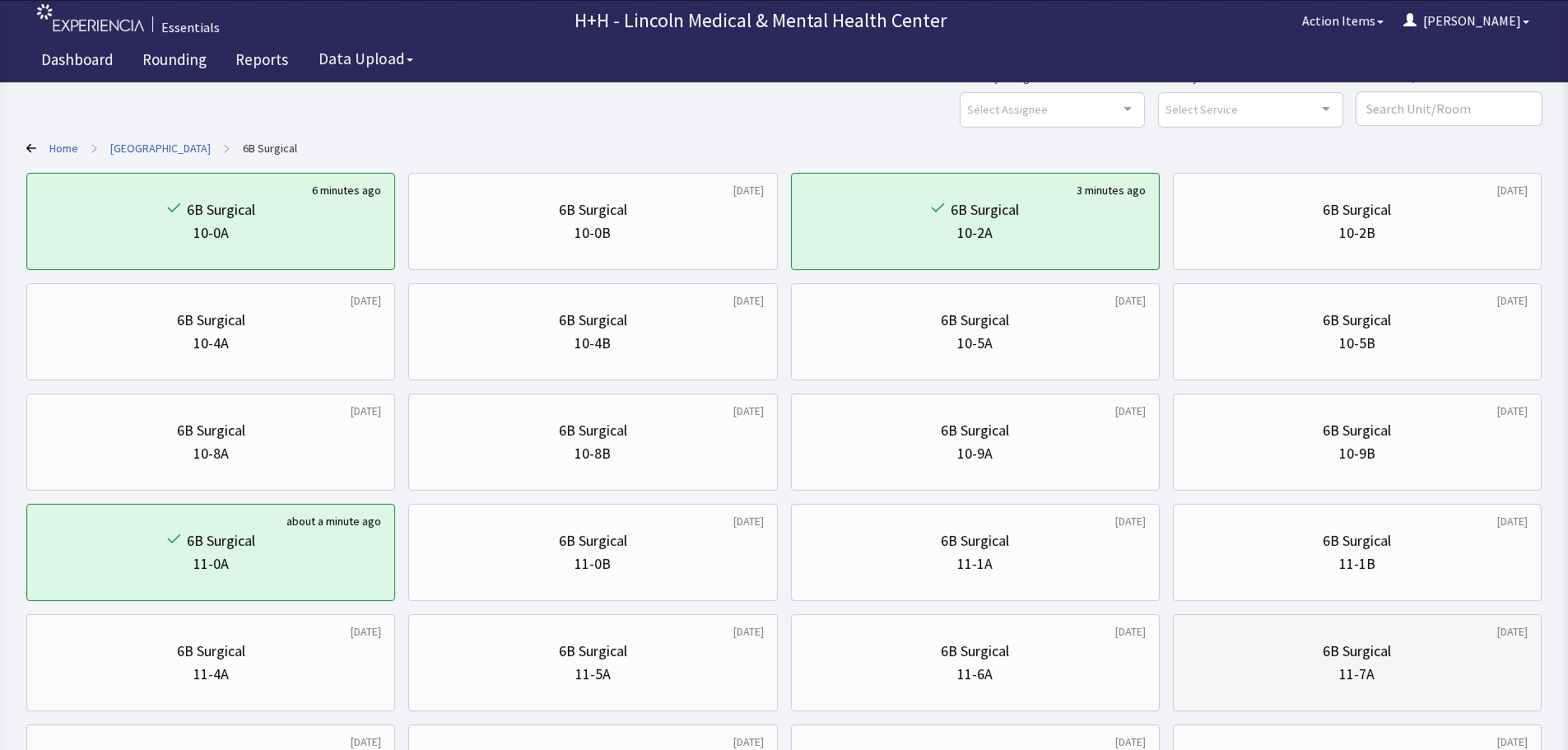
scroll to position [412, 0]
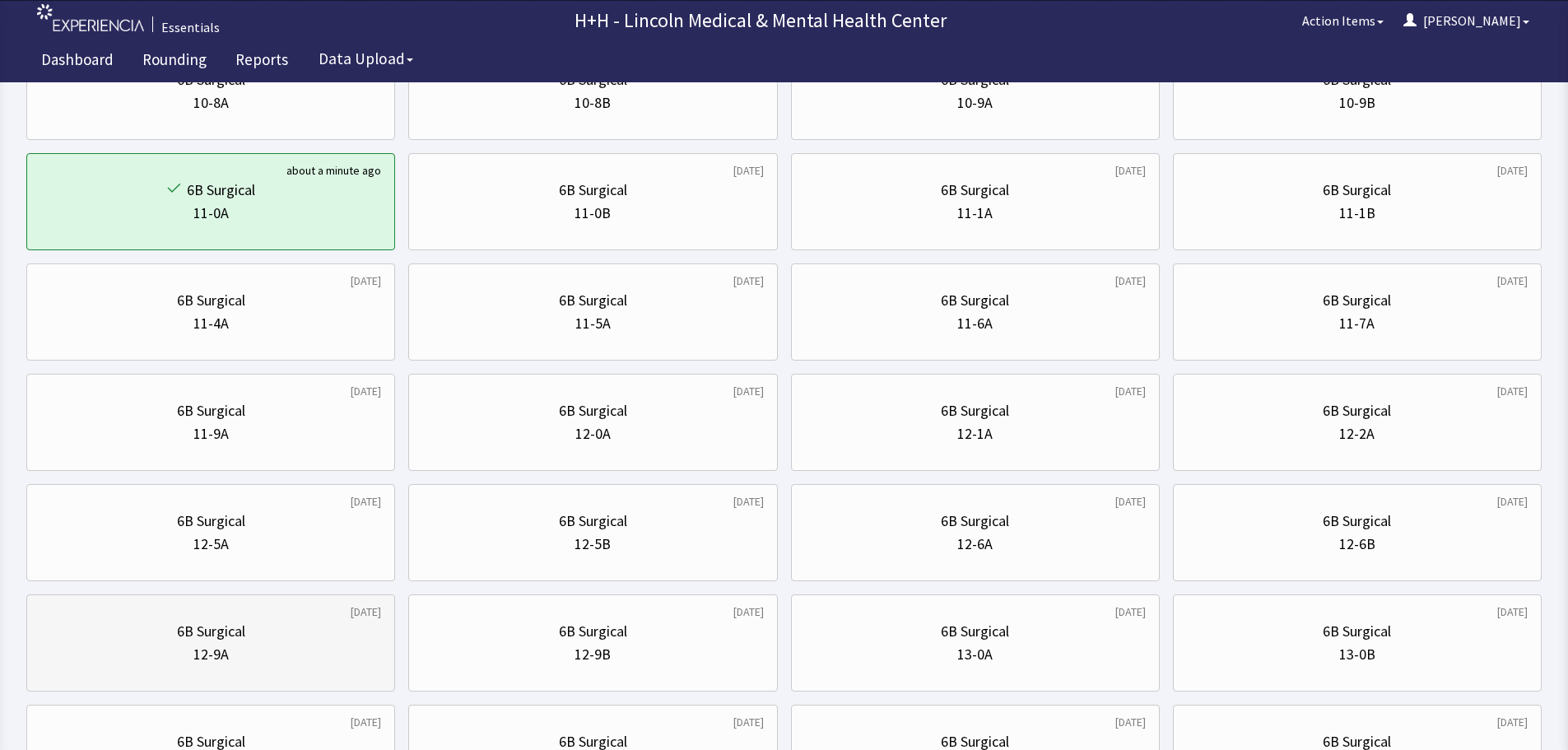
click at [284, 636] on div "6B Surgical" at bounding box center [211, 631] width 341 height 23
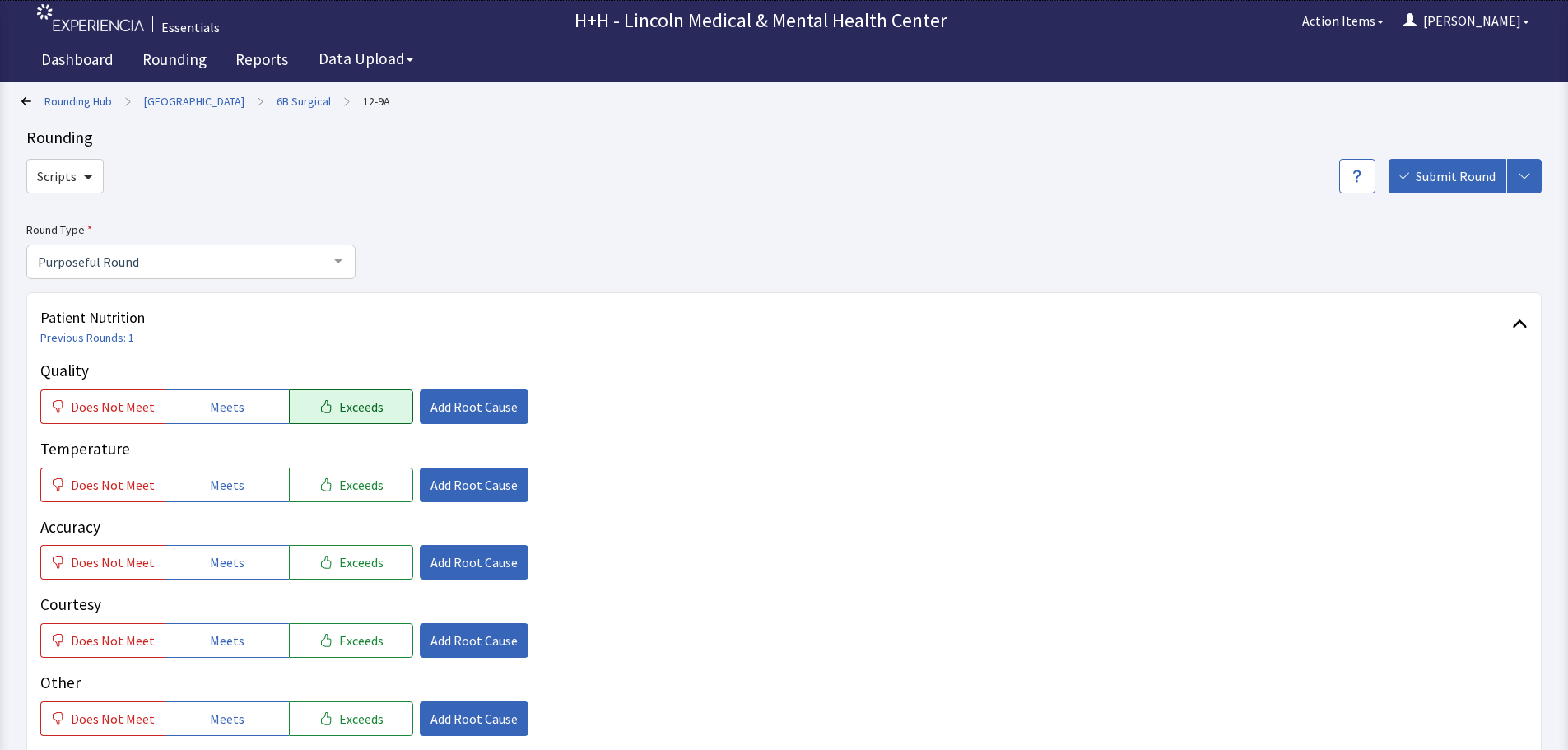
click at [344, 409] on span "Exceeds" at bounding box center [362, 407] width 44 height 20
click at [347, 490] on span "Exceeds" at bounding box center [362, 485] width 44 height 20
click at [355, 557] on span "Exceeds" at bounding box center [362, 562] width 44 height 20
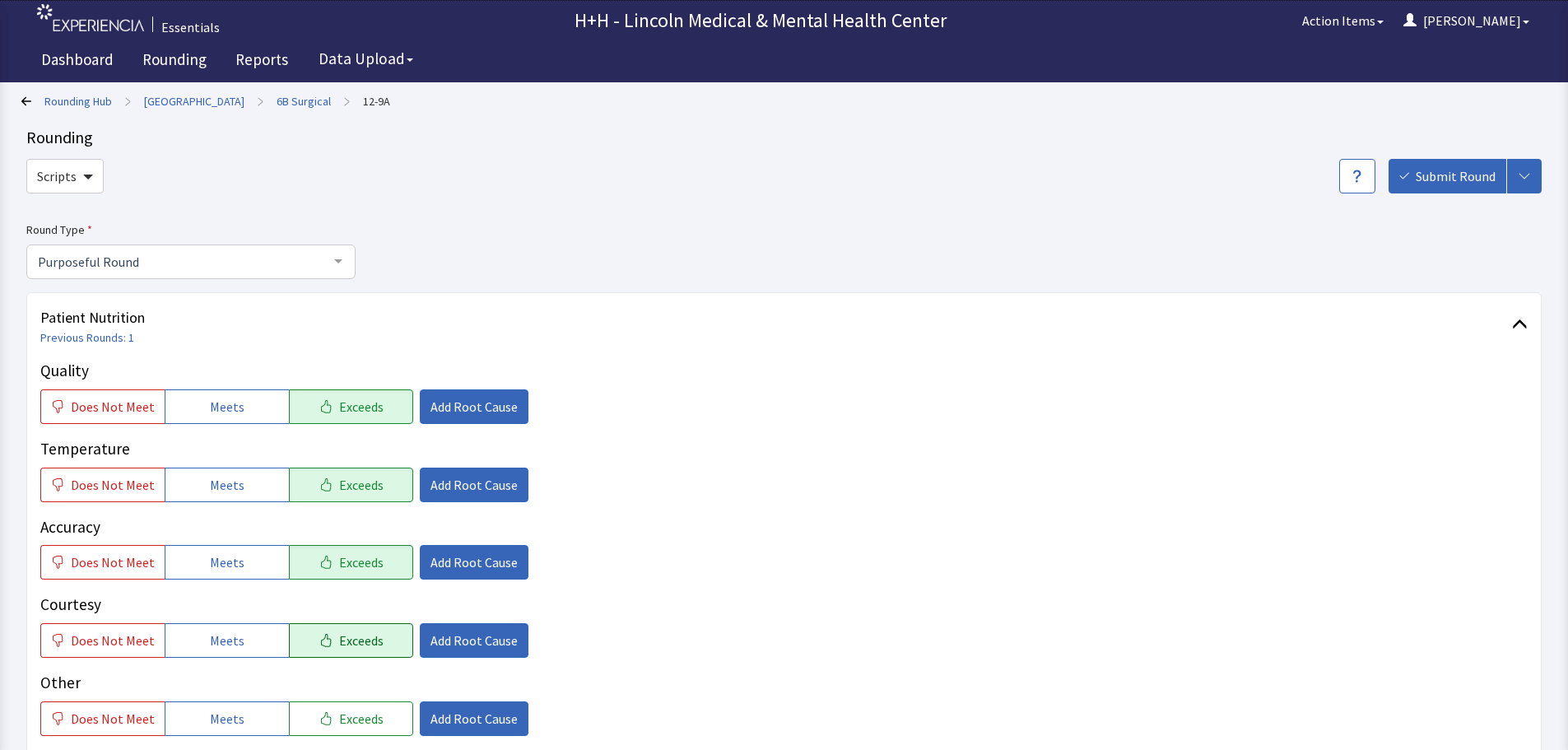
click at [365, 641] on span "Exceeds" at bounding box center [362, 640] width 44 height 20
click at [367, 714] on span "Exceeds" at bounding box center [362, 719] width 44 height 20
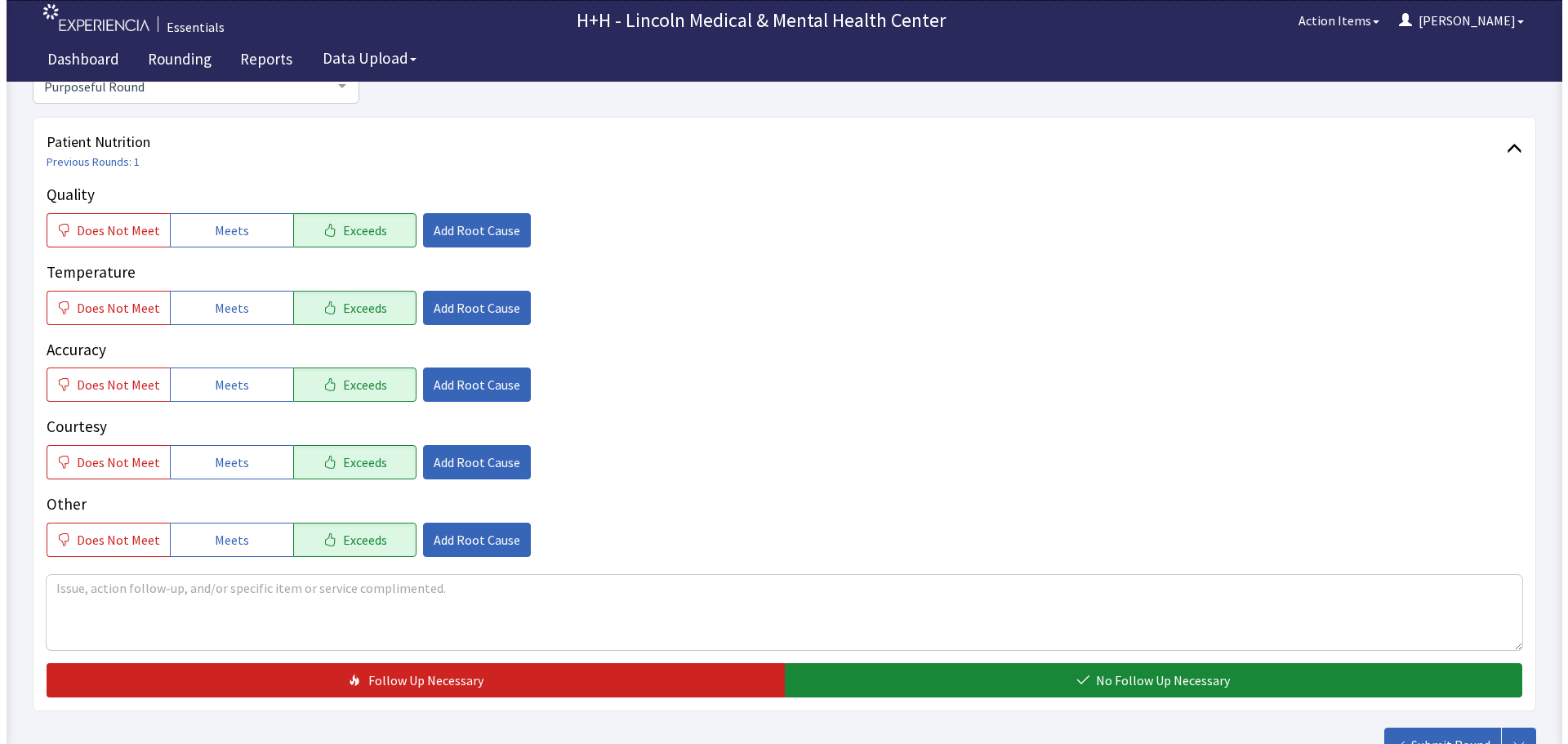
scroll to position [245, 0]
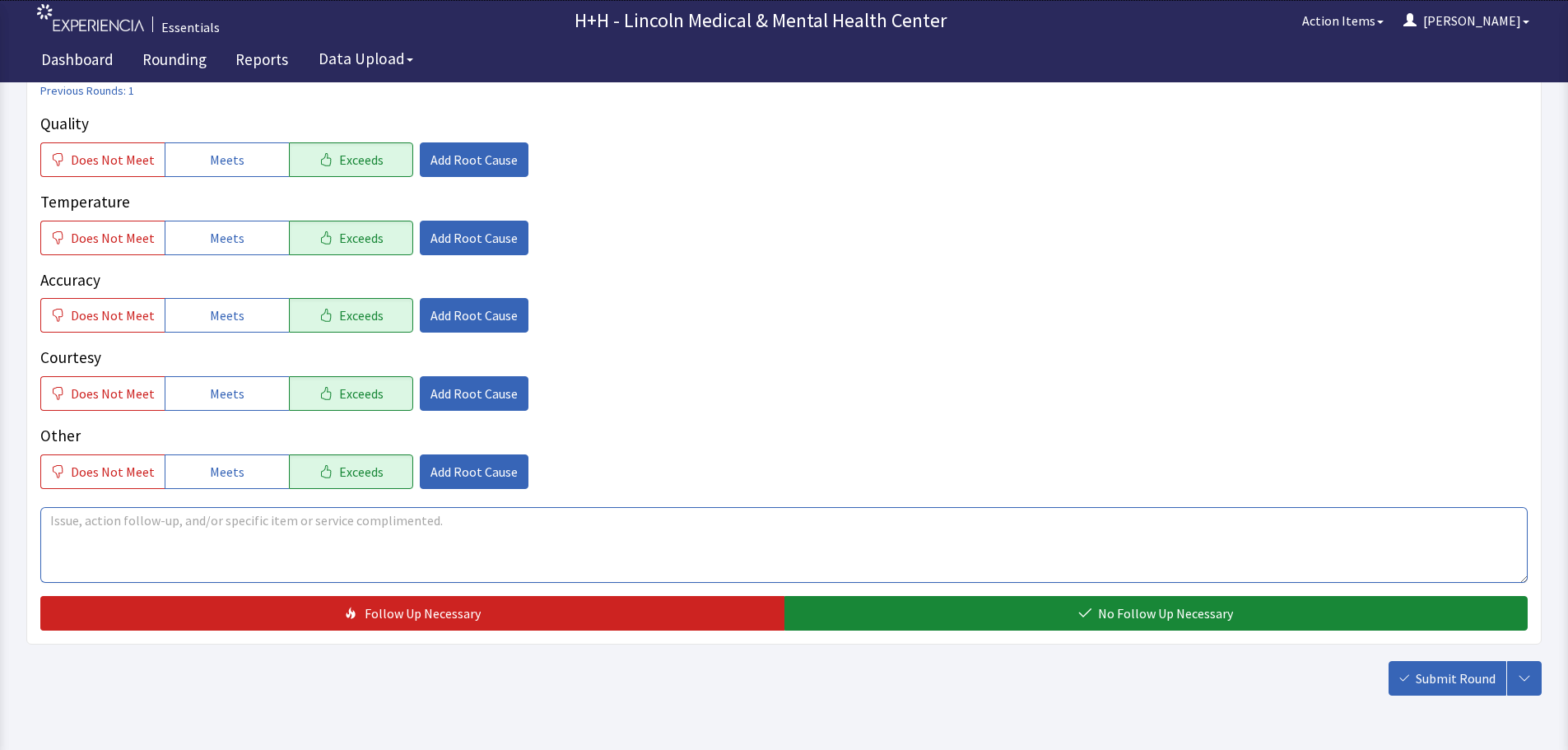
click at [67, 516] on textarea at bounding box center [784, 545] width 1487 height 76
click at [286, 519] on textarea "Patient told me she really enjoys her meals . The food has" at bounding box center [784, 545] width 1487 height 76
click at [194, 541] on textarea "Patient told me she really enjoys her meals now, compared to the last time she …" at bounding box center [784, 545] width 1487 height 76
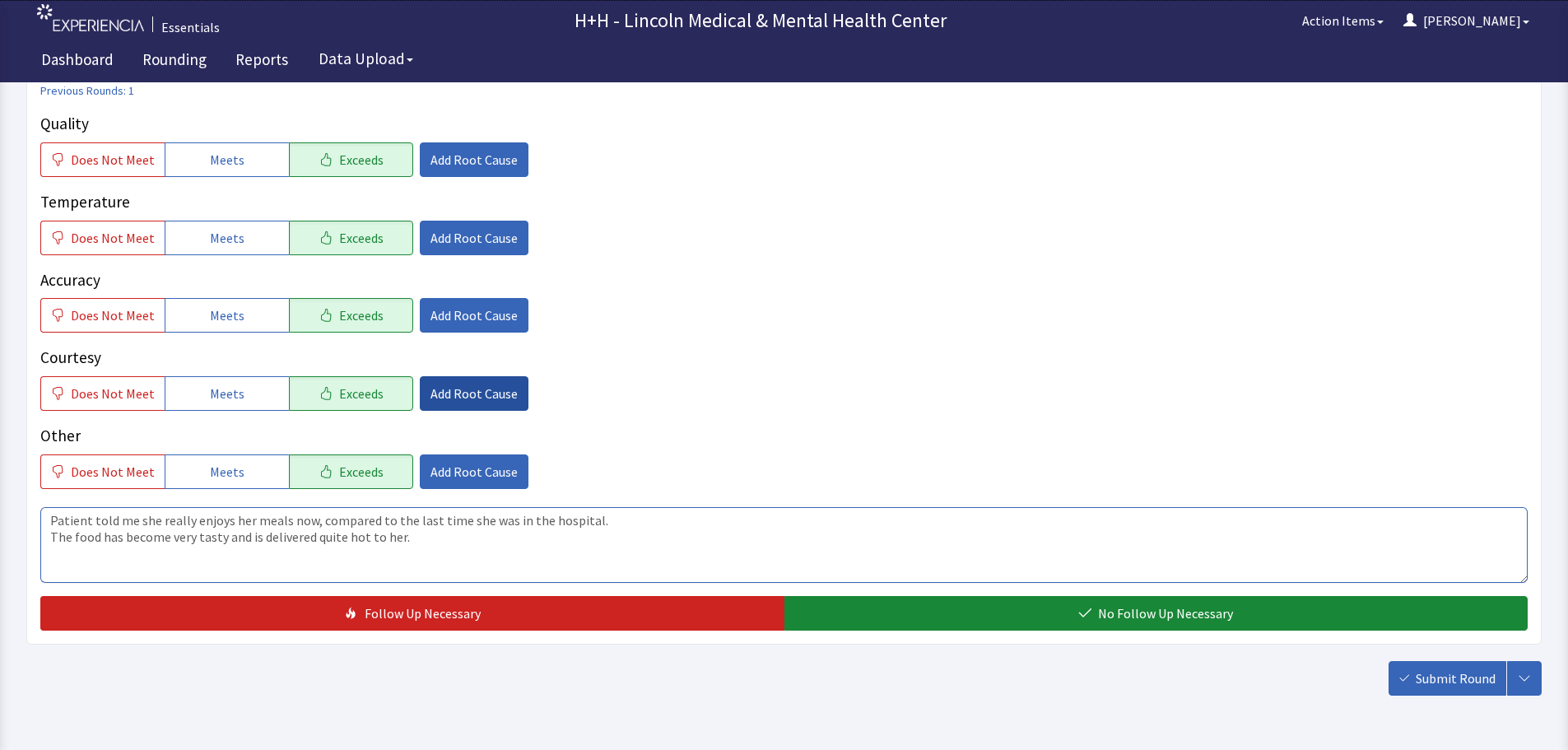
type textarea "Patient told me she really enjoys her meals now, compared to the last time she …"
click at [490, 401] on span "Add Root Cause" at bounding box center [475, 394] width 87 height 20
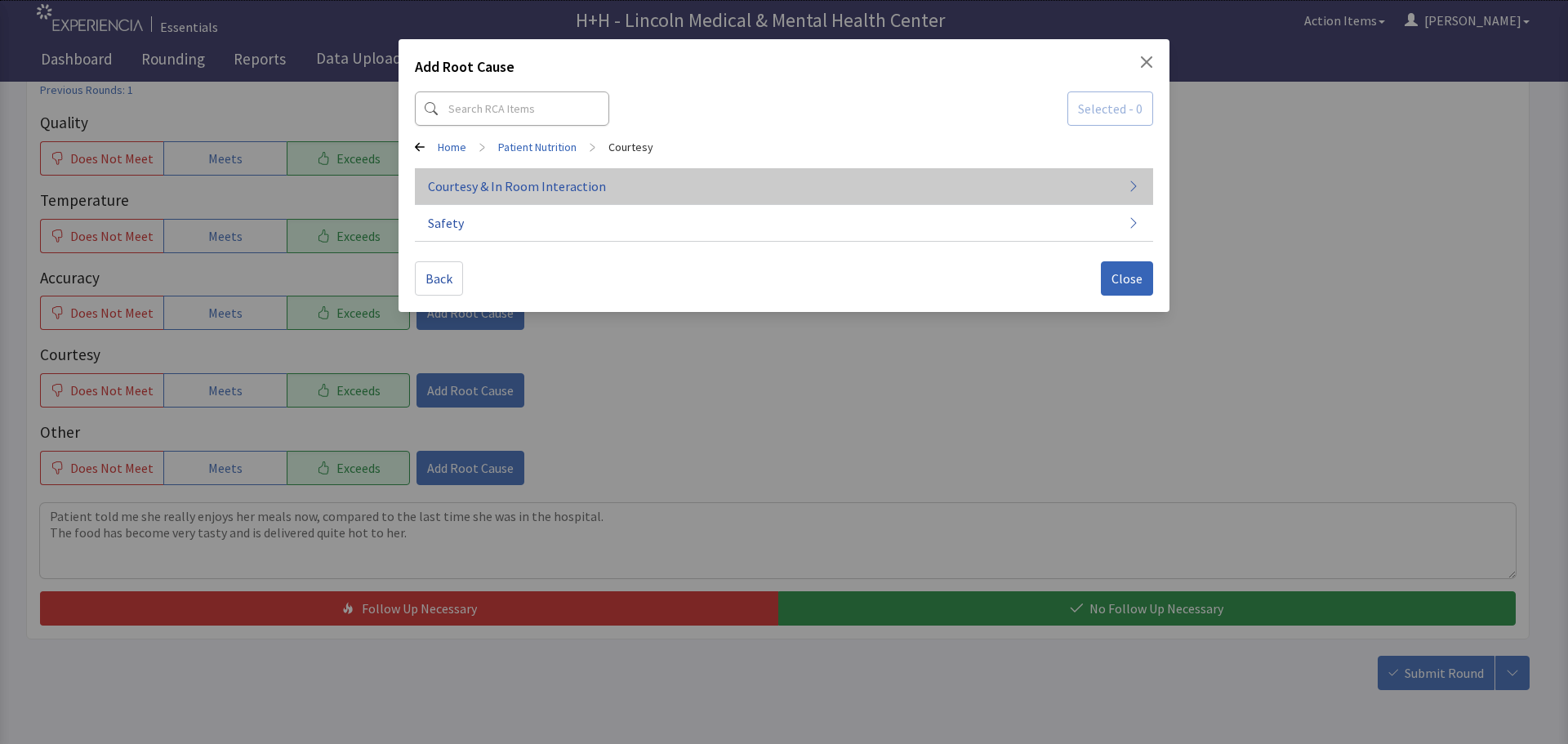
click at [533, 182] on span "Courtesy & In Room Interaction" at bounding box center [517, 186] width 178 height 20
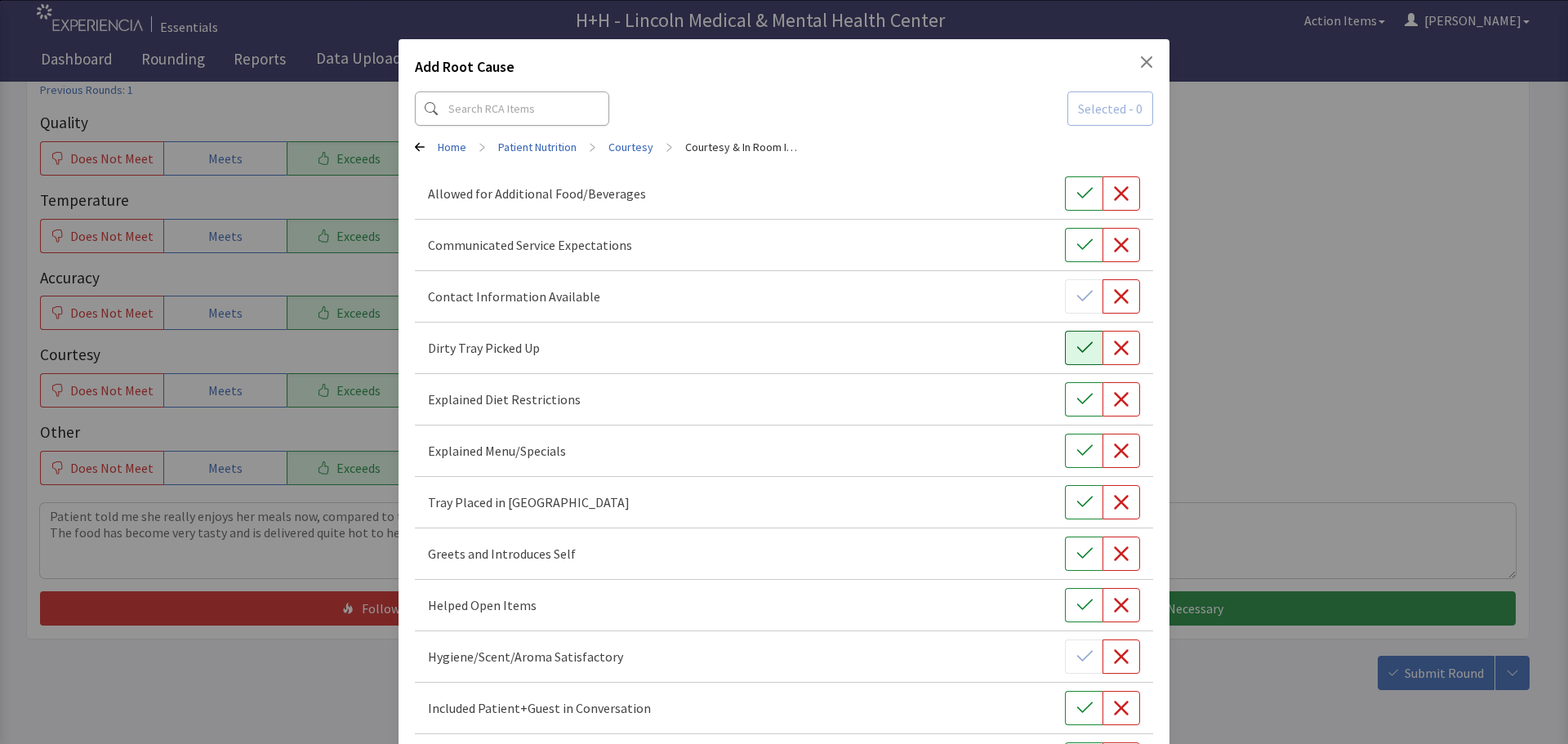
click at [1077, 348] on icon "button" at bounding box center [1085, 348] width 16 height 16
click at [1077, 509] on icon "button" at bounding box center [1085, 502] width 16 height 16
click at [1077, 549] on icon "button" at bounding box center [1085, 554] width 16 height 16
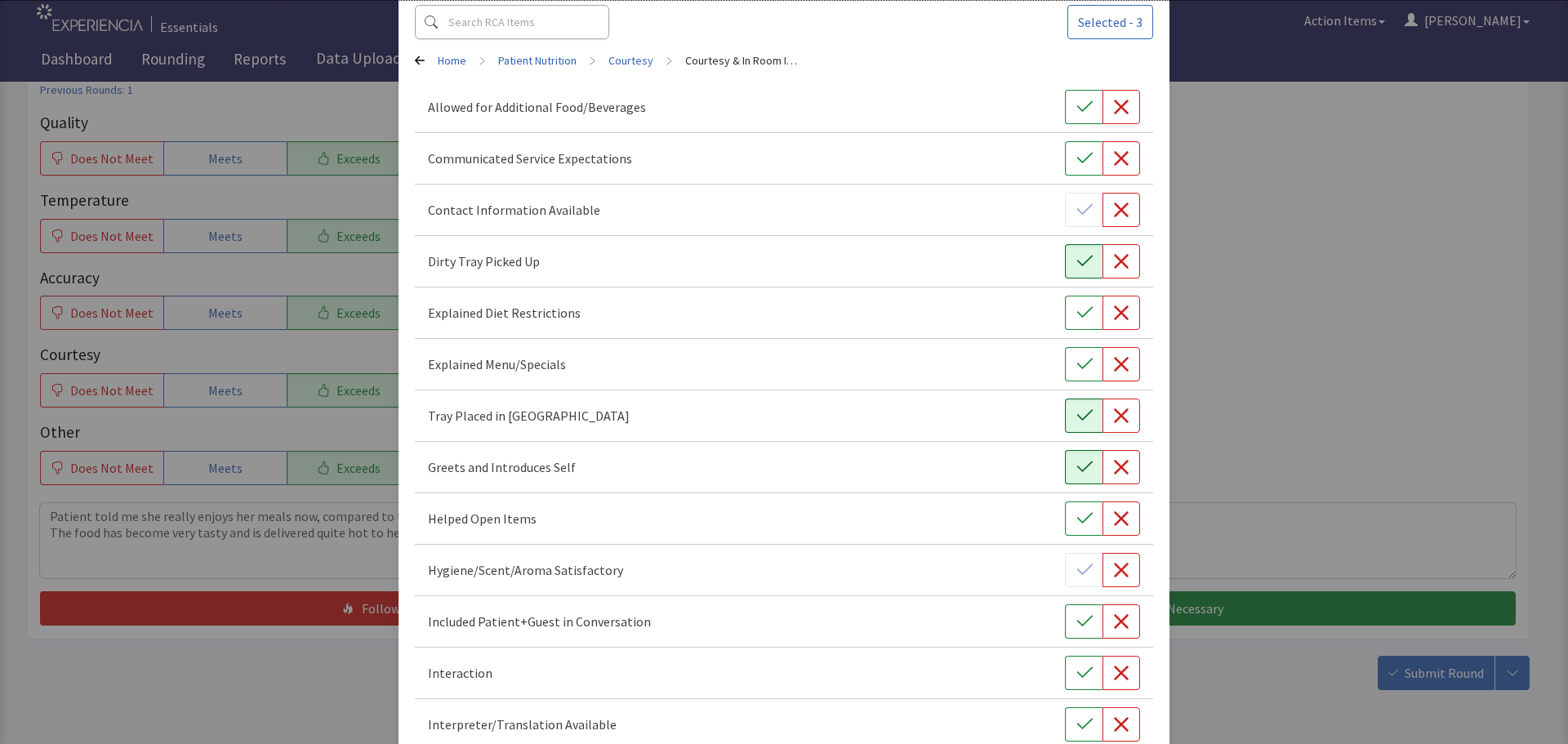
scroll to position [164, 0]
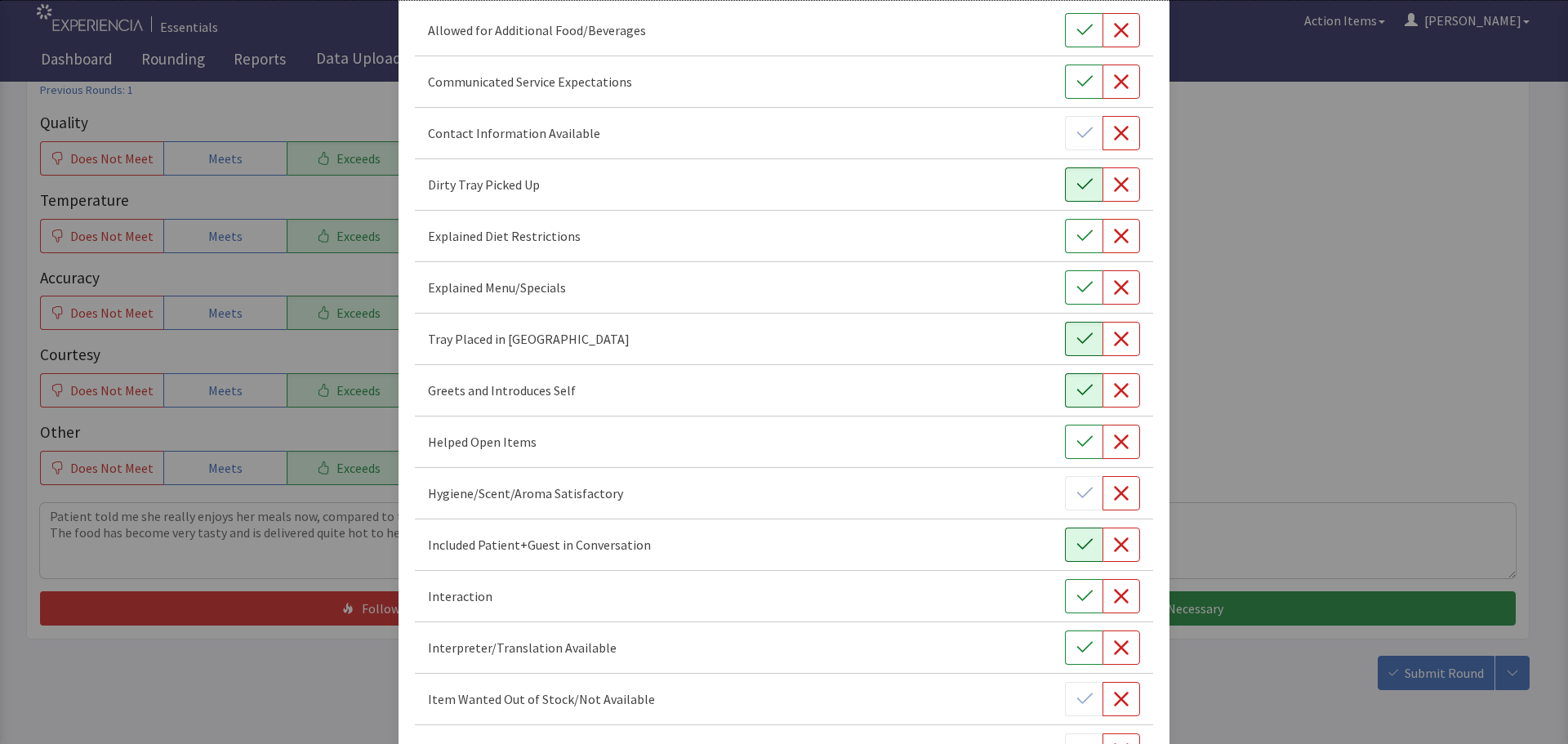
click at [1077, 551] on icon "button" at bounding box center [1085, 545] width 16 height 16
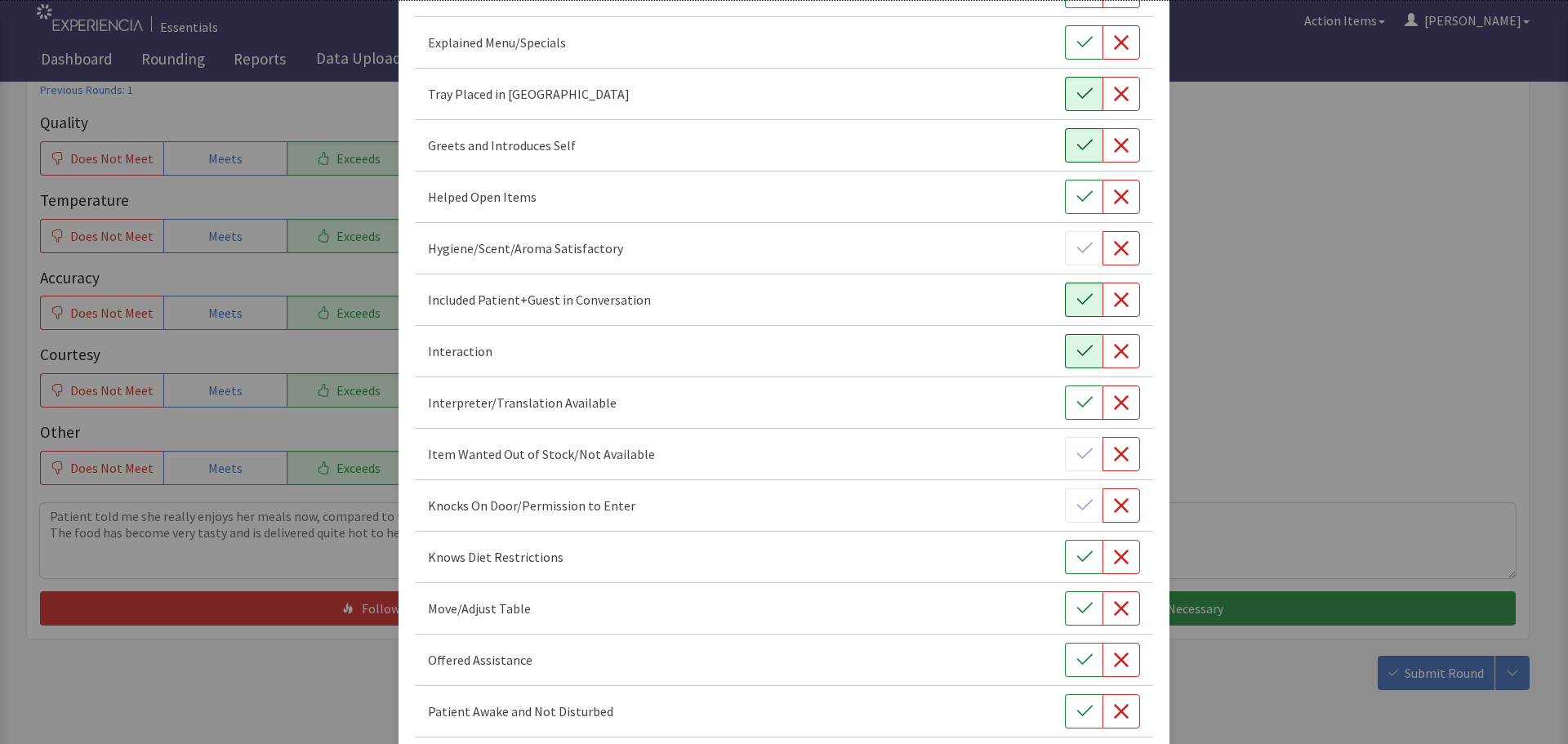
scroll to position [490, 0]
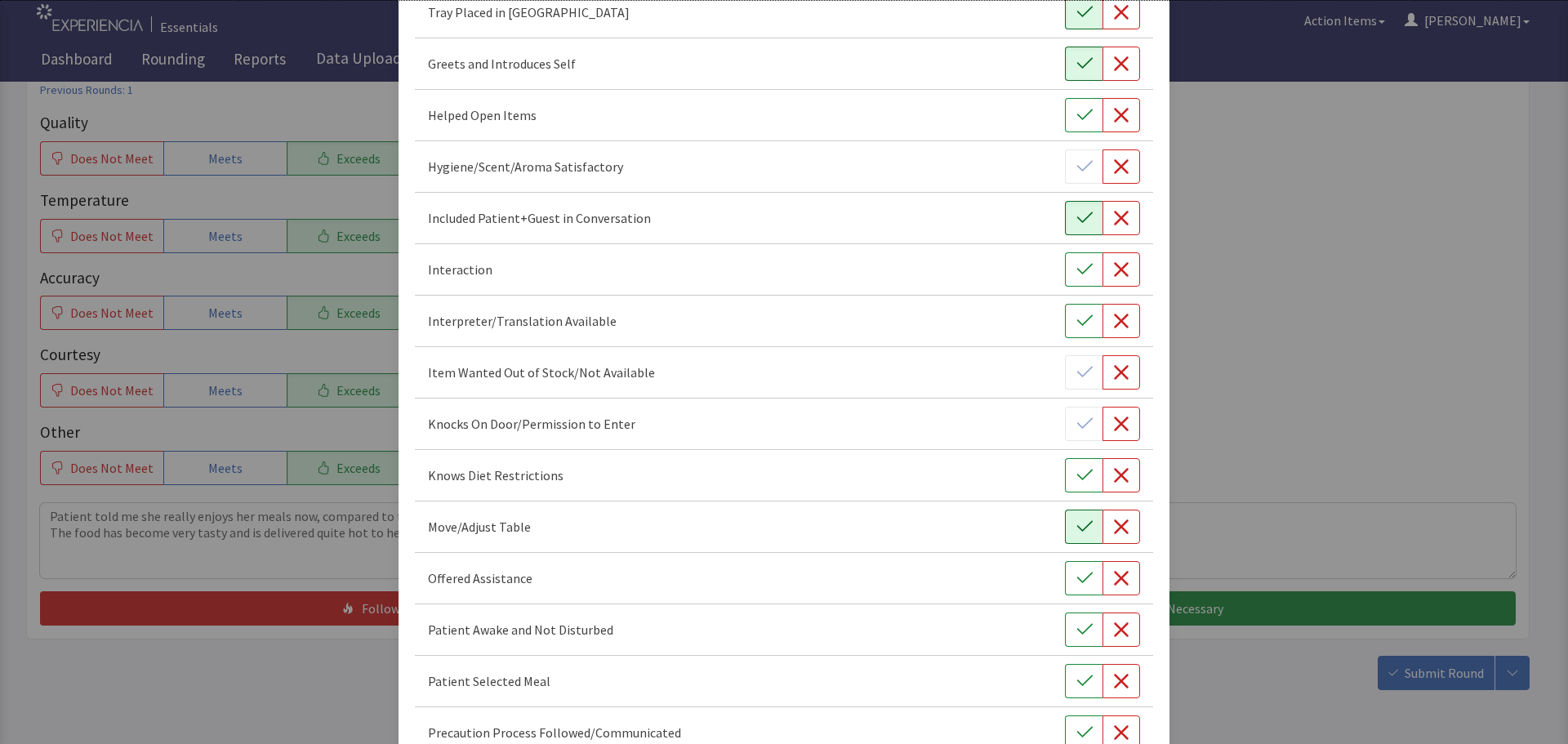
click at [1077, 527] on icon "button" at bounding box center [1085, 527] width 16 height 16
click at [1079, 578] on icon "button" at bounding box center [1085, 578] width 16 height 16
click at [1077, 624] on icon "button" at bounding box center [1085, 630] width 16 height 16
click at [1077, 677] on icon "button" at bounding box center [1085, 681] width 16 height 16
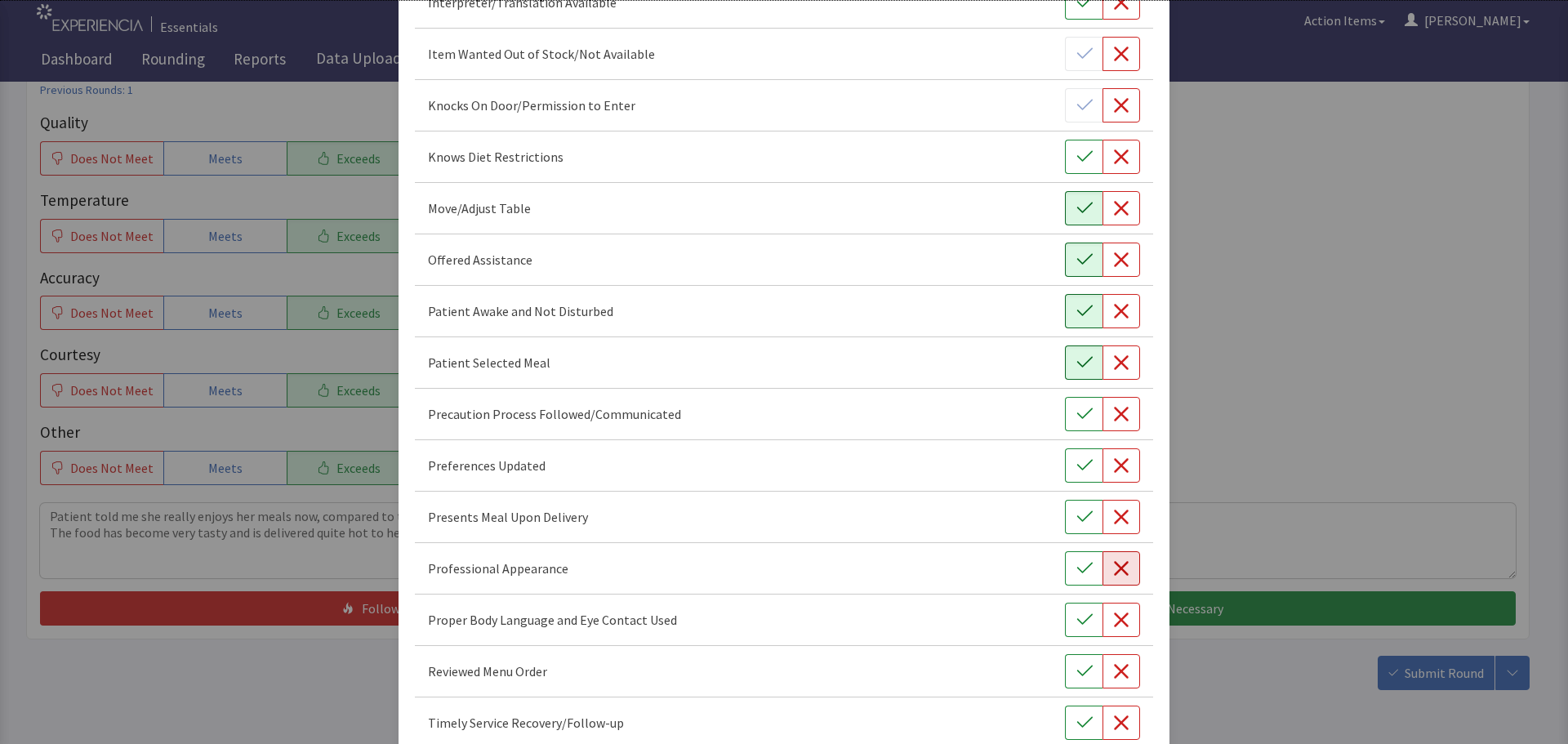
scroll to position [817, 0]
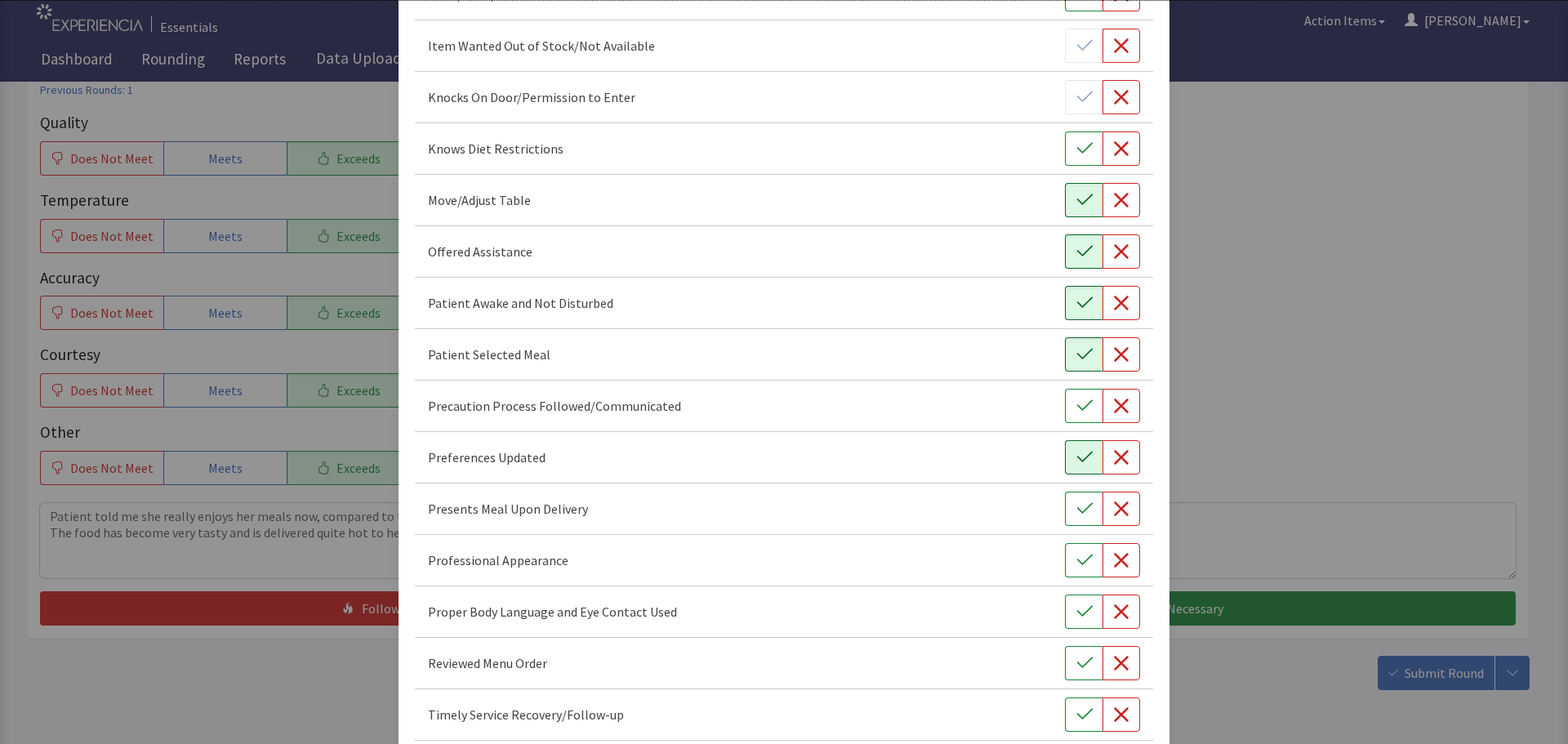
click at [1085, 464] on button "button" at bounding box center [1084, 458] width 38 height 34
click at [1085, 509] on button "button" at bounding box center [1084, 509] width 38 height 34
click at [1086, 566] on button "button" at bounding box center [1084, 560] width 38 height 34
click at [1074, 626] on button "button" at bounding box center [1084, 612] width 38 height 34
click at [1081, 658] on icon "button" at bounding box center [1085, 663] width 16 height 16
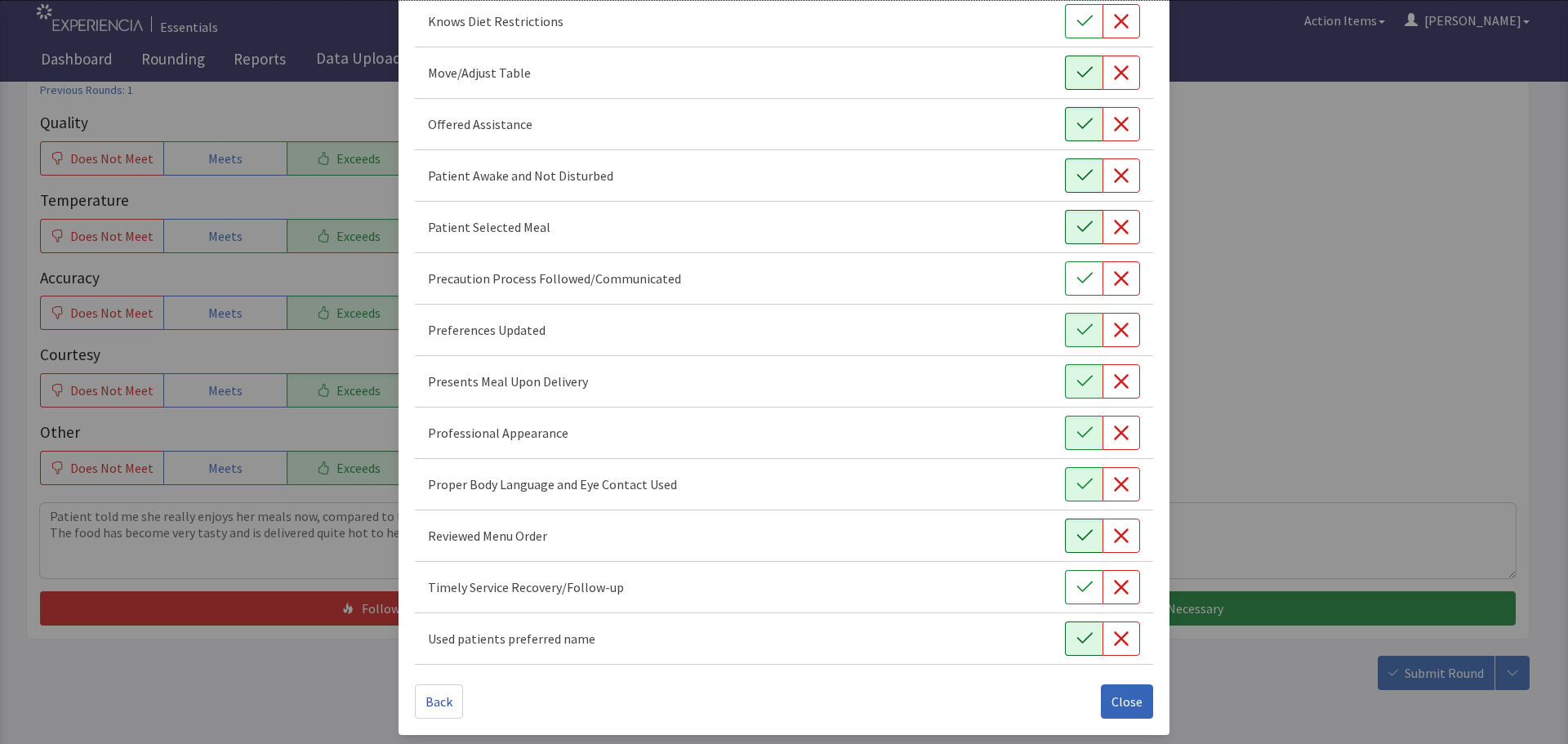
scroll to position [948, 0]
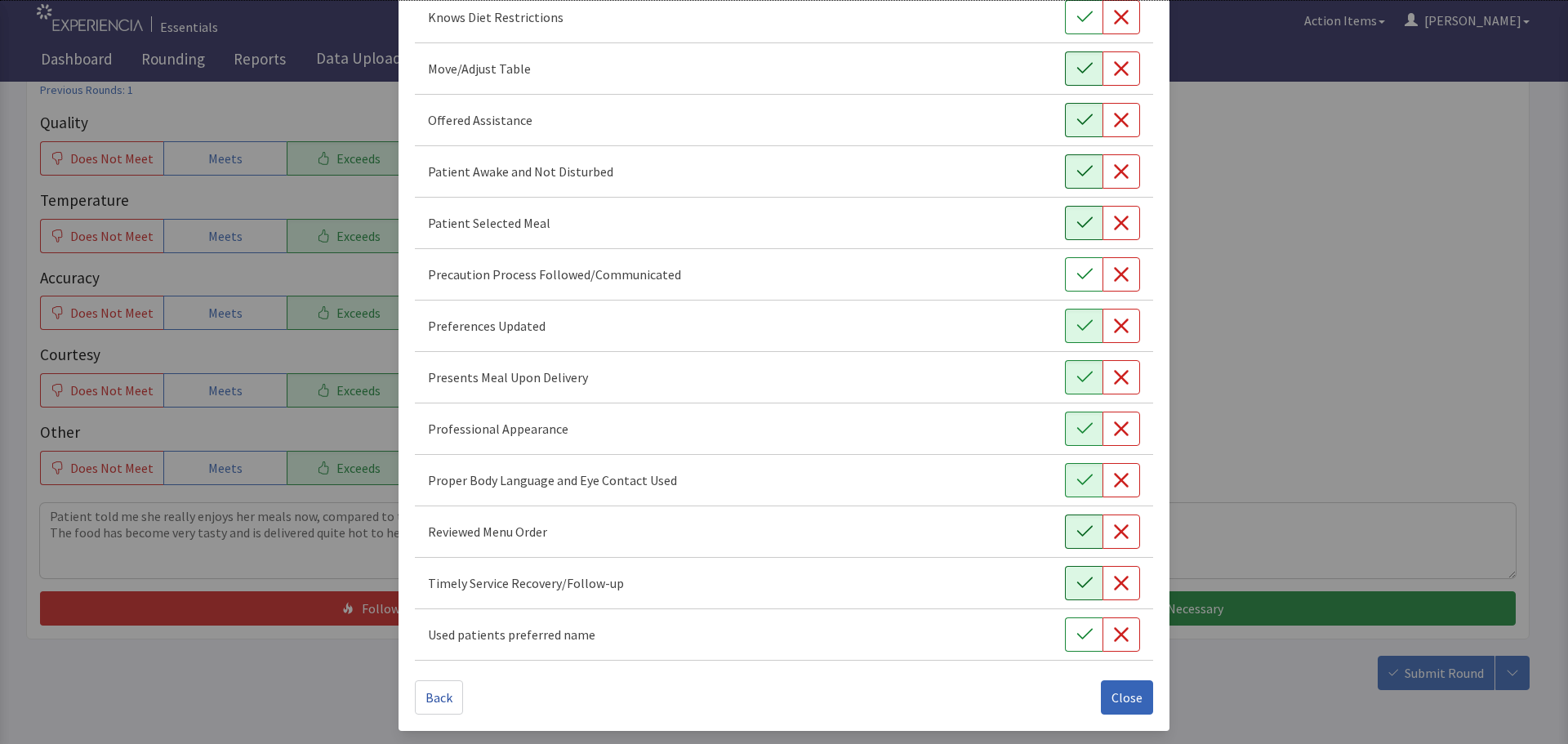
click at [1082, 588] on icon "button" at bounding box center [1085, 583] width 16 height 16
click at [1082, 645] on button "button" at bounding box center [1084, 634] width 38 height 34
click at [1116, 691] on span "Close" at bounding box center [1127, 697] width 31 height 20
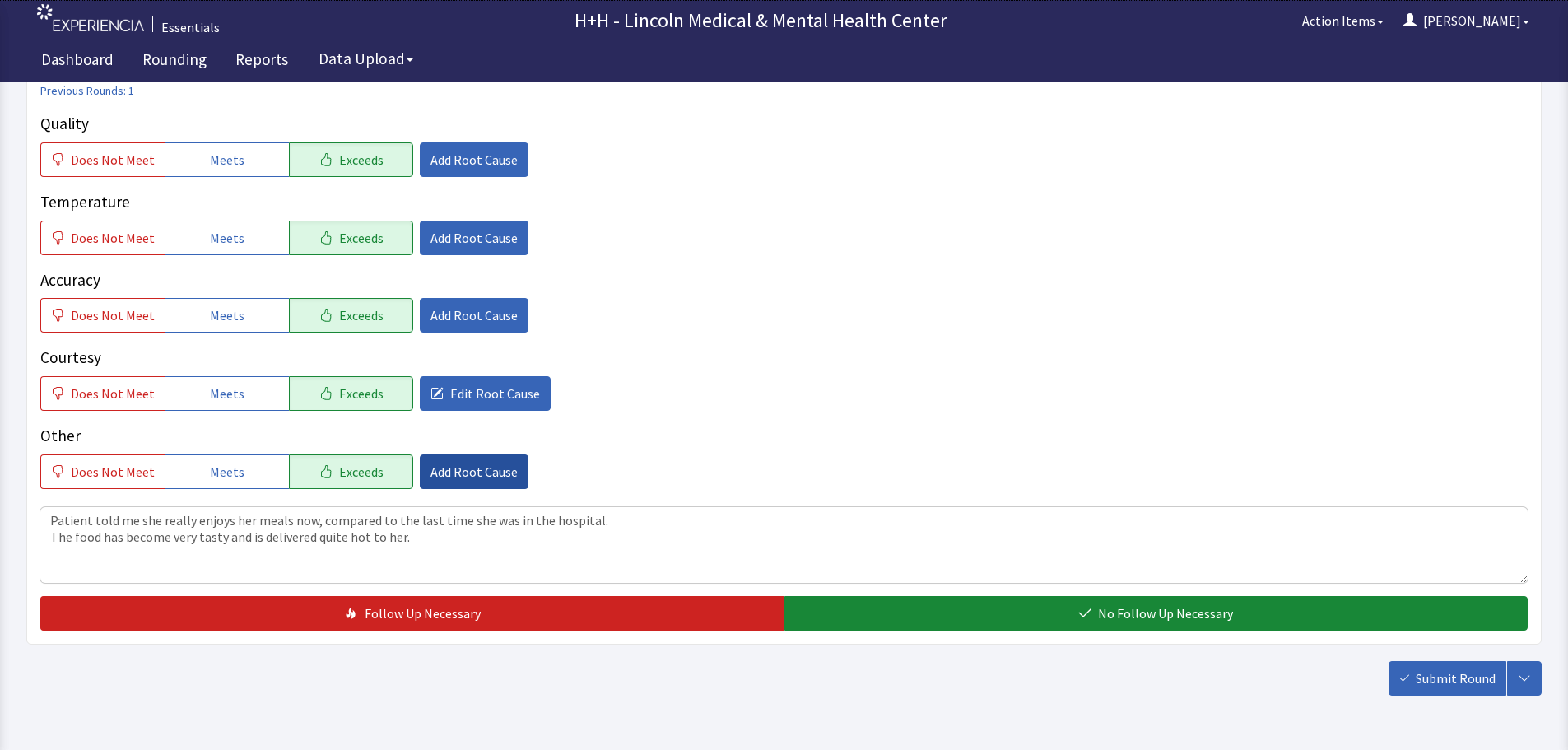
click at [490, 463] on span "Add Root Cause" at bounding box center [475, 472] width 87 height 20
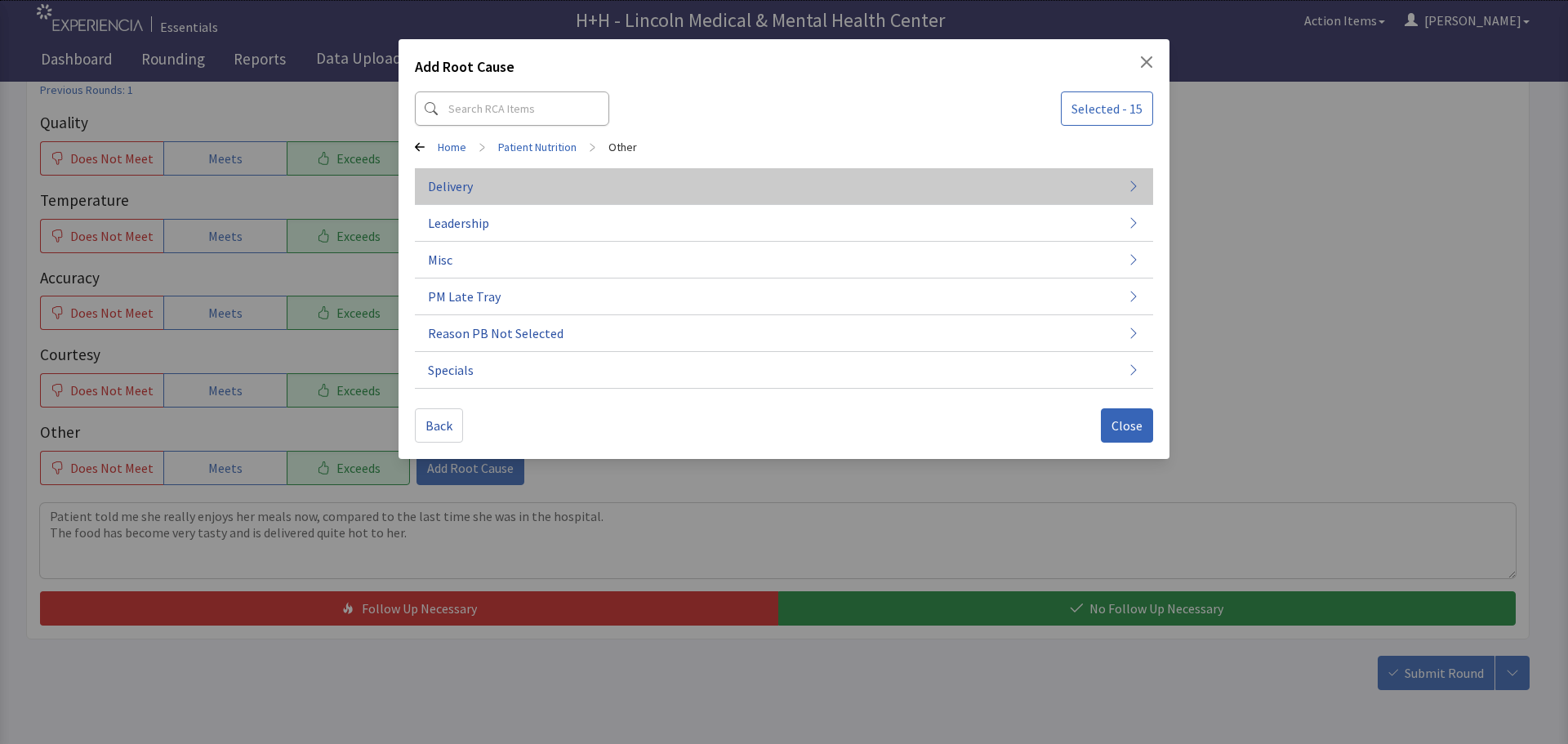
click at [477, 242] on button "Delivery" at bounding box center [784, 260] width 738 height 37
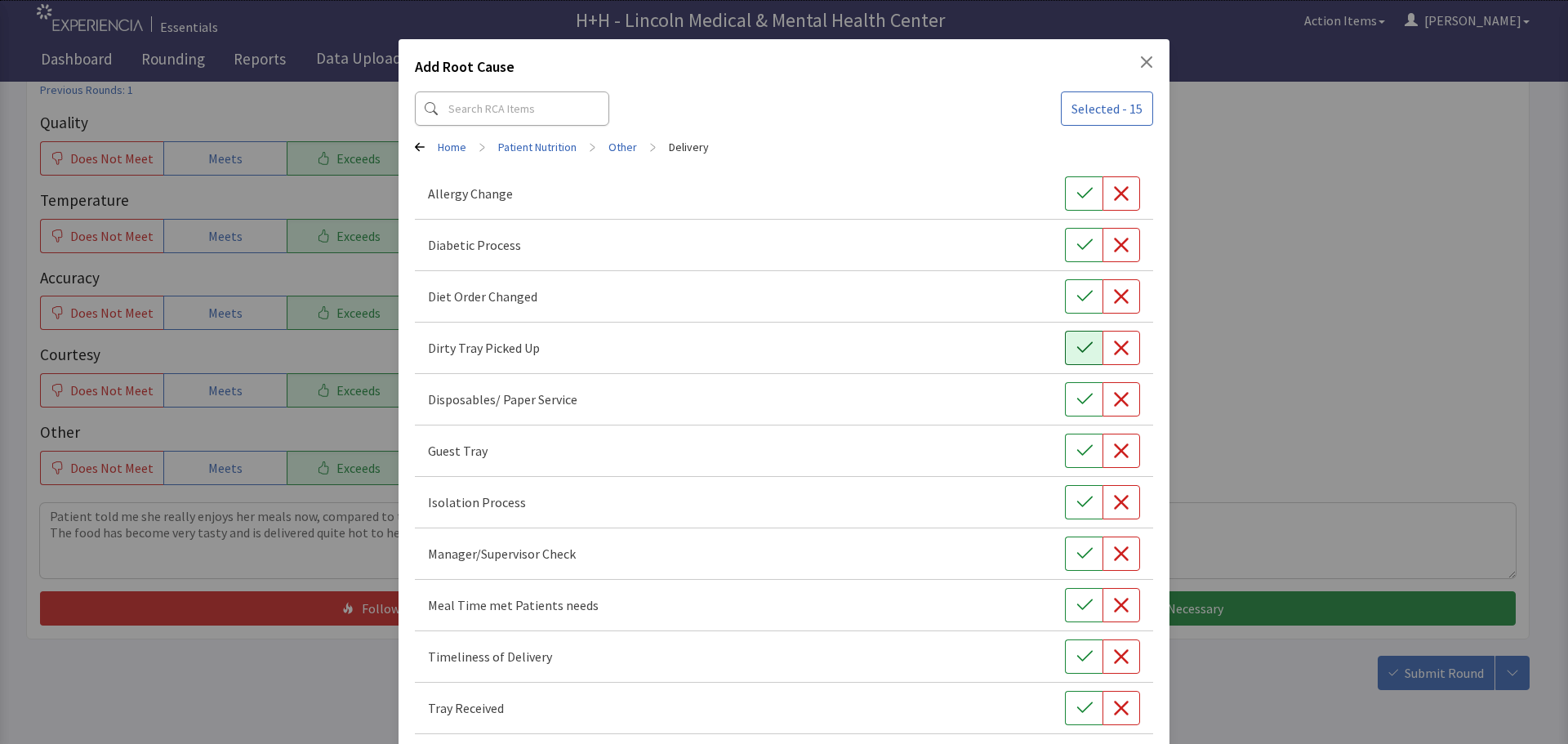
click at [1065, 348] on button "button" at bounding box center [1084, 348] width 38 height 34
click at [1077, 594] on button "button" at bounding box center [1084, 605] width 38 height 34
click at [1077, 650] on icon "button" at bounding box center [1085, 657] width 16 height 16
click at [1083, 711] on icon "button" at bounding box center [1085, 708] width 16 height 16
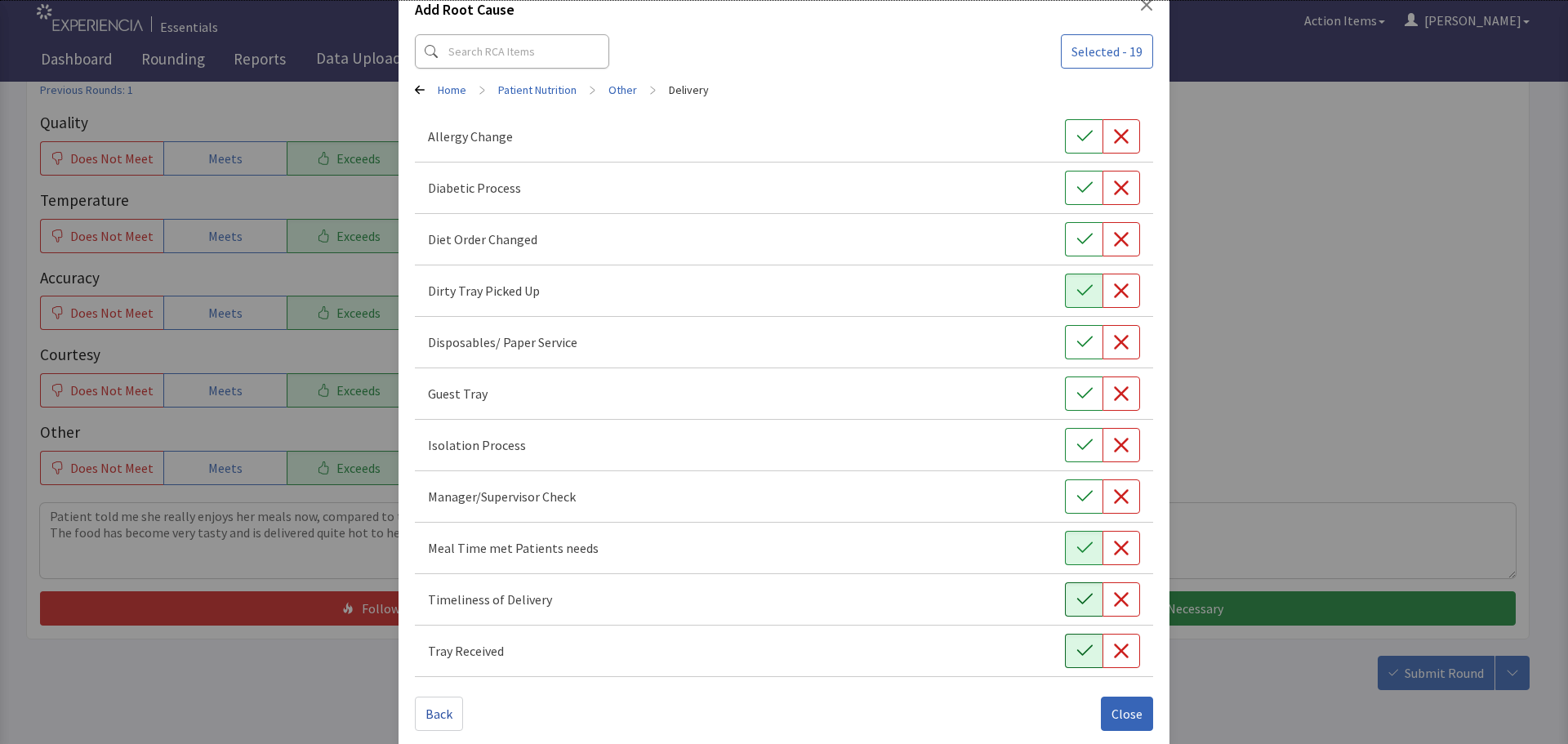
scroll to position [74, 0]
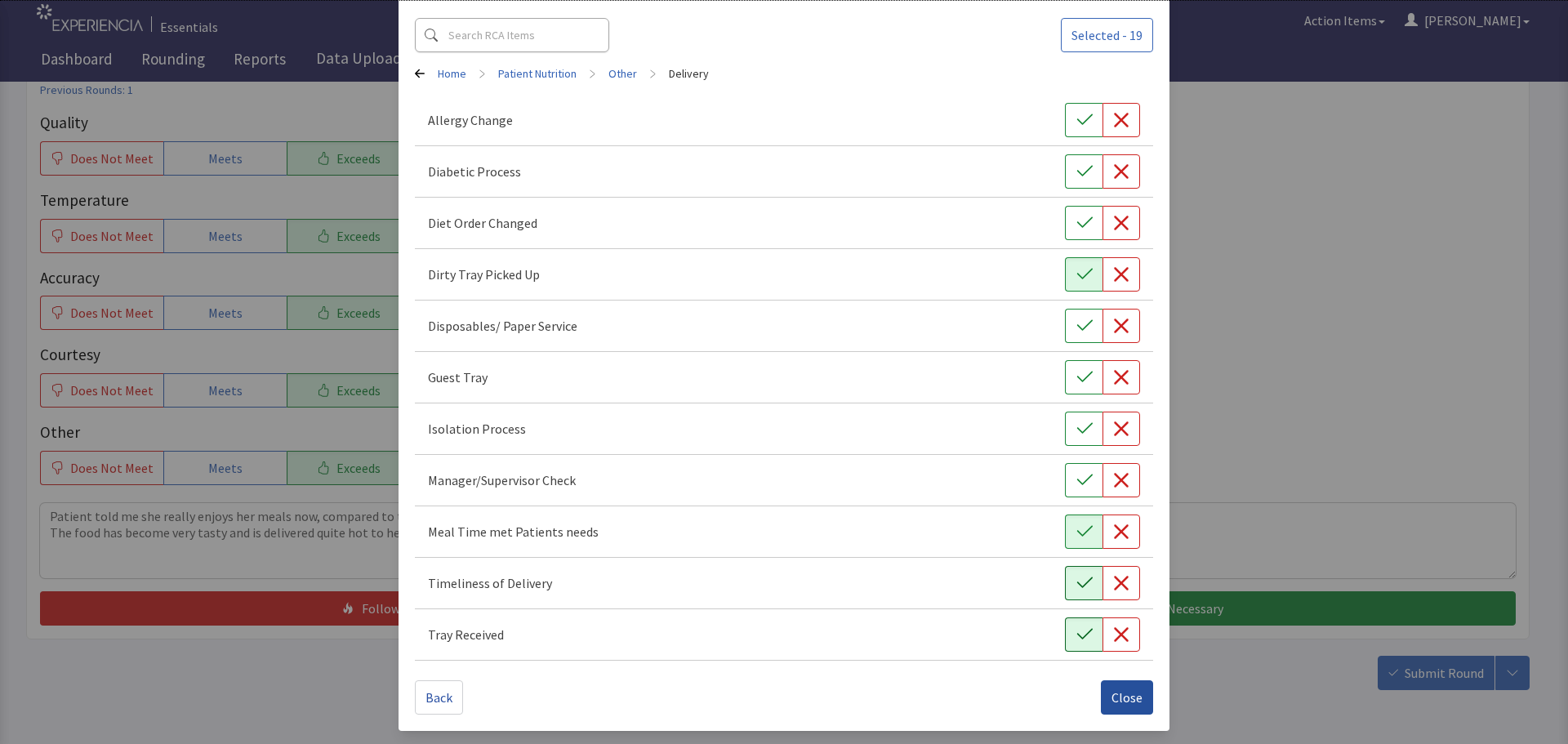
click at [1125, 695] on span "Close" at bounding box center [1127, 697] width 31 height 20
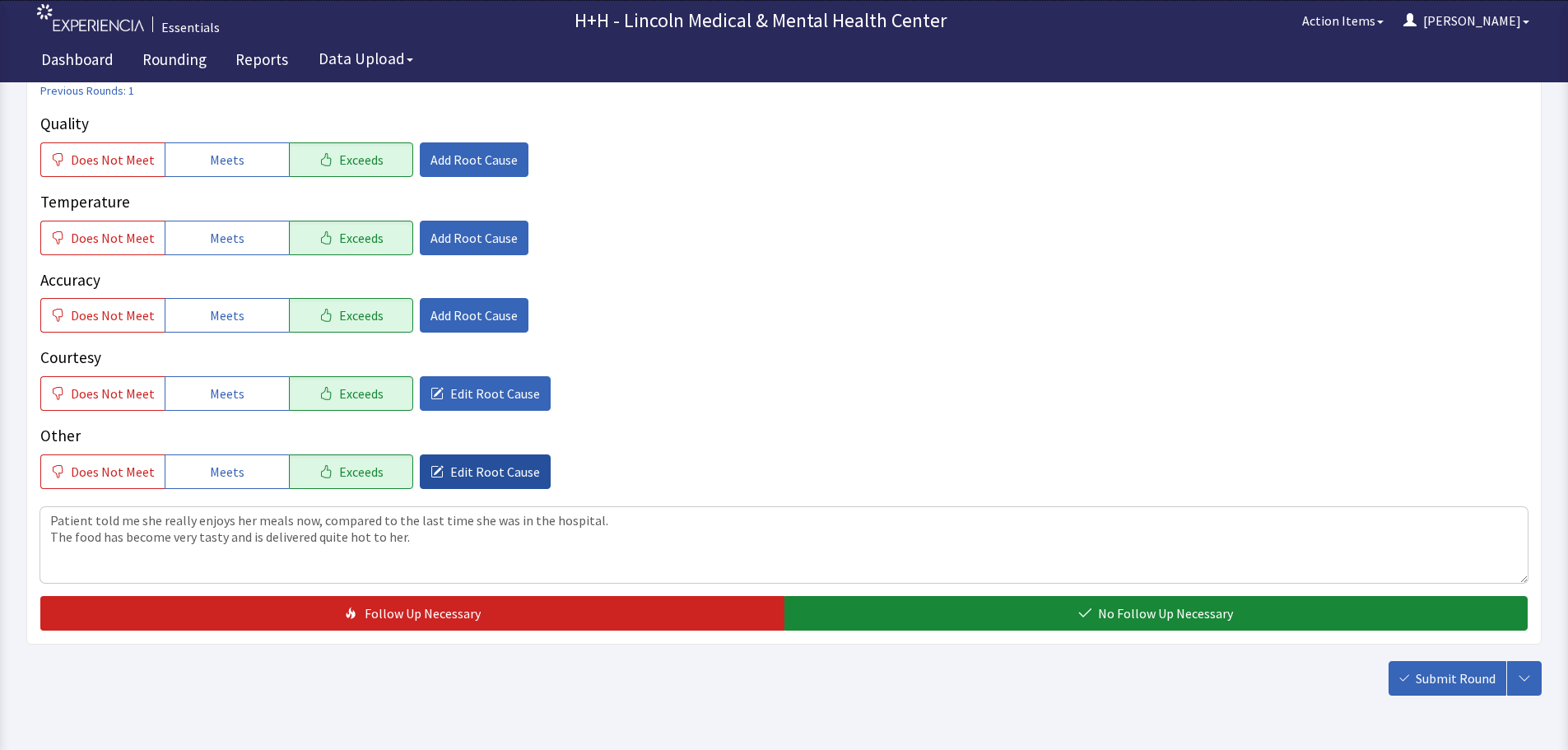
click at [455, 471] on span "Edit Root Cause" at bounding box center [495, 472] width 90 height 20
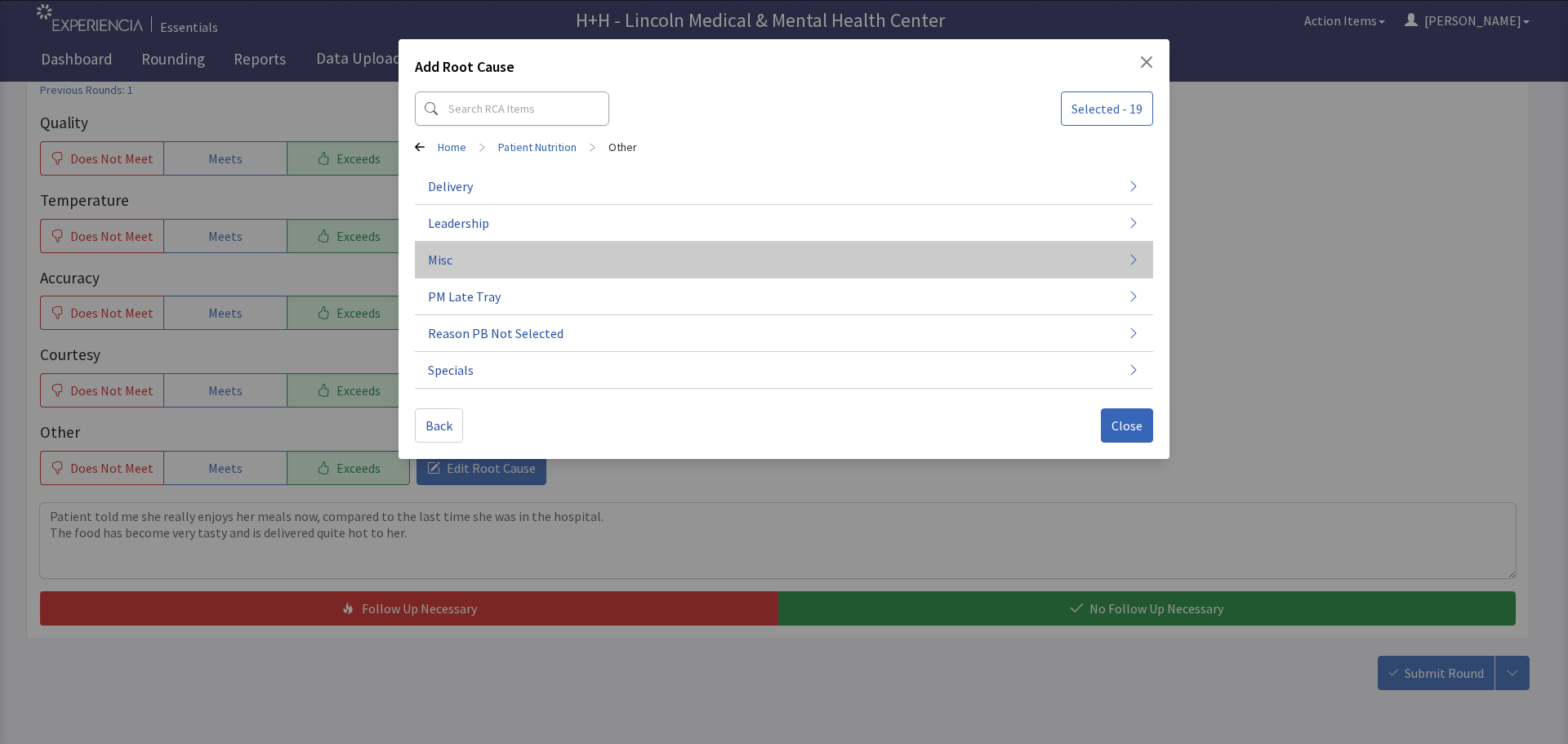
click at [454, 264] on button "Misc" at bounding box center [784, 260] width 738 height 37
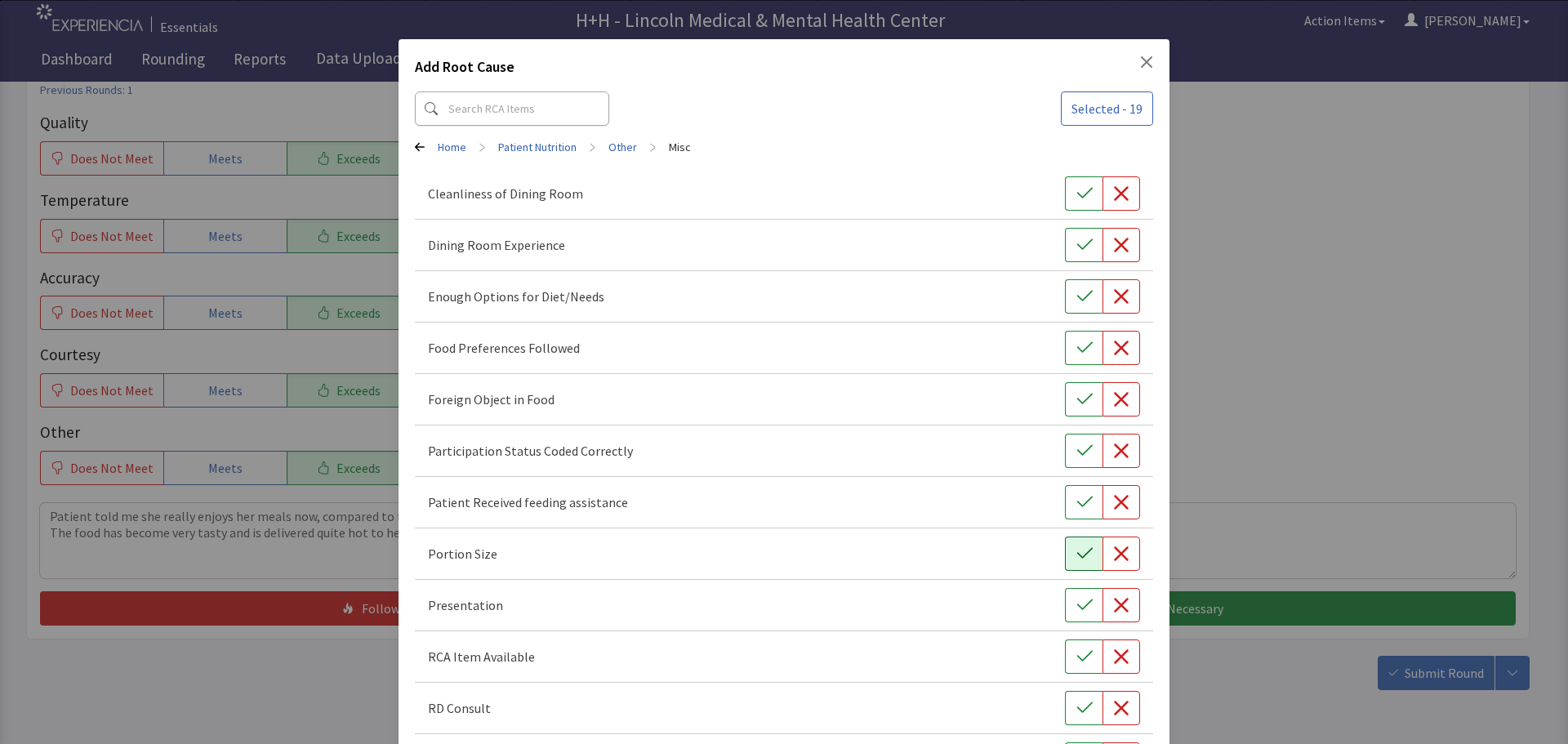
click at [1077, 549] on icon "button" at bounding box center [1085, 554] width 16 height 16
click at [1077, 597] on icon "button" at bounding box center [1085, 605] width 16 height 16
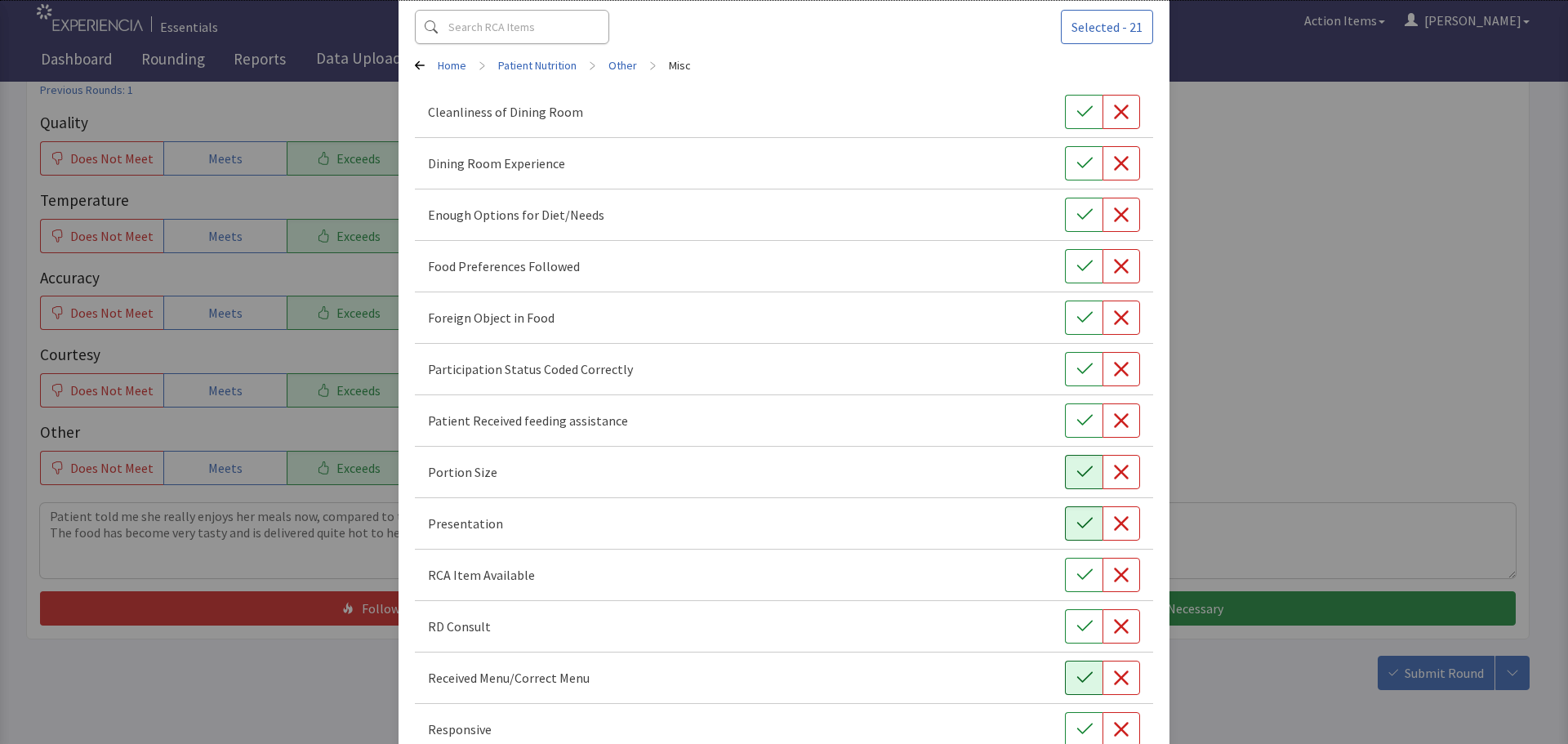
scroll to position [164, 0]
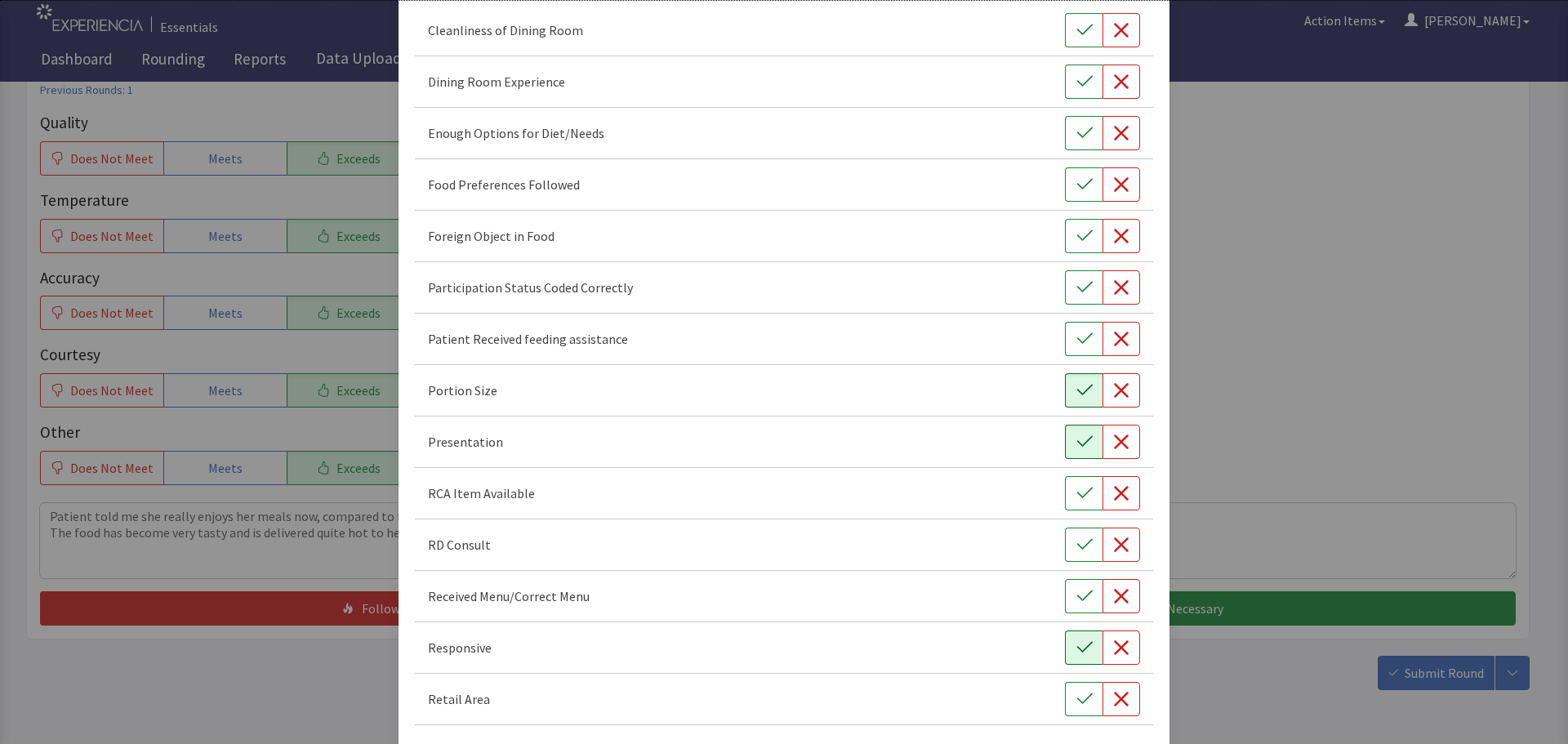
click at [1077, 651] on icon "button" at bounding box center [1085, 648] width 16 height 16
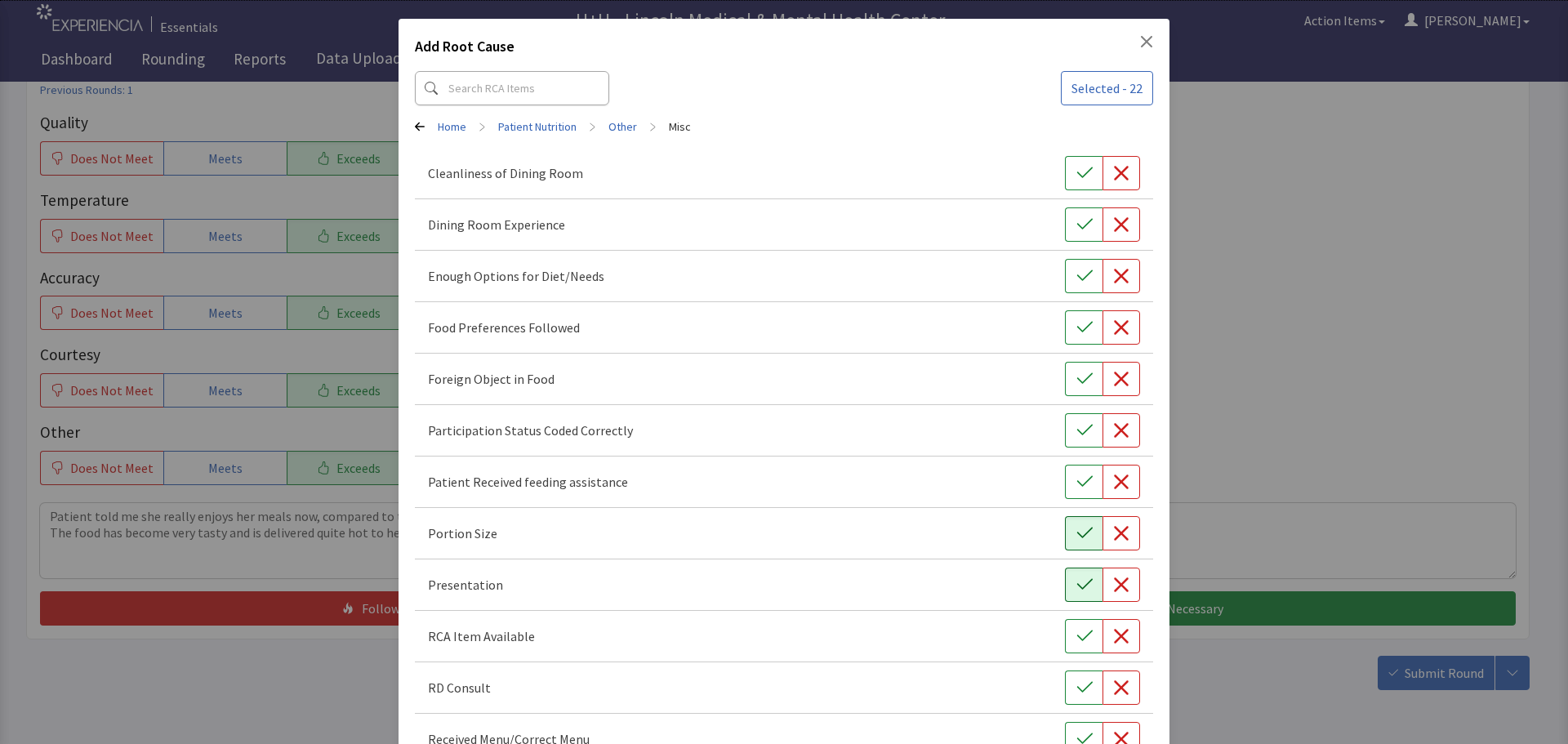
scroll to position [0, 0]
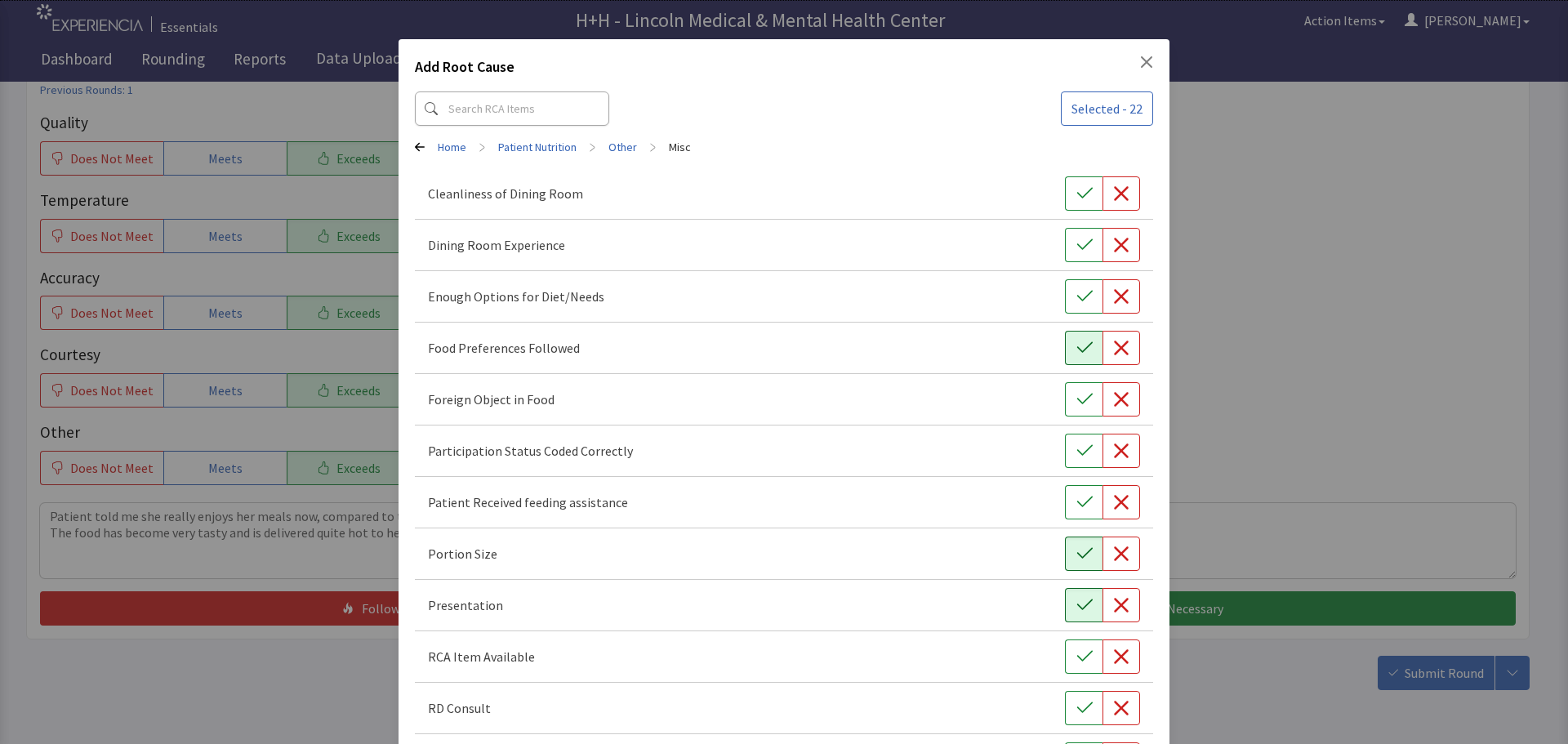
click at [1077, 346] on icon "button" at bounding box center [1085, 348] width 16 height 16
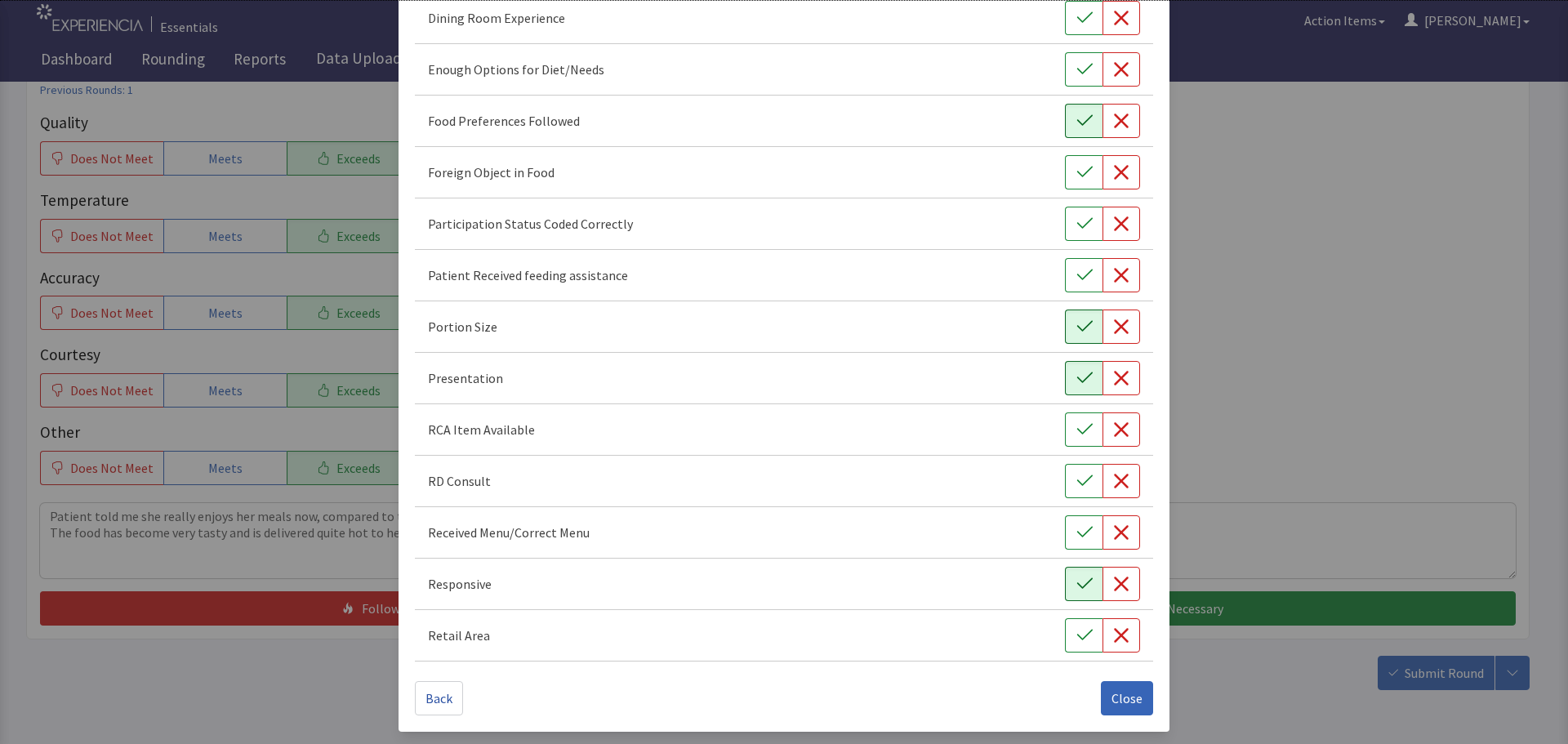
scroll to position [228, 0]
click at [1118, 685] on button "Close" at bounding box center [1127, 697] width 52 height 34
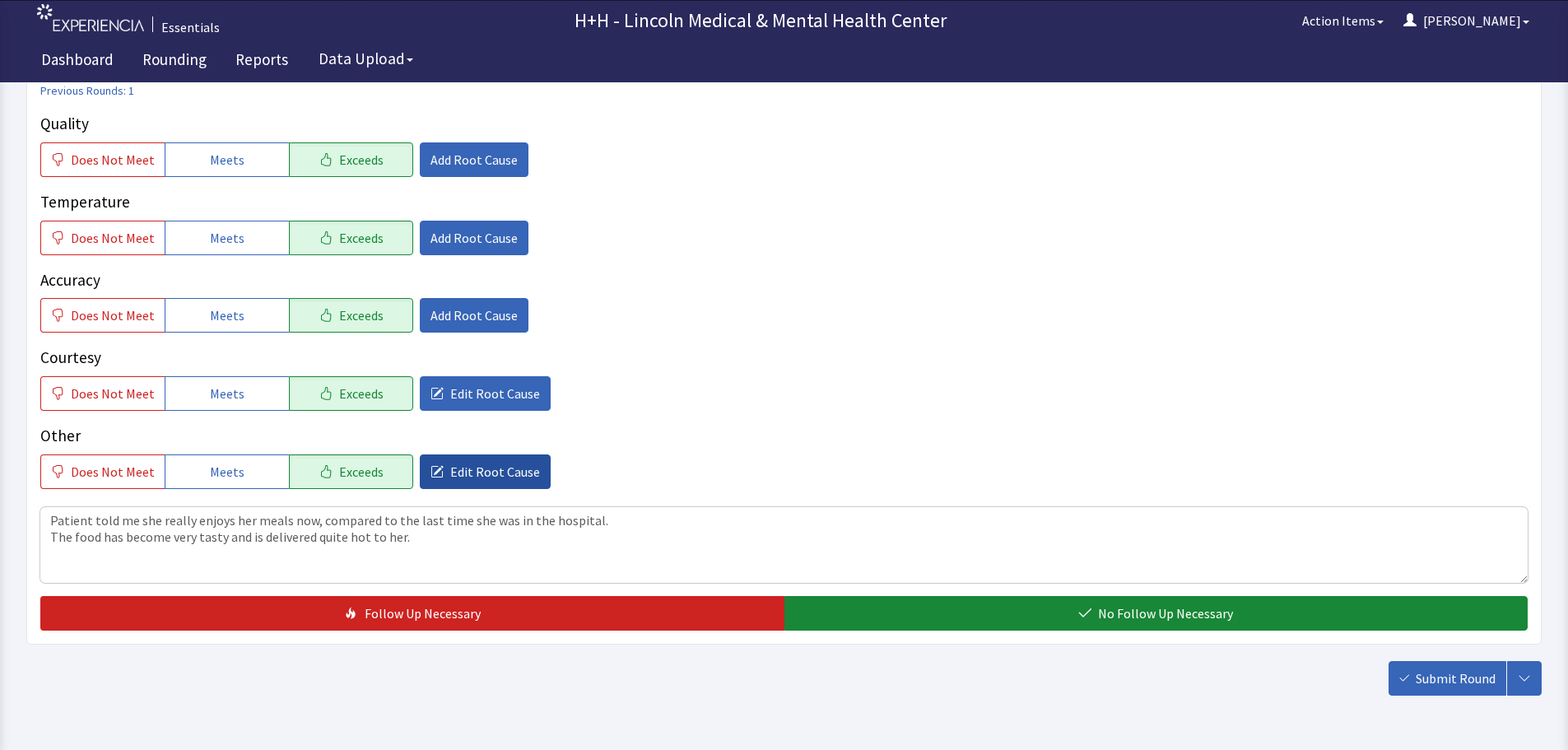
click at [502, 466] on span "Edit Root Cause" at bounding box center [495, 472] width 90 height 20
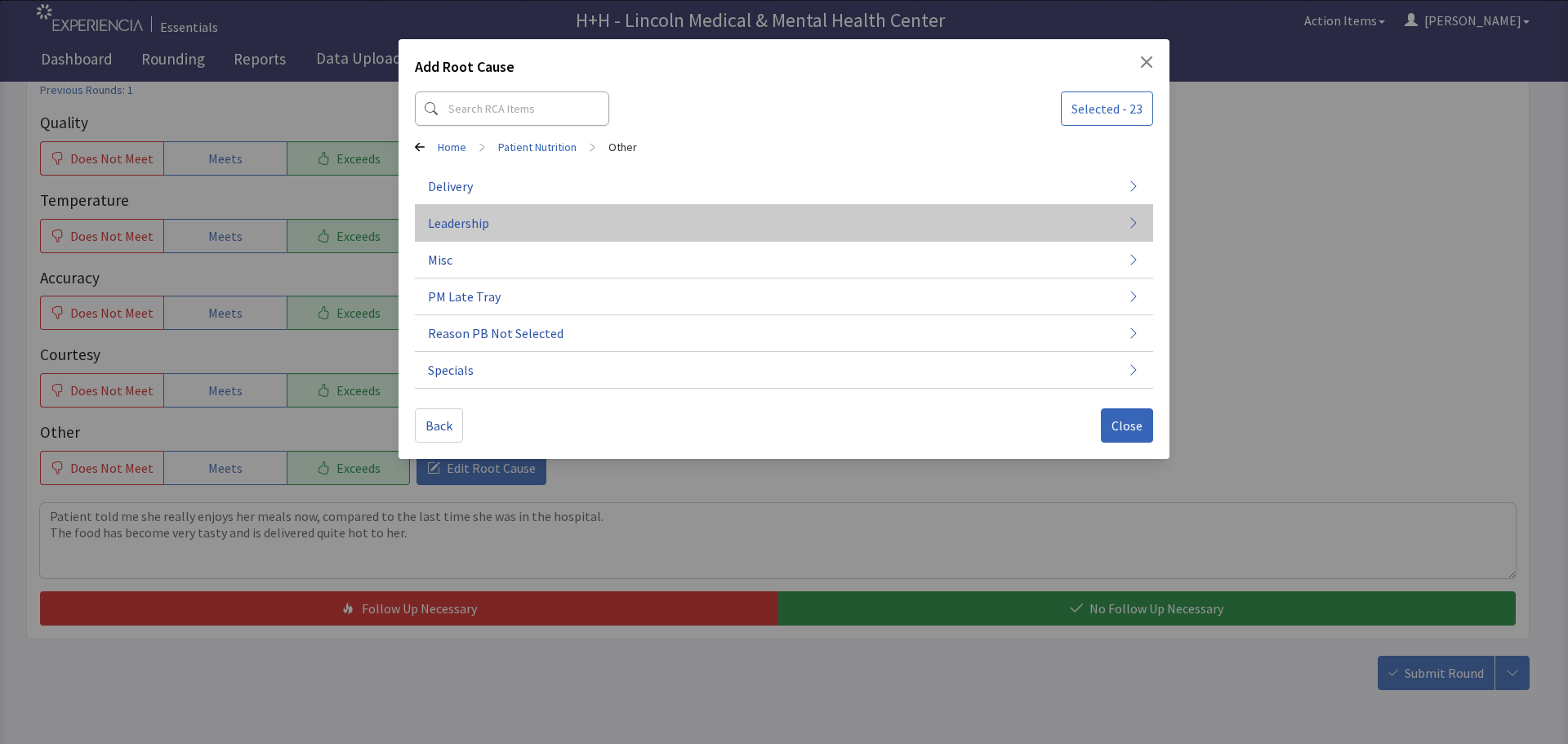
click at [505, 352] on button "Leadership" at bounding box center [784, 370] width 738 height 37
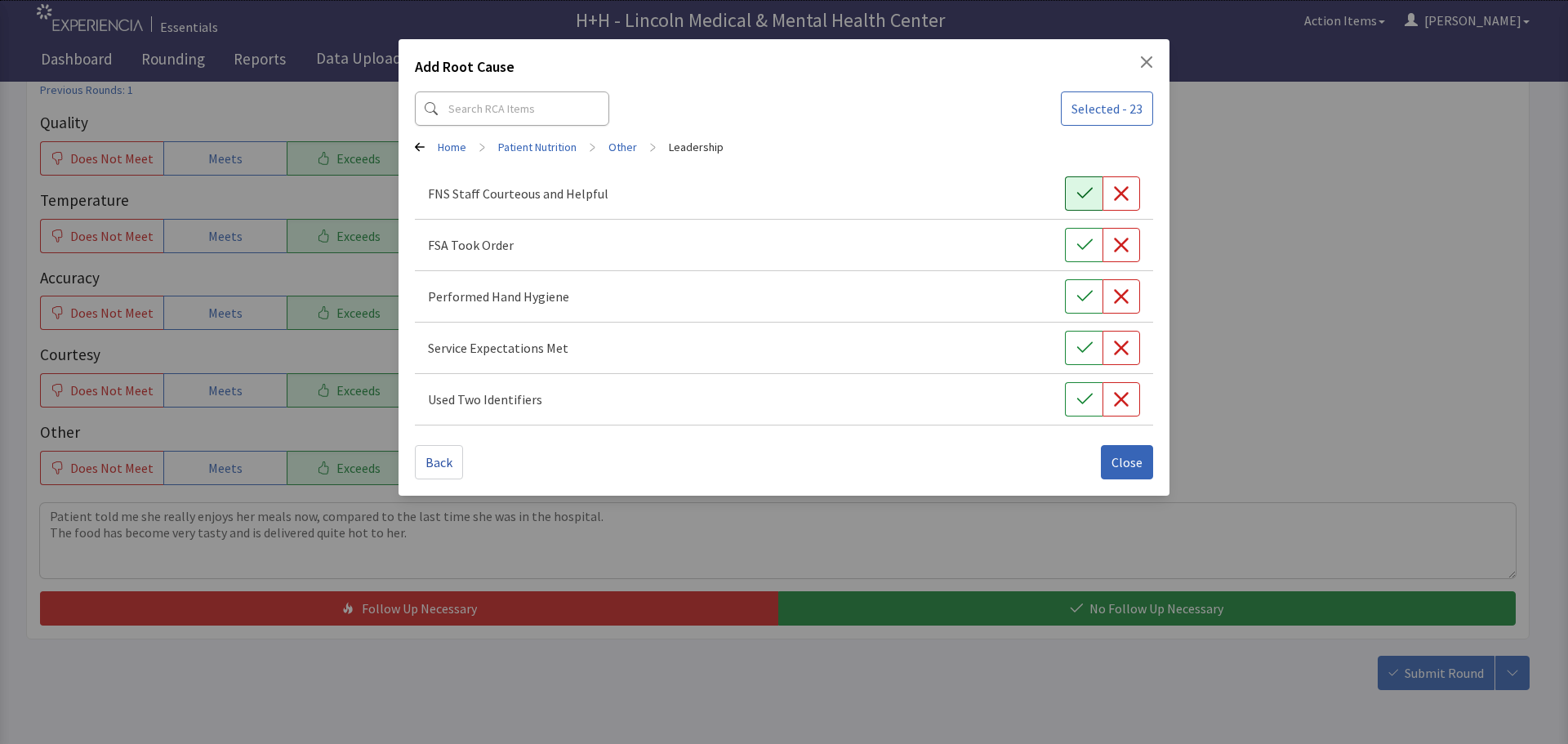
click at [1083, 190] on icon "button" at bounding box center [1085, 194] width 16 height 16
click at [1078, 244] on icon "button" at bounding box center [1085, 245] width 16 height 16
click at [1077, 291] on icon "button" at bounding box center [1085, 297] width 16 height 16
click at [1080, 353] on icon "button" at bounding box center [1085, 348] width 16 height 16
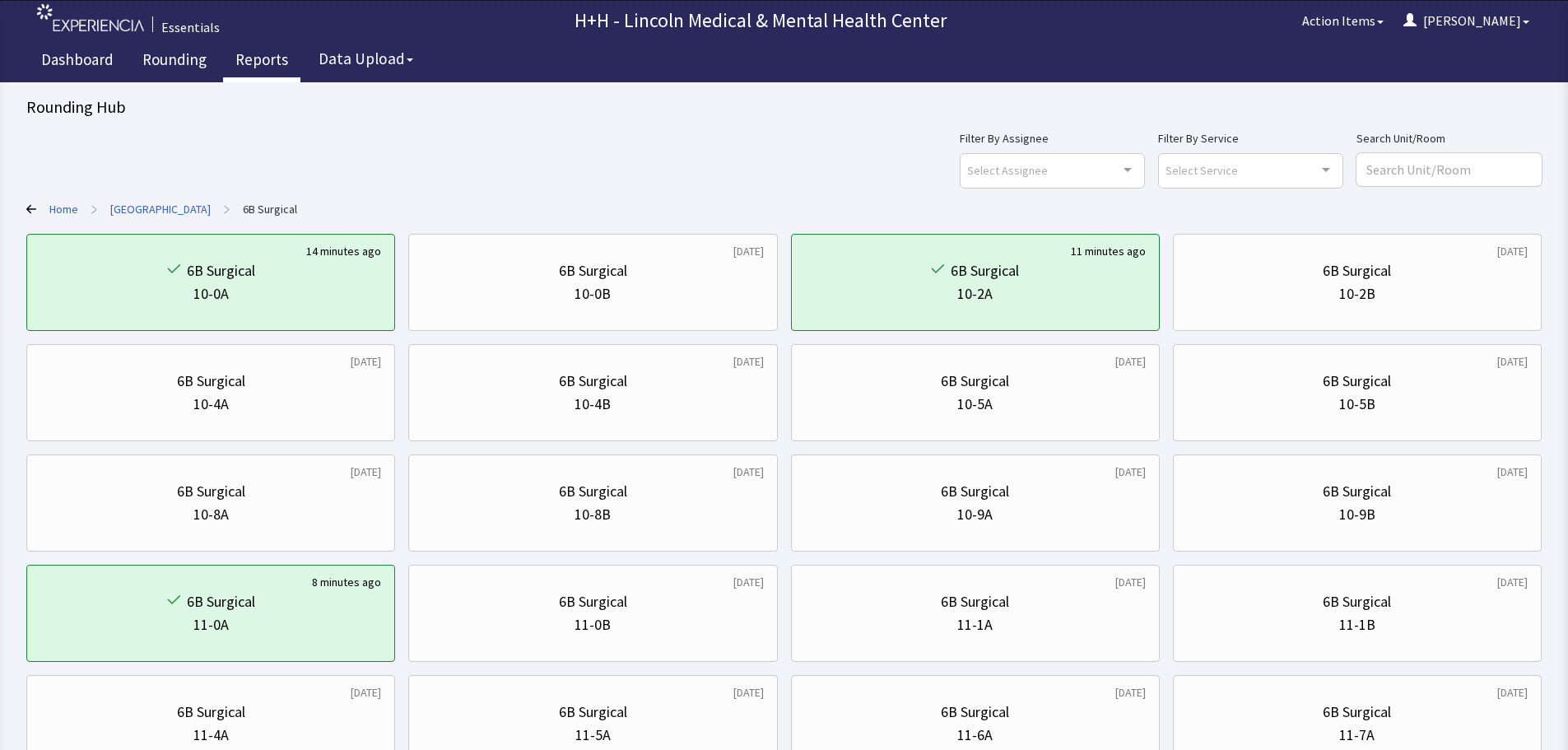
click at [260, 56] on link "Reports" at bounding box center [262, 62] width 77 height 41
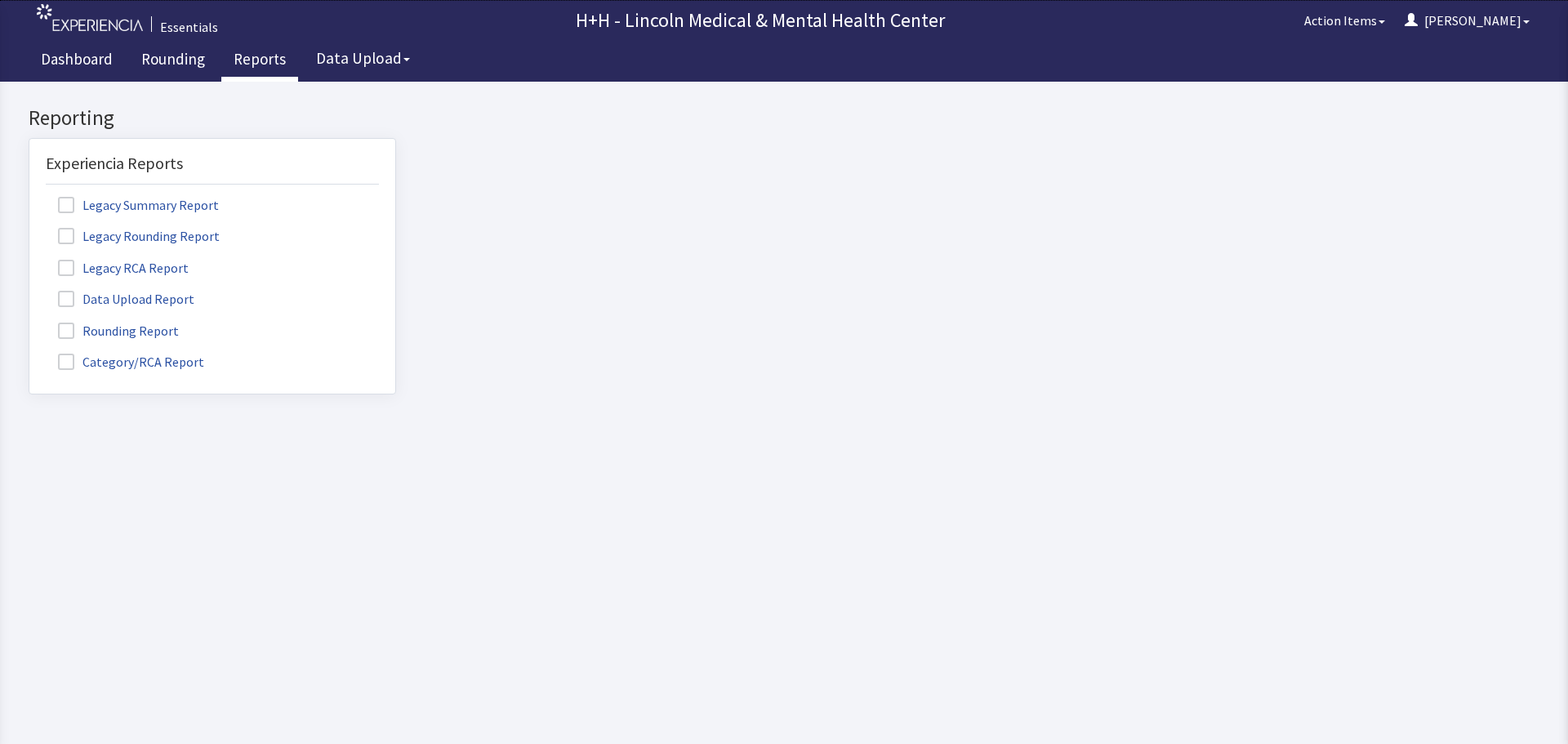
click at [142, 329] on label "Rounding Report" at bounding box center [120, 330] width 150 height 21
click at [29, 322] on input "Rounding Report" at bounding box center [29, 322] width 0 height 0
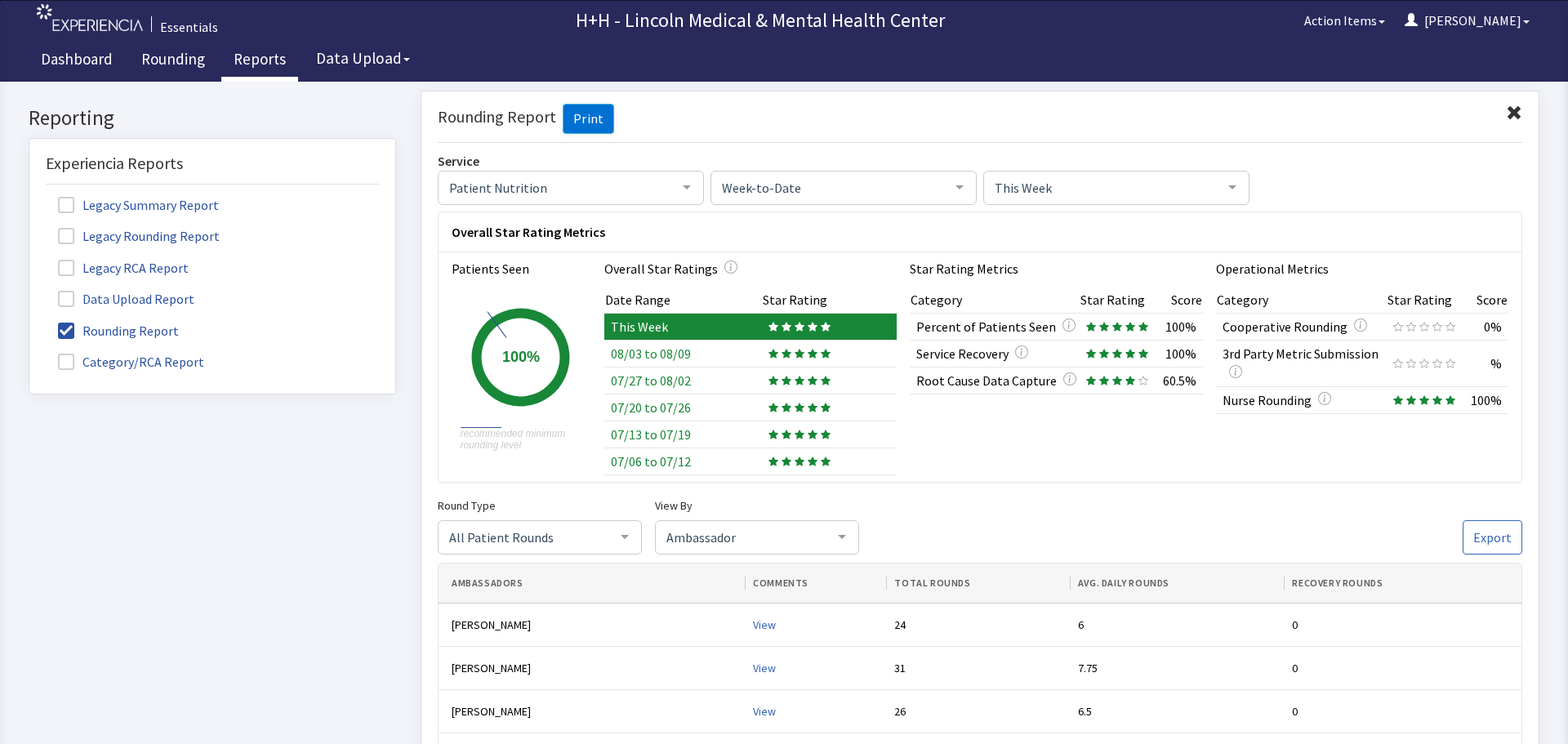
click at [1506, 107] on span at bounding box center [1514, 113] width 16 height 16
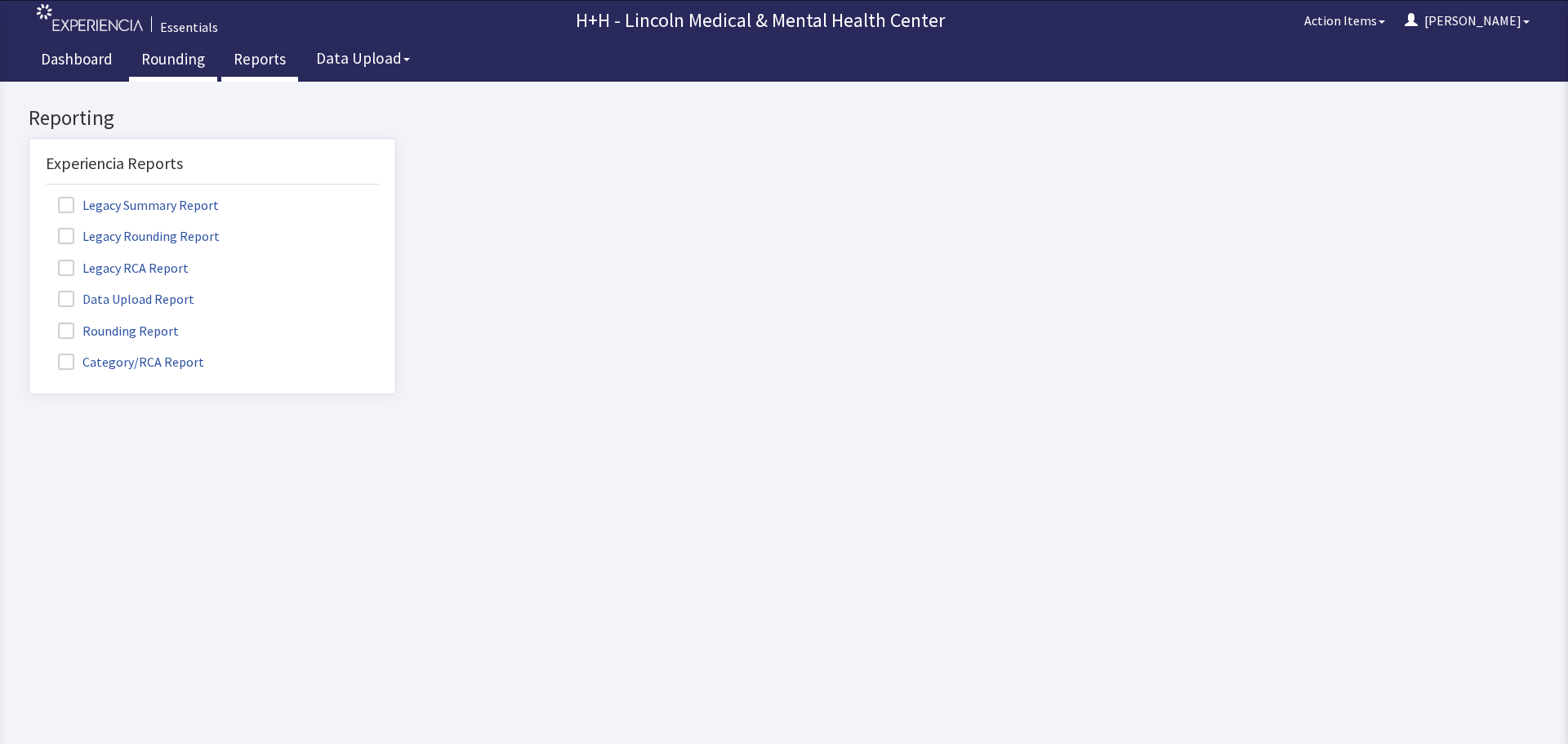
click at [181, 56] on link "Rounding" at bounding box center [173, 61] width 88 height 41
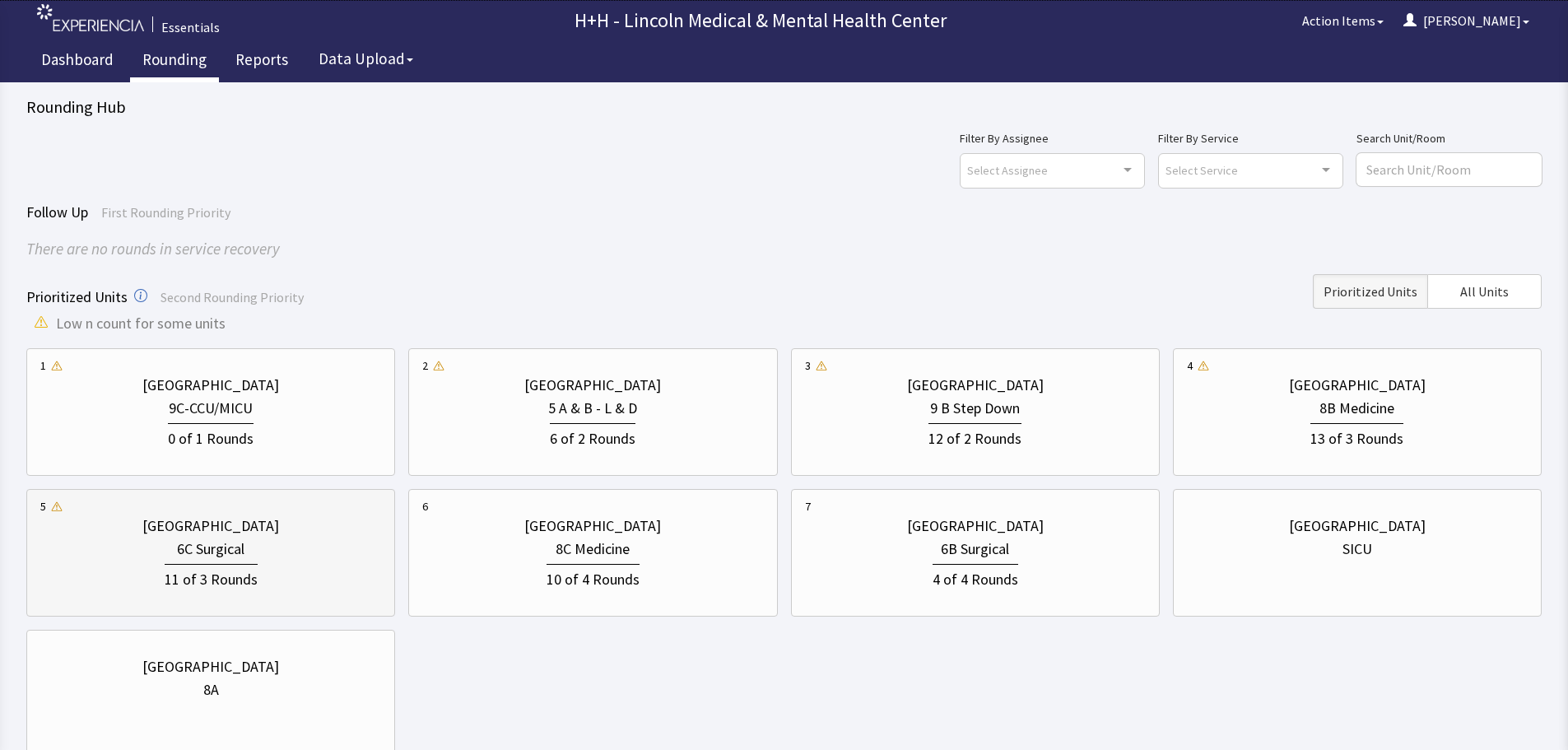
click at [291, 534] on div "[GEOGRAPHIC_DATA]" at bounding box center [211, 526] width 341 height 23
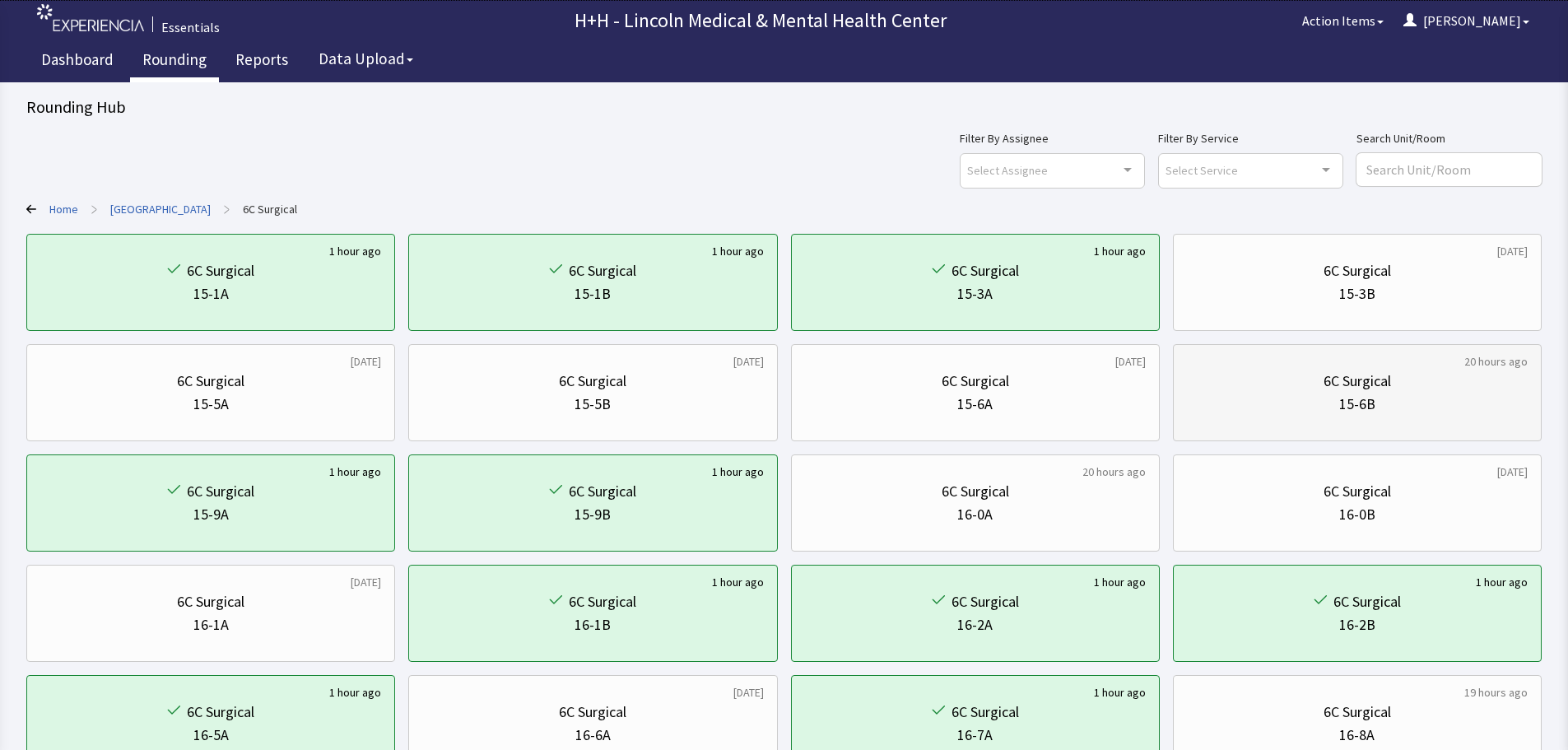
click at [1259, 417] on div "6C Surgical 15-6B" at bounding box center [1358, 393] width 341 height 79
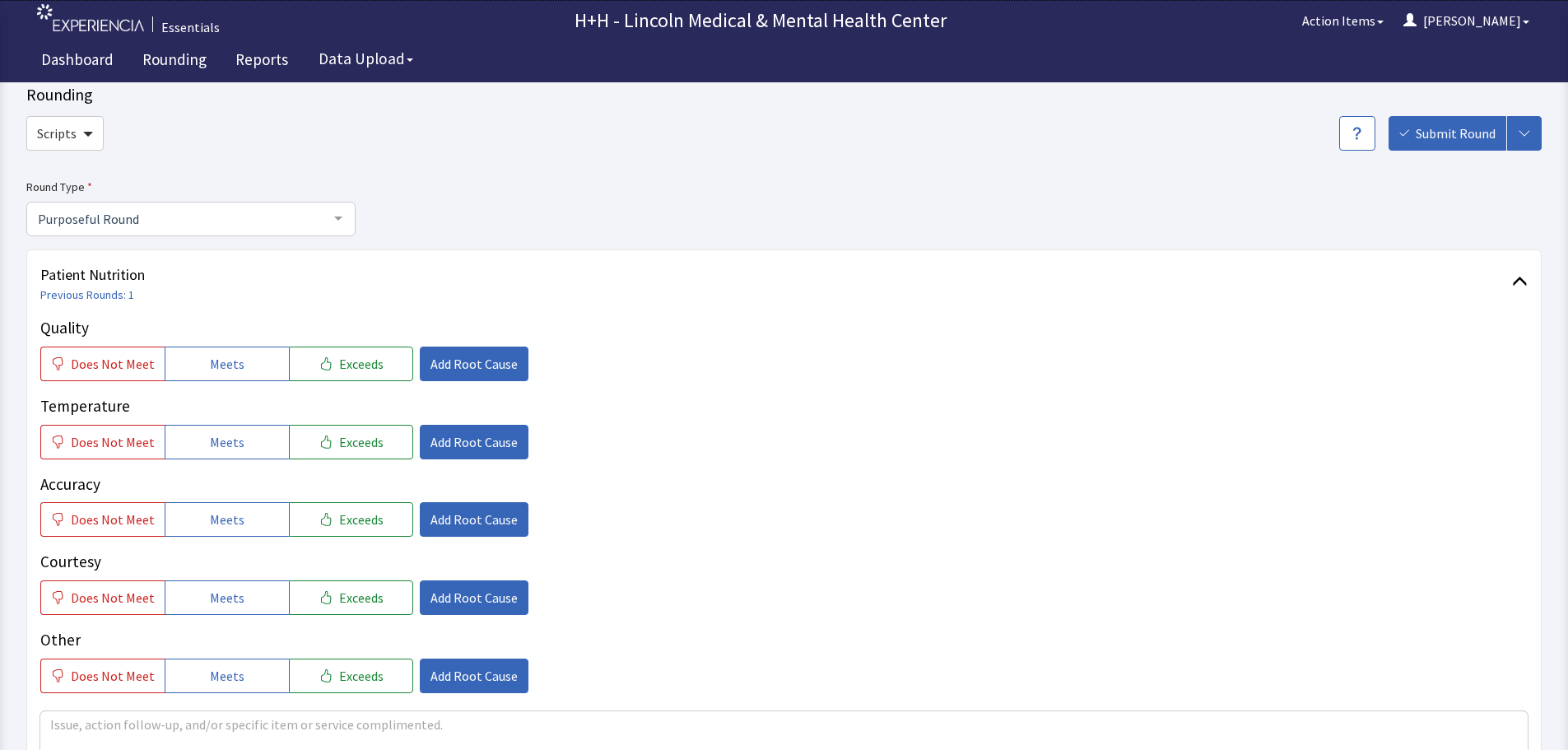
scroll to position [82, 0]
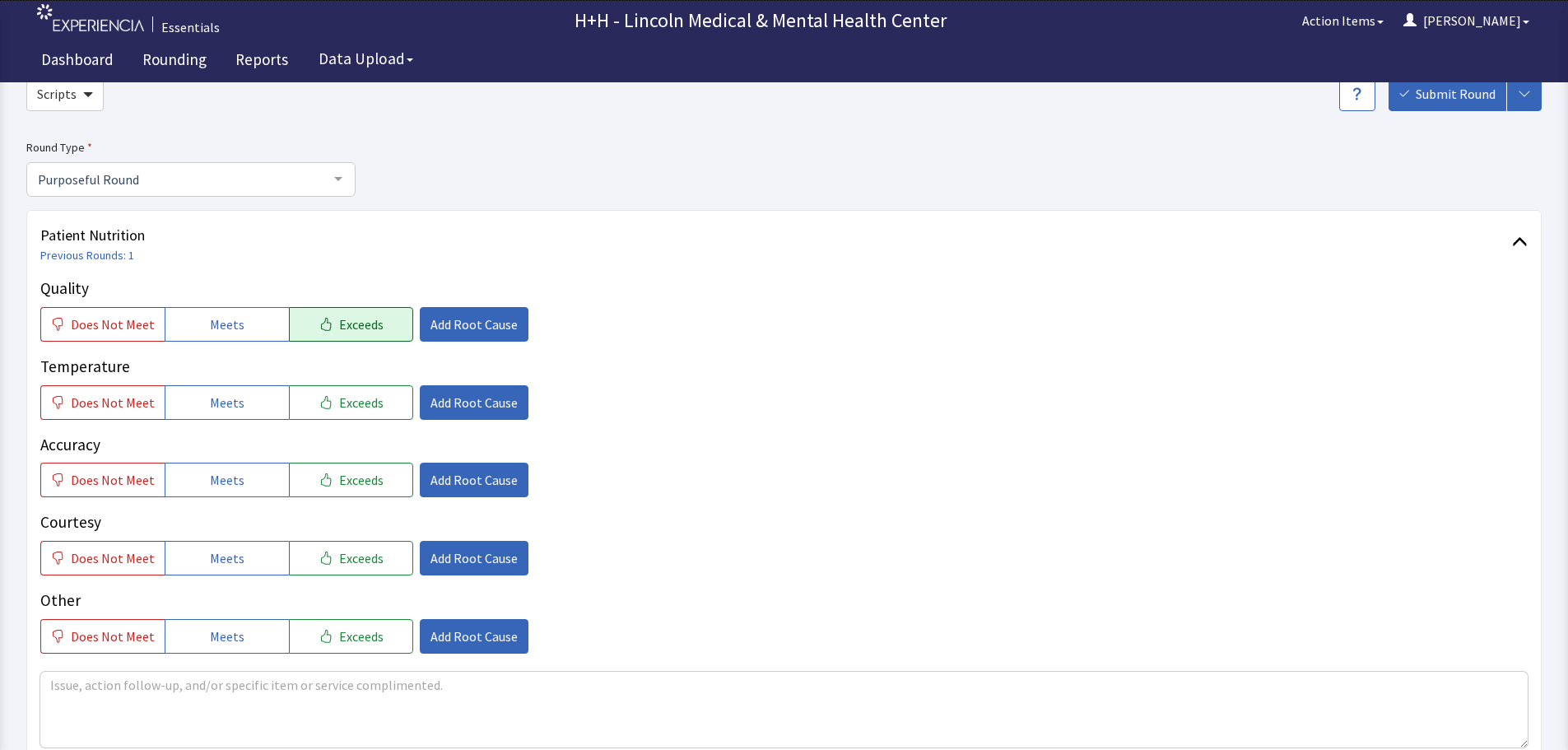
click at [367, 323] on span "Exceeds" at bounding box center [362, 325] width 44 height 20
click at [365, 396] on span "Exceeds" at bounding box center [362, 403] width 44 height 20
click at [368, 471] on span "Exceeds" at bounding box center [362, 480] width 44 height 20
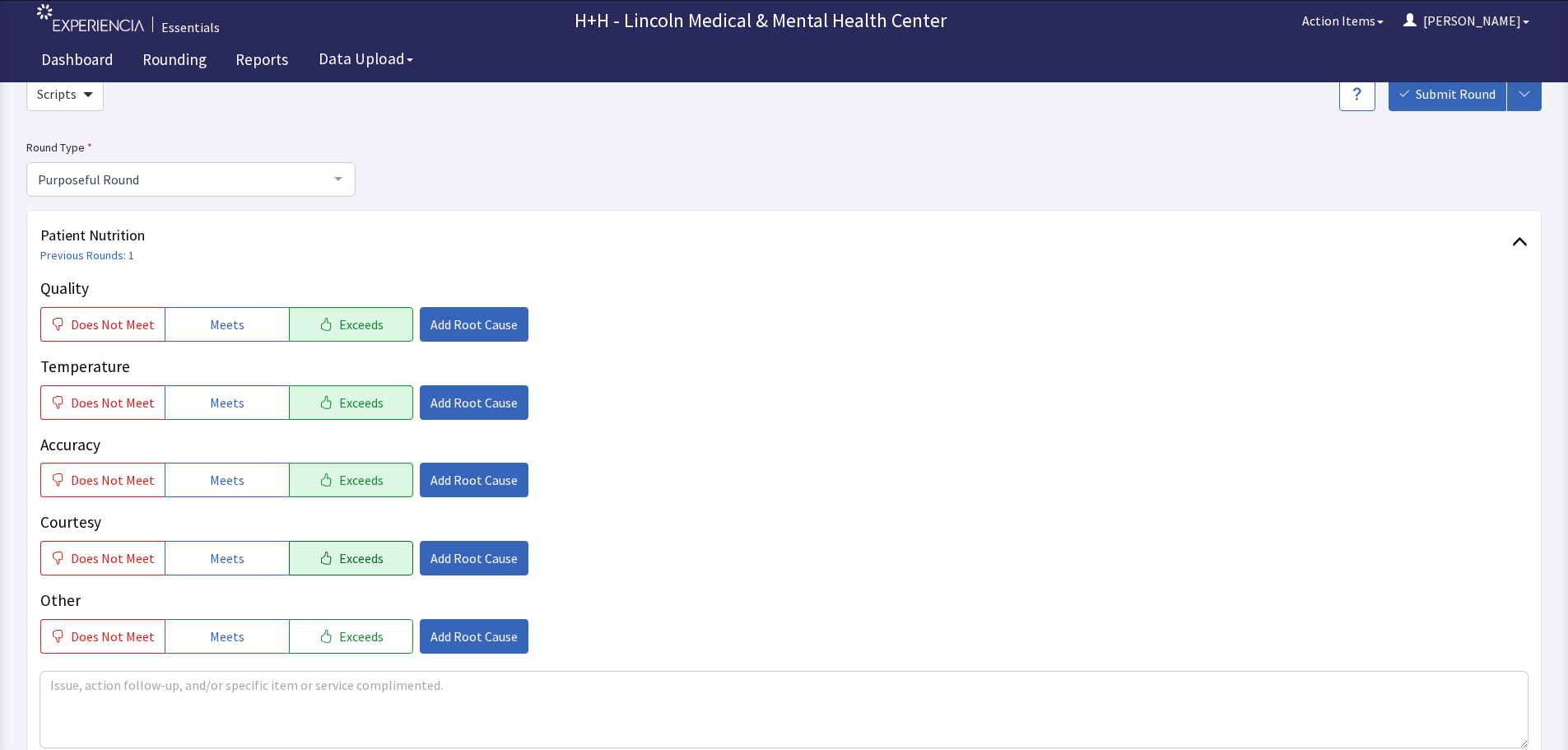
click at [378, 549] on button "Exceeds" at bounding box center [351, 558] width 124 height 35
click at [380, 626] on button "Exceeds" at bounding box center [351, 636] width 124 height 35
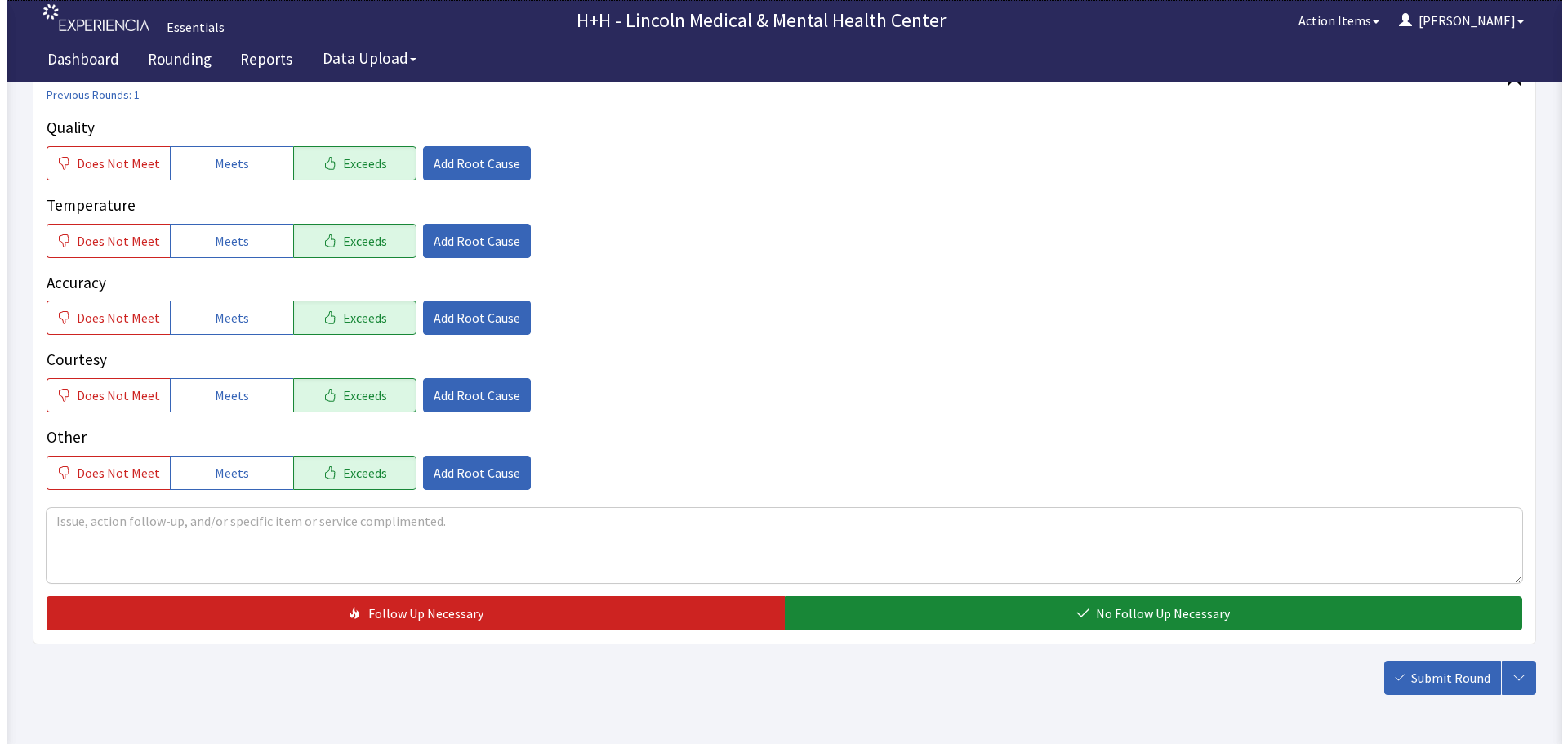
scroll to position [245, 0]
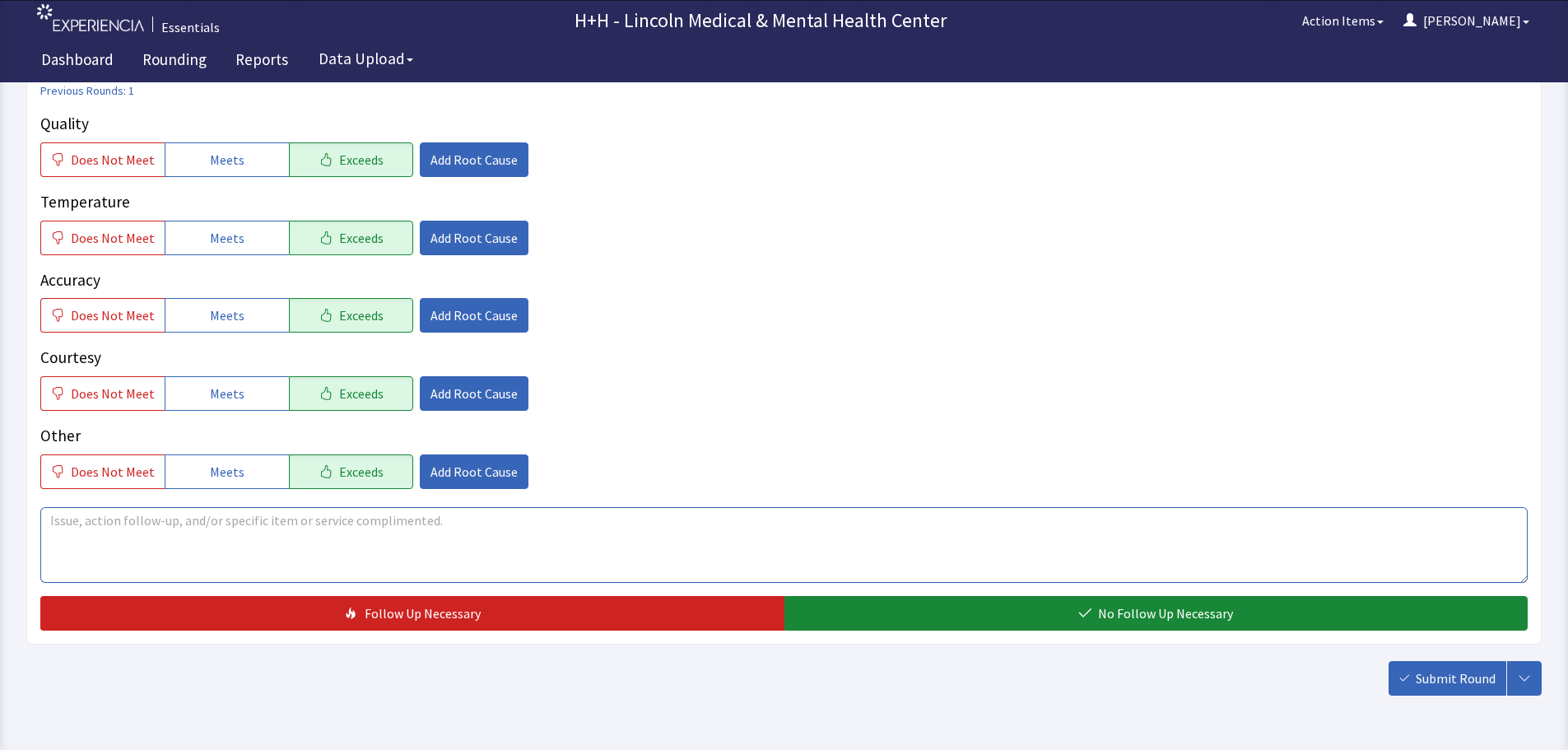
click at [69, 522] on textarea at bounding box center [784, 545] width 1487 height 76
click at [59, 518] on textarea "patient said through interpreter, she likes her food very much." at bounding box center [784, 545] width 1487 height 76
click at [424, 521] on textarea "Patient said through interpreter, she likes her food very much." at bounding box center [784, 545] width 1487 height 76
type textarea "Patient said through interpreter, she likes her food very much. Her food is hot…"
click at [498, 397] on span "Add Root Cause" at bounding box center [475, 394] width 87 height 20
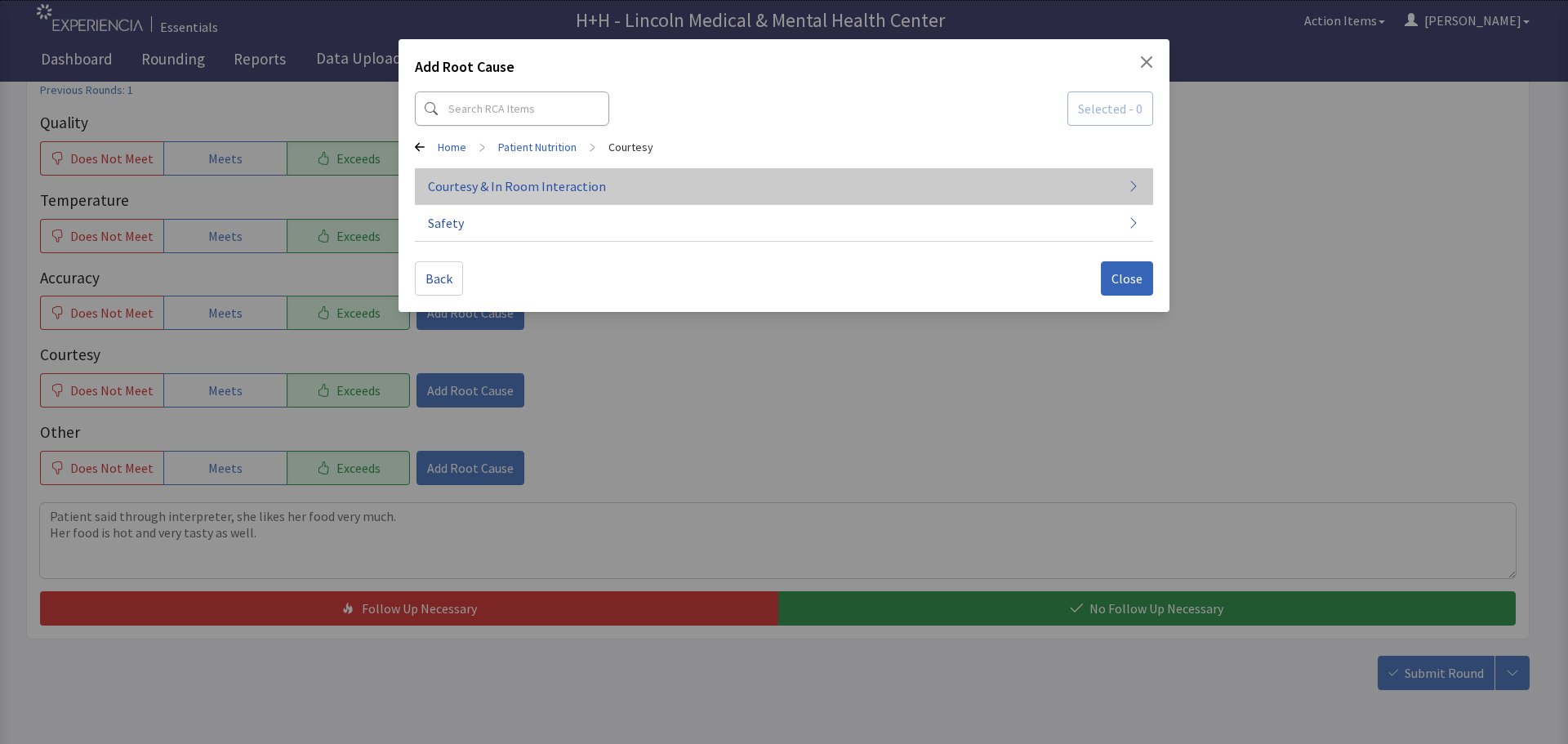
click at [502, 187] on span "Courtesy & In Room Interaction" at bounding box center [517, 186] width 178 height 20
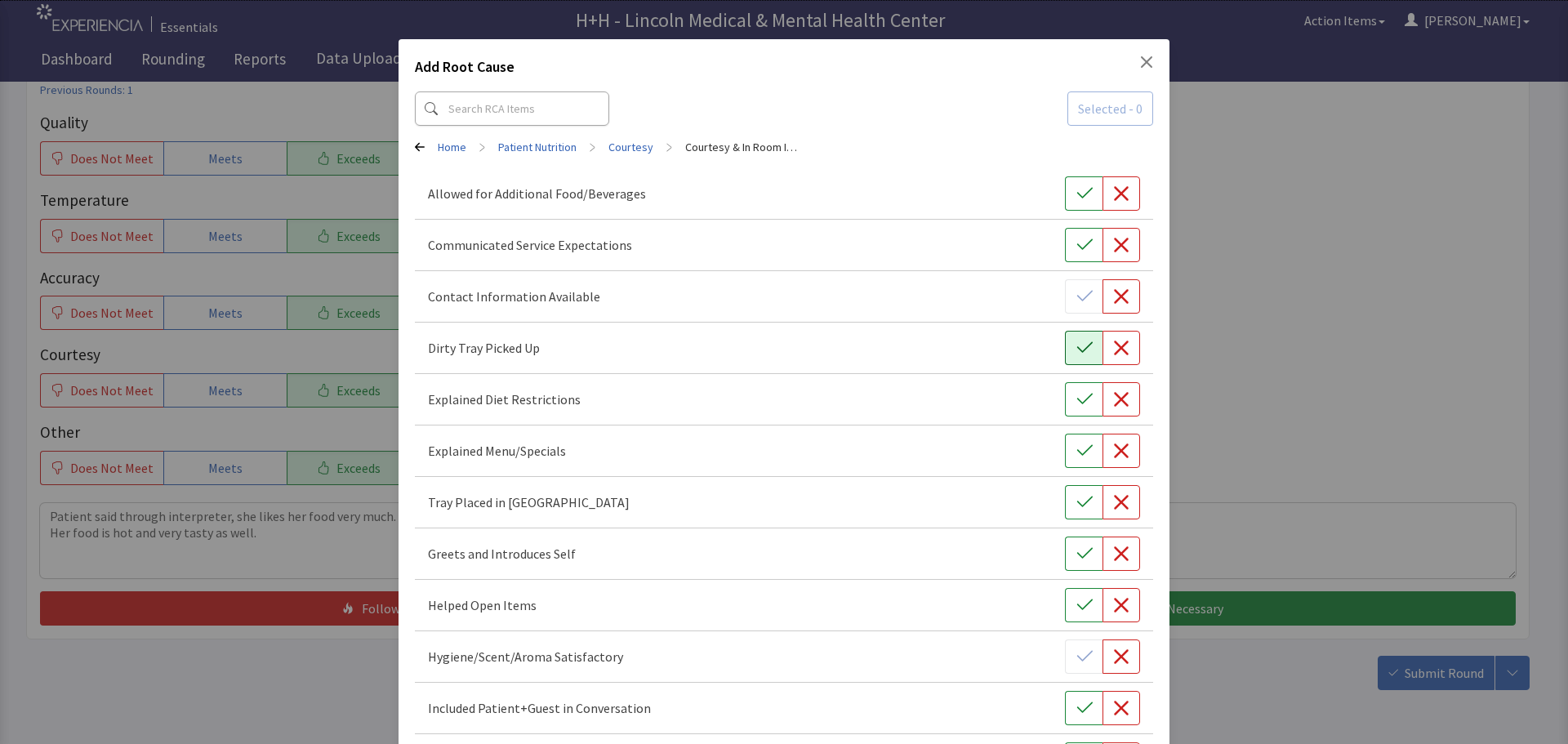
click at [1077, 346] on icon "button" at bounding box center [1085, 348] width 16 height 16
click at [1077, 500] on icon "button" at bounding box center [1085, 502] width 16 height 16
click at [1077, 553] on icon "button" at bounding box center [1085, 554] width 16 height 16
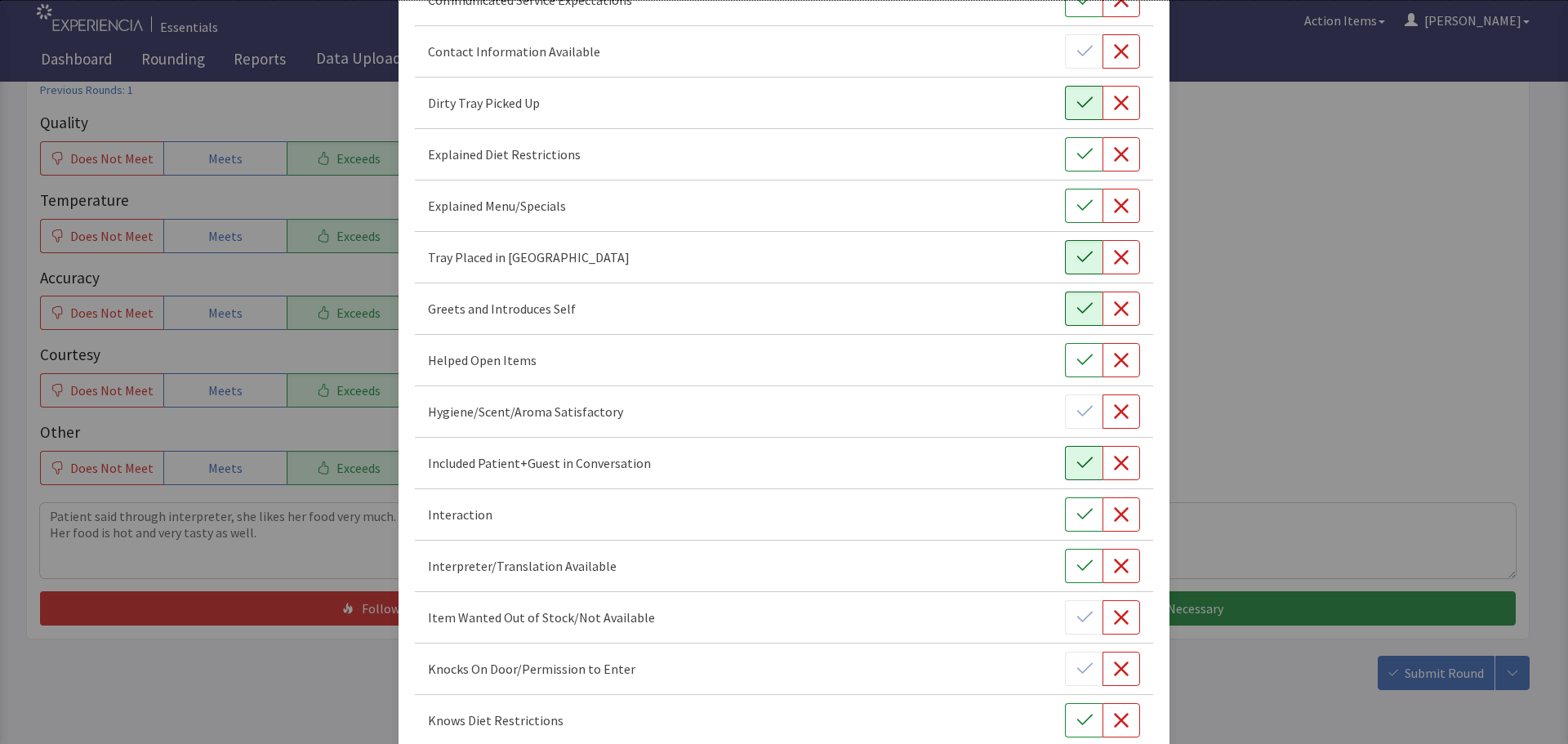
click at [1077, 455] on icon "button" at bounding box center [1085, 464] width 16 height 16
click at [1077, 511] on icon "button" at bounding box center [1085, 514] width 16 height 16
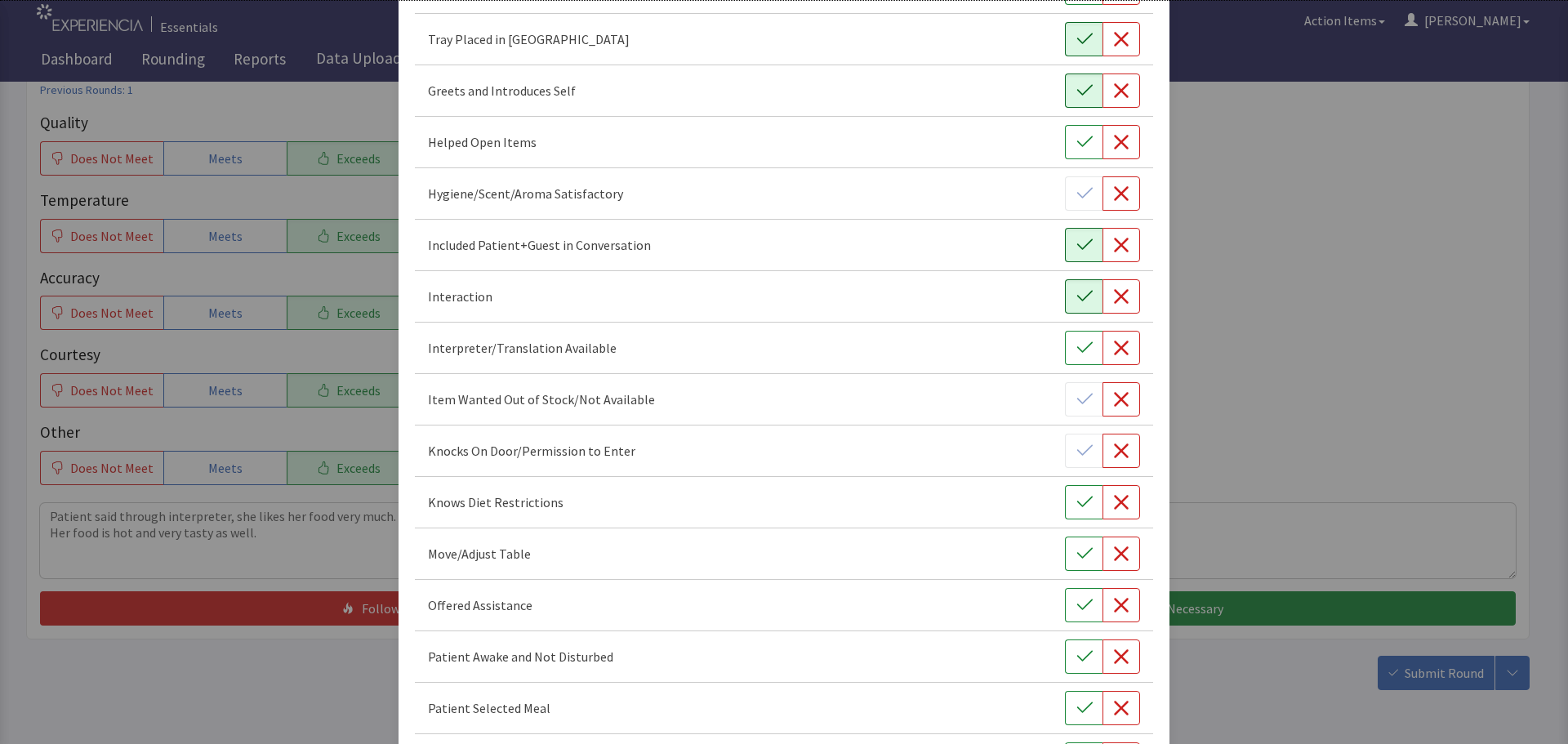
scroll to position [490, 0]
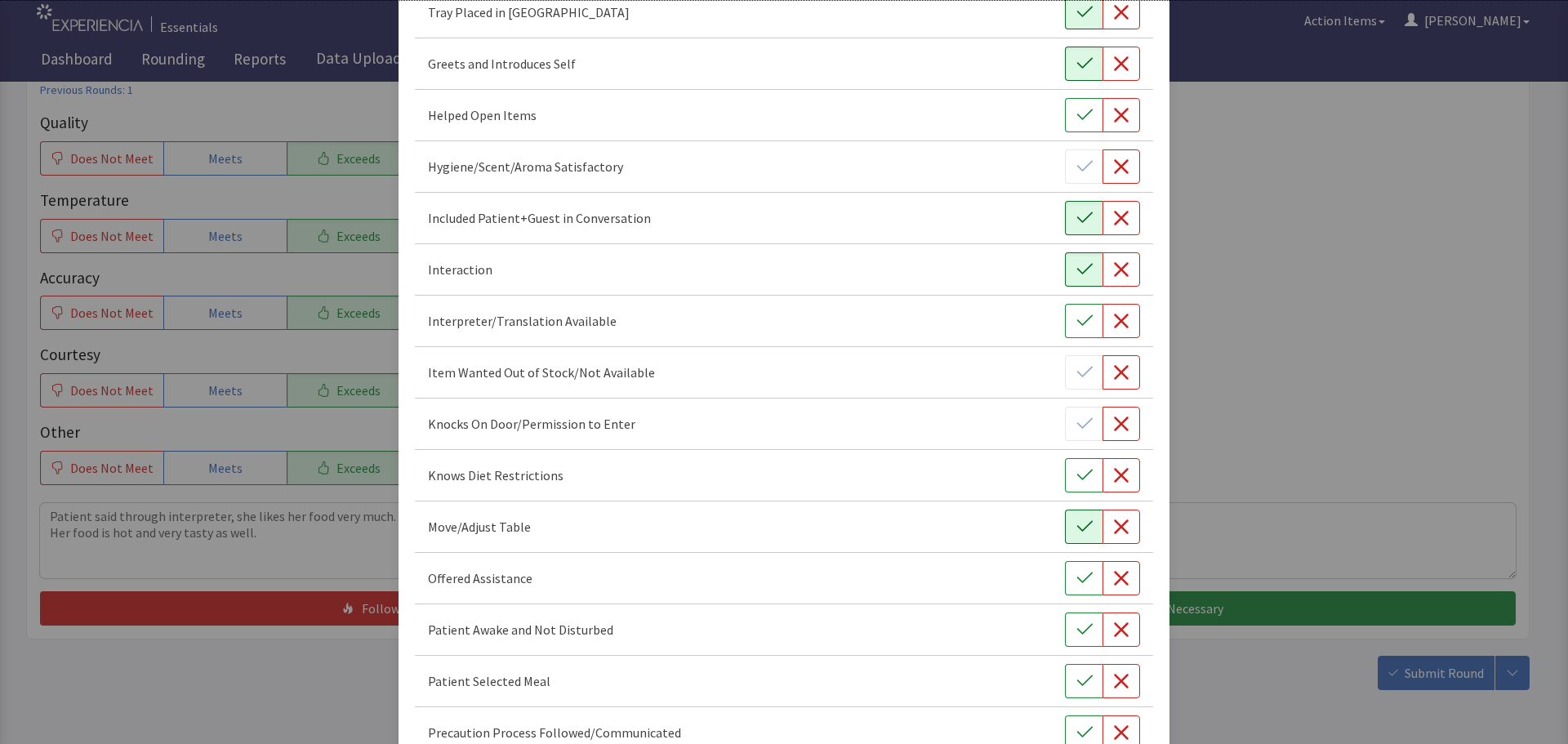
click at [1077, 520] on icon "button" at bounding box center [1085, 527] width 16 height 16
click at [1066, 567] on button "button" at bounding box center [1084, 578] width 38 height 34
click at [1077, 631] on icon "button" at bounding box center [1085, 630] width 16 height 16
click at [1077, 675] on icon "button" at bounding box center [1085, 681] width 16 height 16
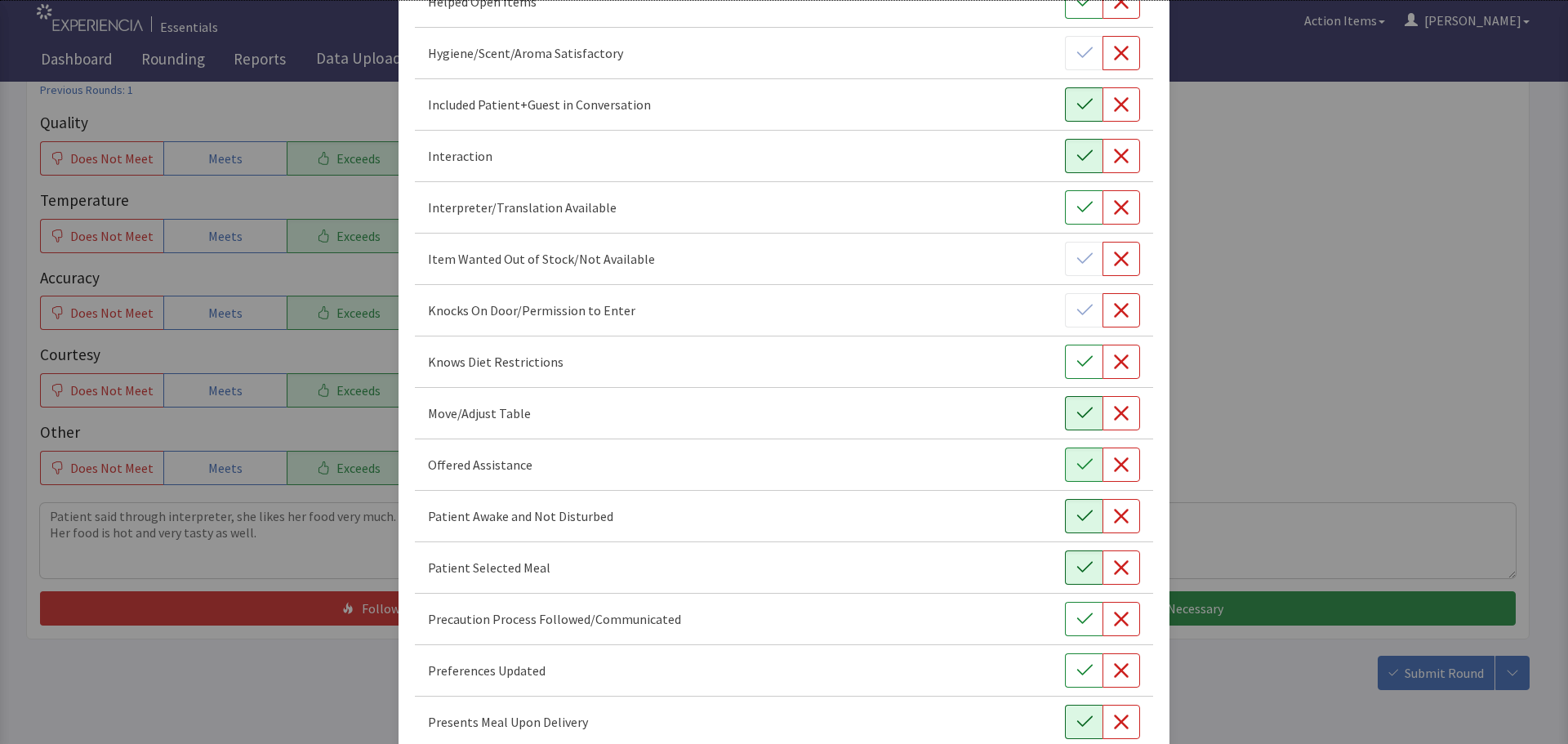
scroll to position [653, 0]
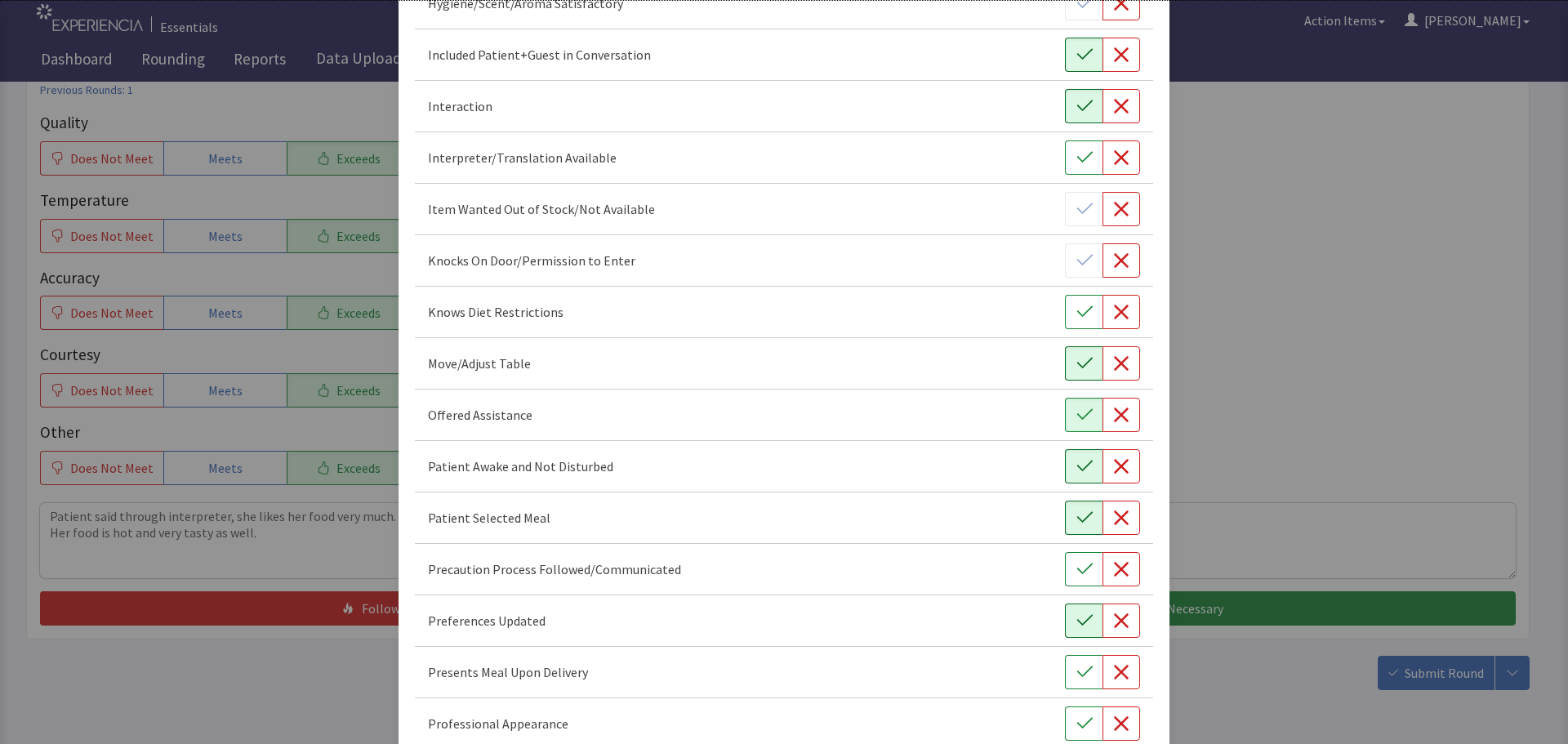
click at [1077, 616] on icon "button" at bounding box center [1085, 621] width 16 height 16
click at [1077, 665] on icon "button" at bounding box center [1085, 672] width 16 height 16
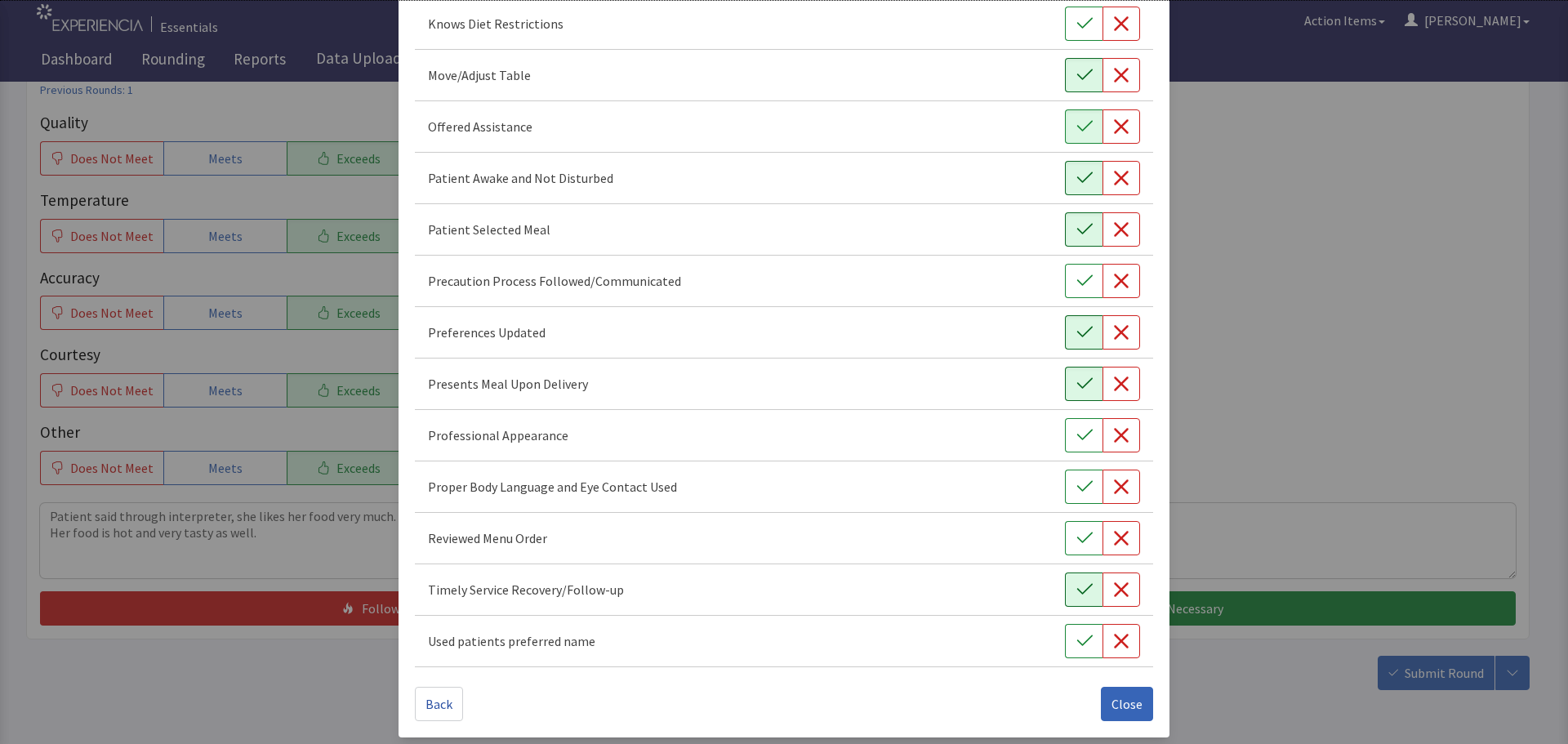
scroll to position [948, 0]
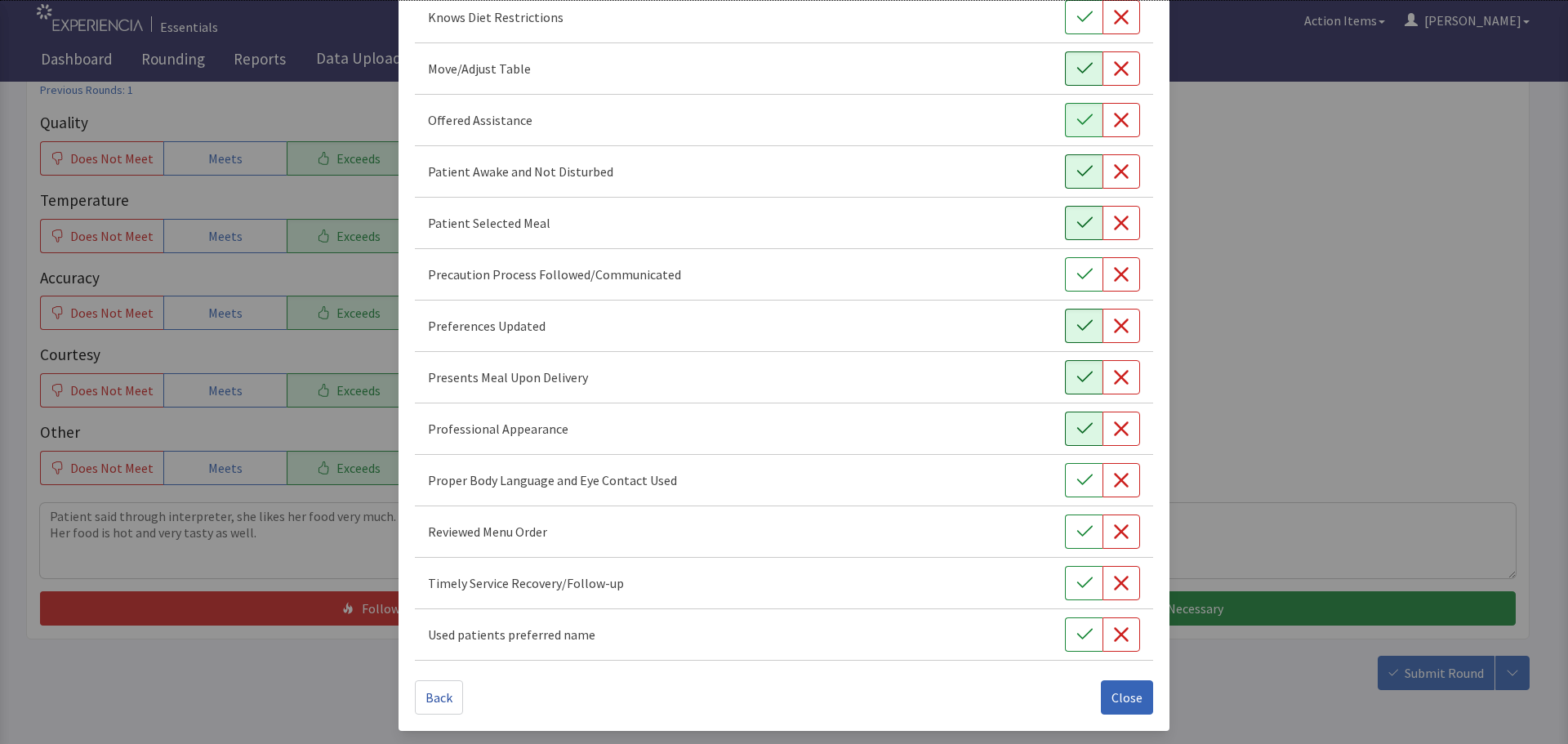
click at [1077, 422] on icon "button" at bounding box center [1085, 429] width 16 height 16
click at [1077, 473] on icon "button" at bounding box center [1085, 480] width 16 height 16
click at [1077, 530] on icon "button" at bounding box center [1085, 531] width 16 height 16
click at [1075, 574] on button "button" at bounding box center [1084, 583] width 38 height 34
click at [1073, 621] on button "button" at bounding box center [1084, 634] width 38 height 34
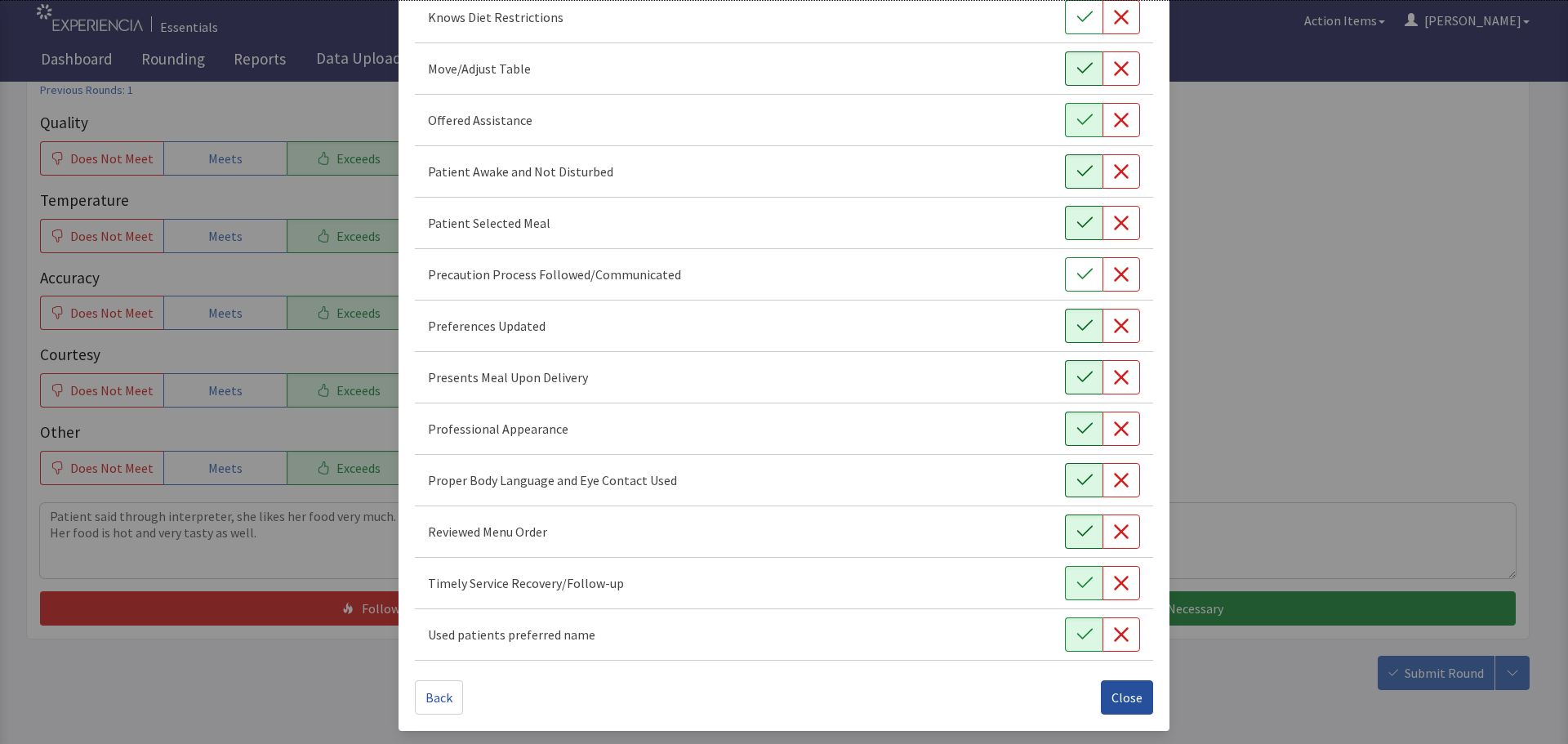
click at [1122, 690] on span "Close" at bounding box center [1127, 697] width 31 height 20
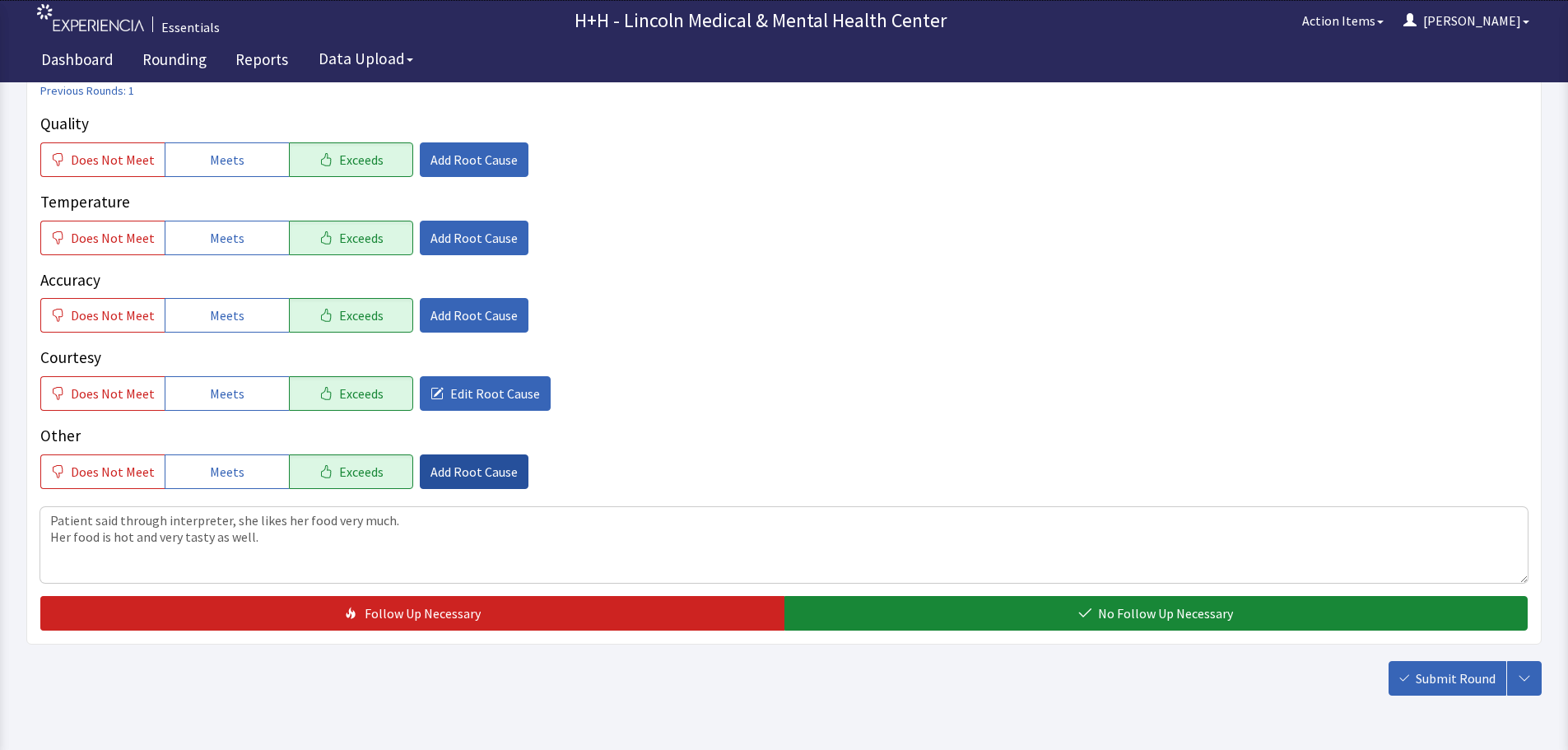
click at [486, 471] on span "Add Root Cause" at bounding box center [475, 472] width 87 height 20
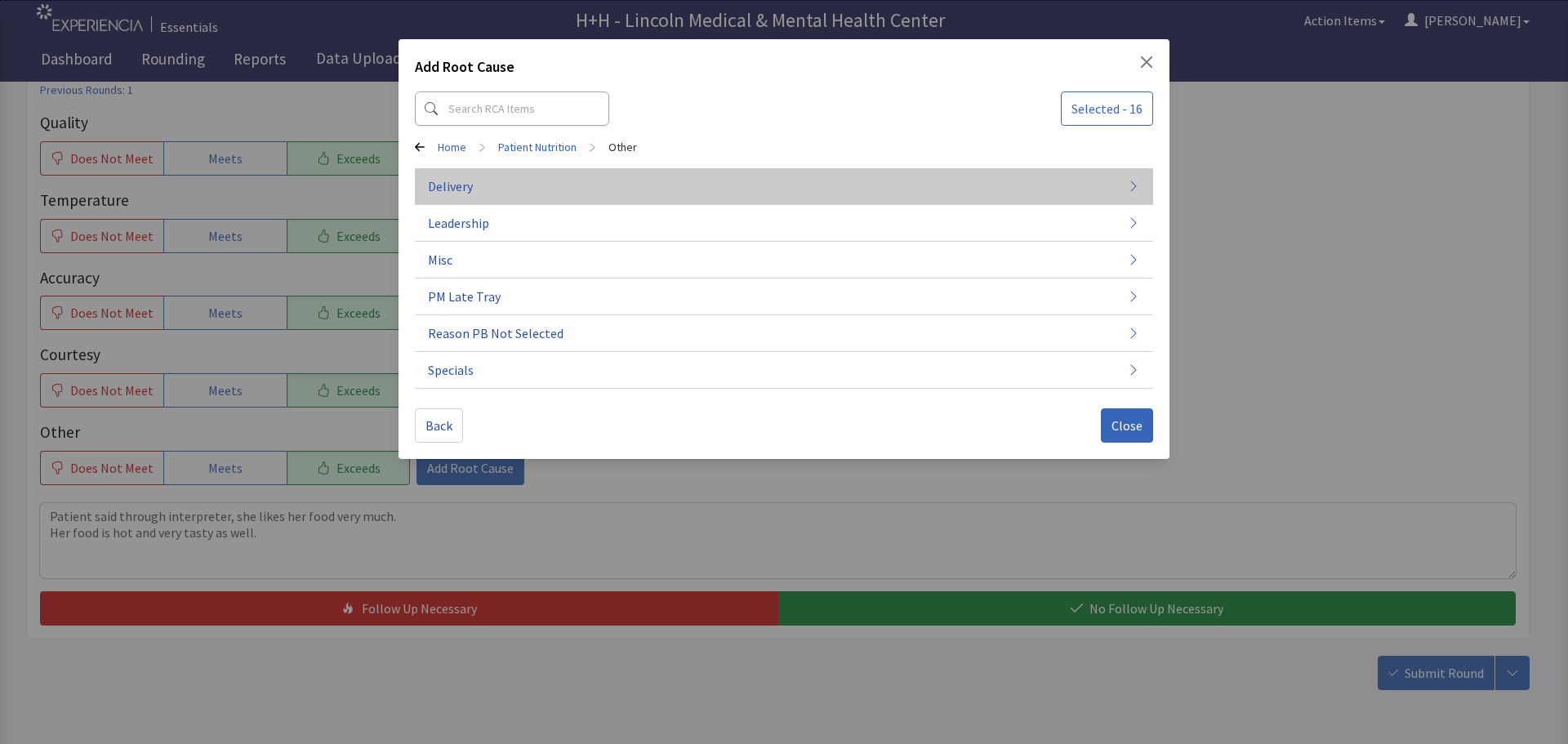
click at [502, 242] on button "Delivery" at bounding box center [784, 260] width 738 height 37
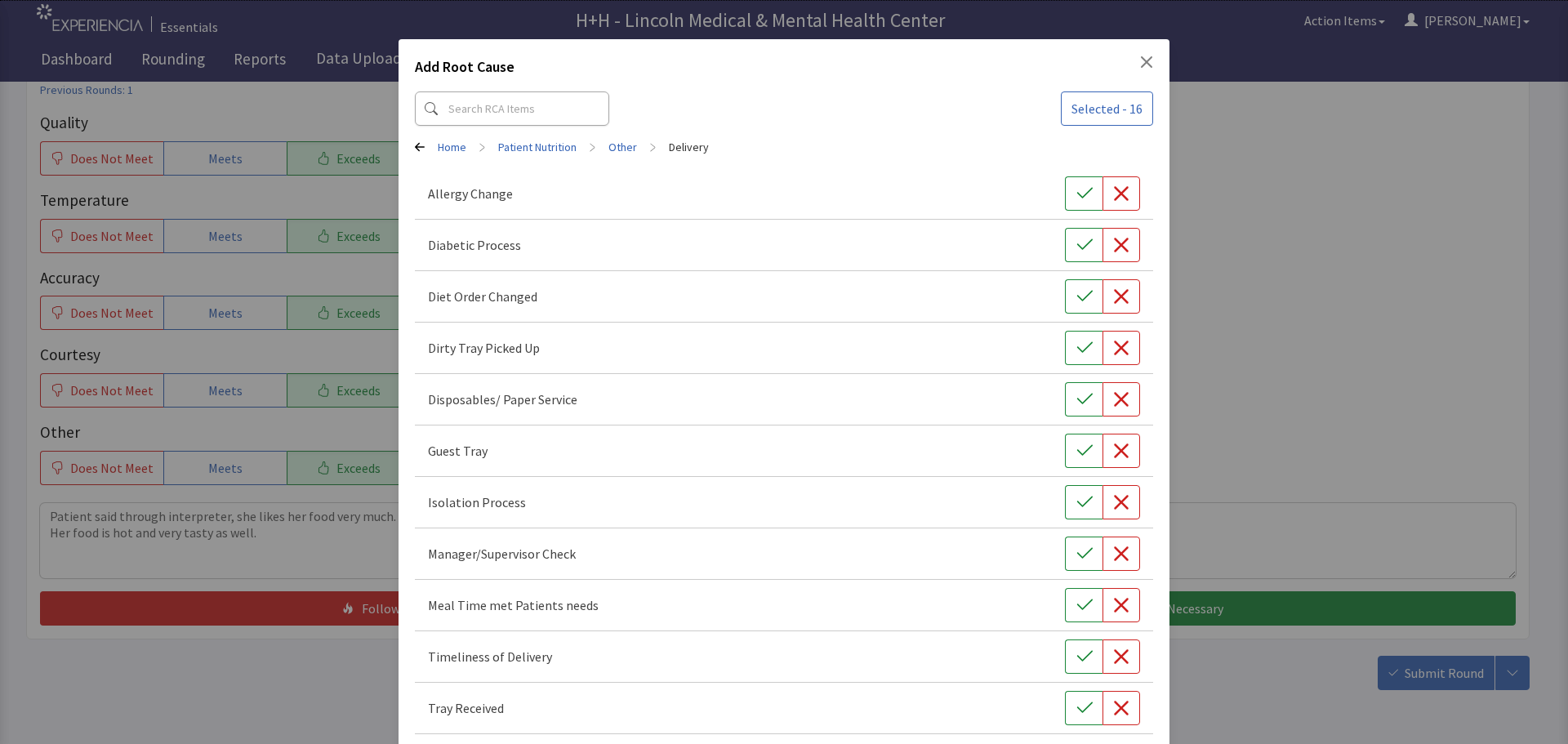
drag, startPoint x: 1074, startPoint y: 611, endPoint x: 1082, endPoint y: 624, distance: 15.3
click at [1077, 610] on icon "button" at bounding box center [1085, 605] width 16 height 16
click at [1077, 647] on button "button" at bounding box center [1084, 657] width 38 height 34
click at [1077, 701] on icon "button" at bounding box center [1085, 708] width 16 height 16
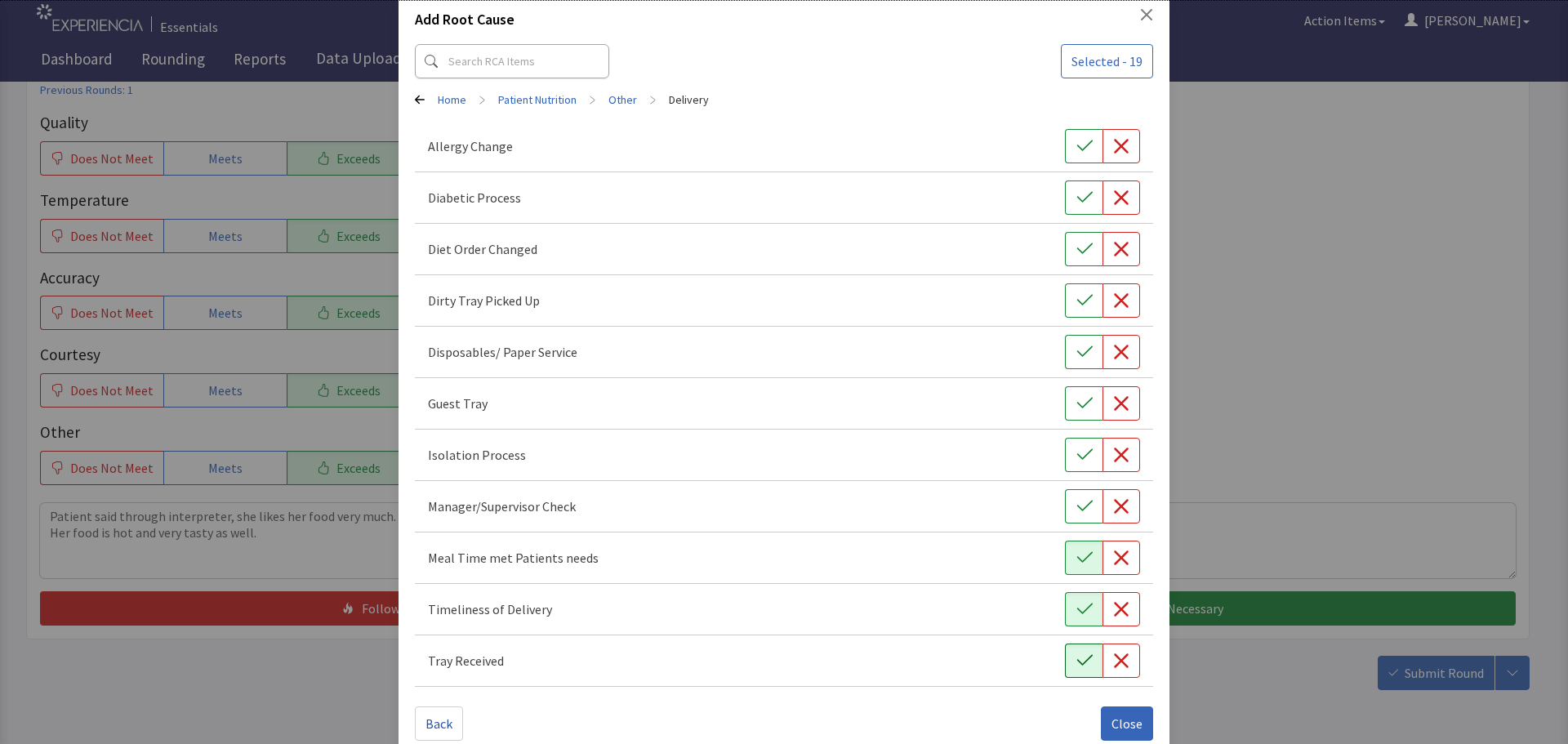
scroll to position [74, 0]
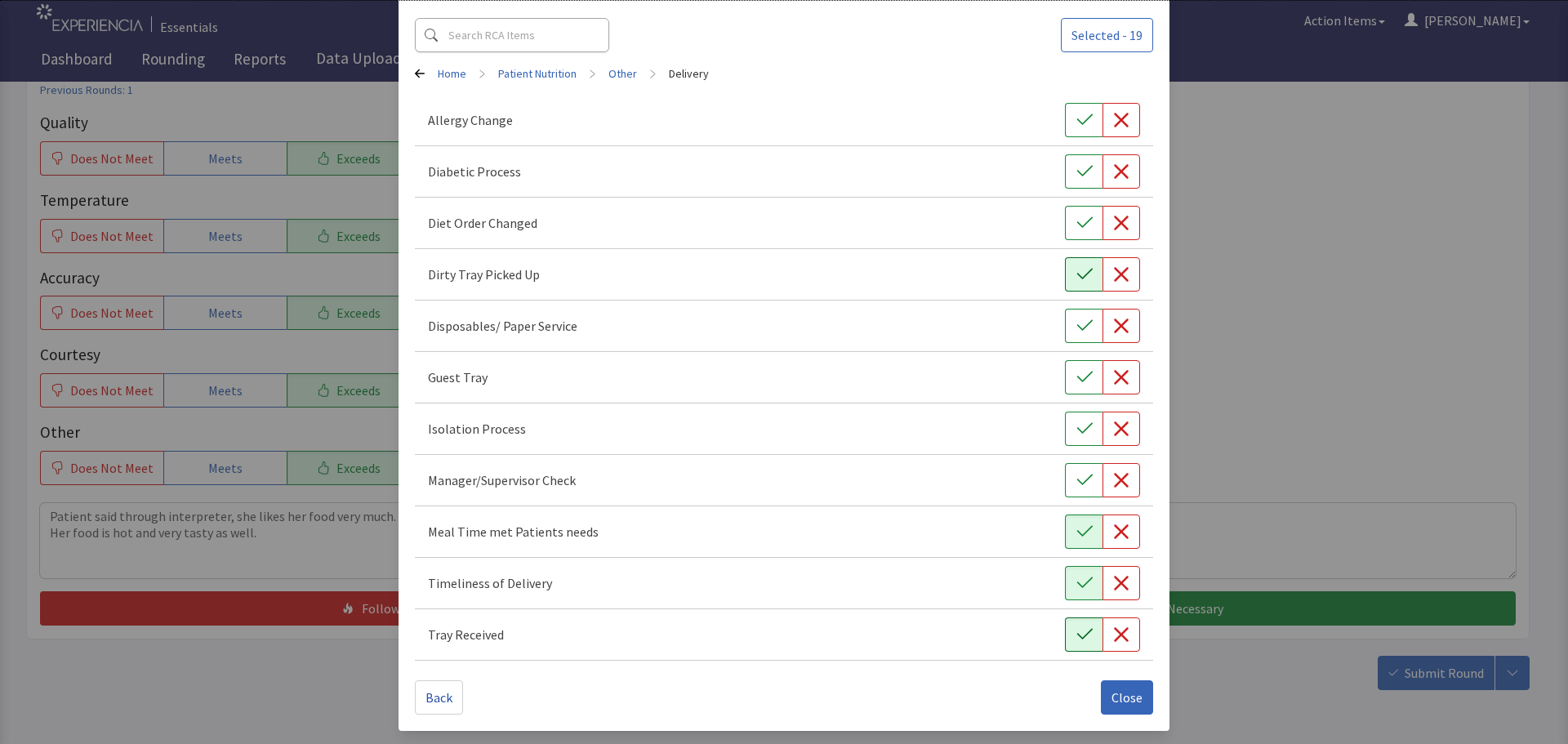
click at [1077, 271] on icon "button" at bounding box center [1085, 275] width 16 height 16
click at [1104, 685] on button "Close" at bounding box center [1127, 697] width 52 height 34
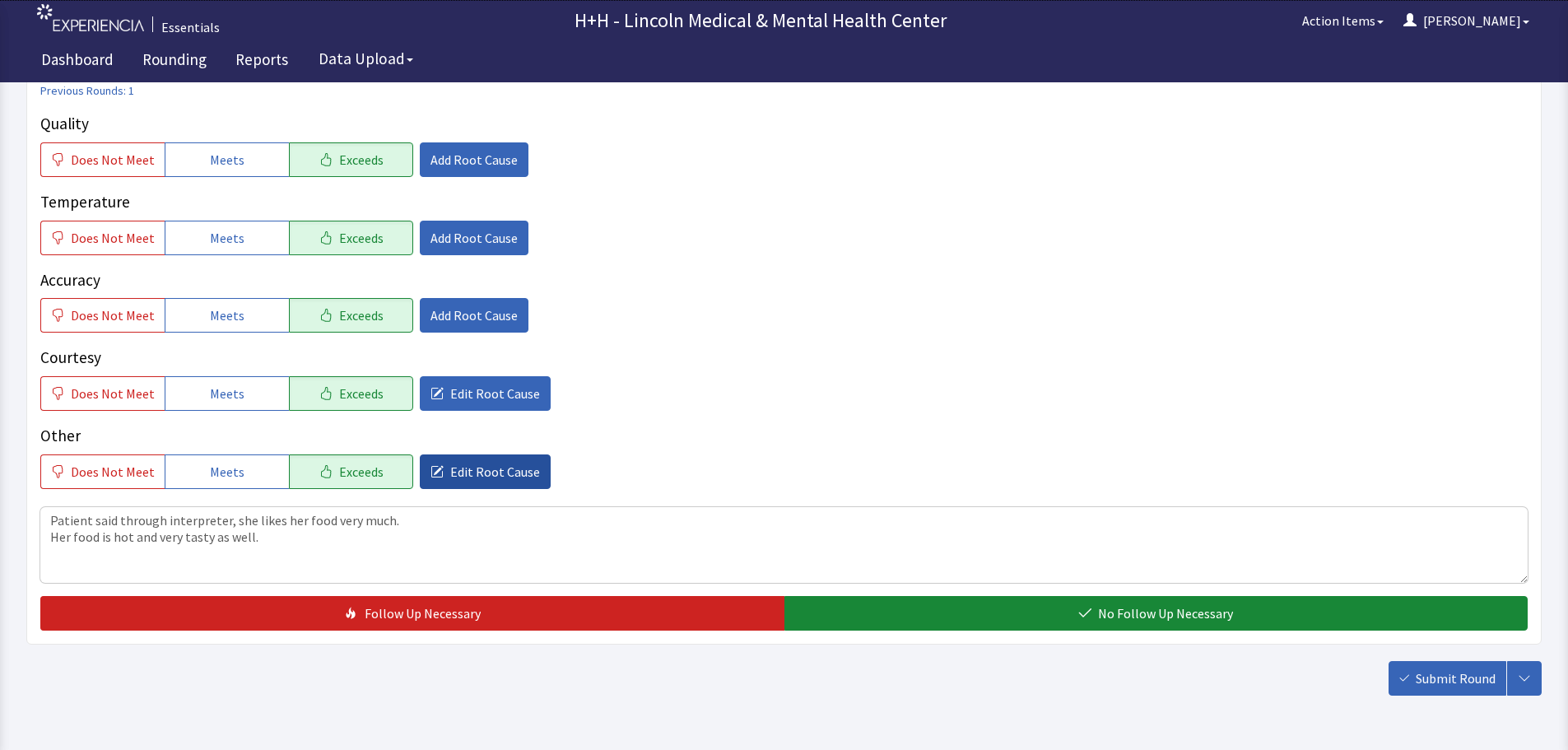
click at [504, 466] on span "Edit Root Cause" at bounding box center [495, 472] width 90 height 20
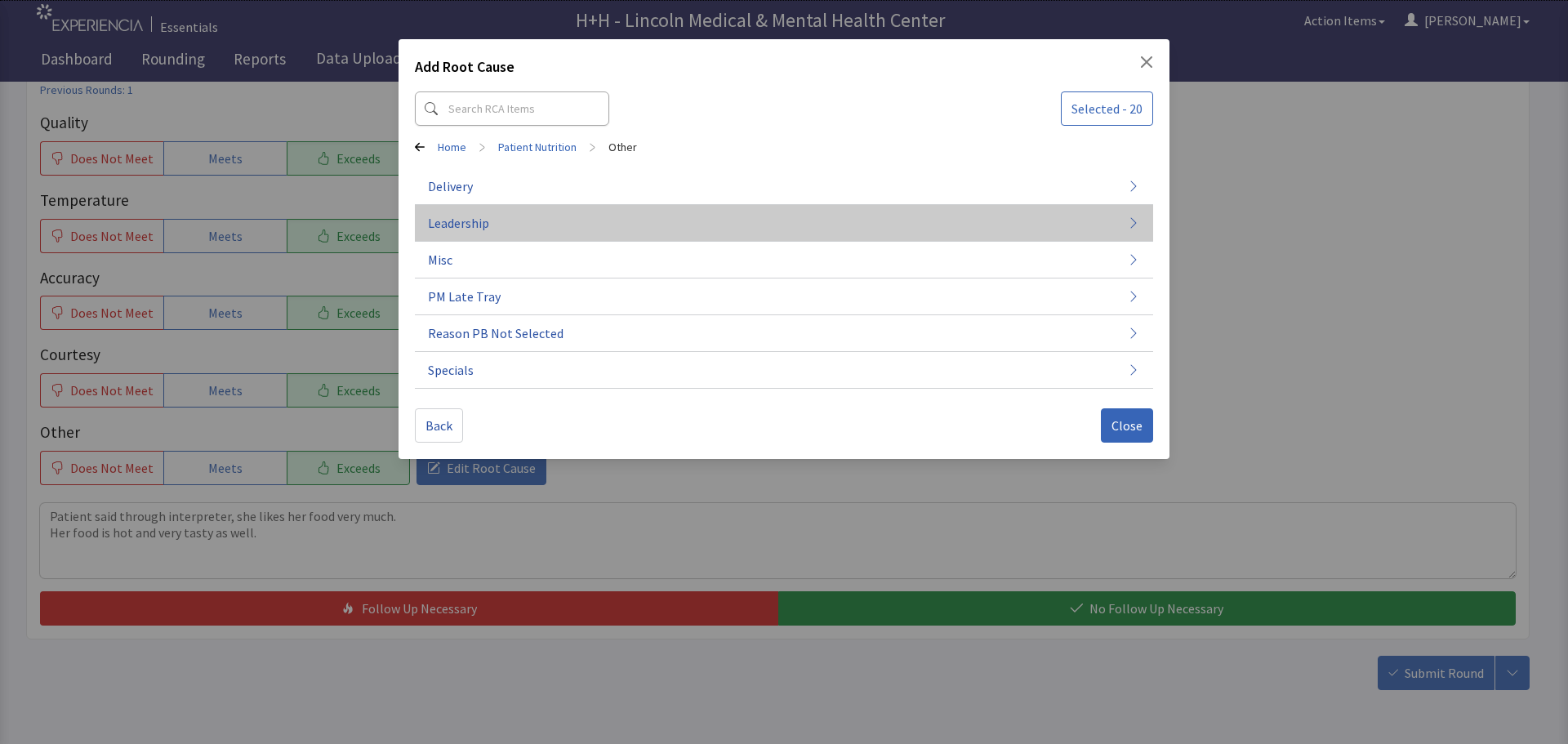
click at [483, 225] on span "Leadership" at bounding box center [459, 223] width 61 height 20
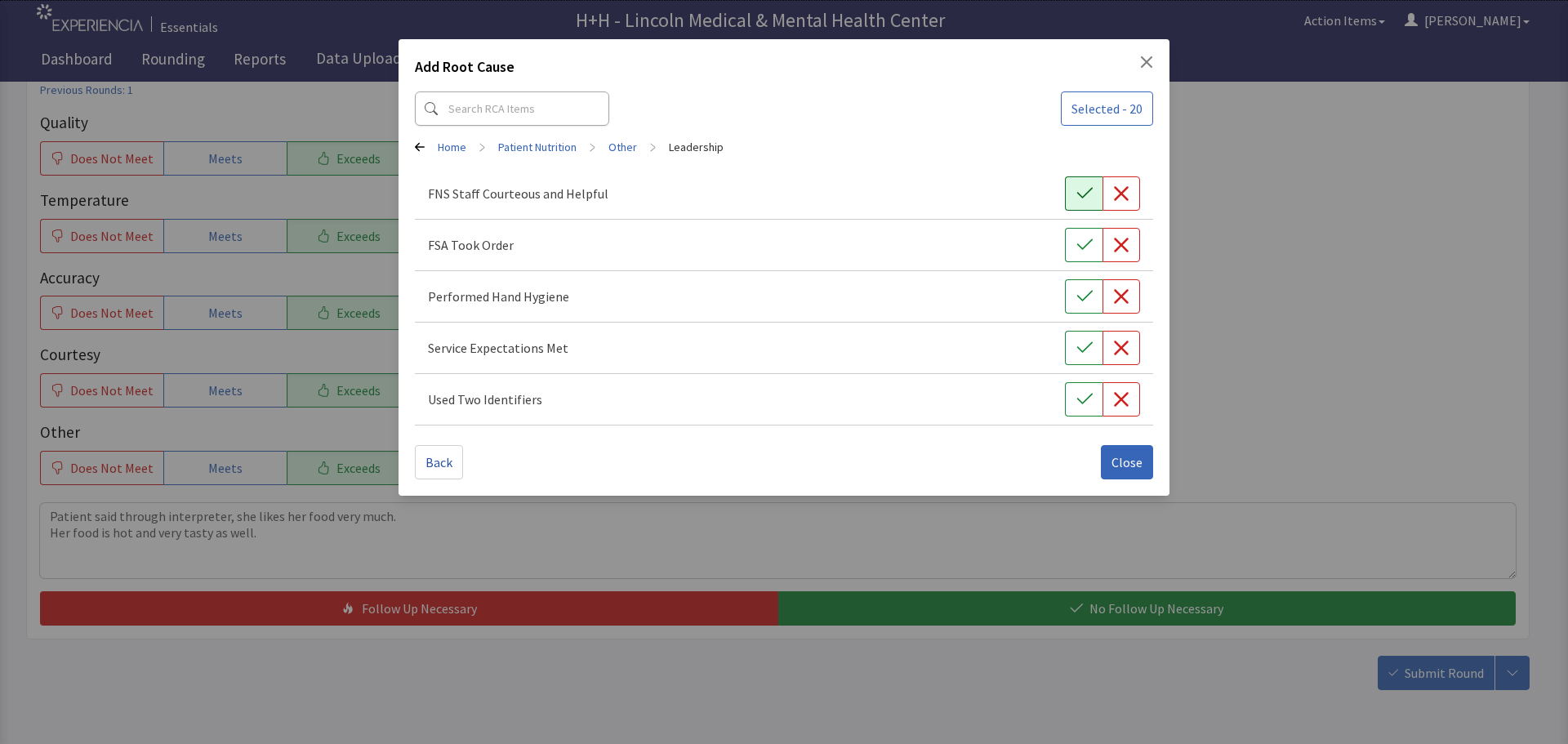
click at [1084, 191] on icon "button" at bounding box center [1085, 194] width 16 height 16
click at [1078, 239] on icon "button" at bounding box center [1085, 245] width 16 height 16
click at [1100, 289] on button "button" at bounding box center [1084, 297] width 38 height 34
click at [1082, 338] on button "button" at bounding box center [1084, 348] width 38 height 34
click at [1077, 388] on button "button" at bounding box center [1084, 400] width 38 height 34
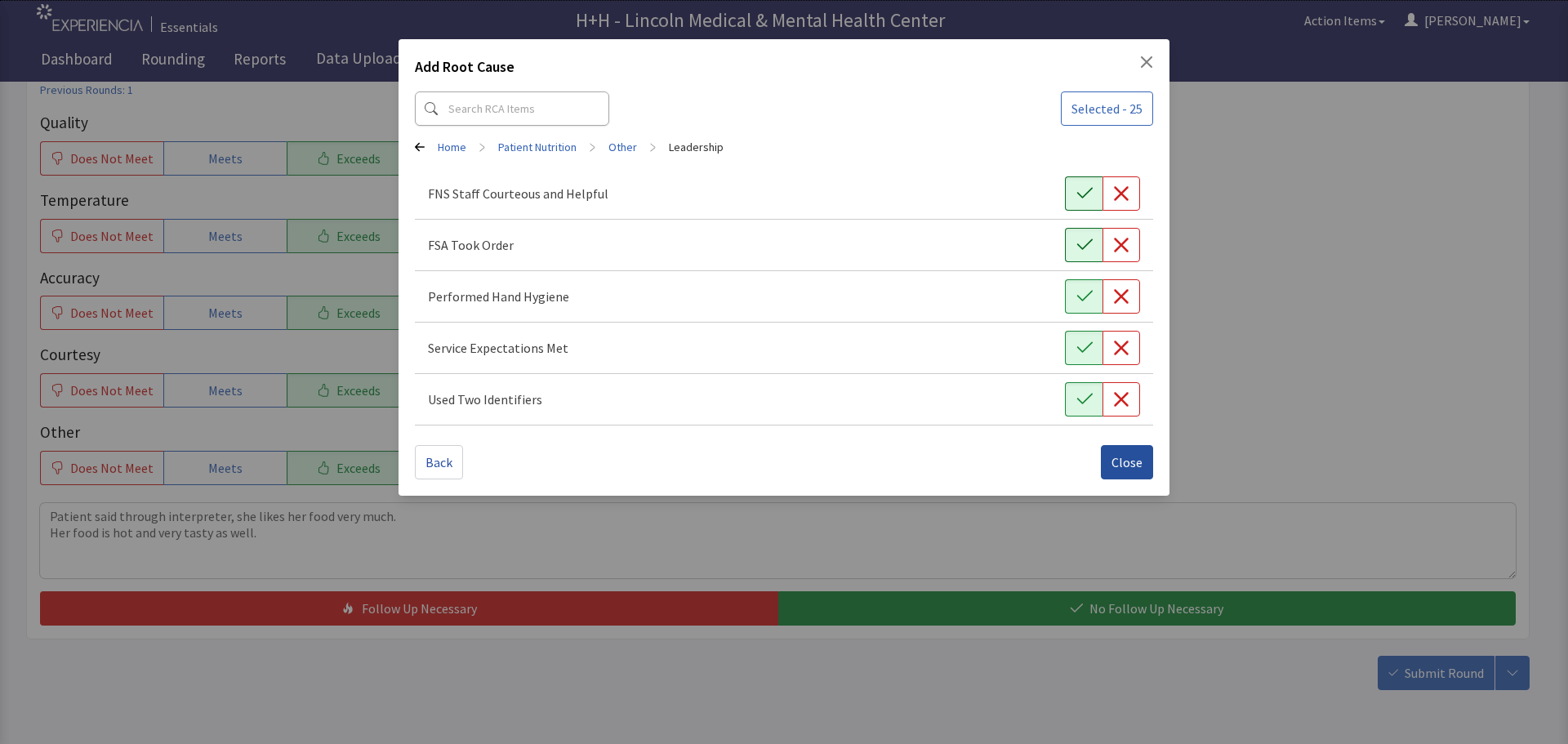
click at [1113, 454] on span "Close" at bounding box center [1127, 463] width 31 height 20
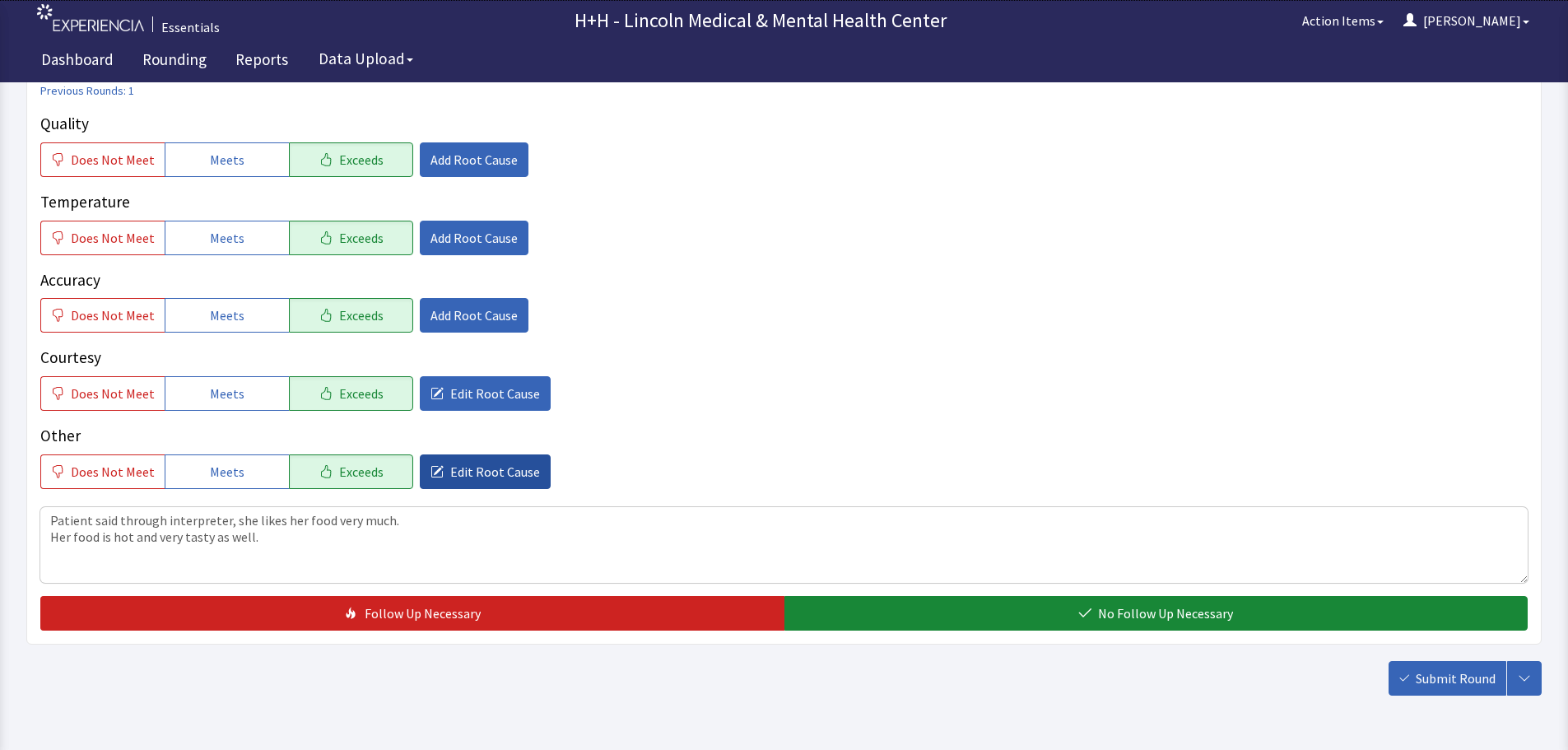
click at [525, 481] on button "Edit Root Cause" at bounding box center [485, 472] width 131 height 35
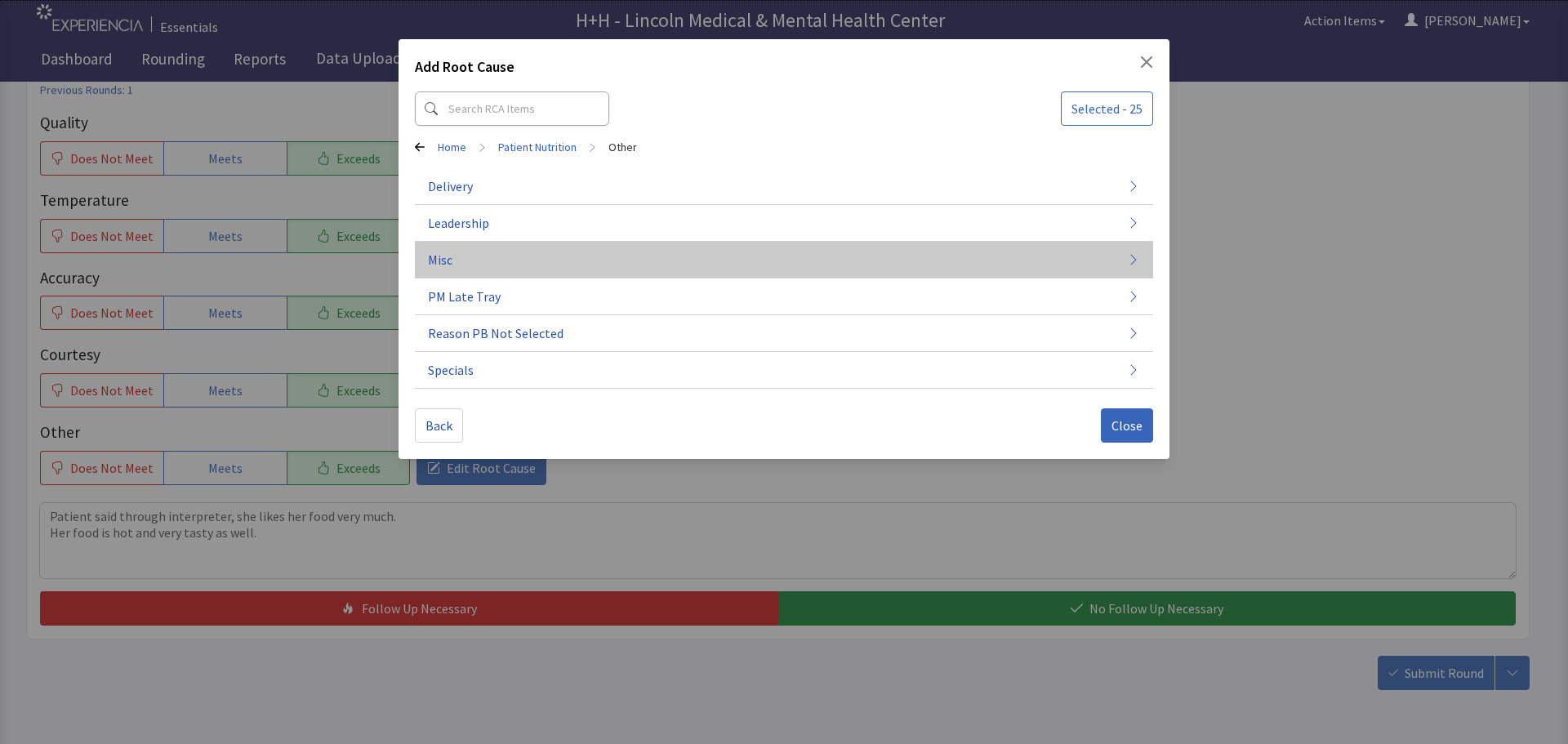
click at [468, 262] on button "Misc" at bounding box center [784, 260] width 738 height 37
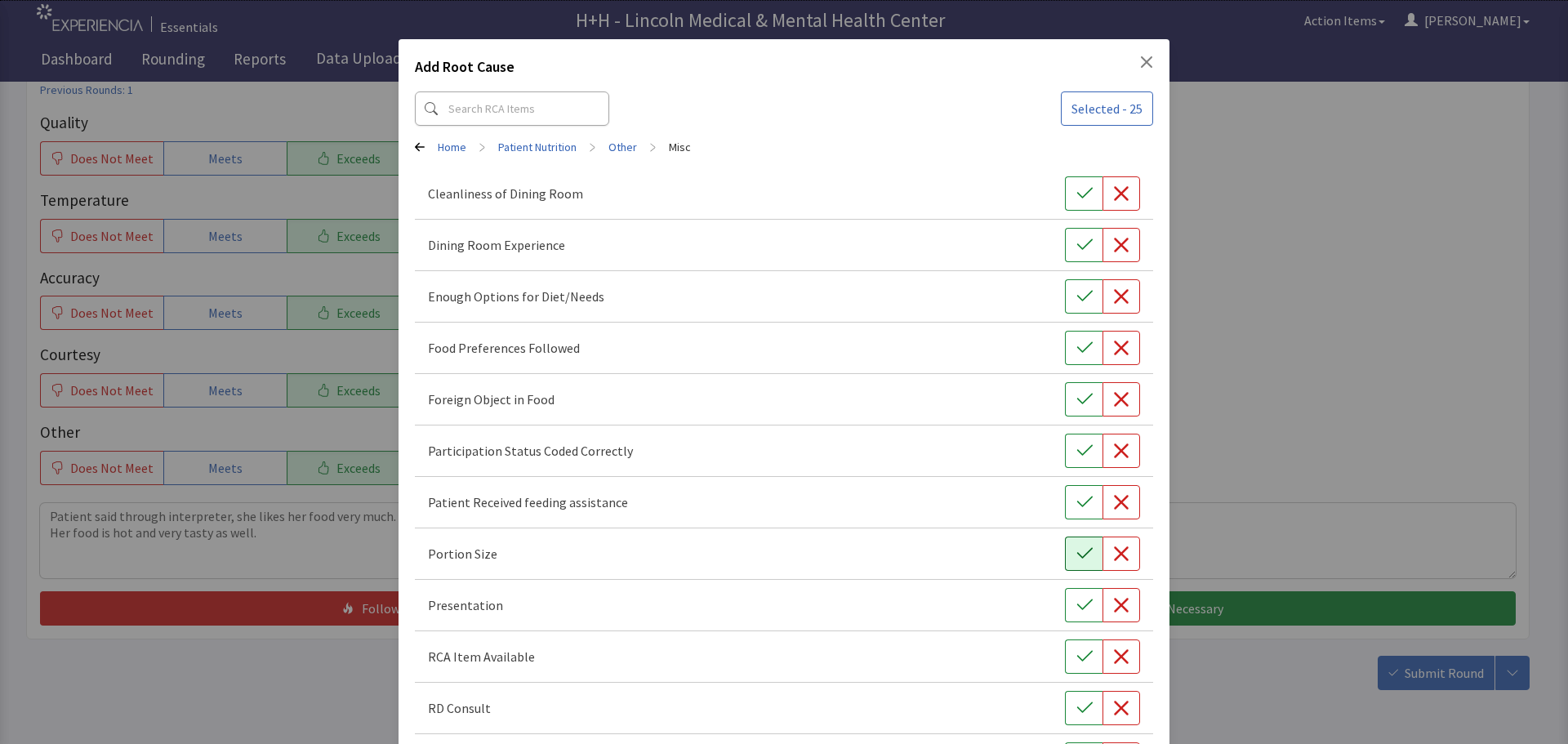
click at [1077, 550] on icon "button" at bounding box center [1085, 554] width 16 height 16
click at [1065, 604] on button "button" at bounding box center [1084, 605] width 38 height 34
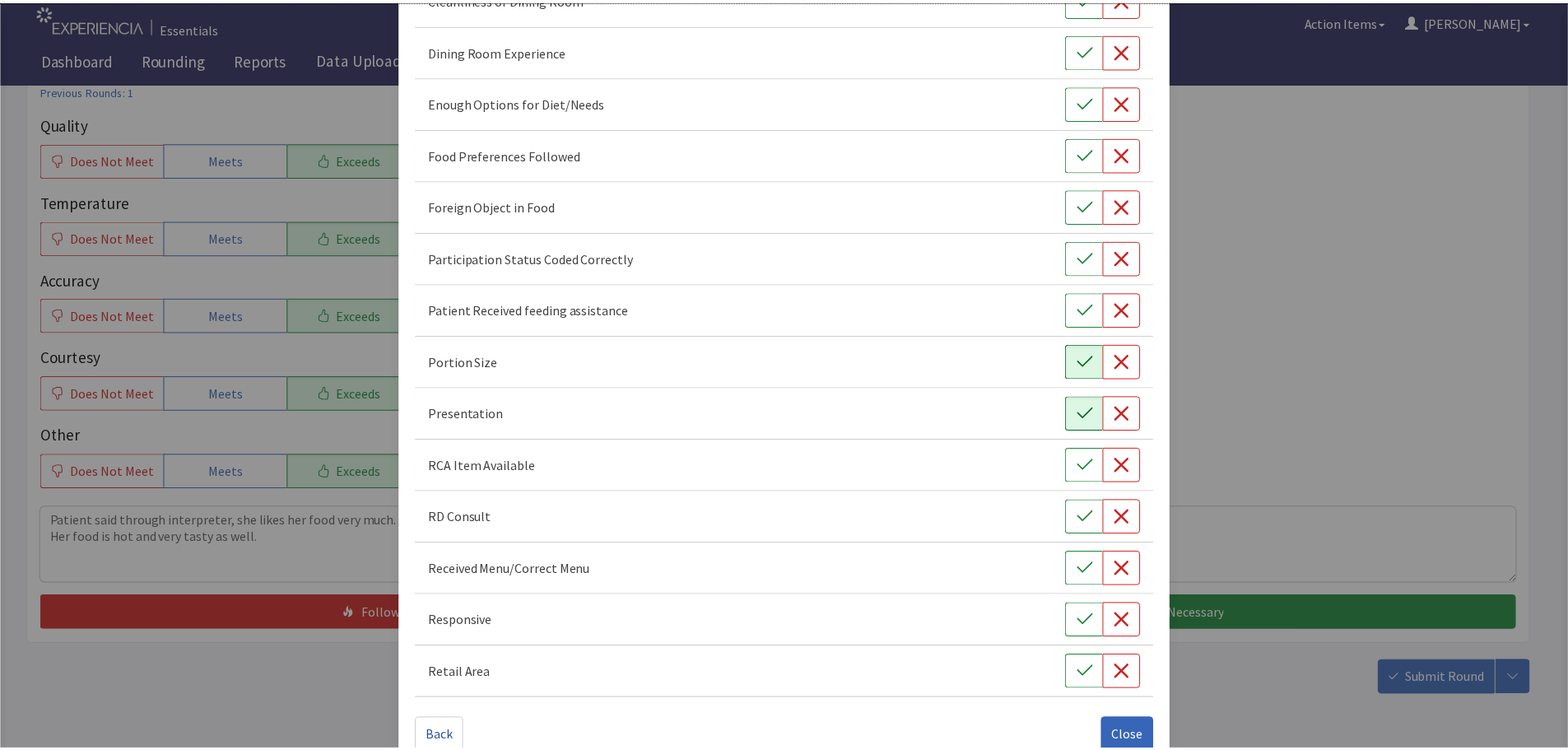
scroll to position [230, 0]
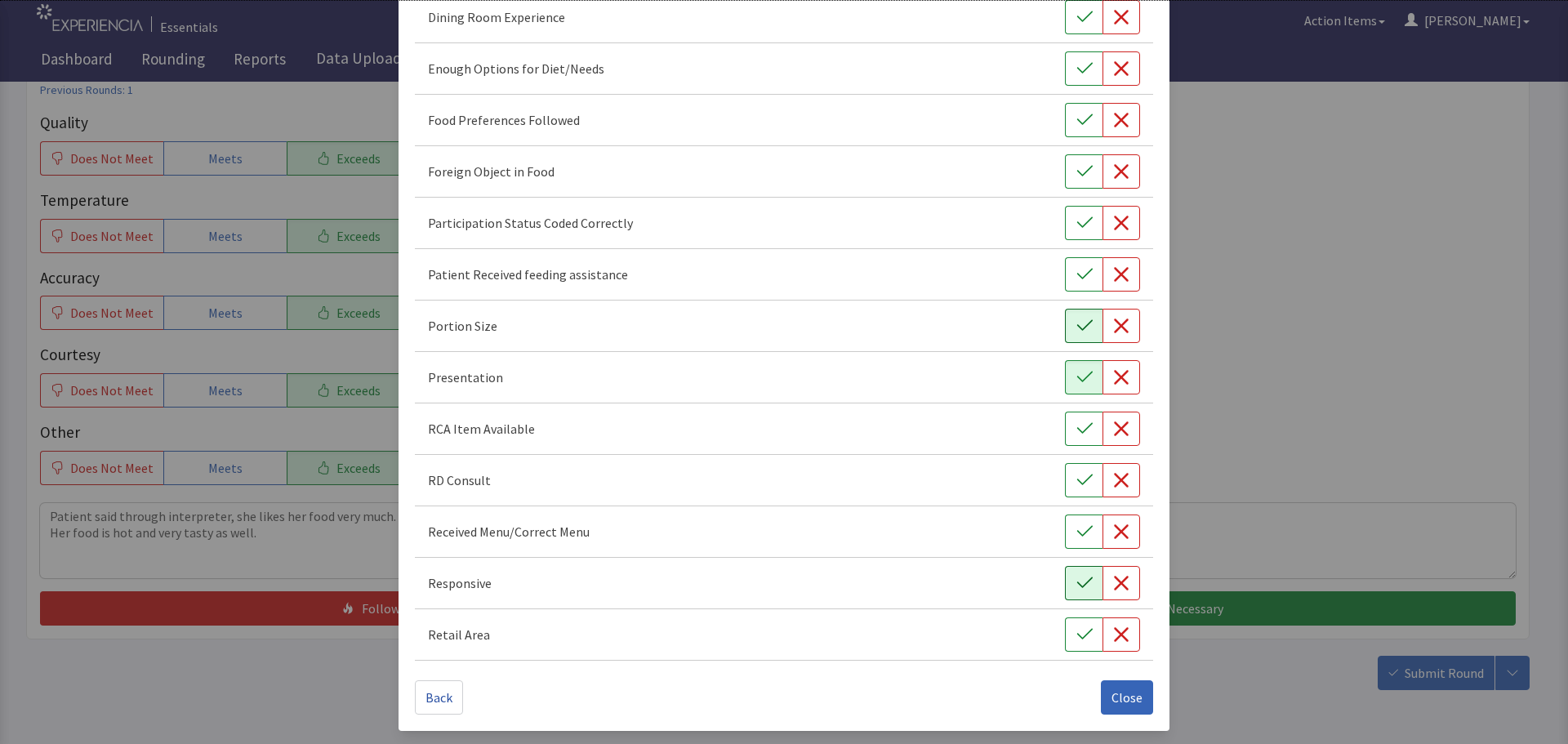
click at [1077, 582] on icon "button" at bounding box center [1085, 583] width 16 height 16
click at [1087, 128] on button "button" at bounding box center [1084, 120] width 38 height 34
click at [1117, 704] on span "Close" at bounding box center [1127, 697] width 31 height 20
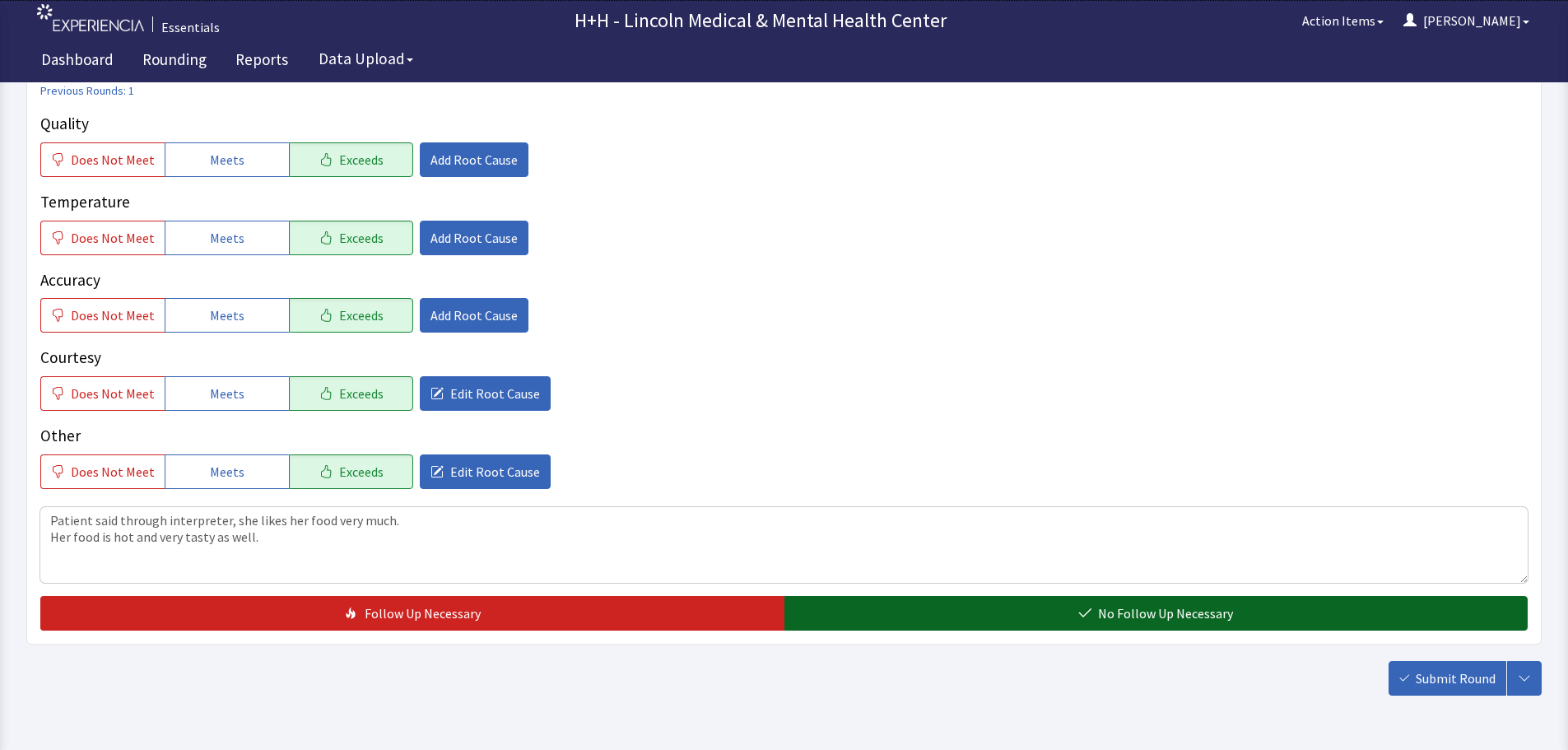
click at [953, 607] on button "No Follow Up Necessary" at bounding box center [1156, 613] width 744 height 35
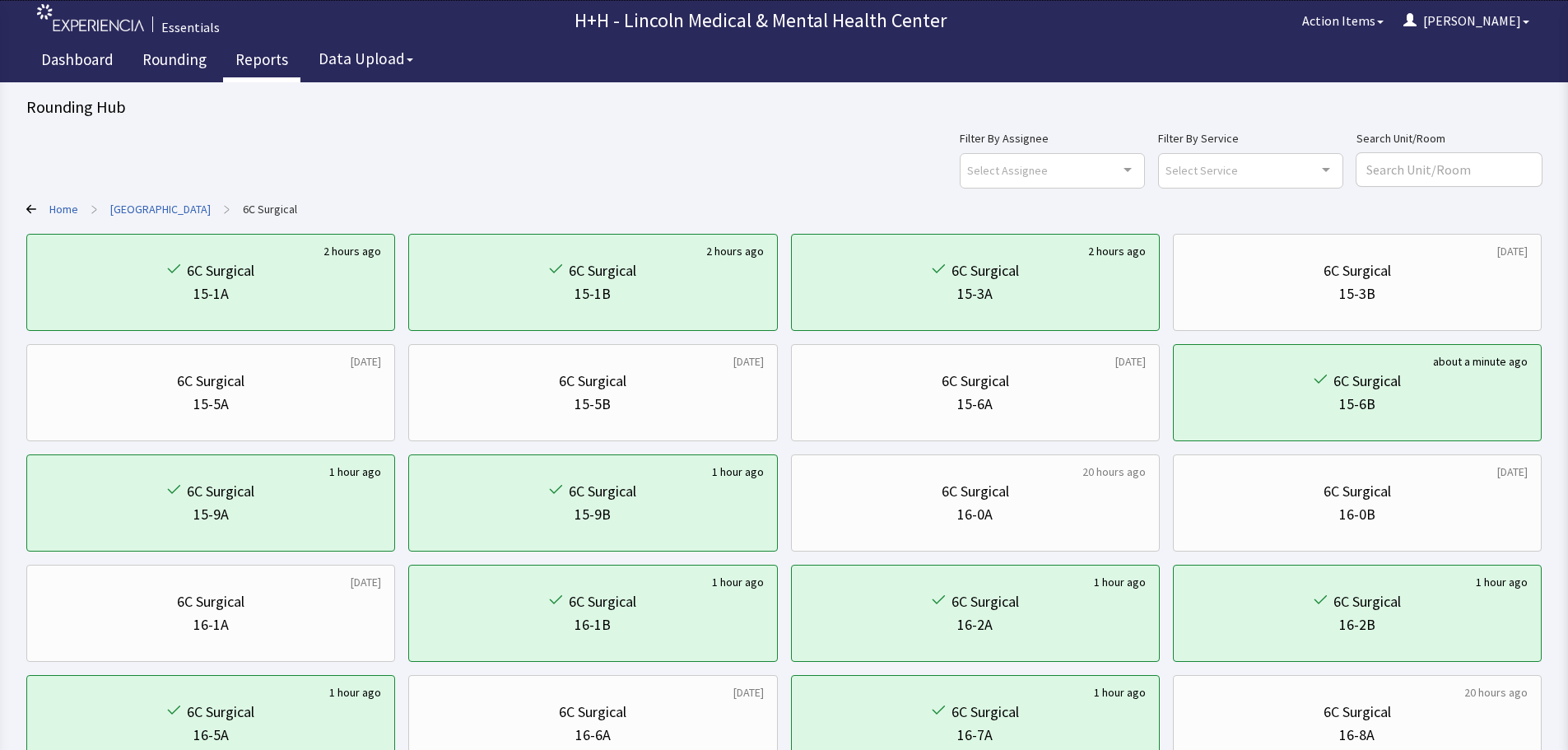
click at [260, 58] on link "Reports" at bounding box center [262, 62] width 77 height 41
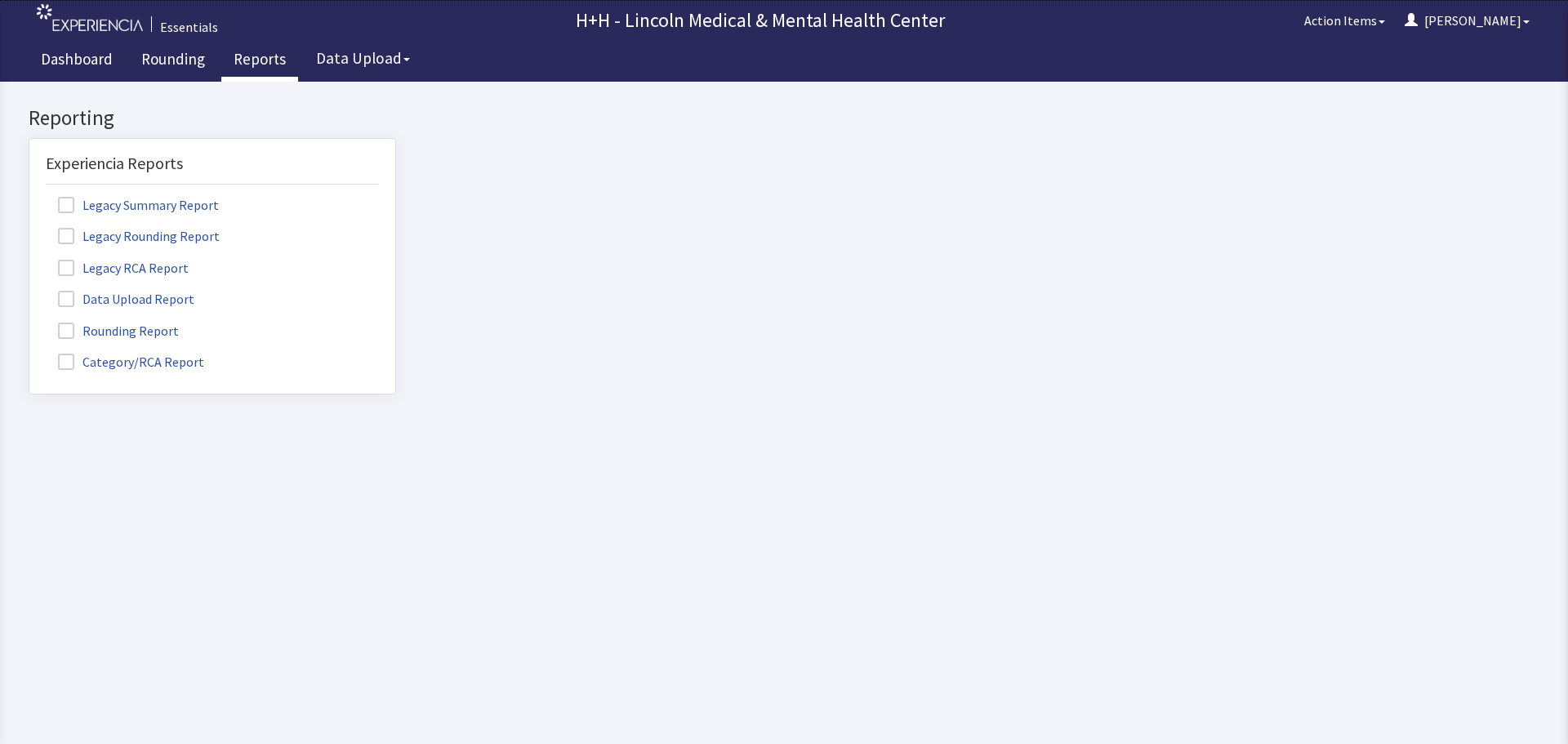
click at [153, 334] on label "Rounding Report" at bounding box center [120, 330] width 150 height 21
click at [29, 322] on input "Rounding Report" at bounding box center [29, 322] width 0 height 0
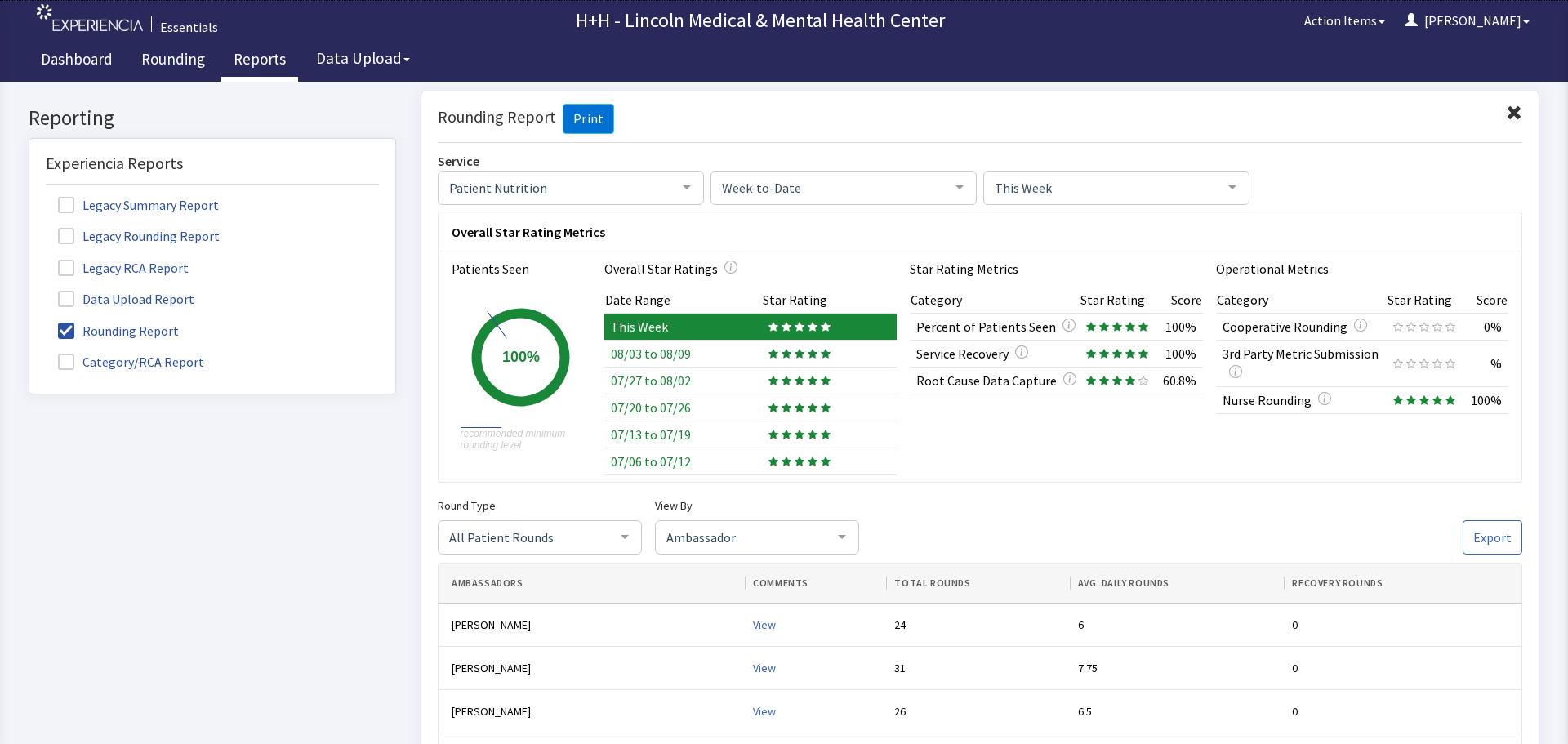
click at [1506, 110] on span at bounding box center [1514, 113] width 16 height 16
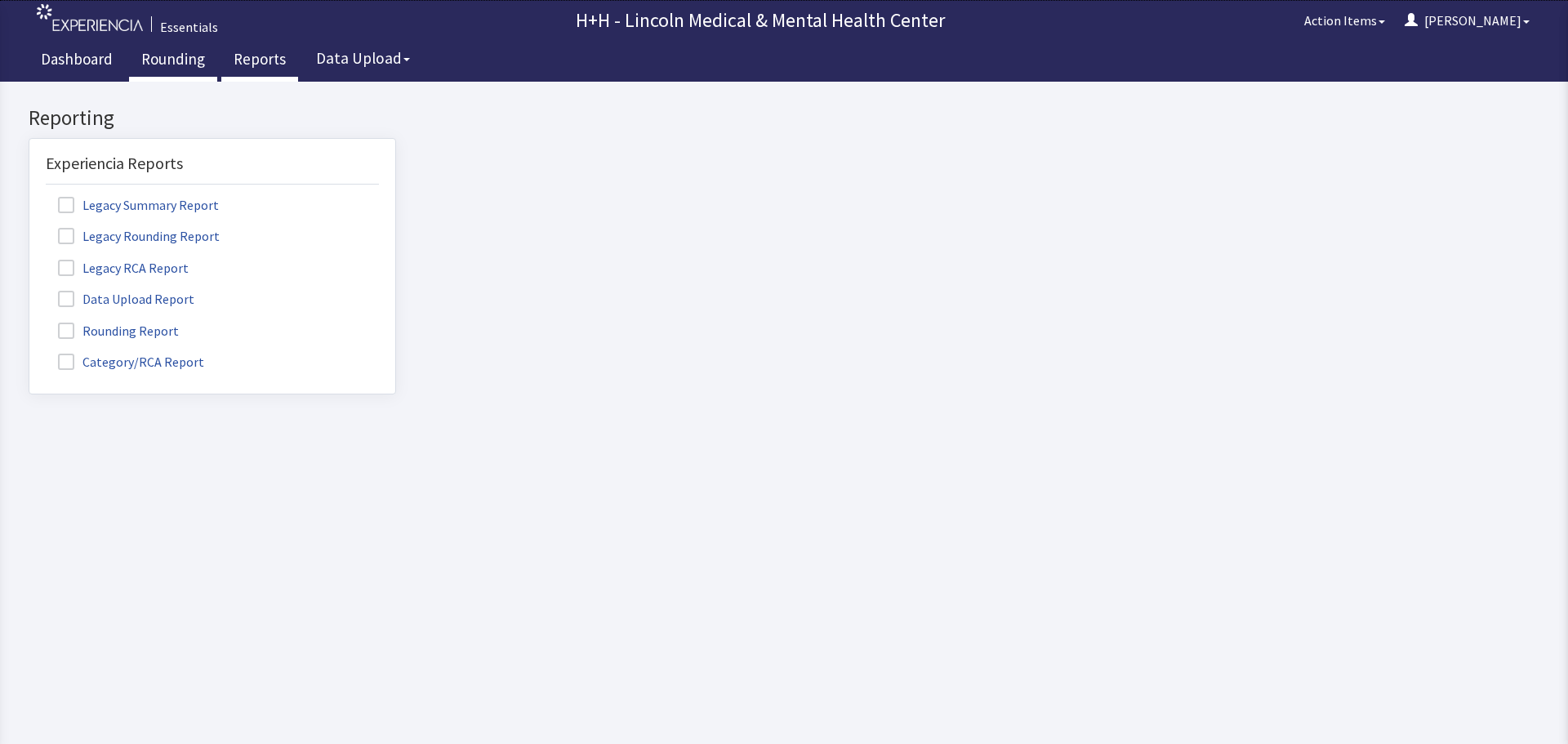
click at [187, 64] on link "Rounding" at bounding box center [173, 61] width 88 height 41
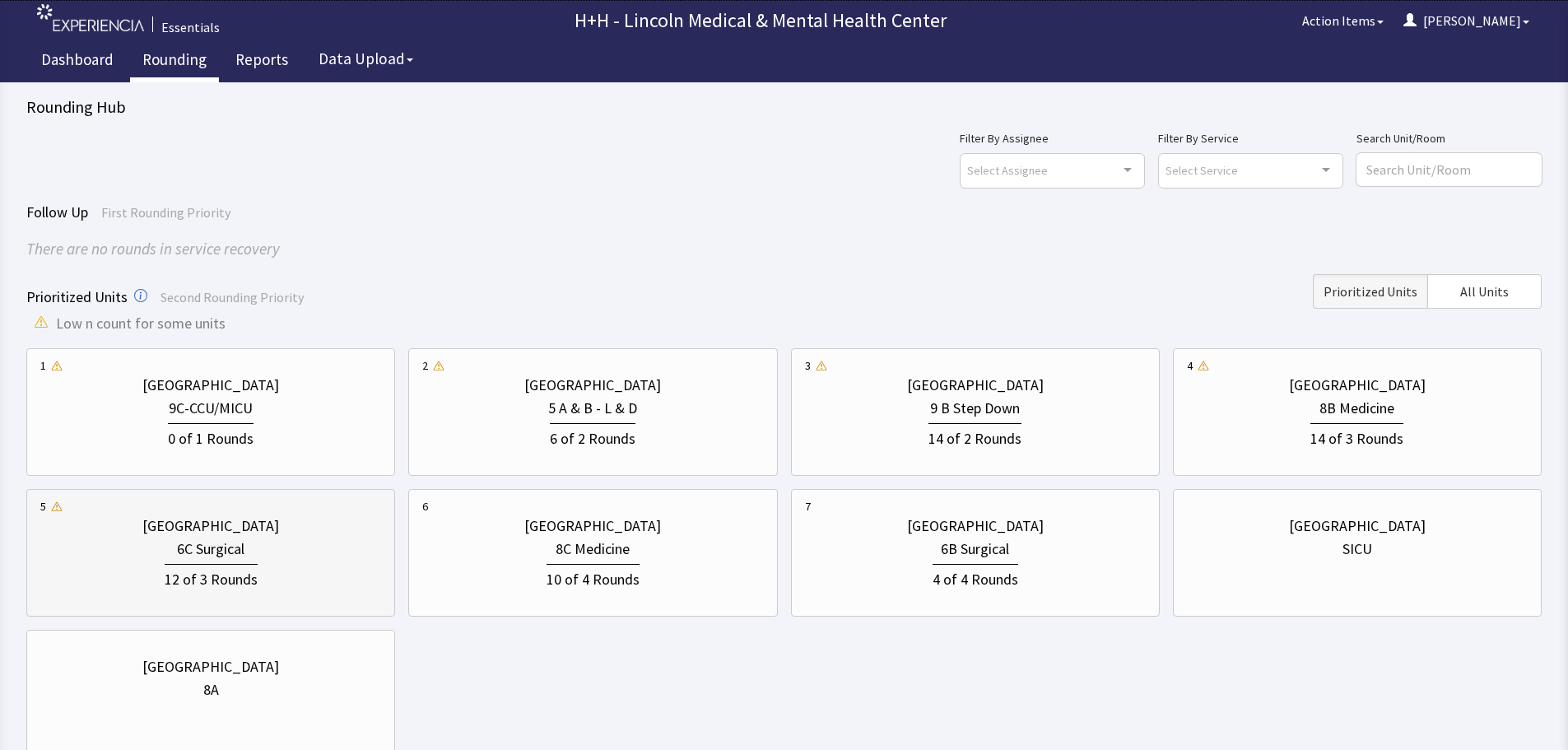
click at [306, 551] on div "6C Surgical" at bounding box center [211, 549] width 341 height 23
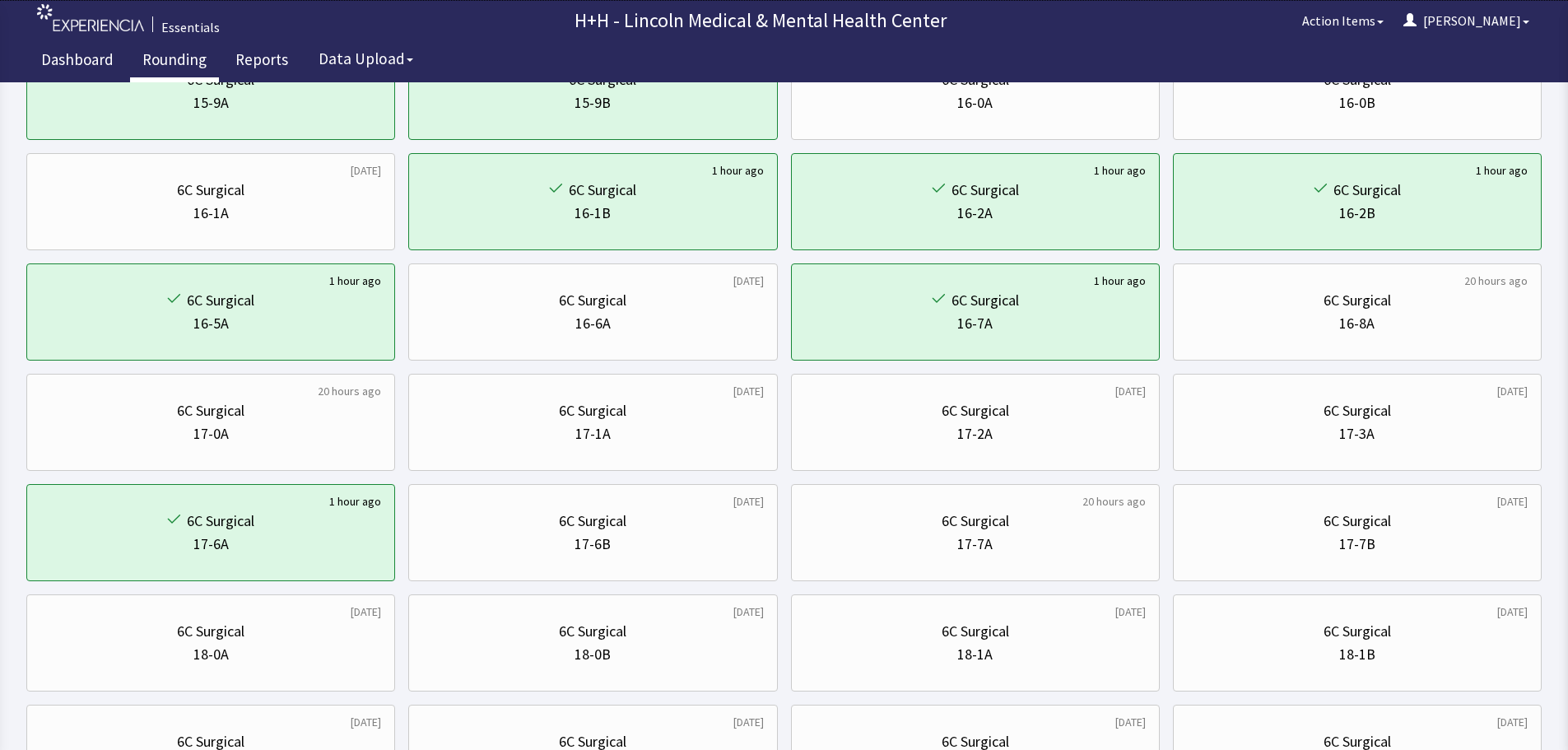
scroll to position [494, 0]
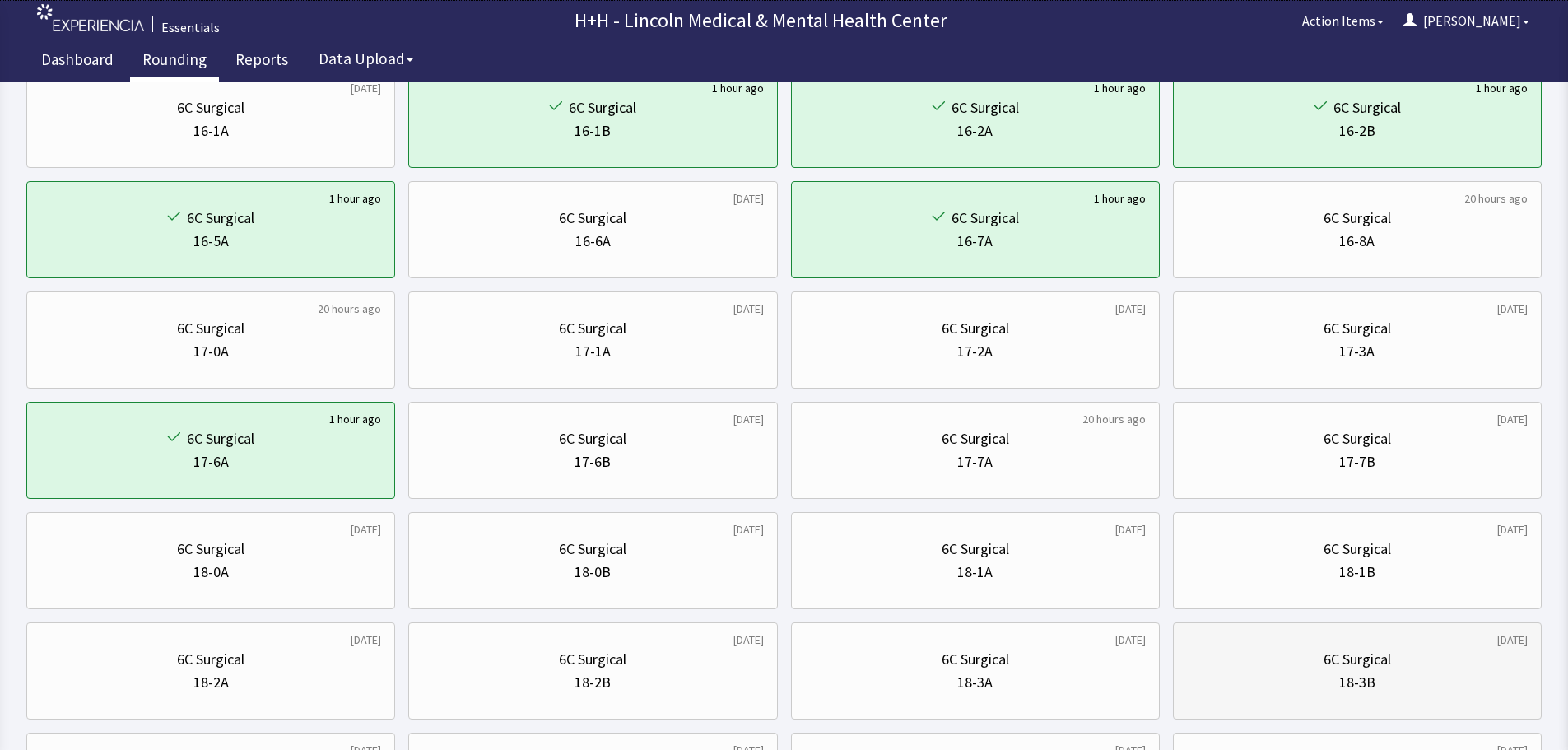
click at [1234, 655] on div "6C Surgical" at bounding box center [1358, 659] width 341 height 23
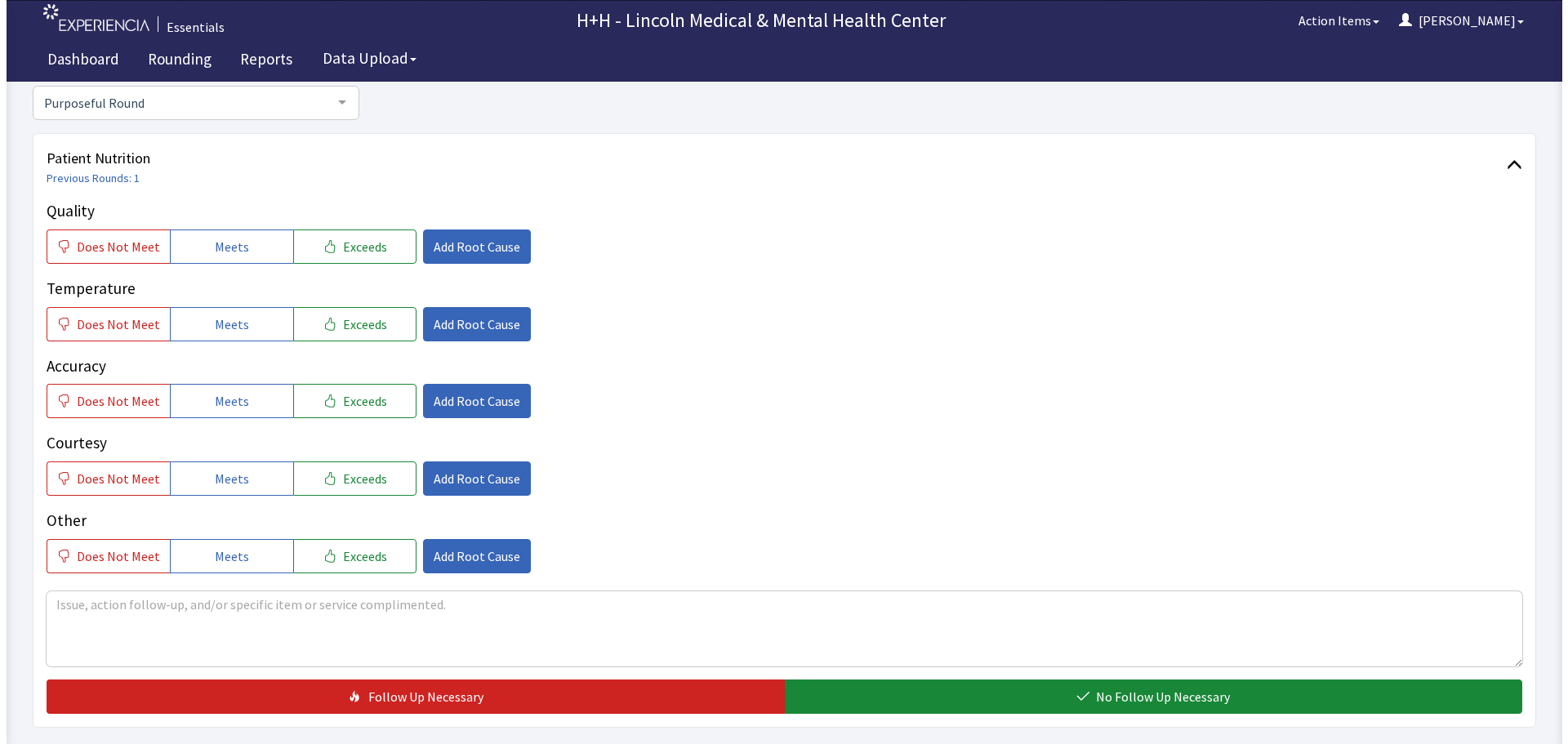
scroll to position [164, 0]
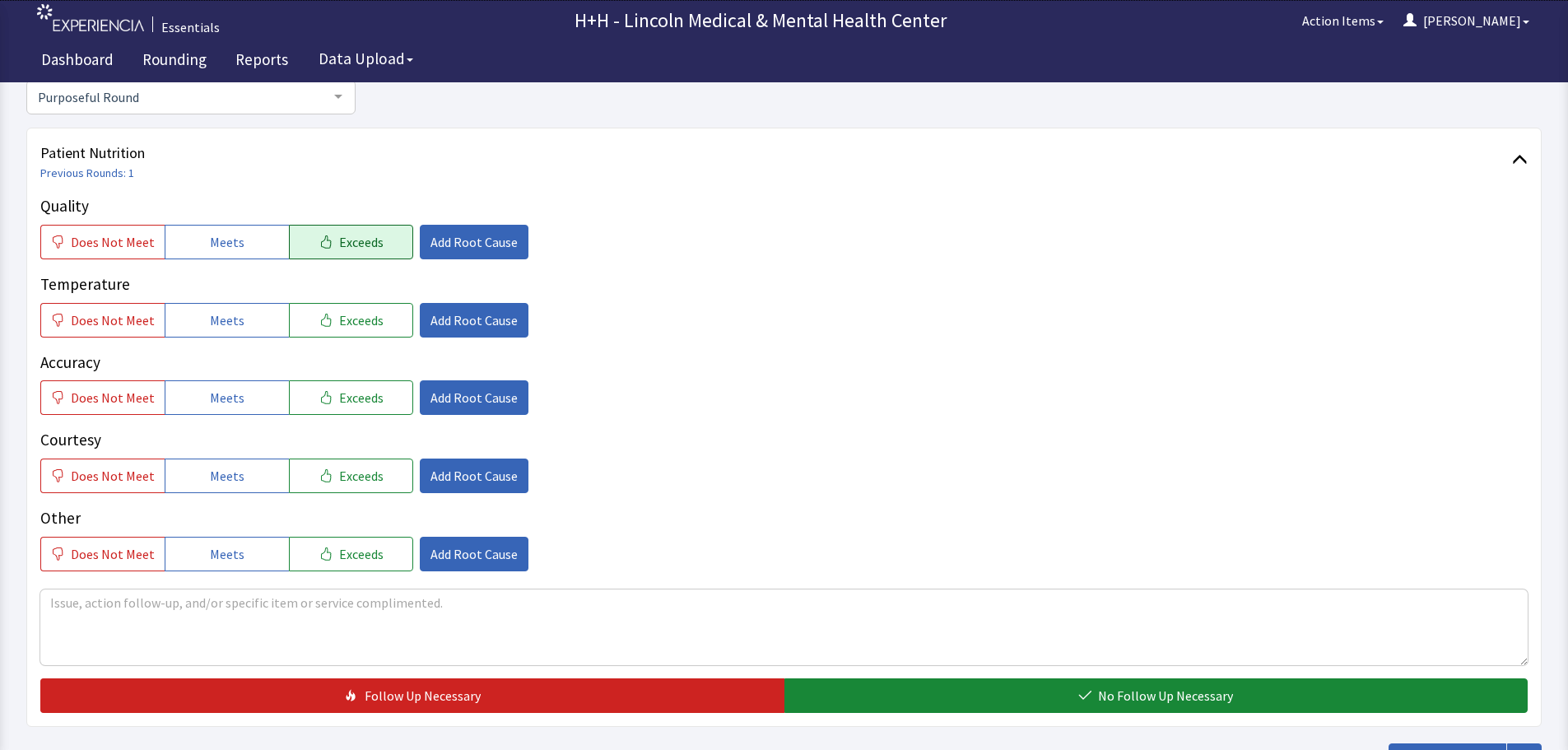
click at [353, 243] on span "Exceeds" at bounding box center [362, 242] width 44 height 20
click at [353, 316] on span "Exceeds" at bounding box center [362, 321] width 44 height 20
click at [358, 392] on span "Exceeds" at bounding box center [362, 398] width 44 height 20
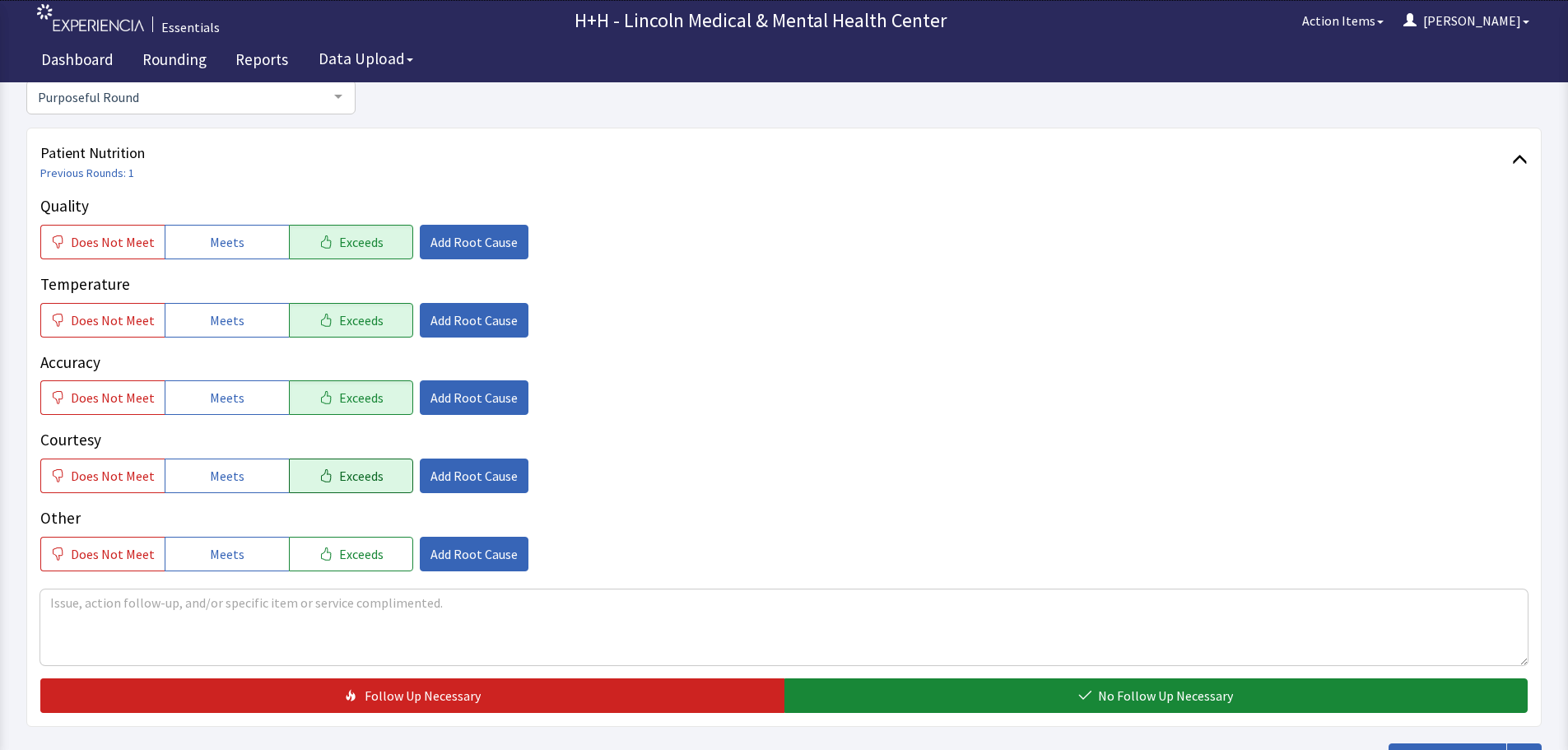
click at [365, 466] on span "Exceeds" at bounding box center [362, 476] width 44 height 20
click at [367, 550] on span "Exceeds" at bounding box center [362, 554] width 44 height 20
click at [483, 477] on span "Add Root Cause" at bounding box center [475, 476] width 87 height 20
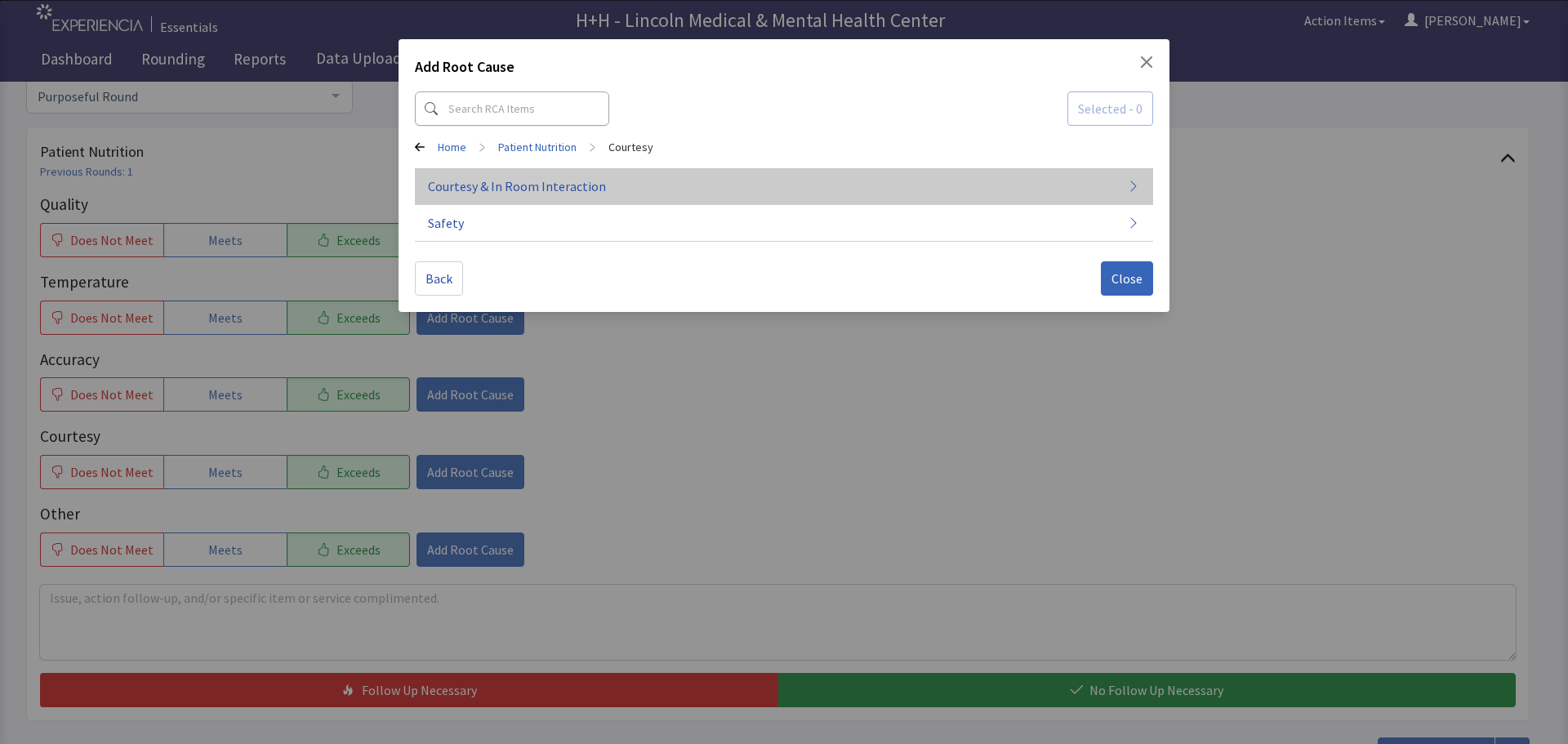
click at [551, 189] on span "Courtesy & In Room Interaction" at bounding box center [517, 186] width 178 height 20
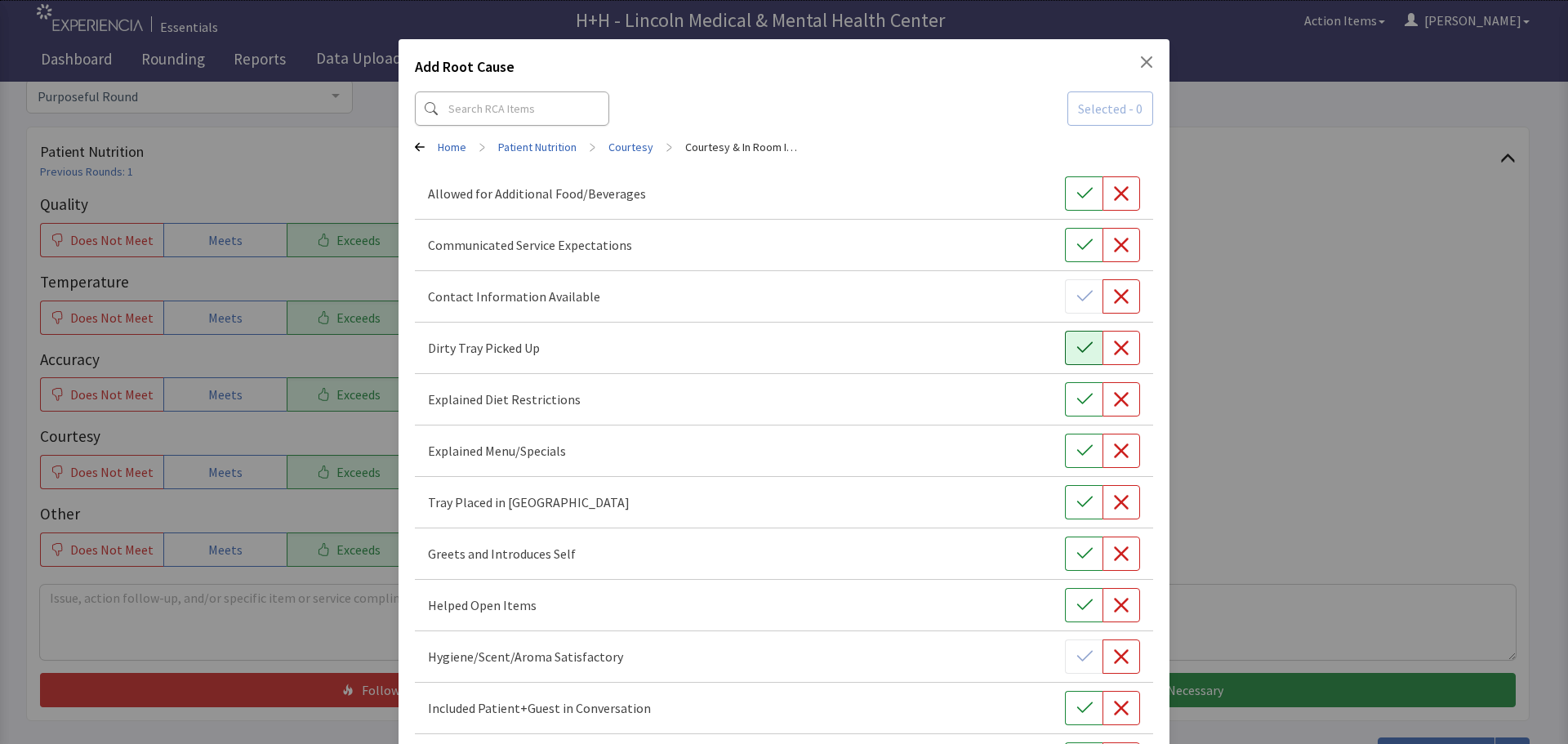
click at [1077, 347] on icon "button" at bounding box center [1085, 348] width 16 height 16
click at [1079, 500] on icon "button" at bounding box center [1084, 501] width 16 height 11
click at [1082, 550] on icon "button" at bounding box center [1085, 554] width 16 height 16
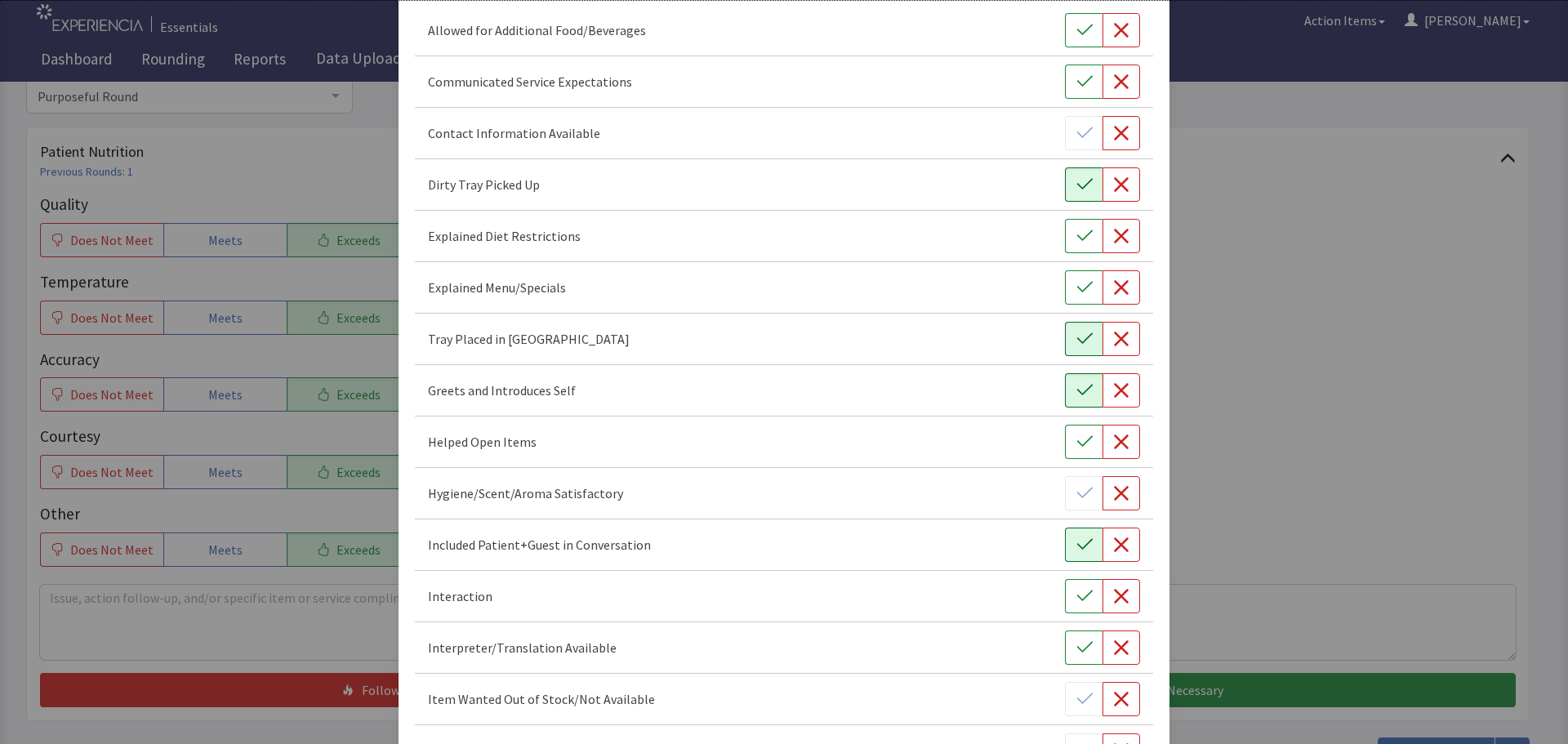
click at [1077, 549] on icon "button" at bounding box center [1085, 545] width 16 height 16
click at [1077, 594] on icon "button" at bounding box center [1085, 596] width 16 height 16
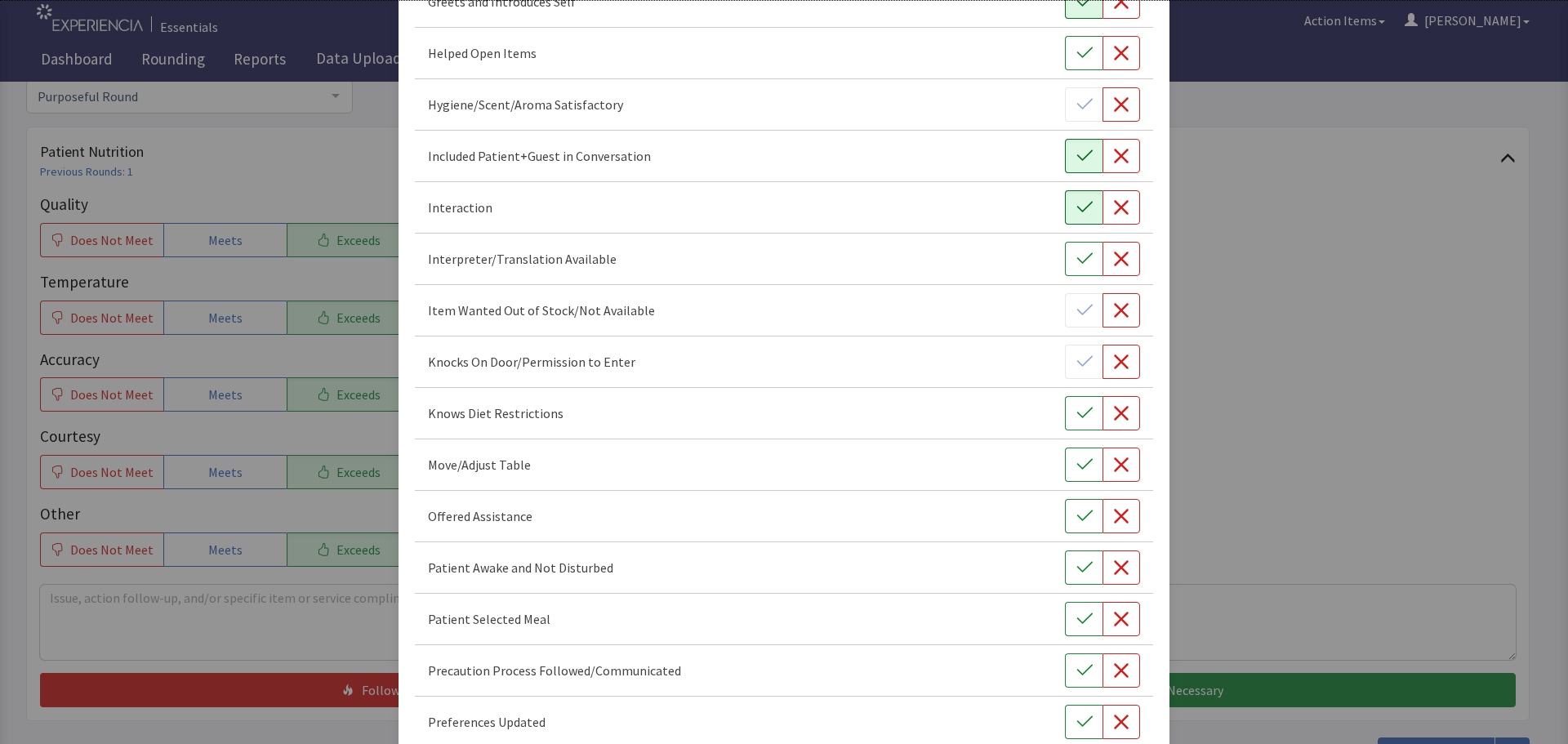
scroll to position [571, 0]
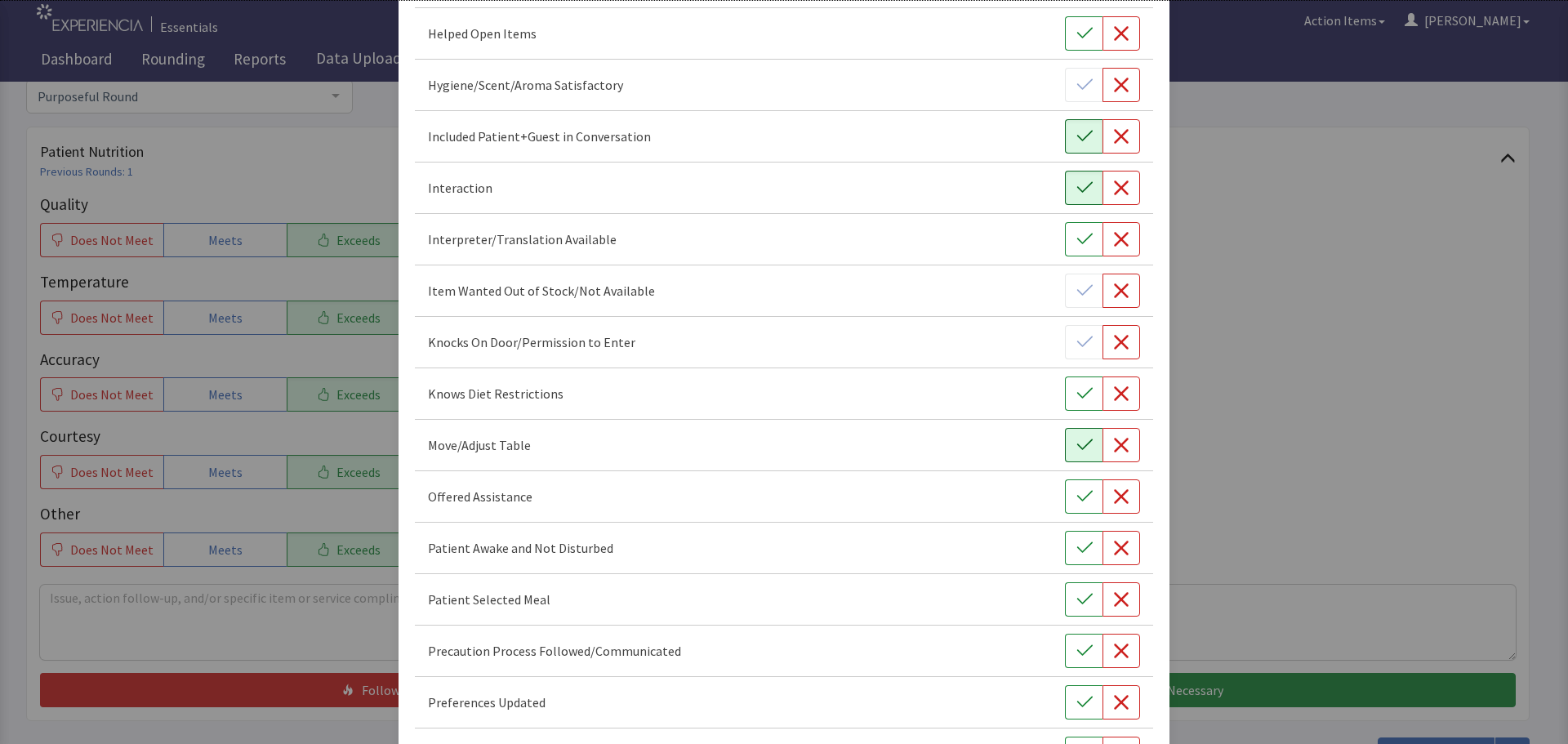
click at [1079, 445] on icon "button" at bounding box center [1085, 446] width 16 height 16
click at [1078, 493] on icon "button" at bounding box center [1085, 496] width 16 height 16
click at [1077, 545] on icon "button" at bounding box center [1085, 548] width 16 height 16
click at [1081, 592] on icon "button" at bounding box center [1085, 599] width 16 height 16
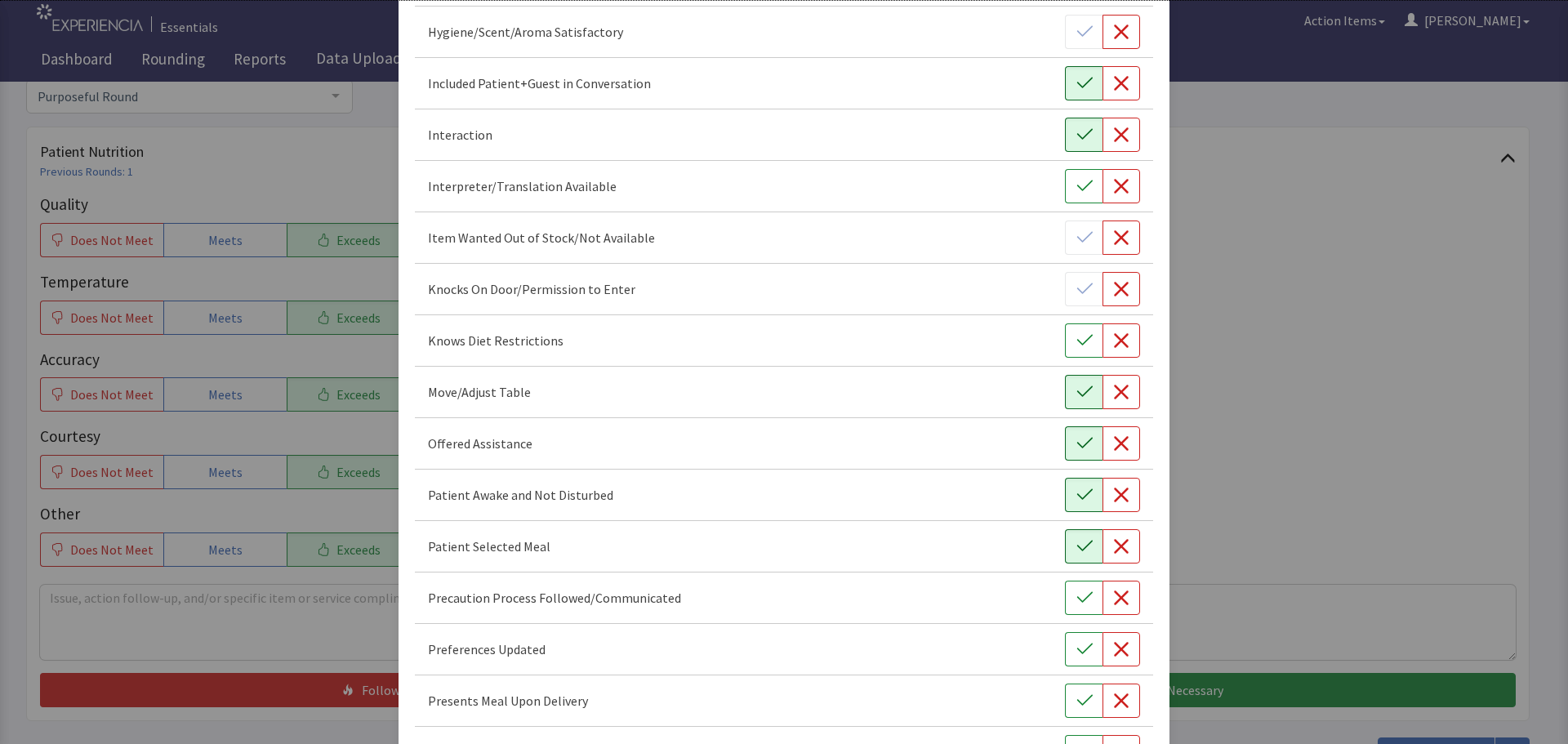
scroll to position [653, 0]
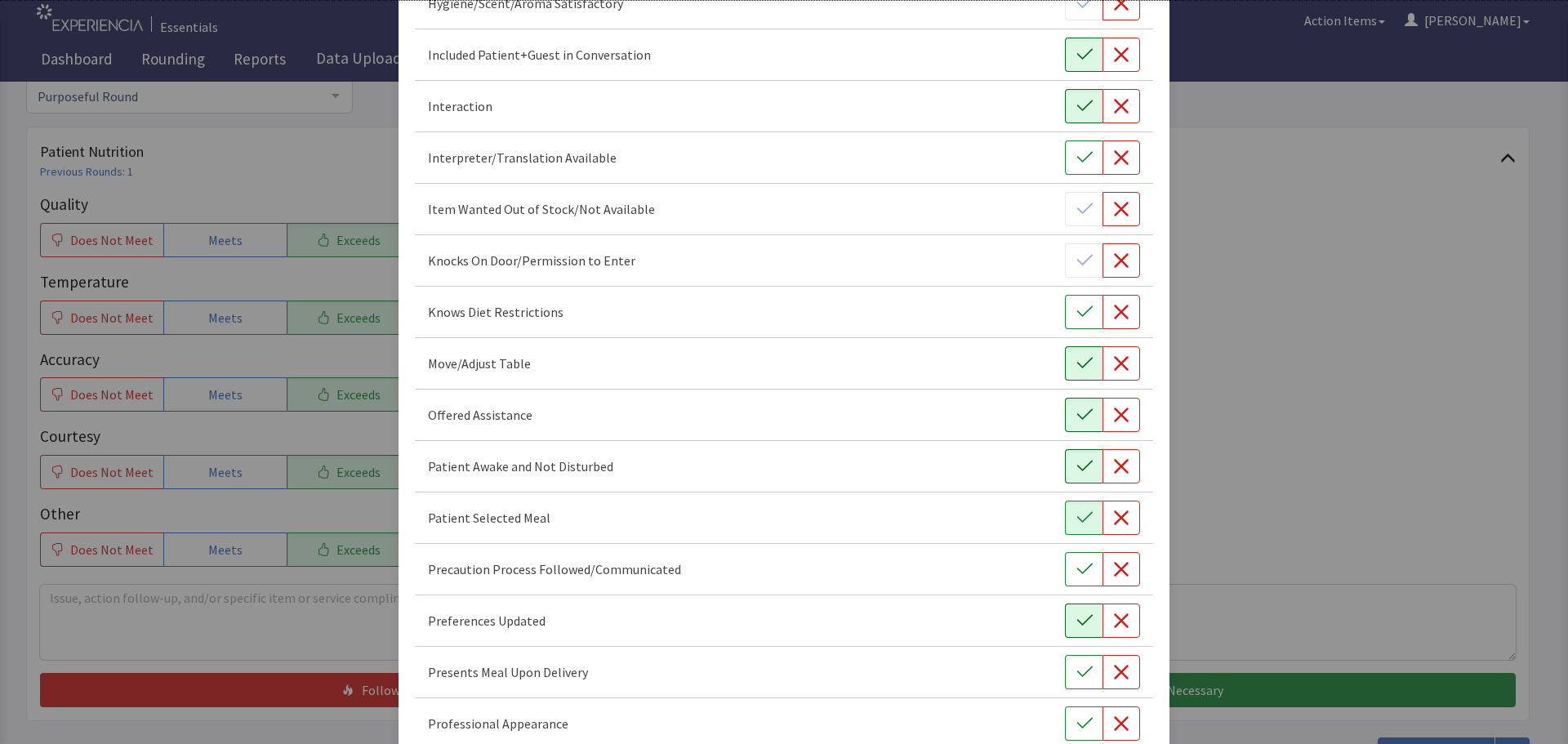
click at [1077, 613] on icon "button" at bounding box center [1085, 621] width 16 height 16
click at [1086, 670] on button "button" at bounding box center [1084, 672] width 38 height 34
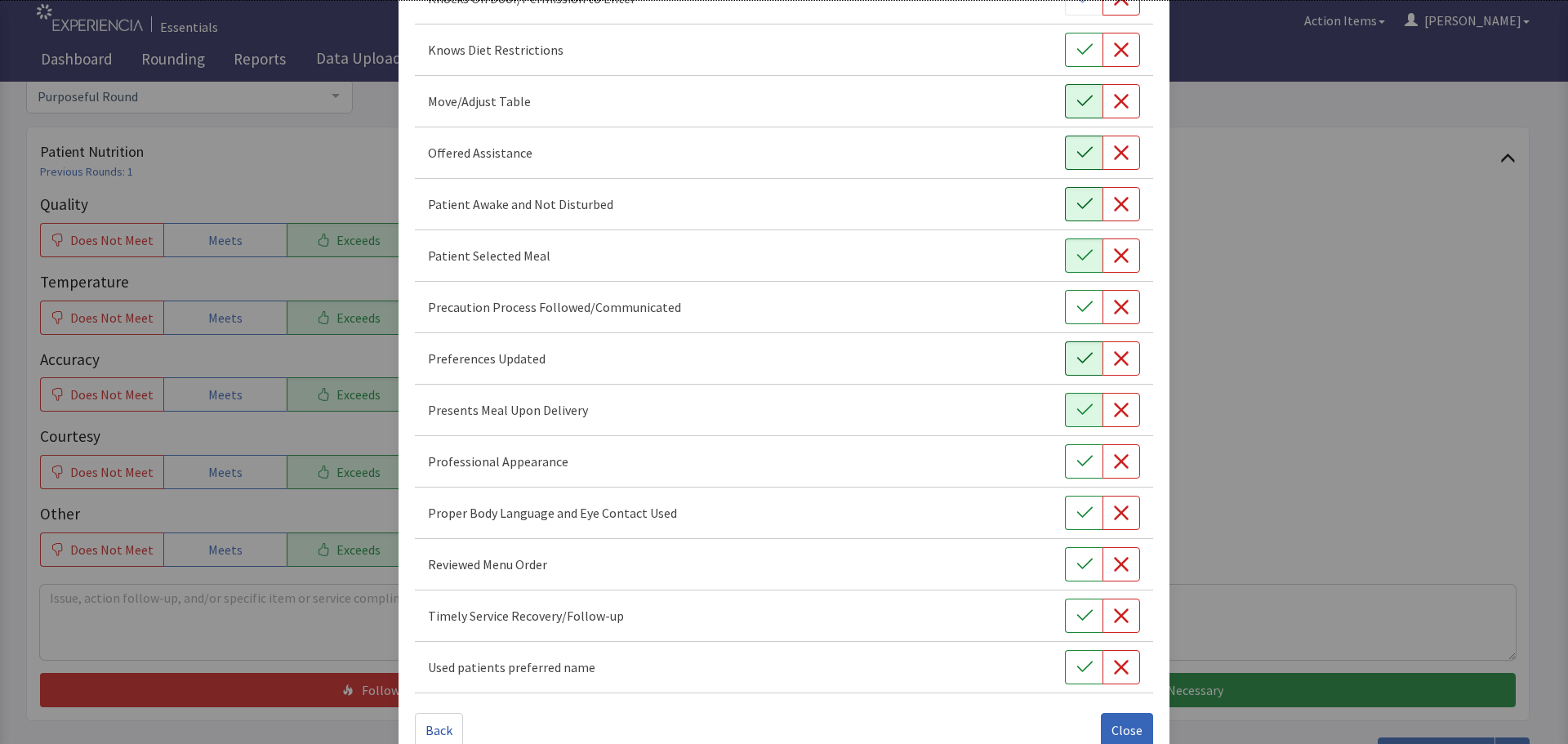
scroll to position [948, 0]
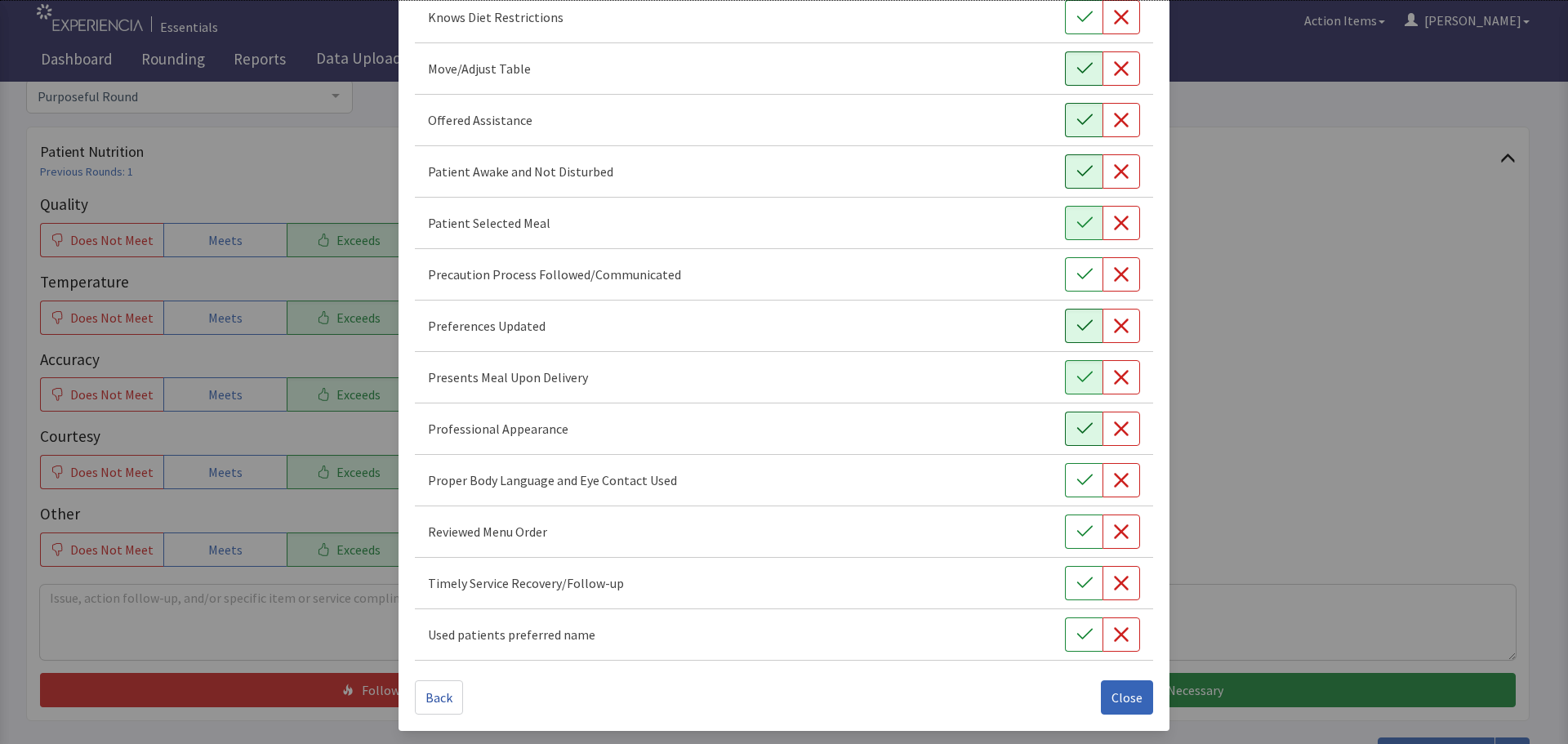
click at [1077, 428] on icon "button" at bounding box center [1085, 429] width 16 height 16
click at [1077, 472] on icon "button" at bounding box center [1085, 480] width 16 height 16
drag, startPoint x: 1071, startPoint y: 521, endPoint x: 1073, endPoint y: 550, distance: 29.1
click at [1073, 522] on button "button" at bounding box center [1084, 531] width 38 height 34
drag, startPoint x: 1073, startPoint y: 579, endPoint x: 1073, endPoint y: 599, distance: 20.0
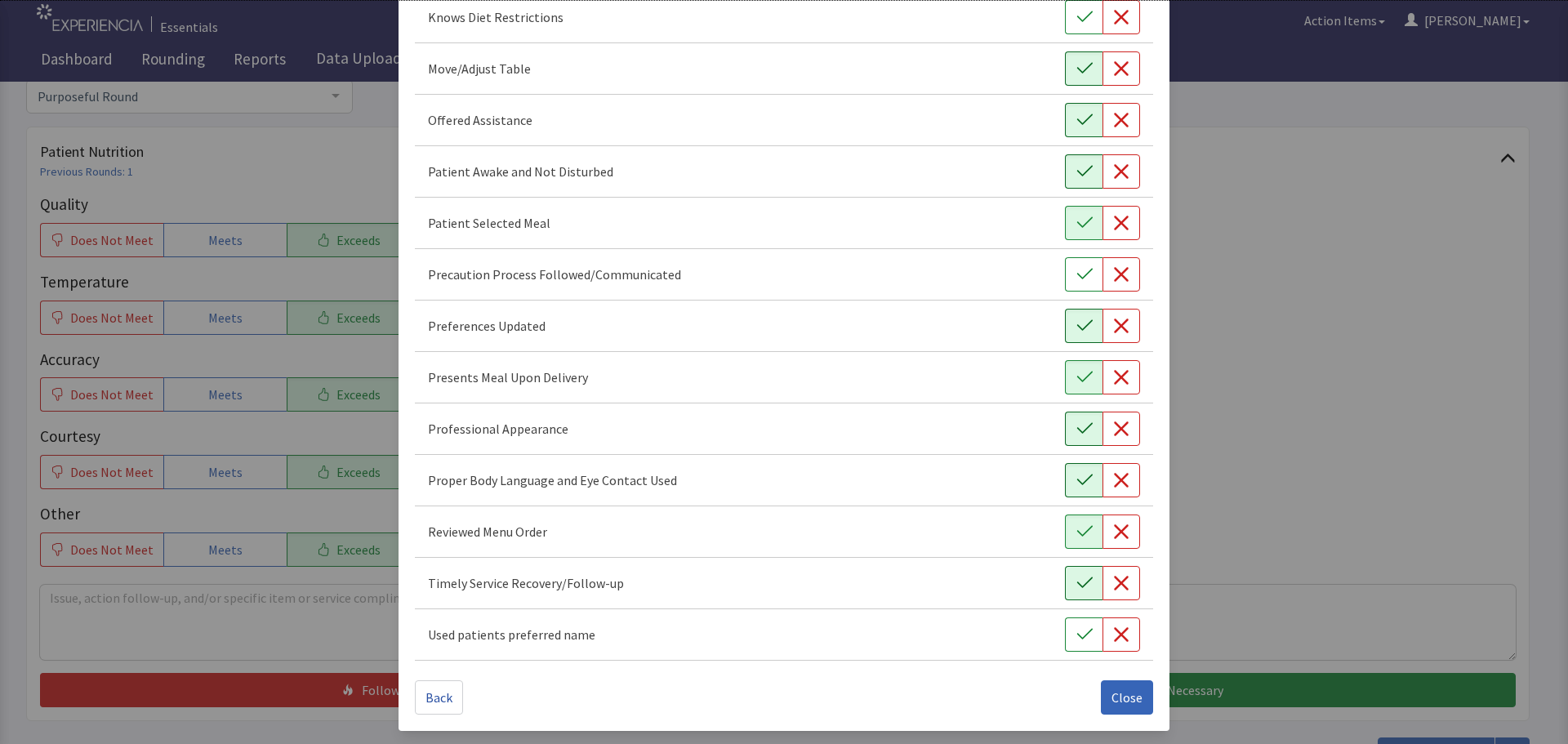
click at [1077, 580] on icon "button" at bounding box center [1085, 583] width 16 height 16
click at [1077, 626] on icon "button" at bounding box center [1085, 634] width 16 height 16
drag, startPoint x: 1122, startPoint y: 694, endPoint x: 1112, endPoint y: 688, distance: 11.7
click at [1116, 692] on span "Close" at bounding box center [1127, 697] width 31 height 20
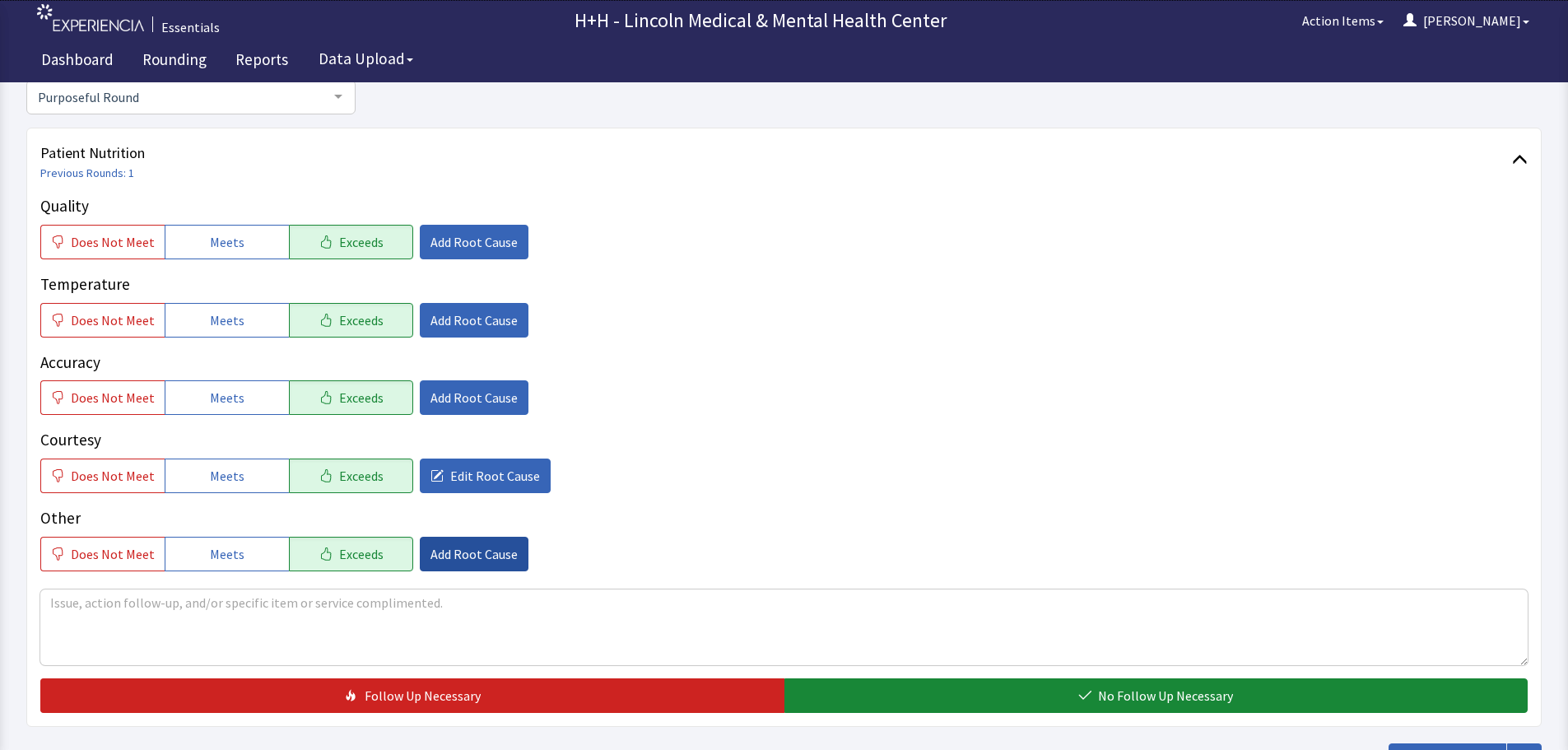
click at [455, 557] on span "Add Root Cause" at bounding box center [475, 554] width 87 height 20
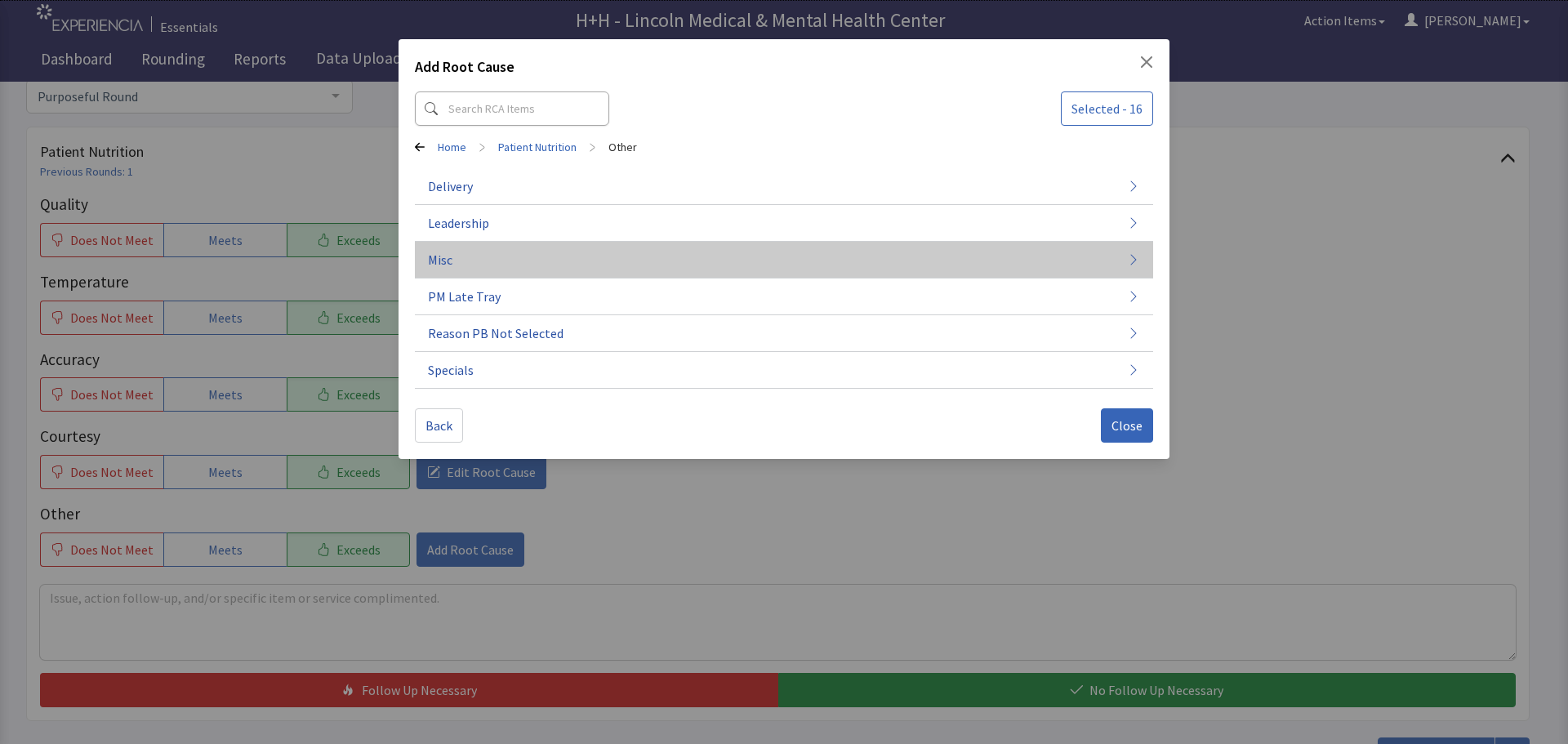
click at [441, 258] on span "Misc" at bounding box center [441, 260] width 25 height 20
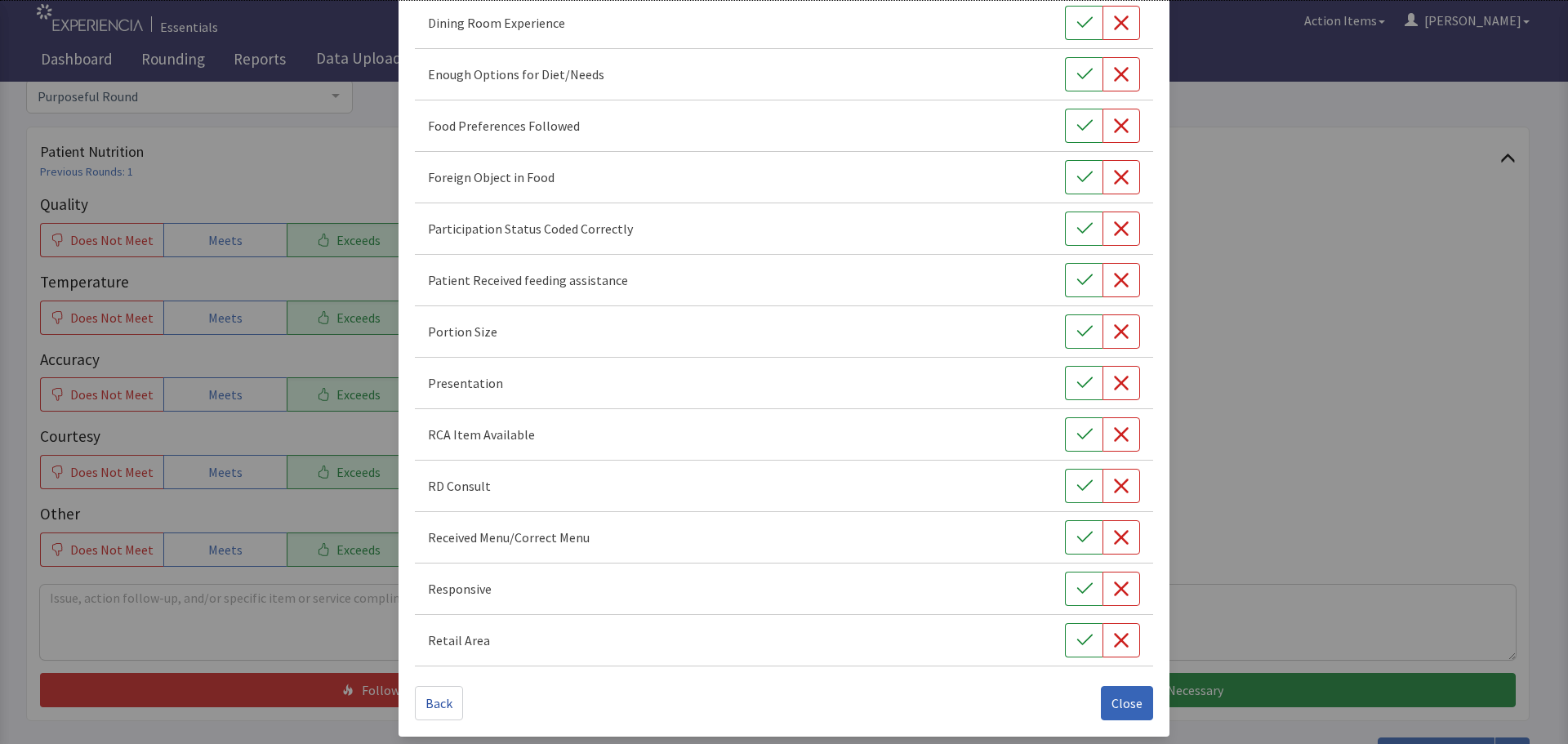
scroll to position [228, 0]
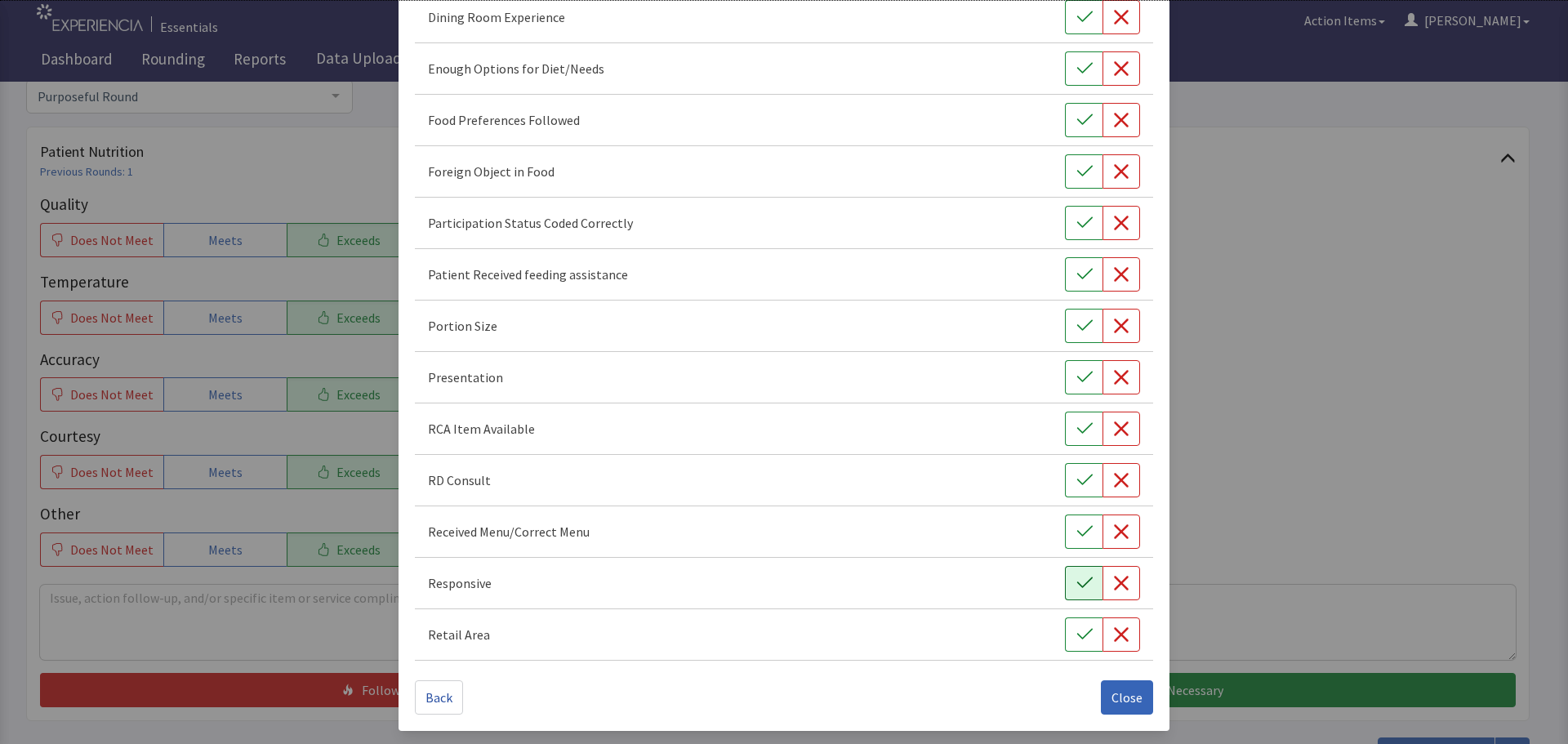
click at [1080, 580] on icon "button" at bounding box center [1084, 582] width 16 height 11
drag, startPoint x: 1065, startPoint y: 381, endPoint x: 1078, endPoint y: 361, distance: 23.9
click at [1066, 380] on button "button" at bounding box center [1084, 378] width 38 height 34
click at [1077, 329] on icon "button" at bounding box center [1085, 326] width 16 height 16
click at [1077, 118] on icon "button" at bounding box center [1085, 120] width 16 height 16
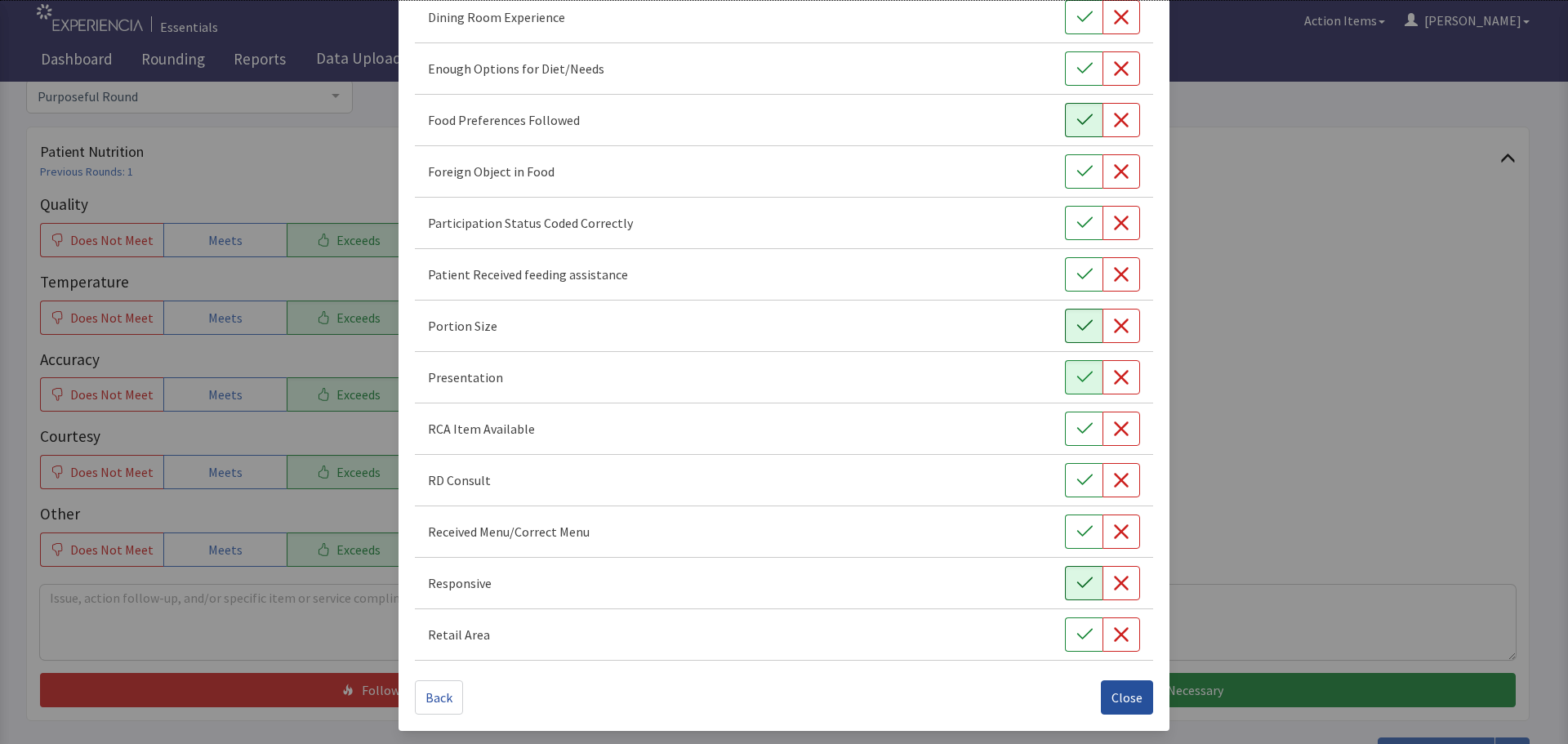
click at [1116, 692] on span "Close" at bounding box center [1127, 697] width 31 height 20
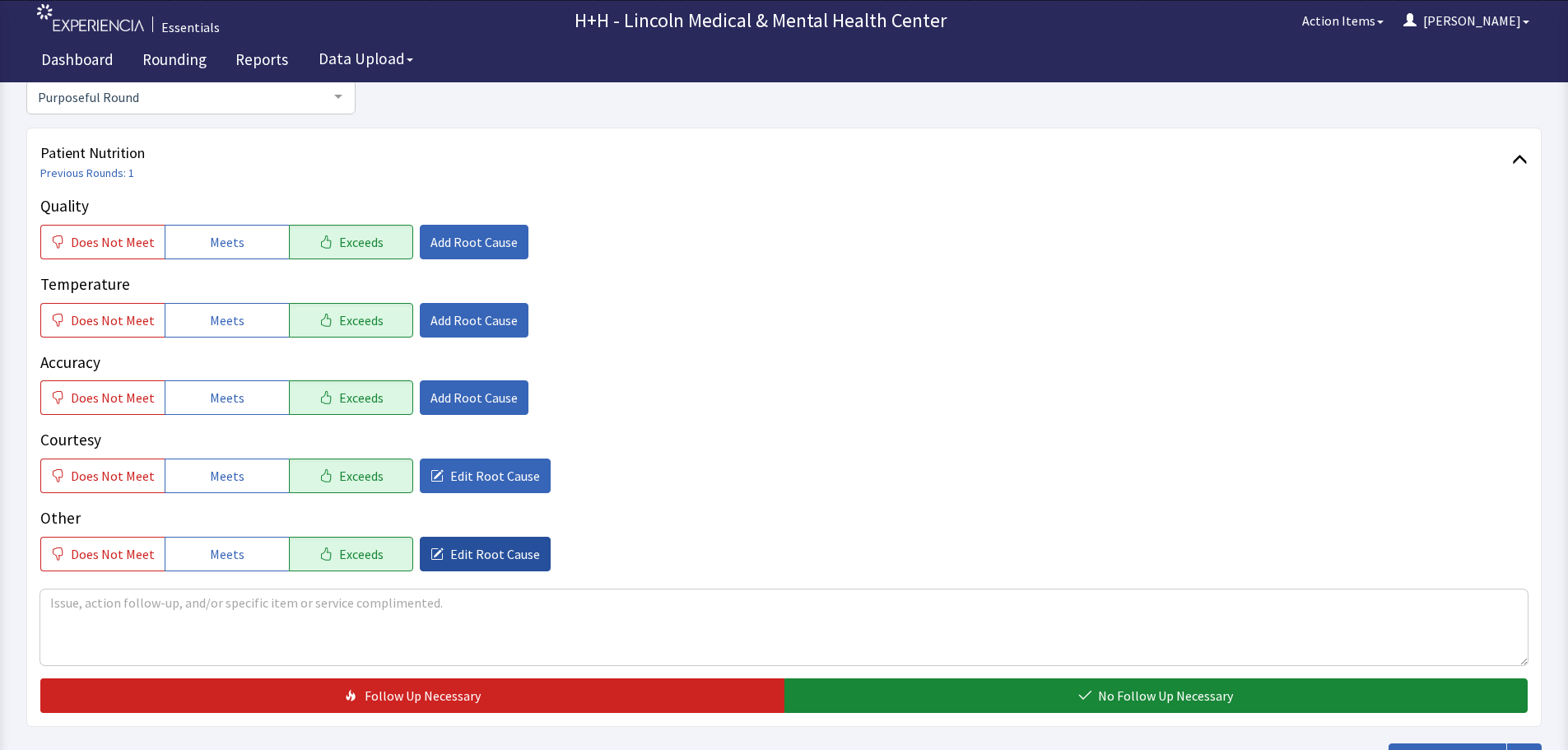
click at [488, 551] on span "Edit Root Cause" at bounding box center [495, 554] width 90 height 20
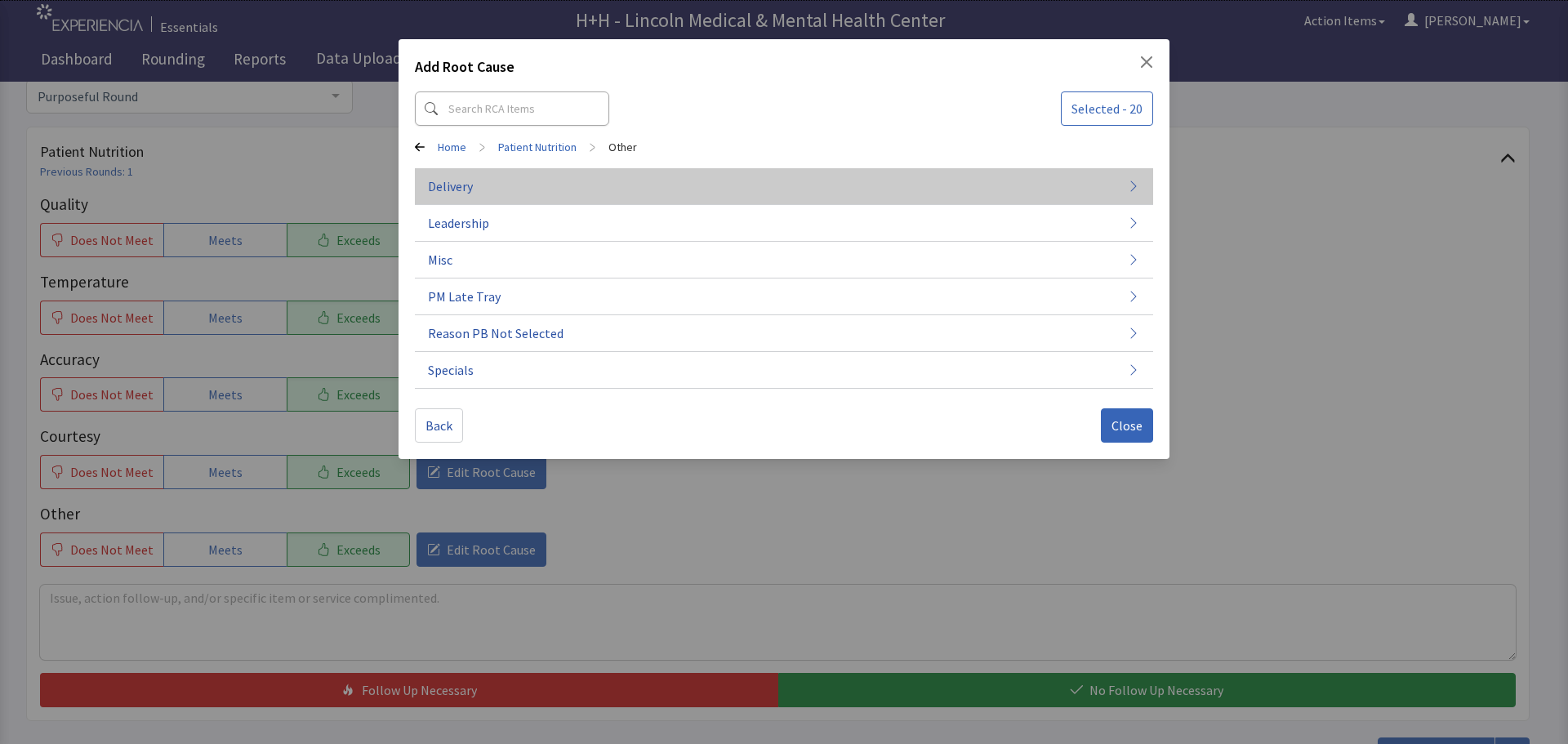
click at [468, 184] on span "Delivery" at bounding box center [450, 186] width 45 height 20
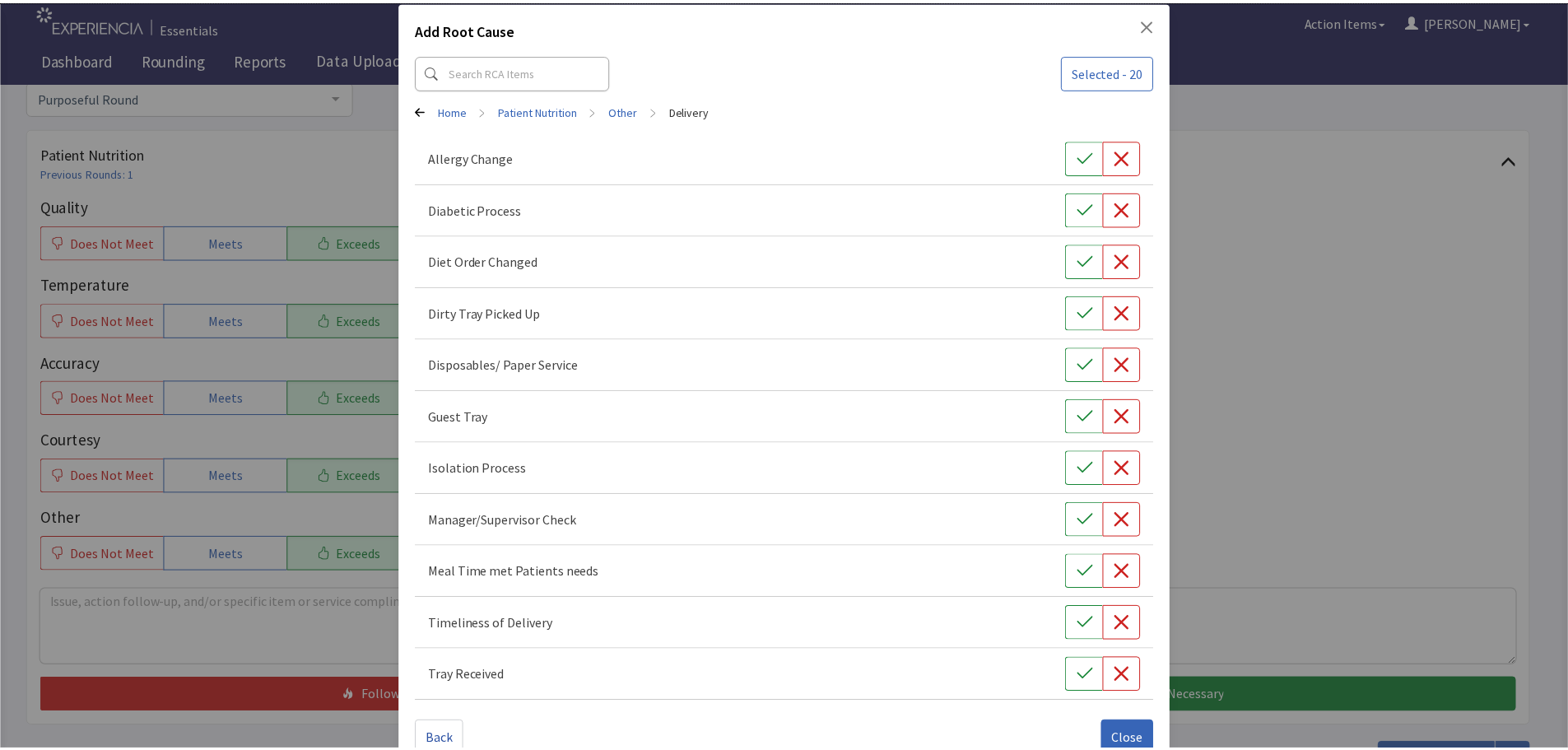
scroll to position [74, 0]
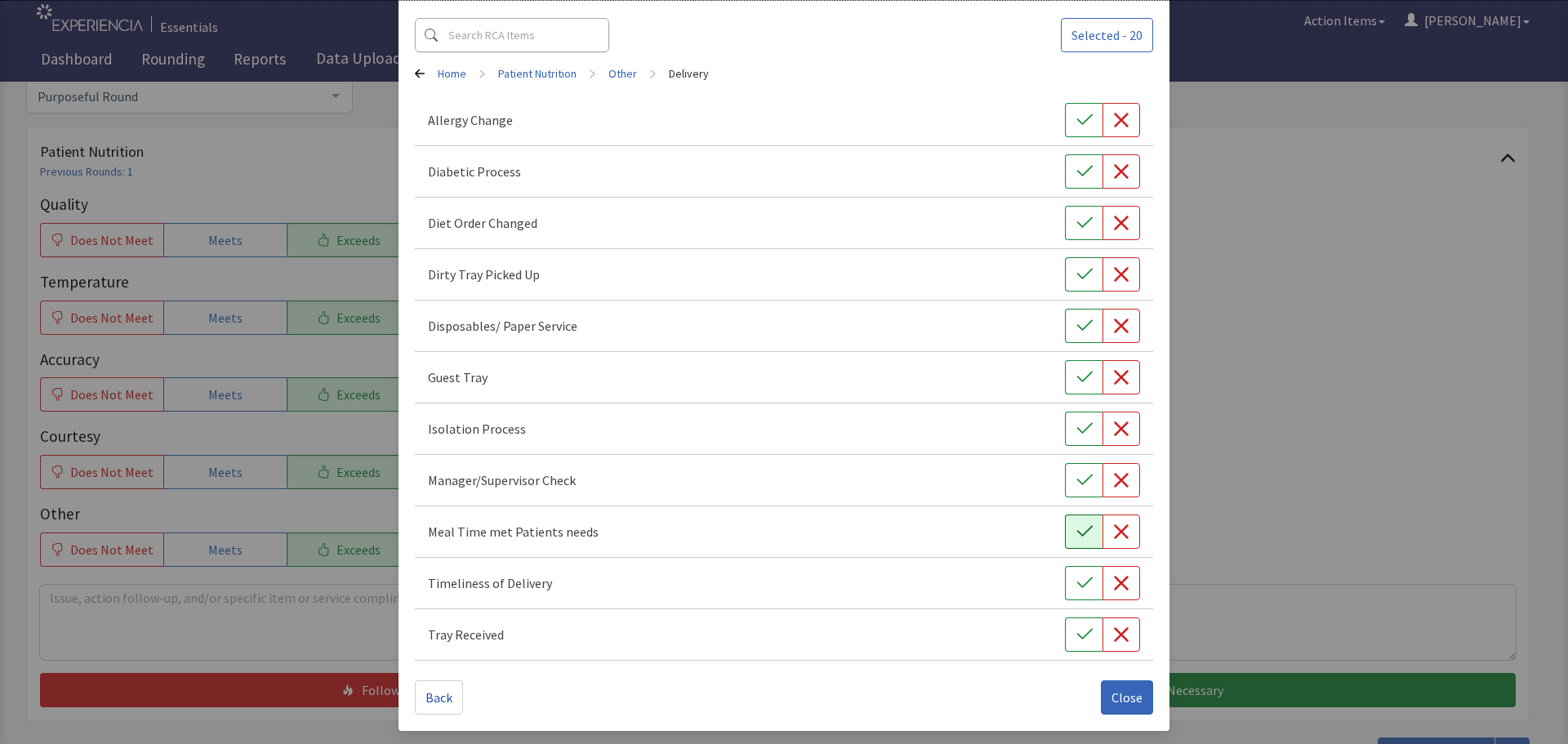
click at [1077, 524] on icon "button" at bounding box center [1085, 531] width 16 height 16
click at [1077, 582] on icon "button" at bounding box center [1085, 583] width 16 height 16
click at [1065, 627] on button "button" at bounding box center [1084, 634] width 38 height 34
click at [1077, 278] on icon "button" at bounding box center [1084, 274] width 16 height 11
drag, startPoint x: 1106, startPoint y: 691, endPoint x: 1095, endPoint y: 666, distance: 27.3
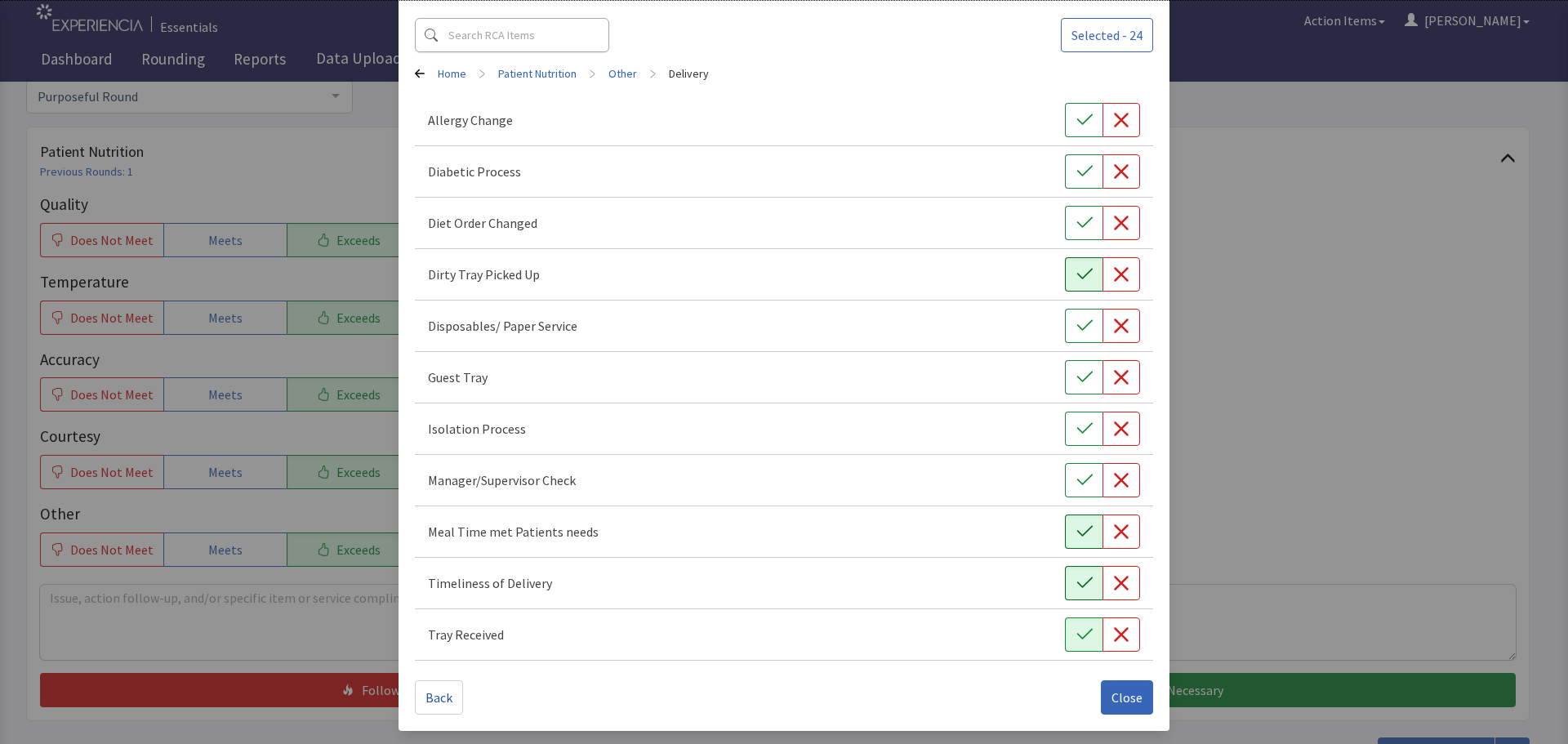
click at [1112, 690] on span "Close" at bounding box center [1127, 697] width 31 height 20
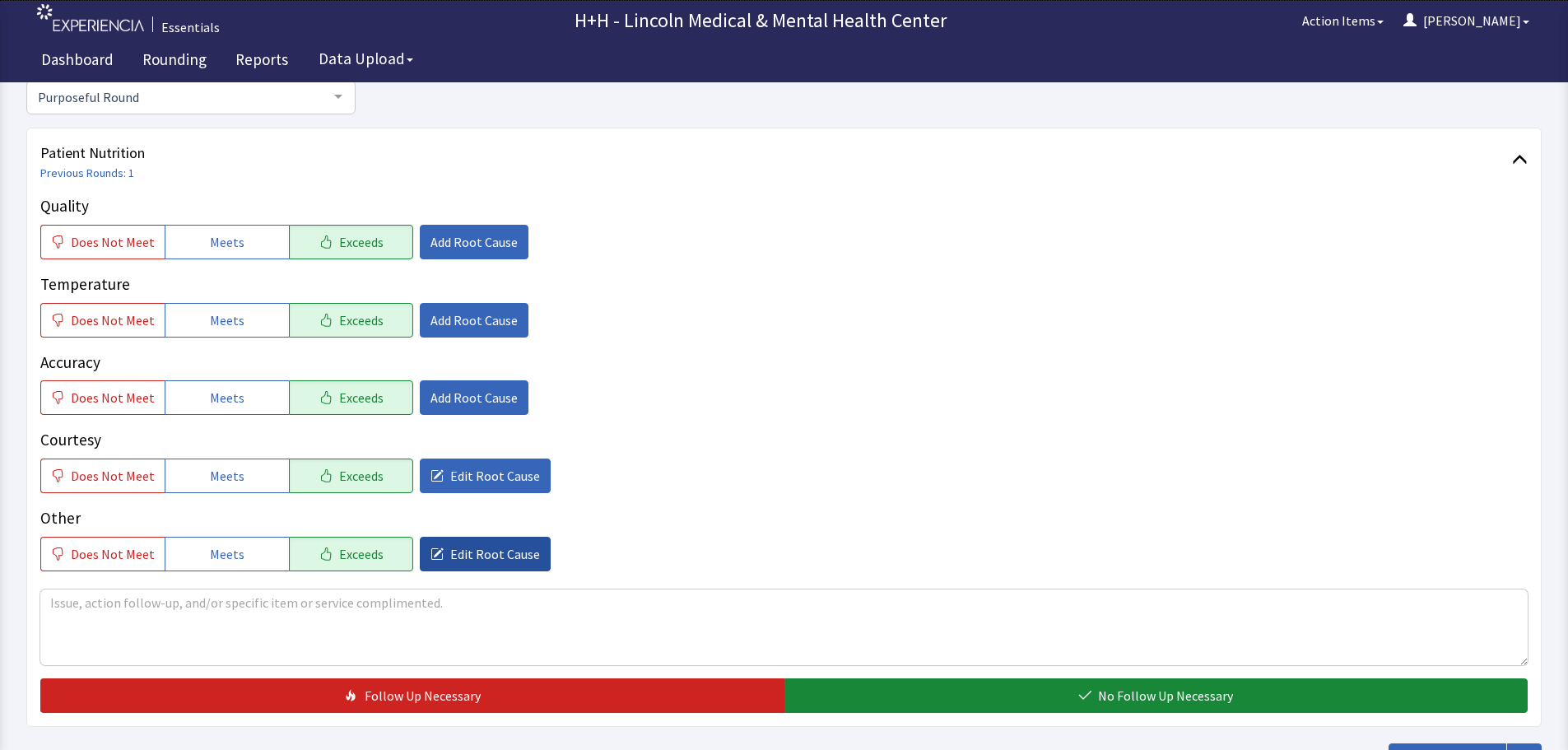
click at [499, 549] on span "Edit Root Cause" at bounding box center [495, 554] width 90 height 20
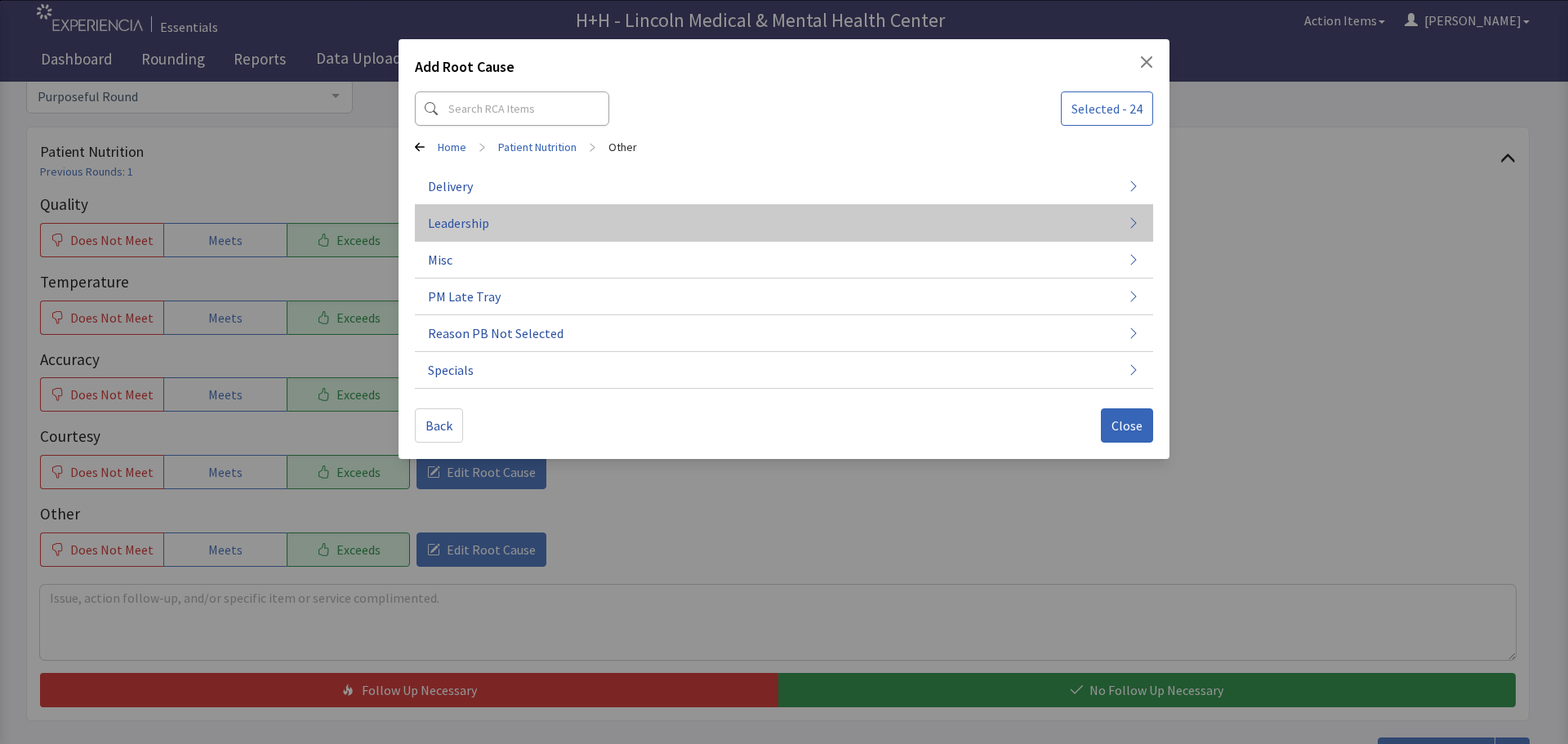
click at [486, 225] on span "Leadership" at bounding box center [459, 223] width 61 height 20
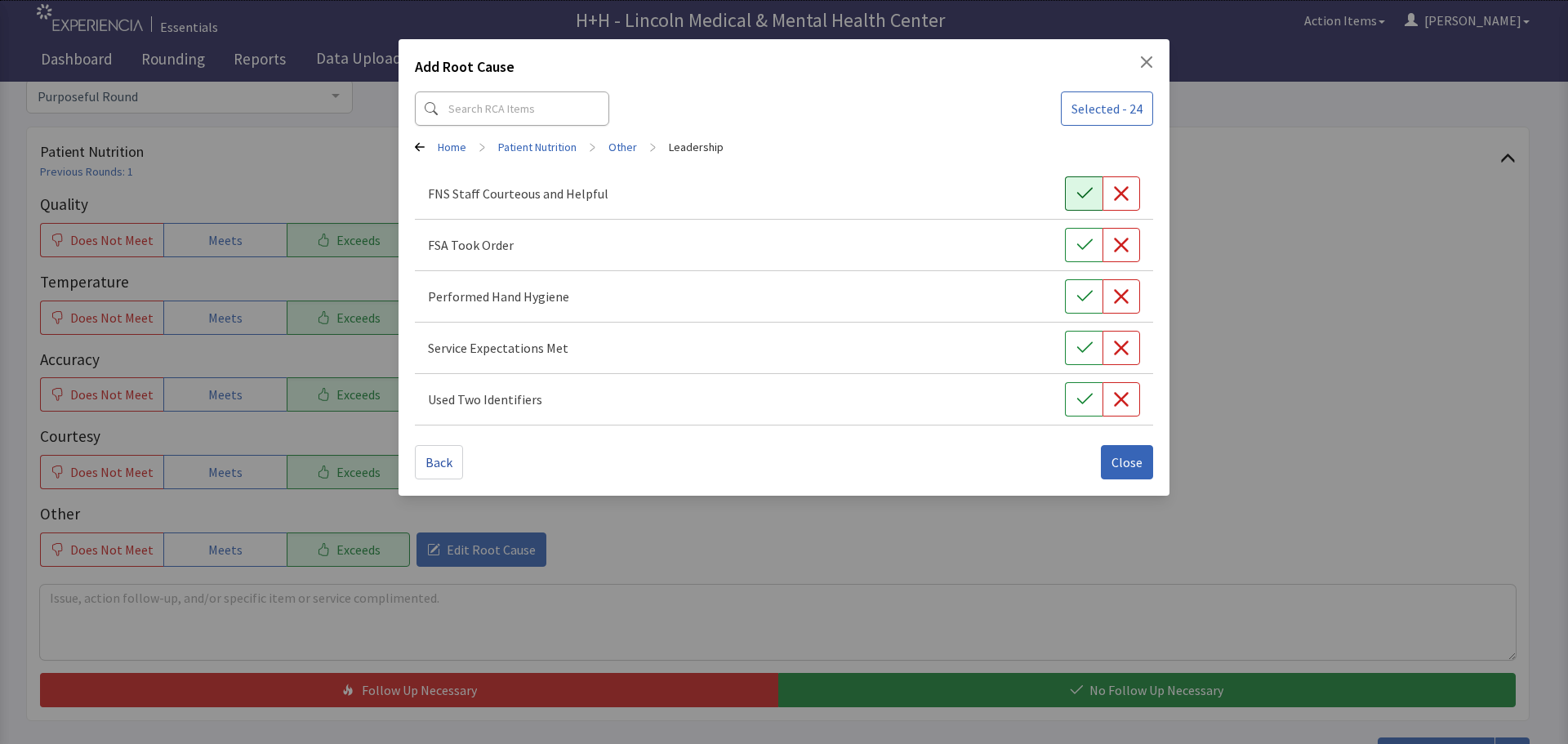
click at [1077, 190] on icon "button" at bounding box center [1085, 194] width 16 height 16
click at [1087, 238] on icon "button" at bounding box center [1085, 245] width 16 height 16
click at [1072, 290] on button "button" at bounding box center [1084, 297] width 38 height 34
click at [1084, 339] on button "button" at bounding box center [1084, 348] width 38 height 34
click at [1086, 388] on button "button" at bounding box center [1084, 400] width 38 height 34
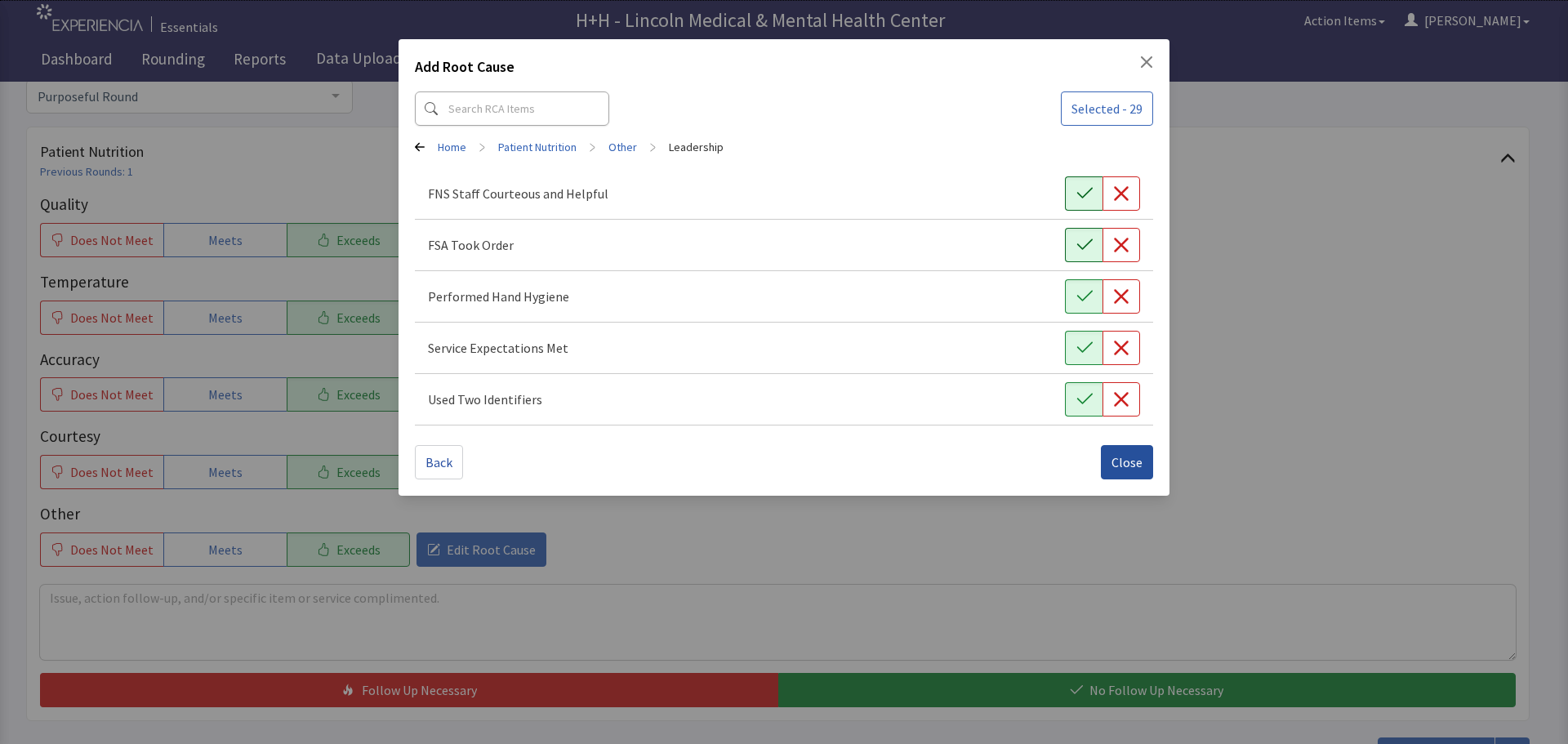
click at [1125, 459] on span "Close" at bounding box center [1127, 463] width 31 height 20
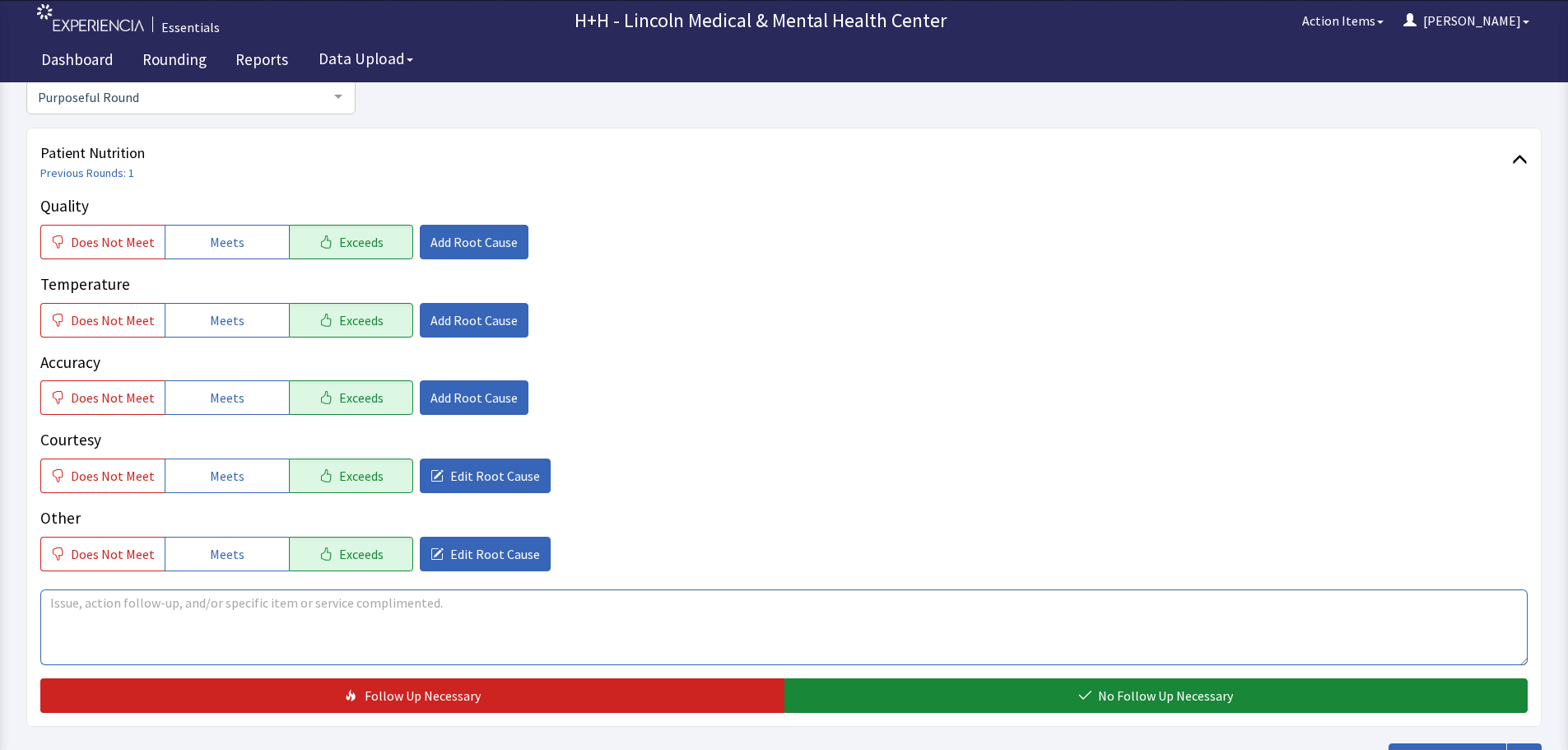
click at [79, 605] on textarea at bounding box center [784, 627] width 1487 height 76
click at [246, 602] on textarea "Patient says her food has been veryhot and nicly flavored" at bounding box center [784, 627] width 1487 height 76
click at [308, 602] on textarea "Patient says her food has been very hot and nicly flavored" at bounding box center [784, 627] width 1487 height 76
click at [403, 602] on textarea "Patient says her food has been very hot and nicely flavored" at bounding box center [784, 627] width 1487 height 76
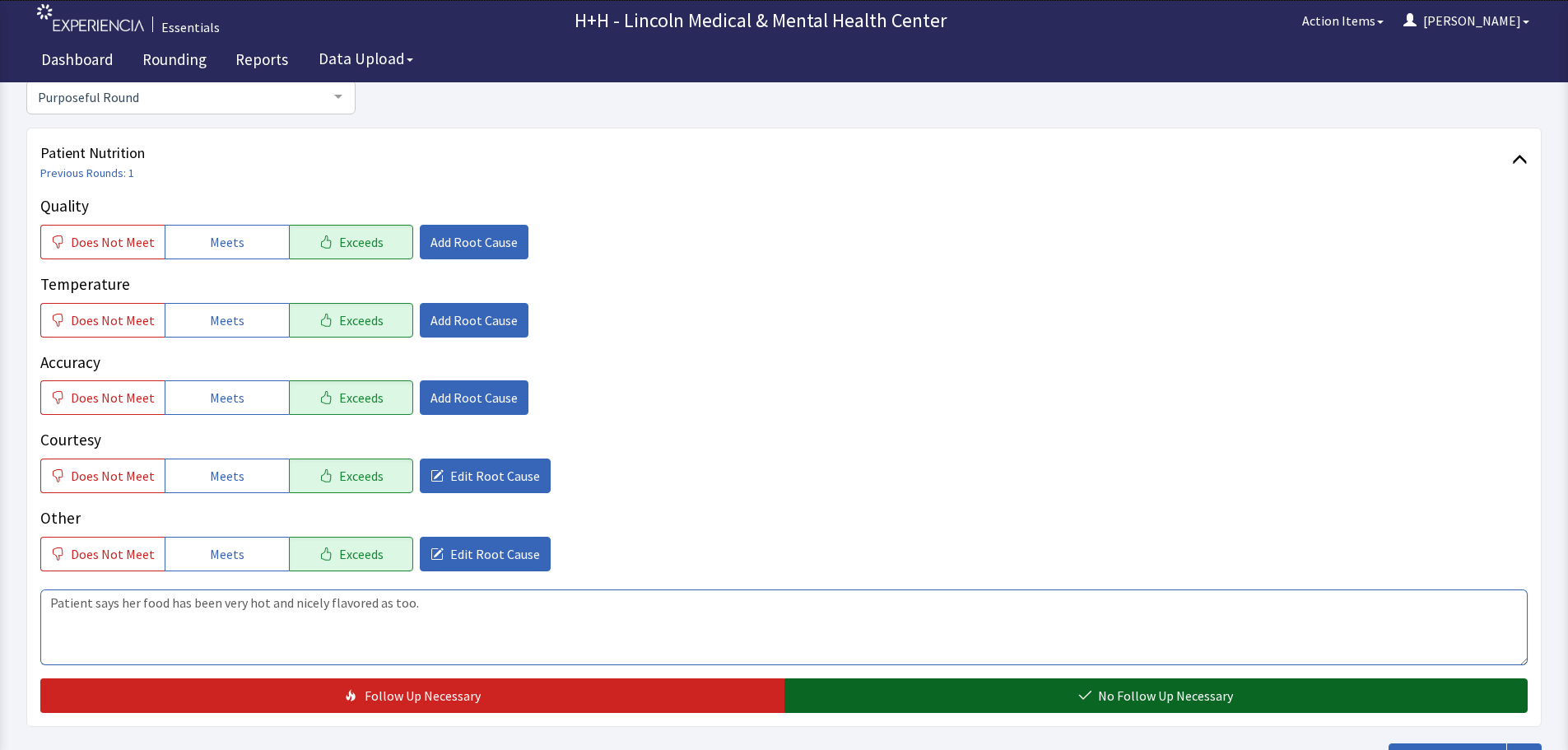
type textarea "Patient says her food has been very hot and nicely flavored as too."
click at [961, 690] on button "No Follow Up Necessary" at bounding box center [1156, 696] width 744 height 35
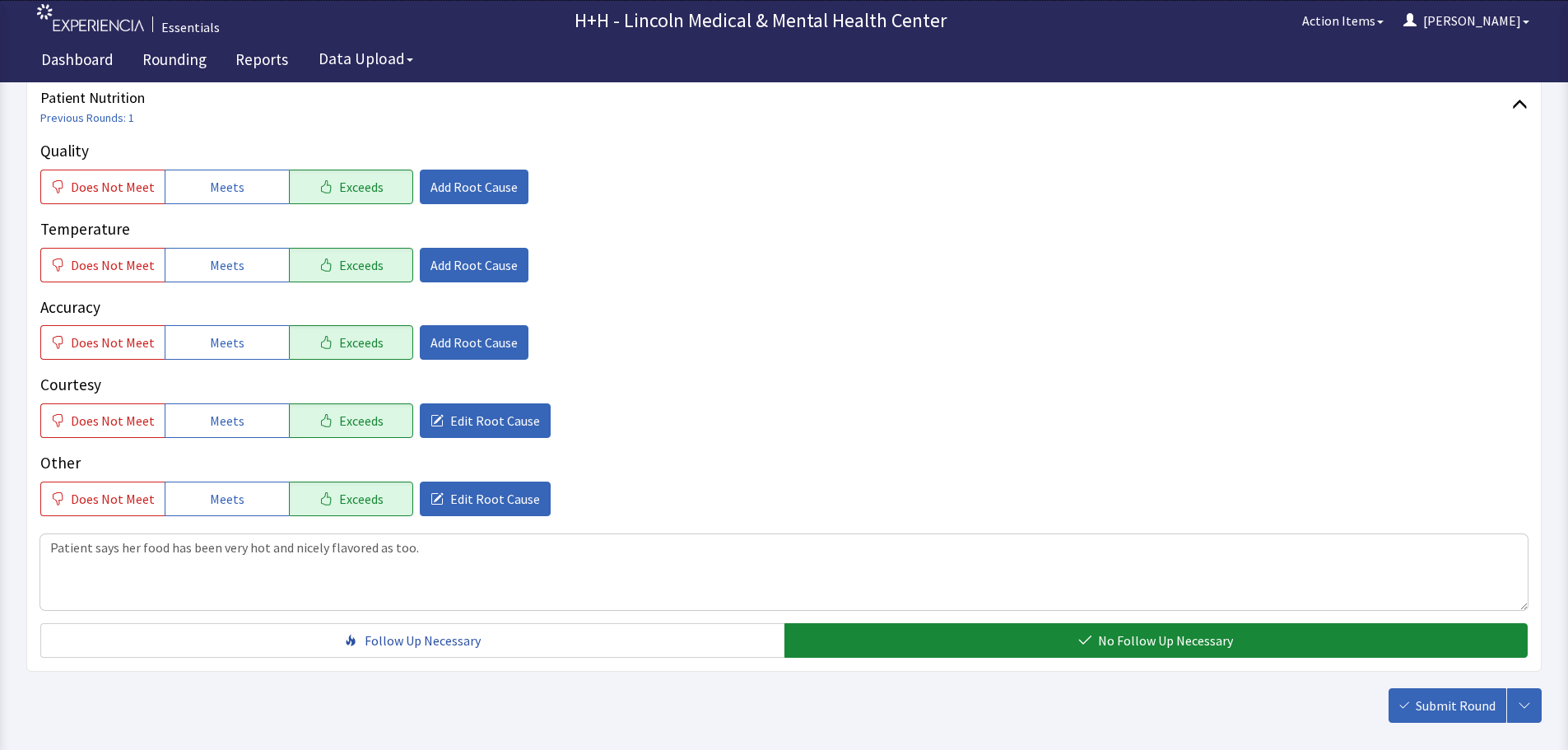
scroll to position [247, 0]
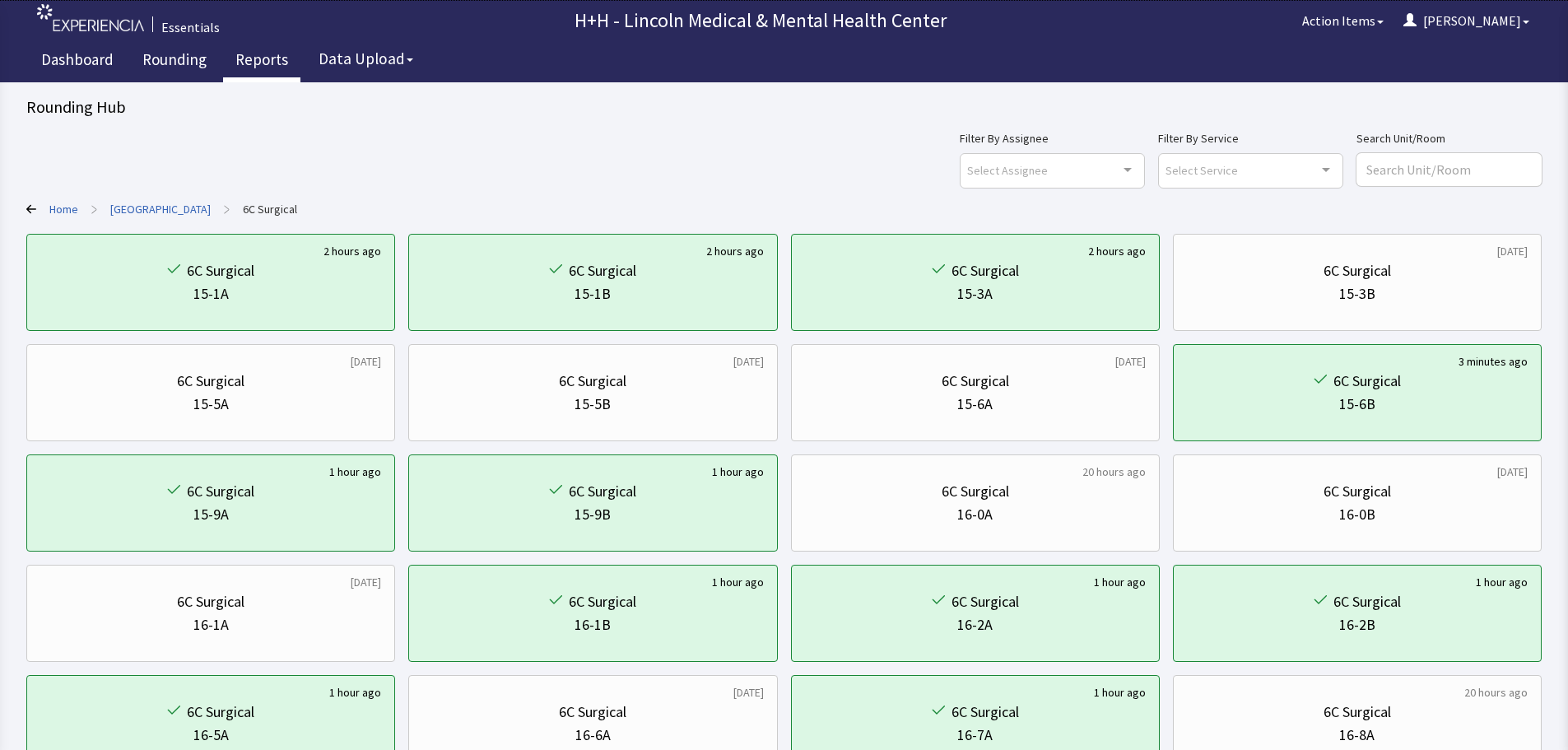
click at [263, 56] on link "Reports" at bounding box center [262, 62] width 77 height 41
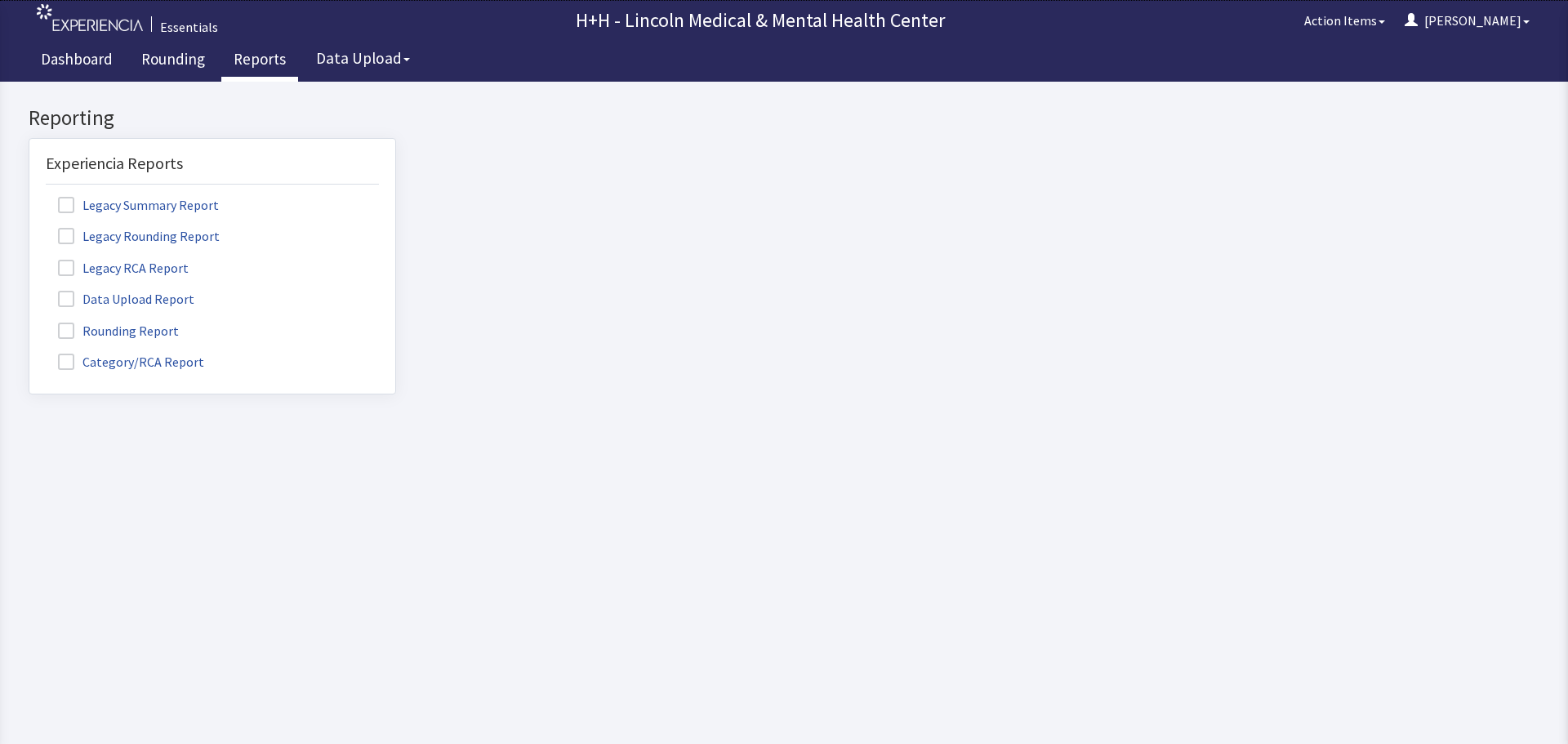
click at [159, 329] on label "Rounding Report" at bounding box center [120, 330] width 150 height 21
click at [29, 322] on input "Rounding Report" at bounding box center [29, 322] width 0 height 0
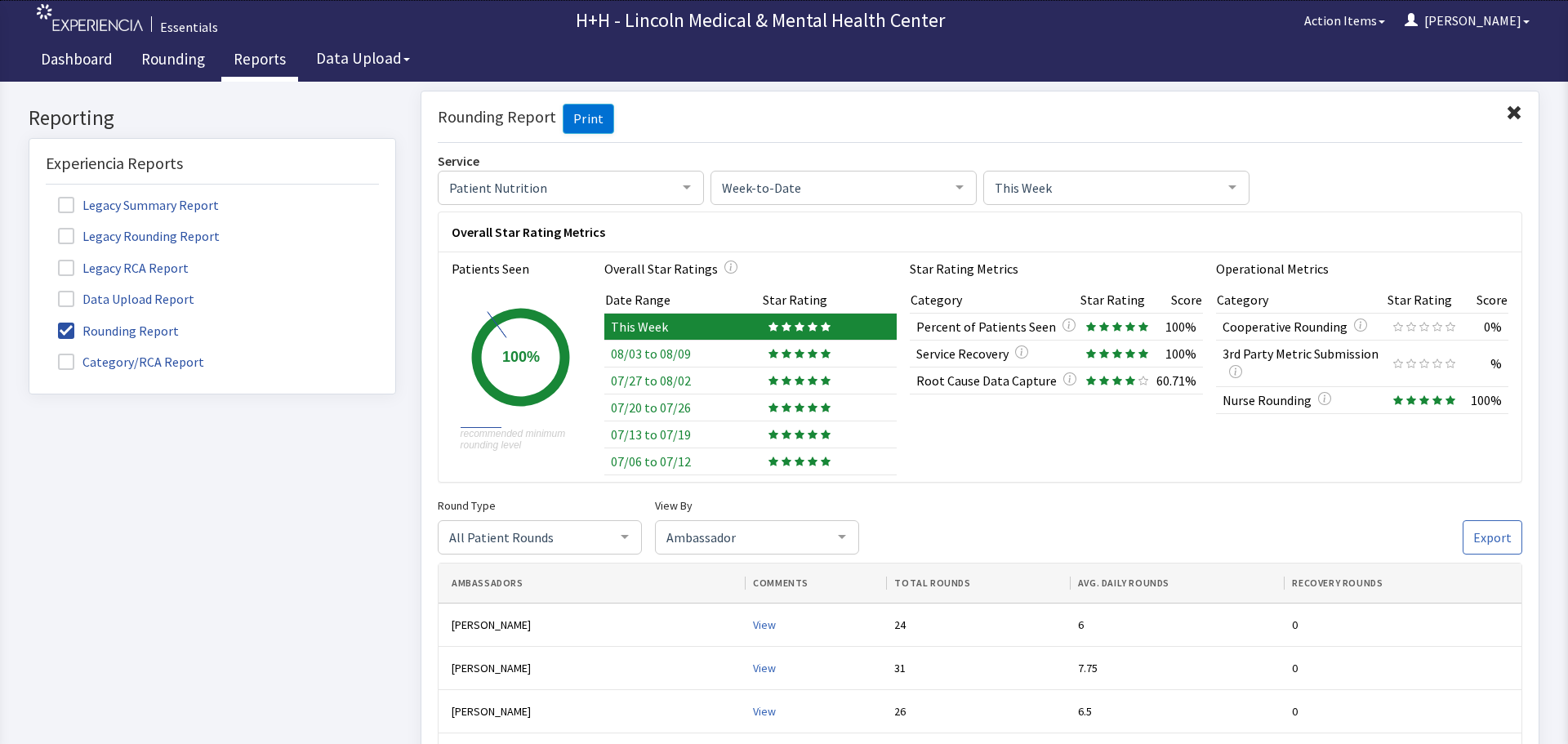
click at [1506, 110] on span at bounding box center [1514, 113] width 16 height 16
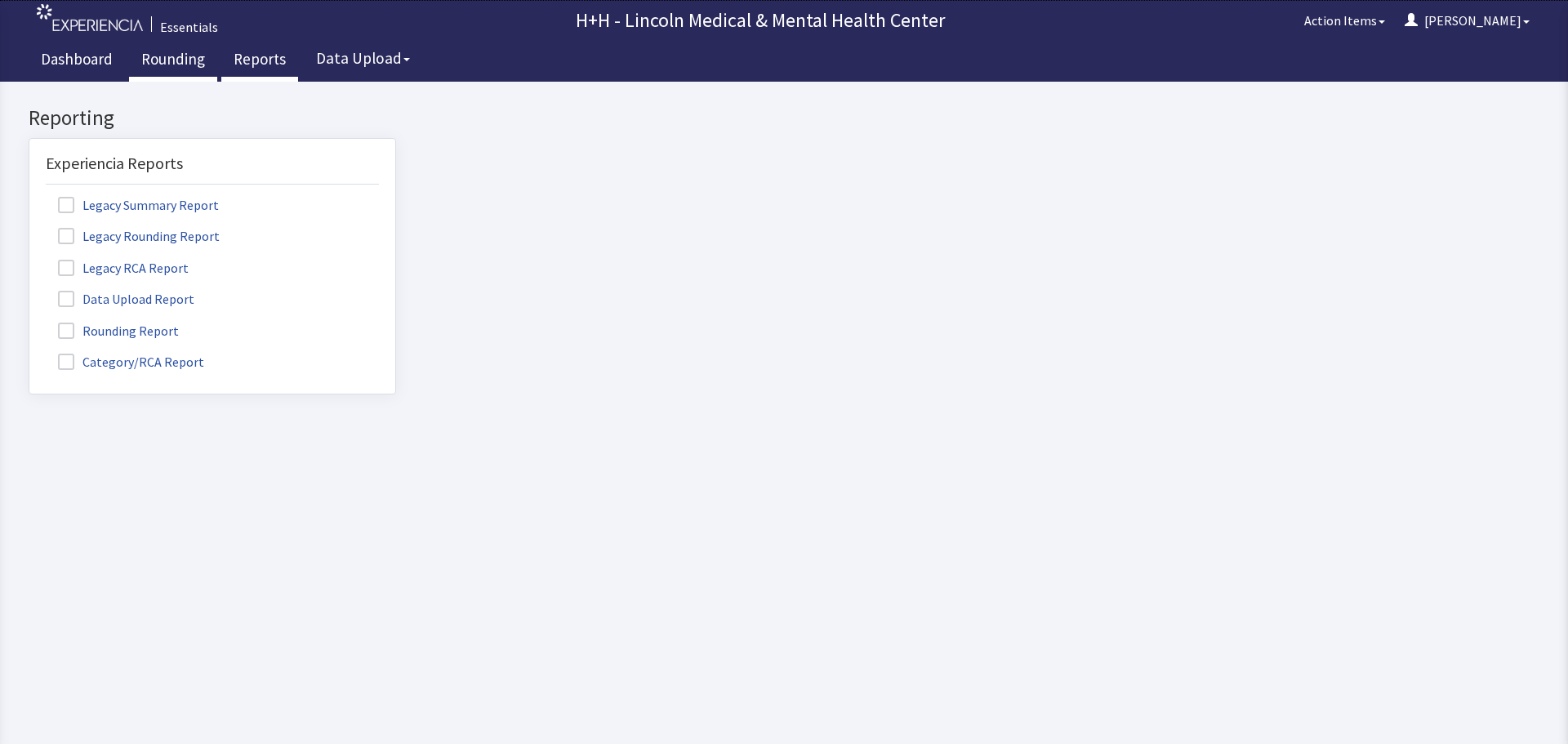
click at [189, 65] on link "Rounding" at bounding box center [173, 61] width 88 height 41
